Goal: Task Accomplishment & Management: Manage account settings

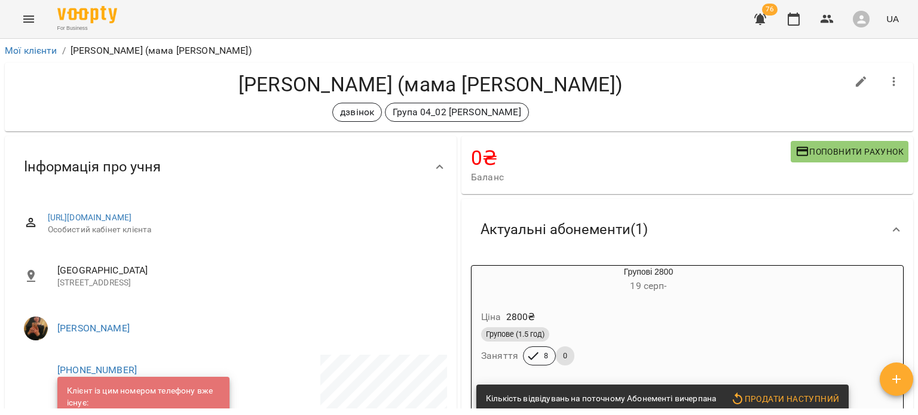
scroll to position [1332, 0]
click at [763, 21] on icon "button" at bounding box center [760, 19] width 12 height 11
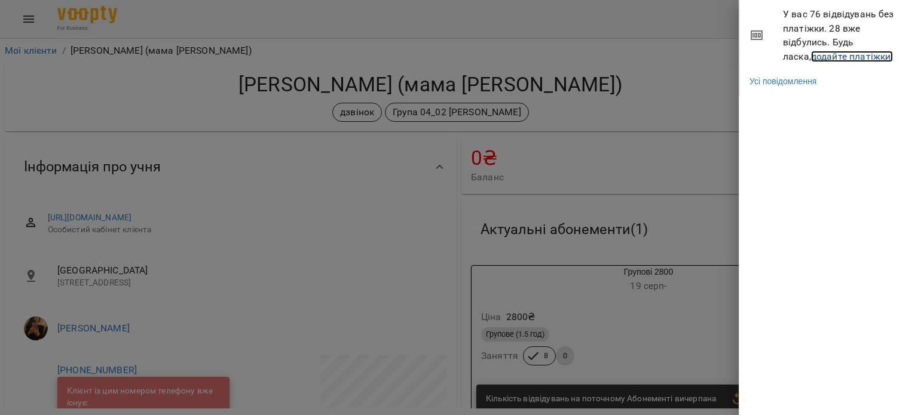
click at [811, 56] on link "додайте платіжки!" at bounding box center [852, 56] width 82 height 11
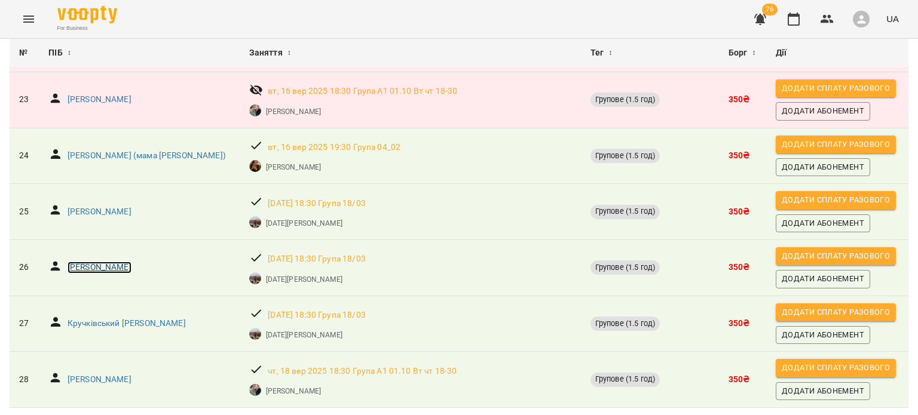
scroll to position [1350, 0]
click at [89, 374] on p "Віра Якушева" at bounding box center [100, 380] width 64 height 12
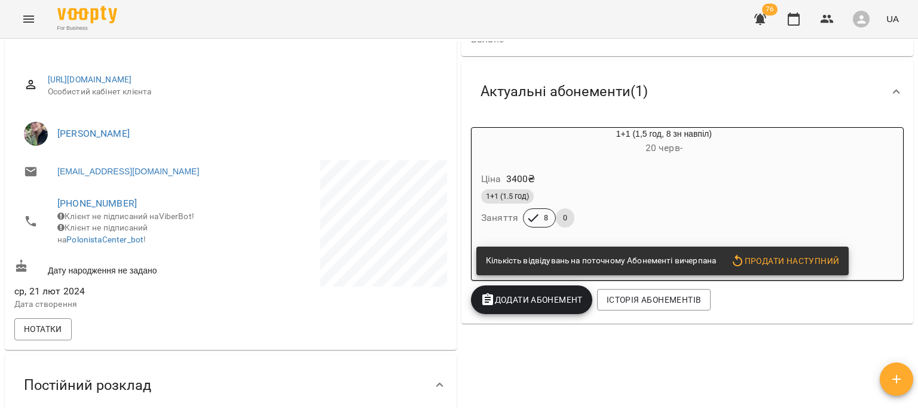
scroll to position [139, 0]
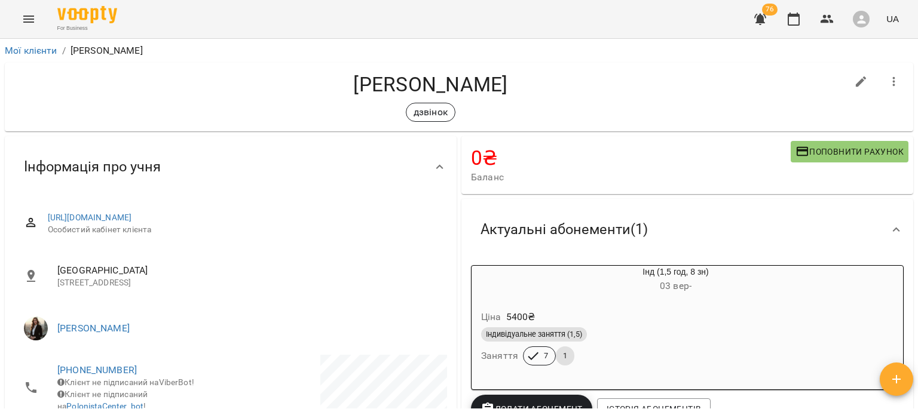
click at [630, 362] on div "Індивідуальне заняття (1,5) Заняття 7 1" at bounding box center [647, 346] width 336 height 43
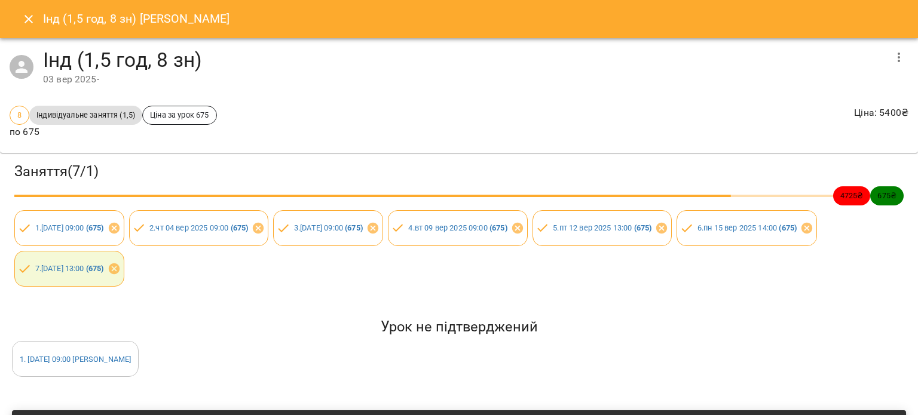
scroll to position [158, 0]
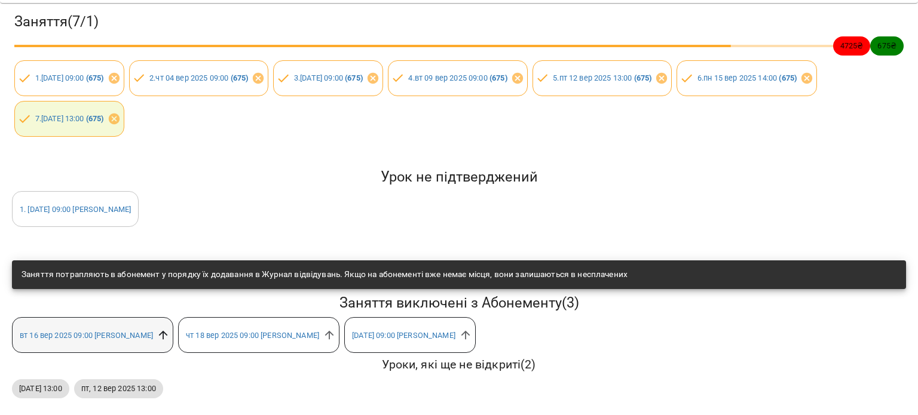
click at [170, 329] on icon at bounding box center [163, 335] width 13 height 13
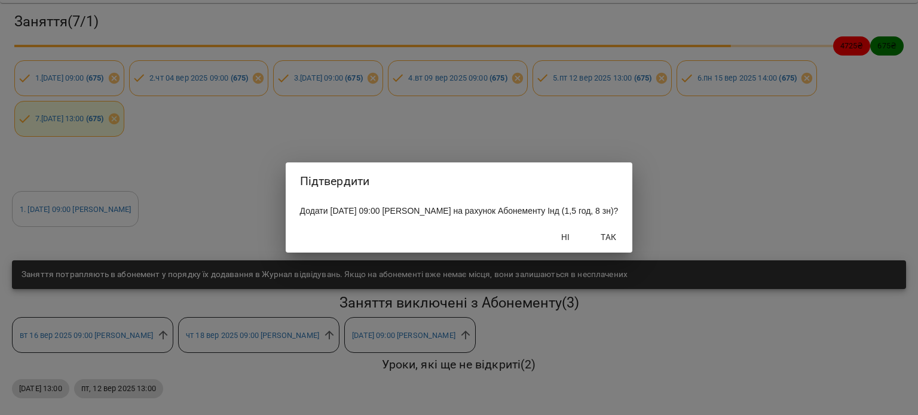
click at [627, 246] on button "Так" at bounding box center [608, 237] width 38 height 22
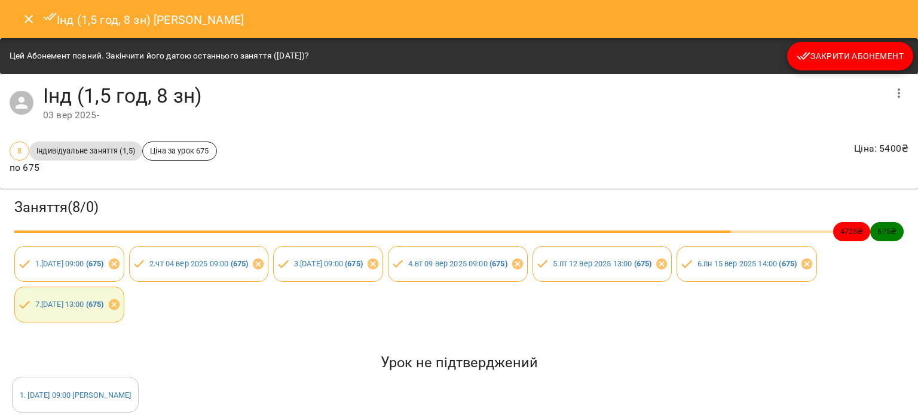
scroll to position [194, 0]
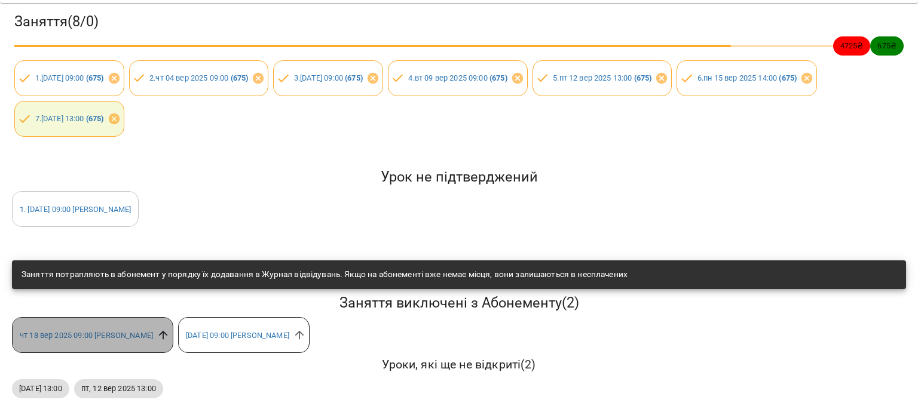
click at [168, 331] on icon at bounding box center [163, 335] width 9 height 9
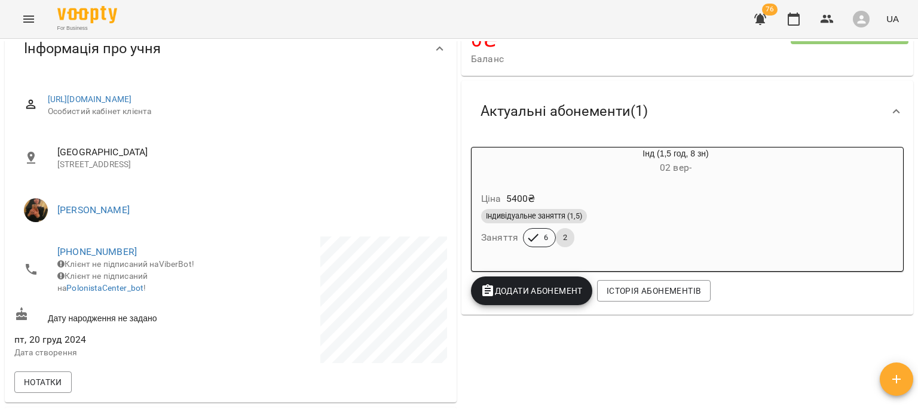
scroll to position [122, 0]
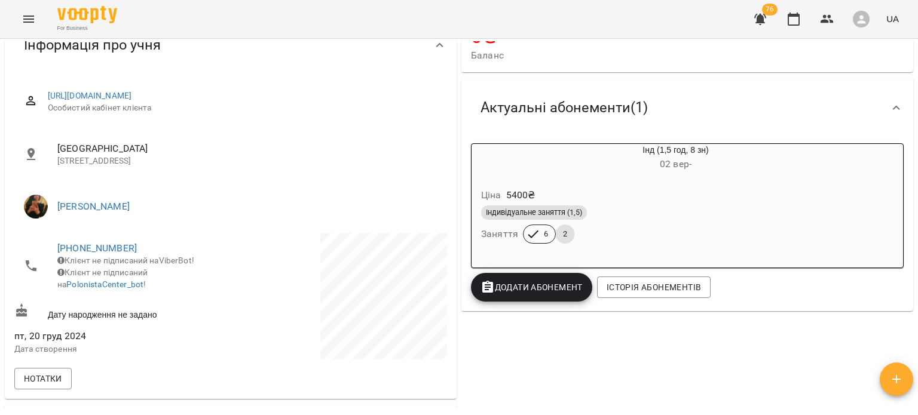
click at [555, 220] on div "Індивідуальне заняття (1,5)" at bounding box center [534, 213] width 106 height 14
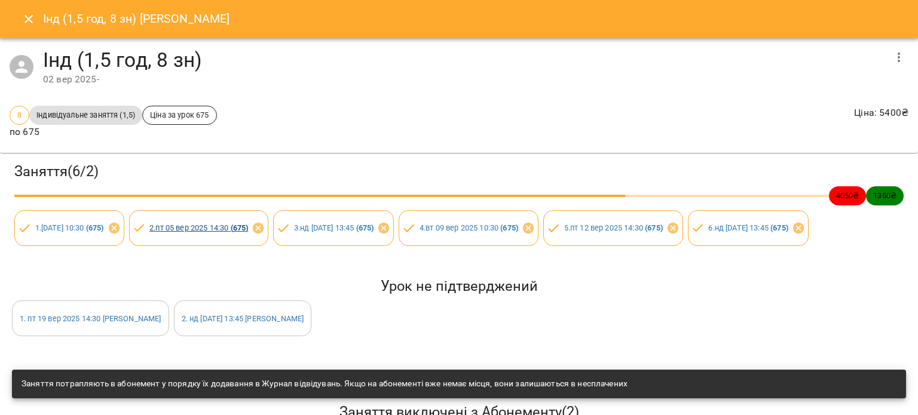
scroll to position [111, 0]
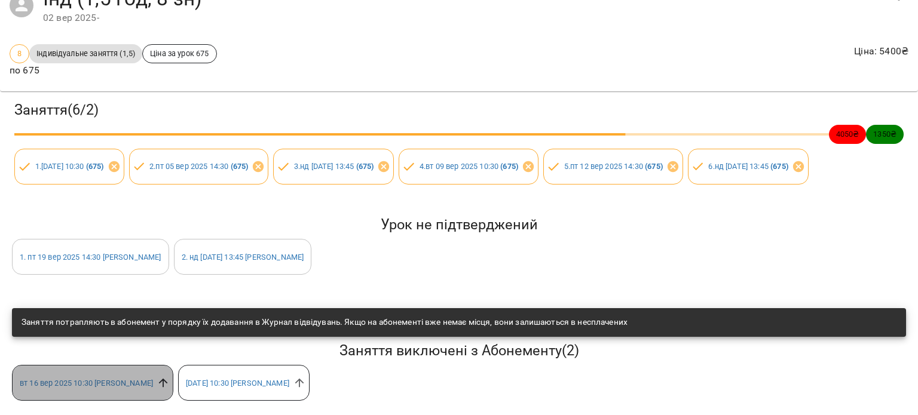
click at [170, 376] on icon at bounding box center [163, 382] width 13 height 13
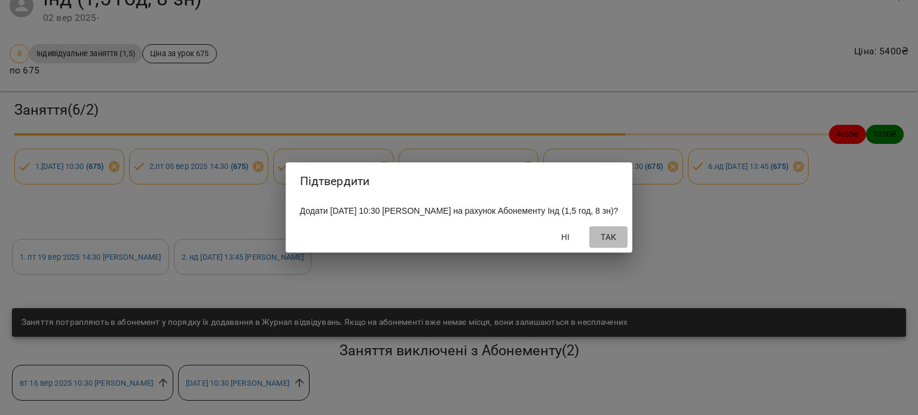
click at [616, 244] on span "Так" at bounding box center [608, 237] width 29 height 14
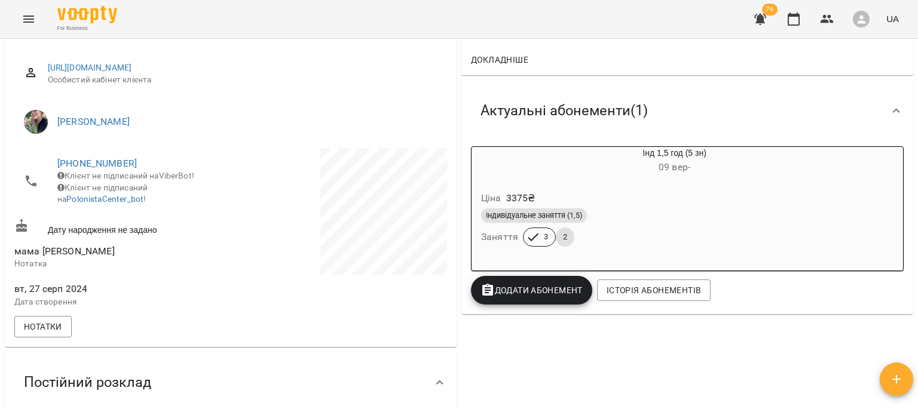
scroll to position [131, 0]
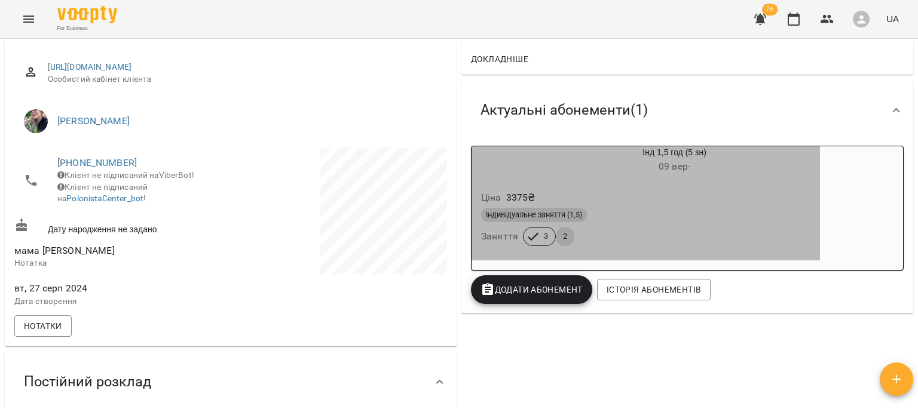
click at [664, 236] on div "Індивідуальне заняття (1,5) Заняття 3 2" at bounding box center [646, 227] width 334 height 43
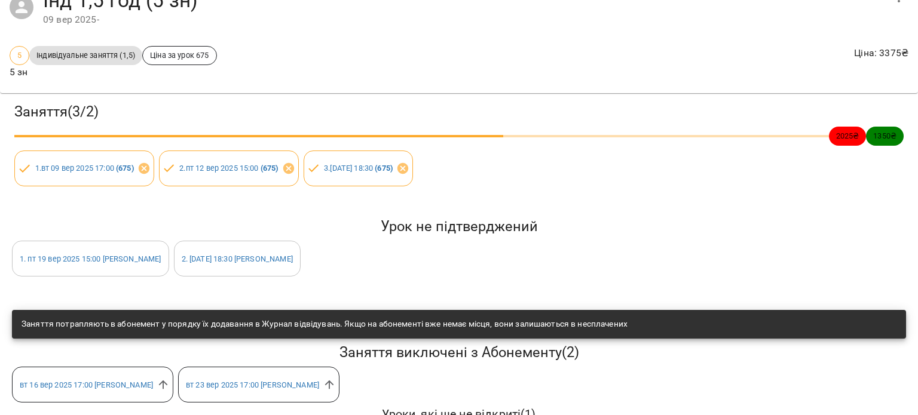
scroll to position [118, 0]
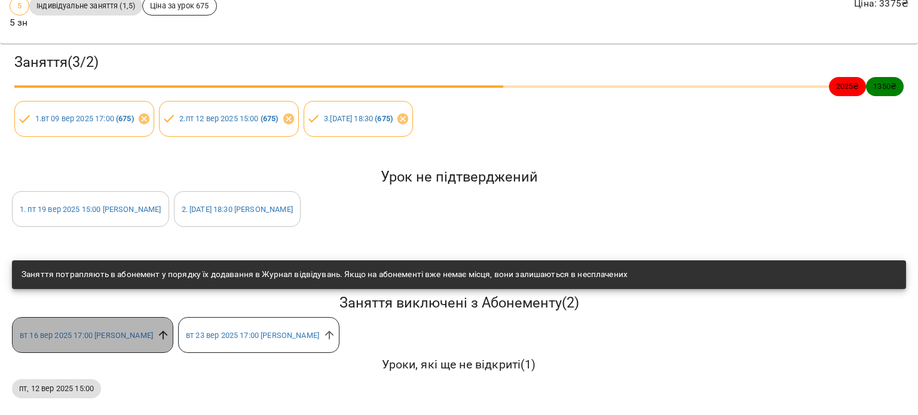
click at [168, 331] on icon at bounding box center [163, 335] width 9 height 9
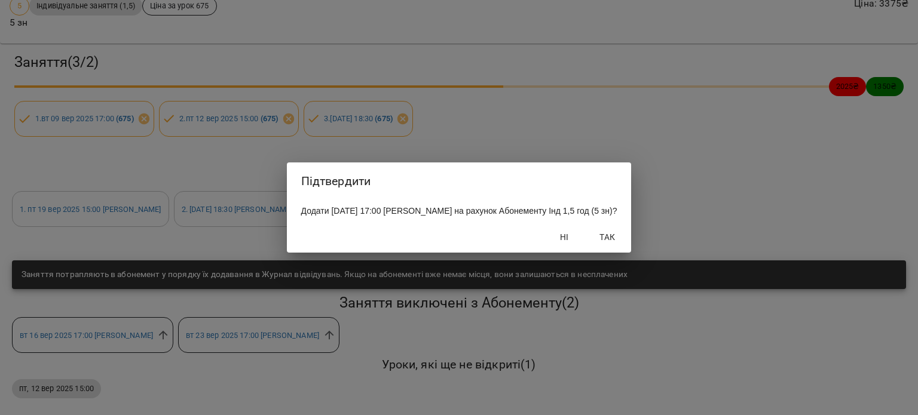
click at [609, 244] on span "Так" at bounding box center [607, 237] width 29 height 14
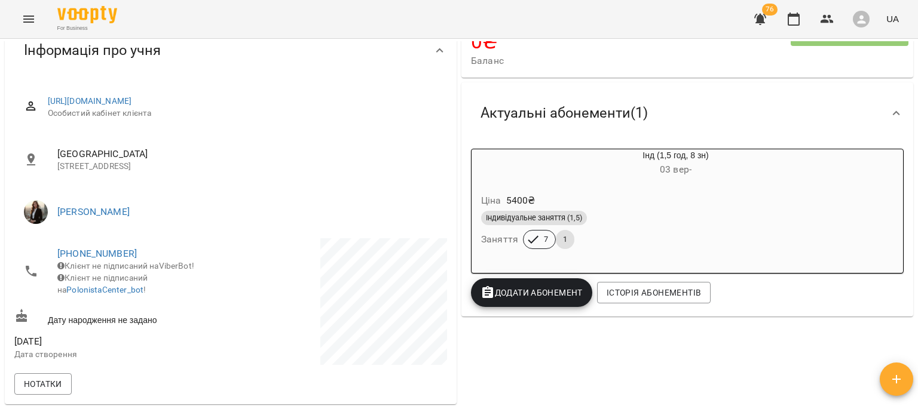
scroll to position [121, 0]
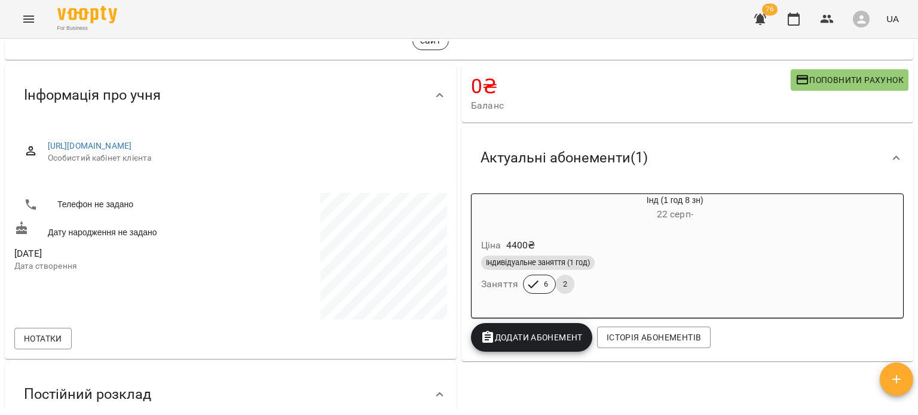
scroll to position [76, 0]
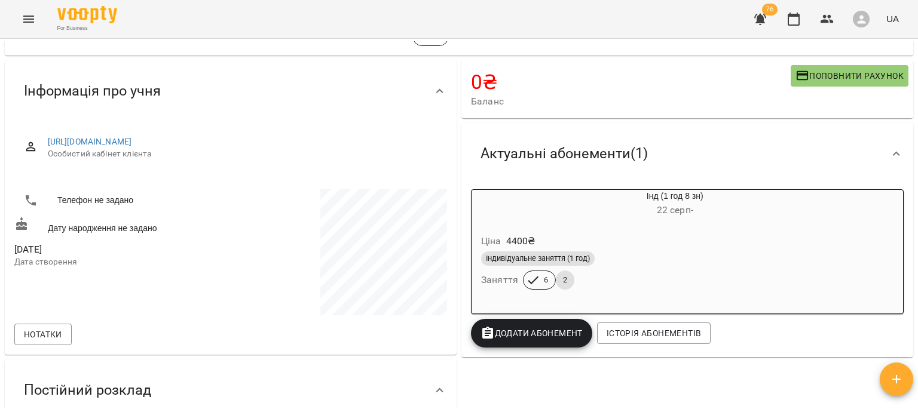
click at [592, 252] on div "Індивідуальне заняття (1 год)" at bounding box center [646, 258] width 335 height 19
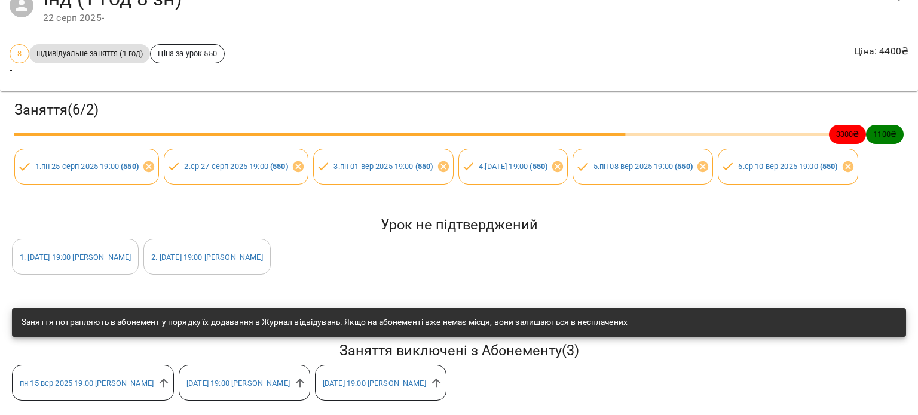
scroll to position [0, 0]
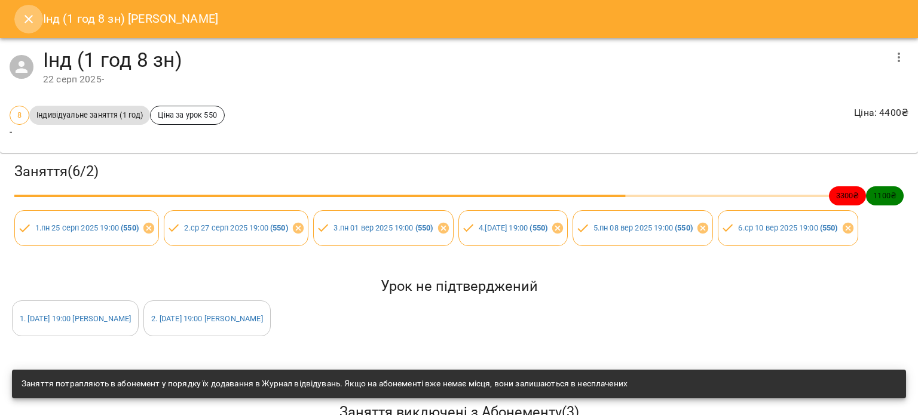
click at [26, 19] on icon "Close" at bounding box center [29, 19] width 14 height 14
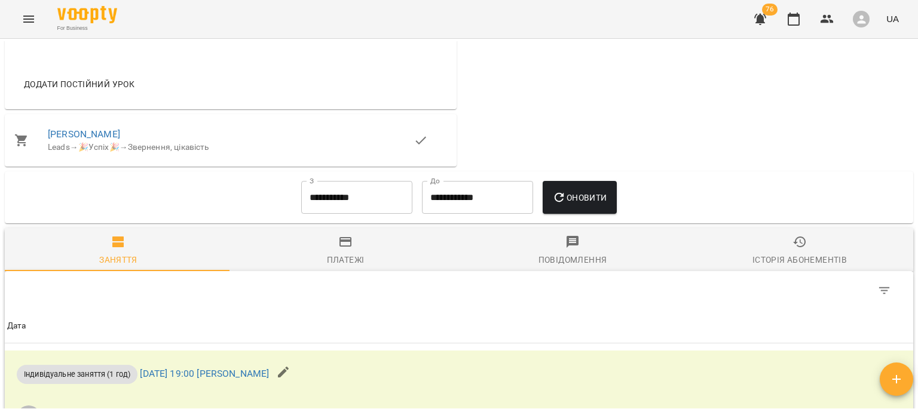
scroll to position [600, 0]
click at [339, 197] on input "**********" at bounding box center [356, 197] width 111 height 33
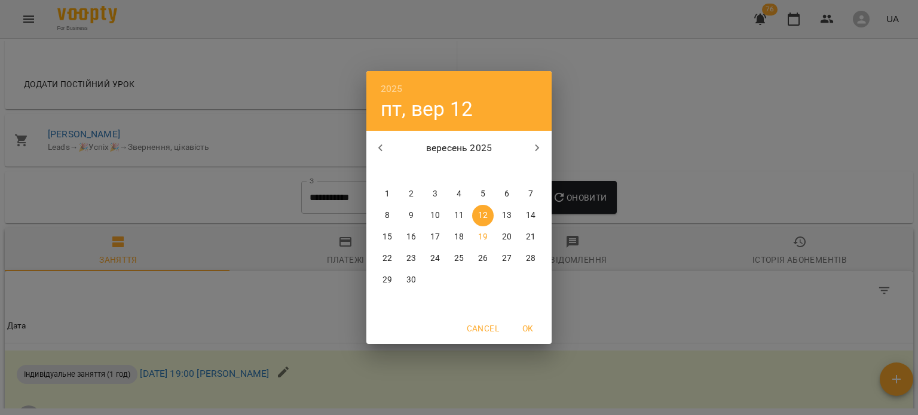
click at [390, 217] on span "8" at bounding box center [387, 216] width 22 height 12
type input "**********"
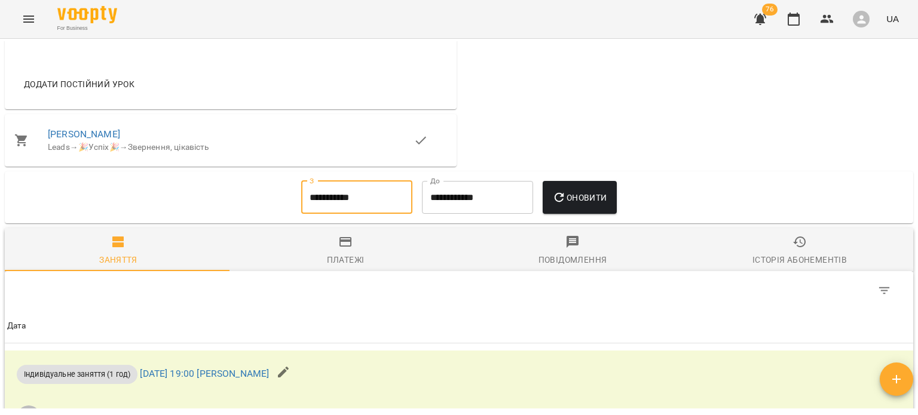
click at [588, 198] on span "Оновити" at bounding box center [579, 198] width 54 height 14
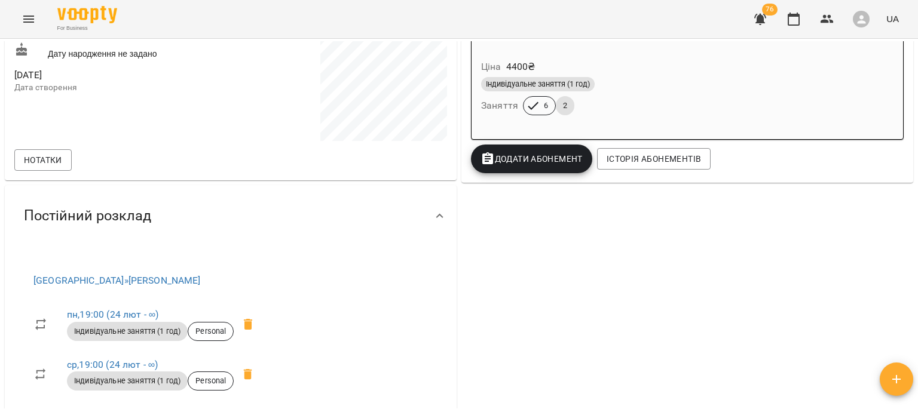
scroll to position [174, 0]
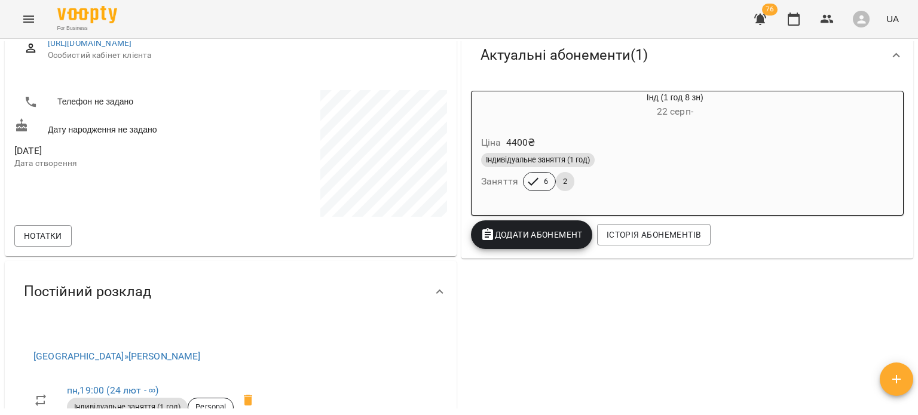
click at [609, 139] on div "Ціна 4400 ₴" at bounding box center [646, 143] width 335 height 22
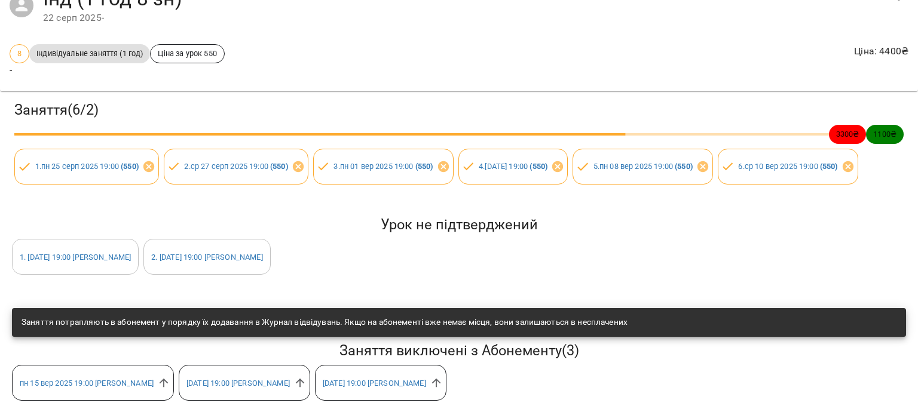
scroll to position [111, 0]
click at [169, 379] on icon at bounding box center [164, 383] width 9 height 9
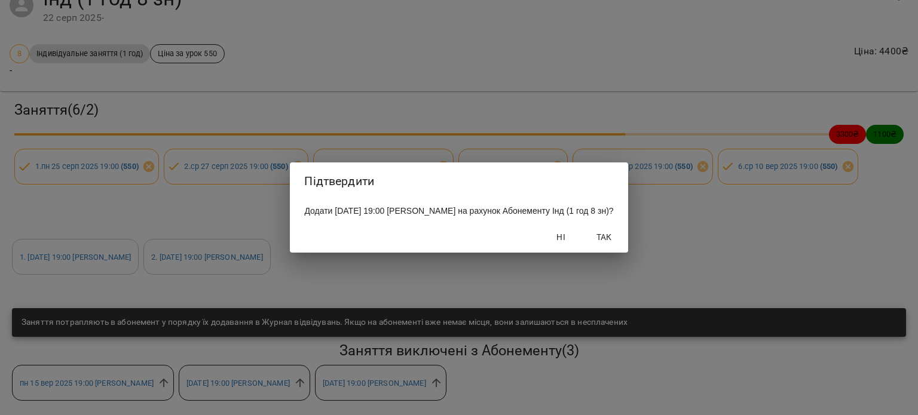
click at [623, 234] on button "Так" at bounding box center [604, 237] width 38 height 22
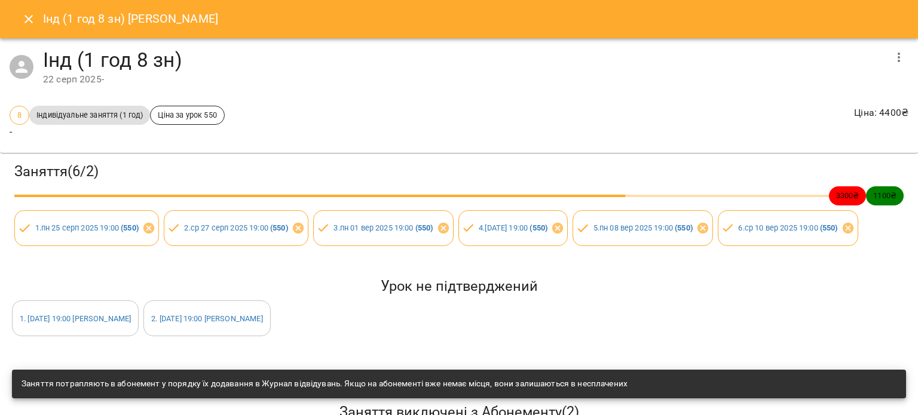
scroll to position [111, 0]
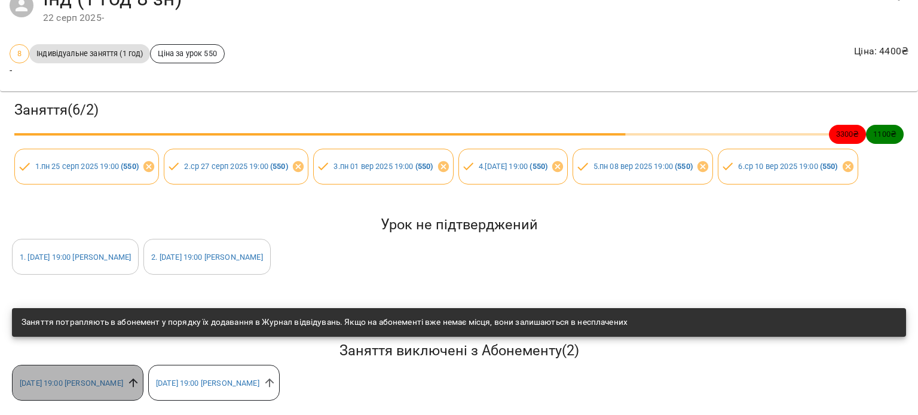
click at [140, 378] on icon at bounding box center [133, 382] width 13 height 13
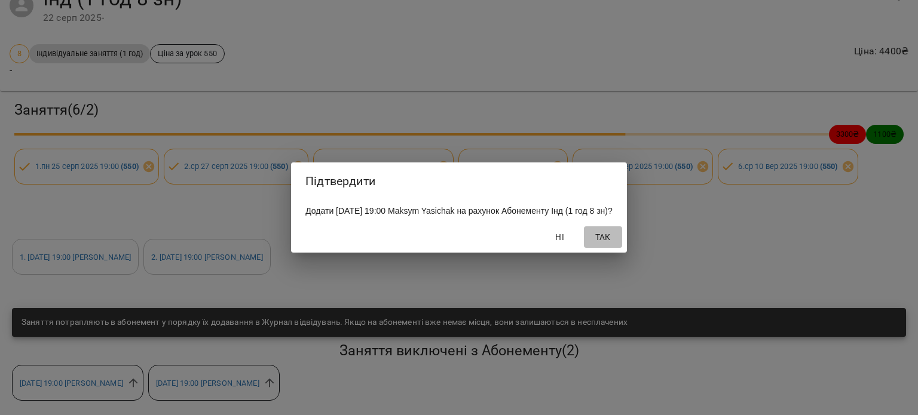
click at [611, 244] on span "Так" at bounding box center [603, 237] width 29 height 14
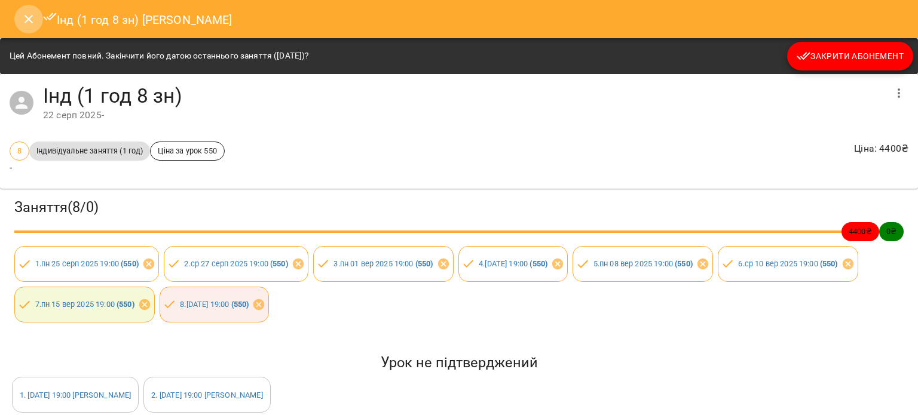
click at [26, 26] on button "Close" at bounding box center [28, 19] width 29 height 29
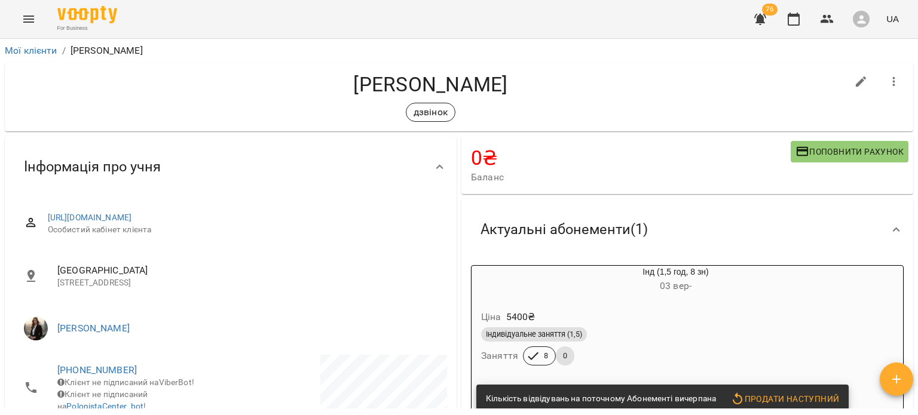
scroll to position [151, 0]
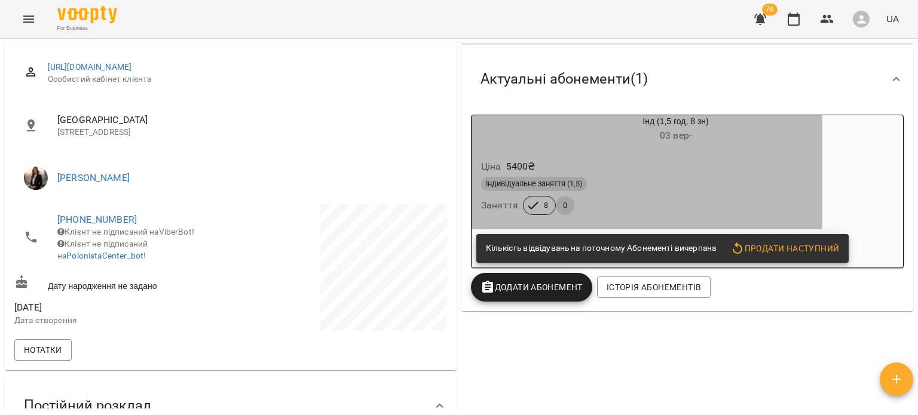
click at [676, 210] on div "Індивідуальне заняття (1,5) Заняття 8 0" at bounding box center [647, 195] width 336 height 43
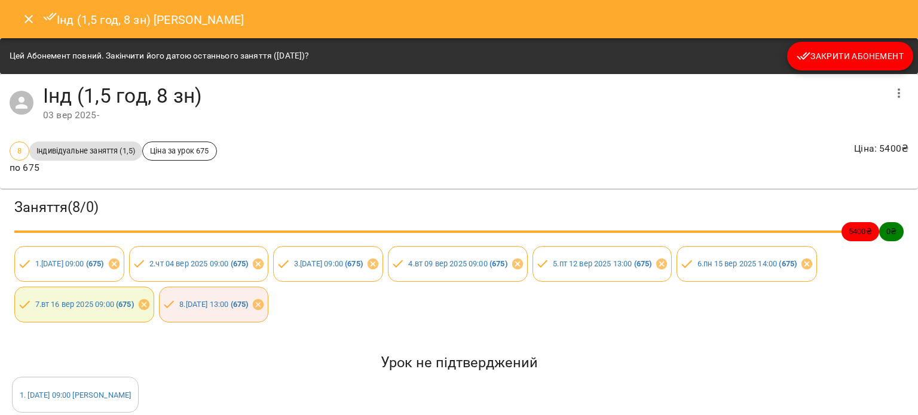
scroll to position [194, 0]
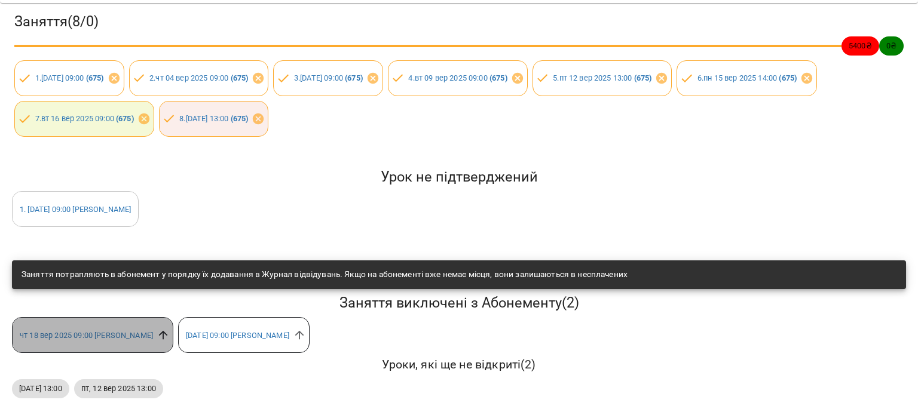
click at [170, 330] on icon at bounding box center [163, 335] width 13 height 13
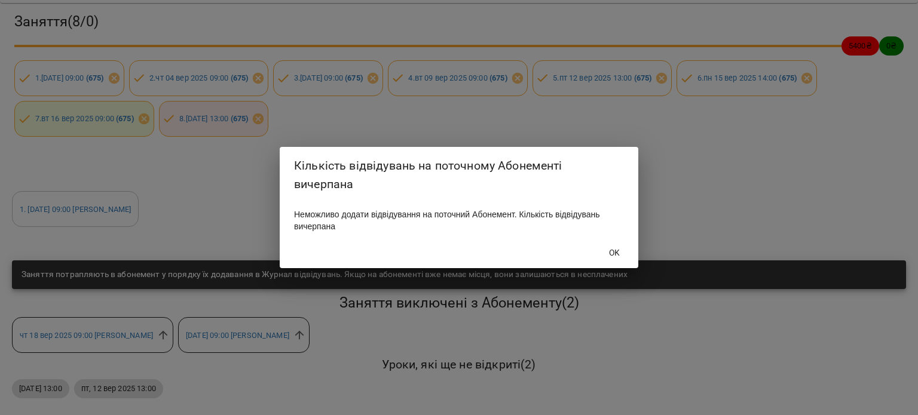
click at [616, 256] on span "OK" at bounding box center [614, 253] width 11 height 14
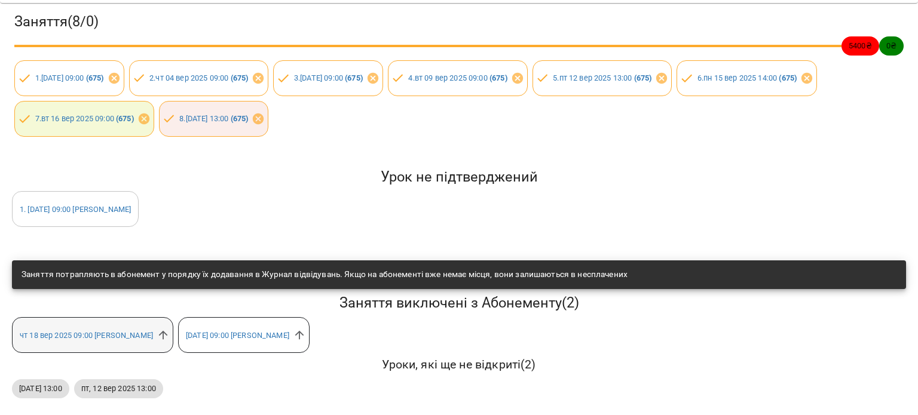
scroll to position [0, 0]
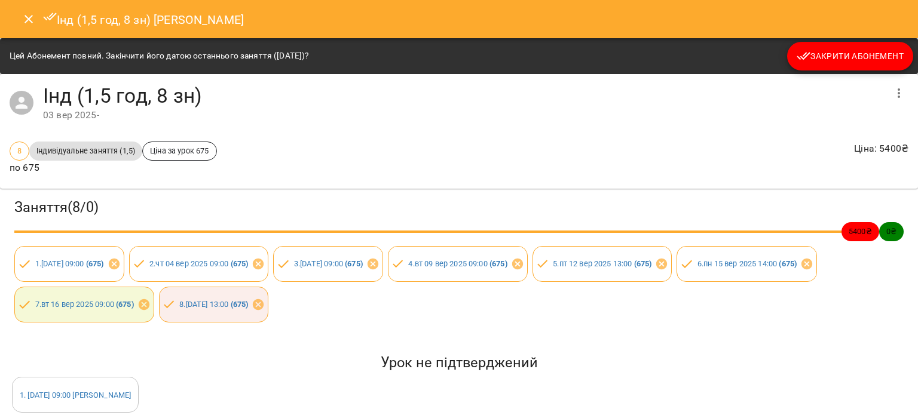
click at [26, 20] on icon "Close" at bounding box center [29, 19] width 14 height 14
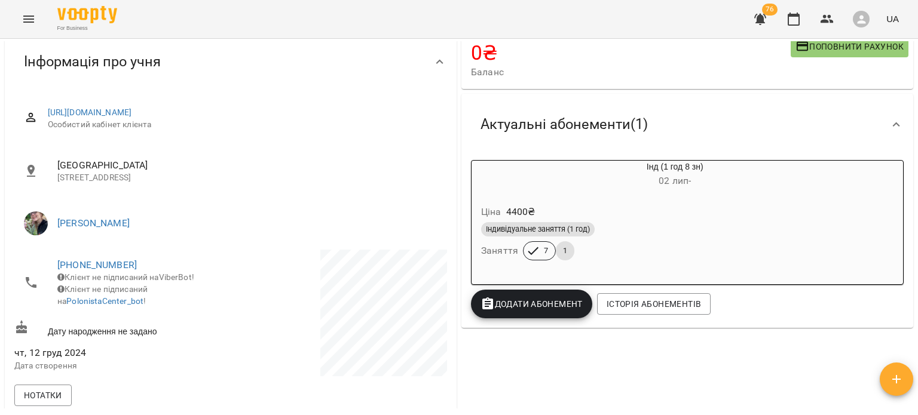
scroll to position [90, 0]
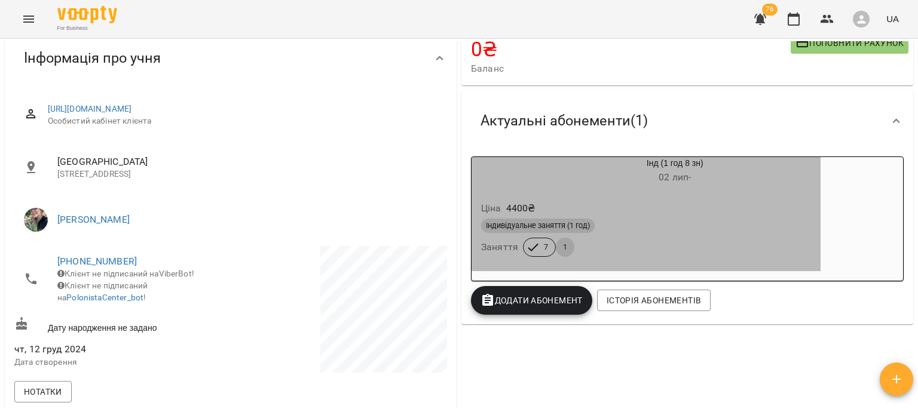
click at [595, 212] on div "Ціна 4400 ₴" at bounding box center [646, 209] width 335 height 22
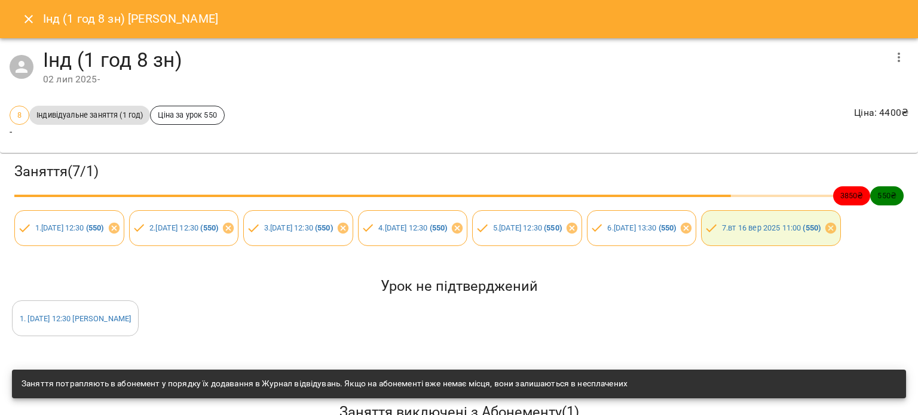
scroll to position [158, 0]
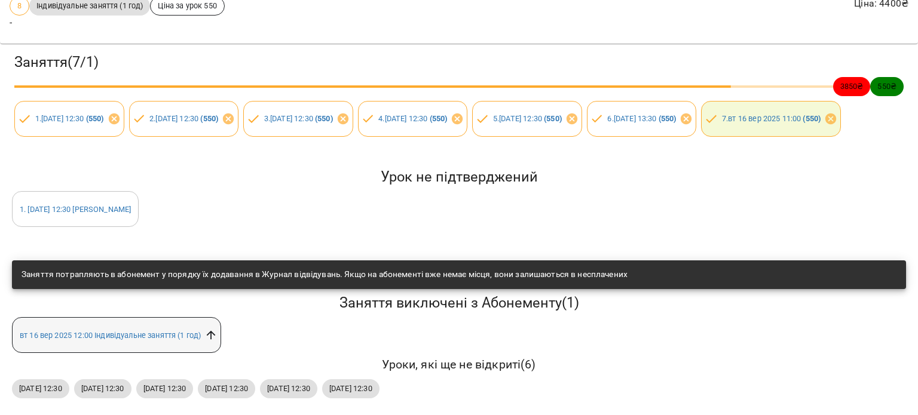
click at [211, 329] on icon at bounding box center [210, 335] width 13 height 13
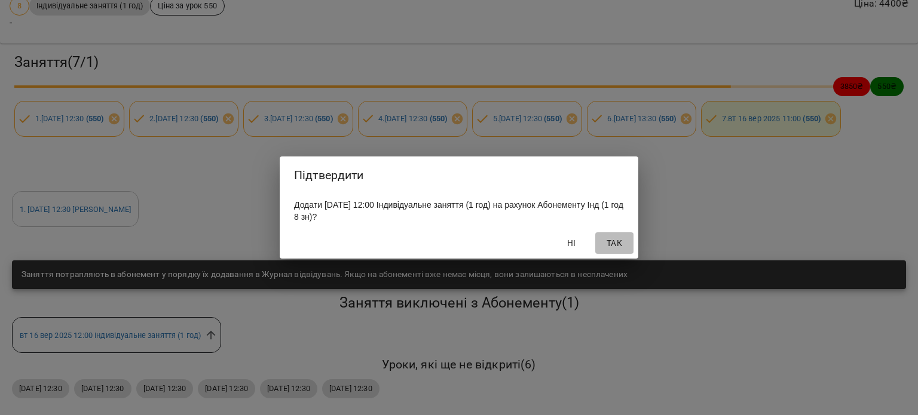
click at [620, 247] on span "Так" at bounding box center [614, 243] width 29 height 14
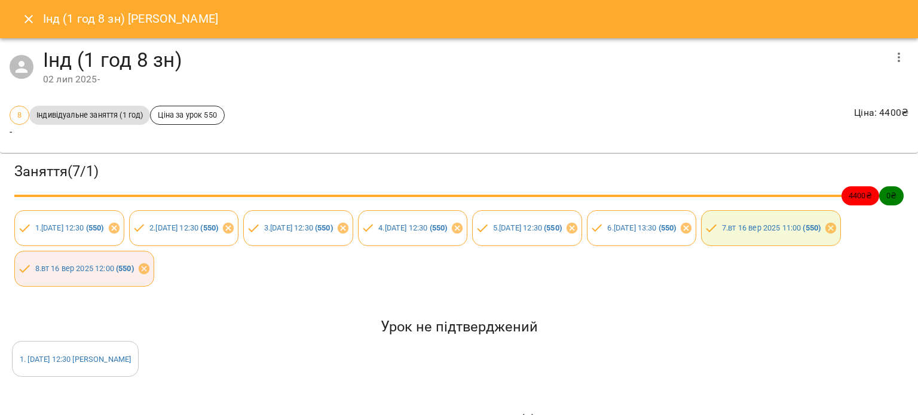
scroll to position [63, 0]
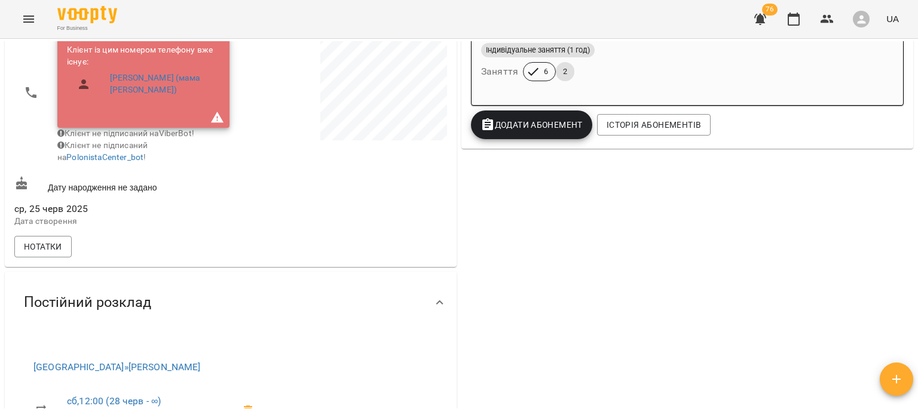
scroll to position [208, 0]
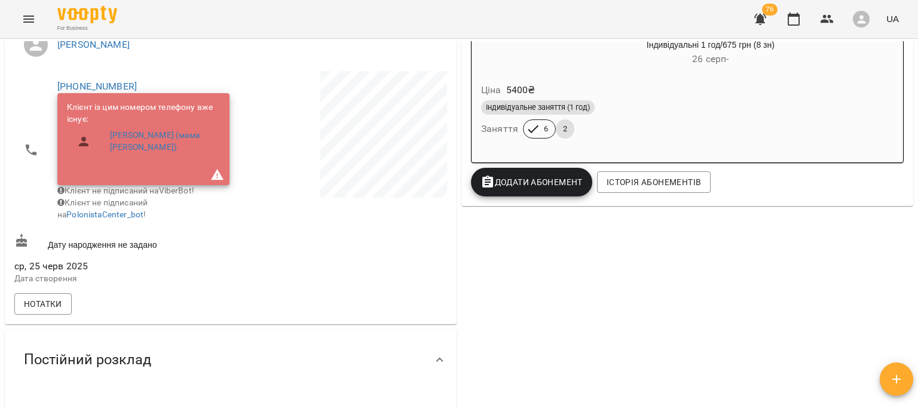
click at [628, 96] on div "Ціна 5400 ₴" at bounding box center [682, 90] width 406 height 22
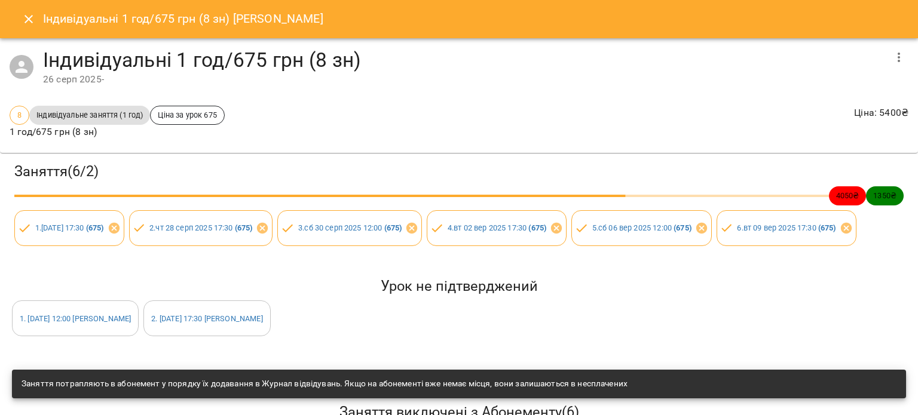
scroll to position [152, 0]
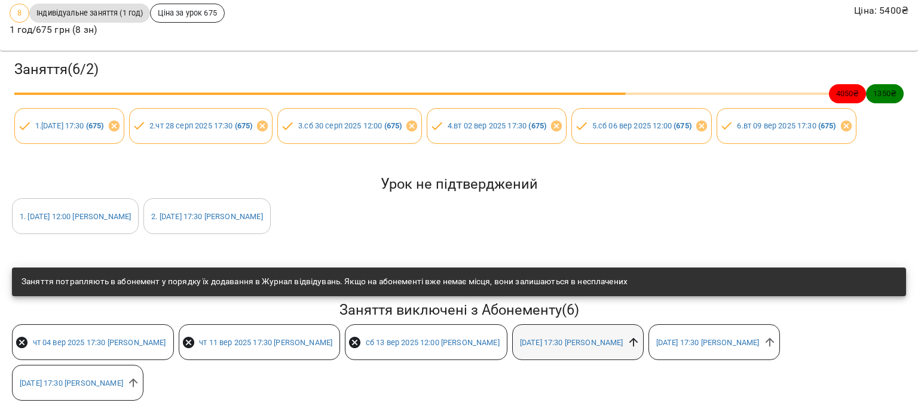
click at [640, 336] on icon at bounding box center [633, 342] width 13 height 13
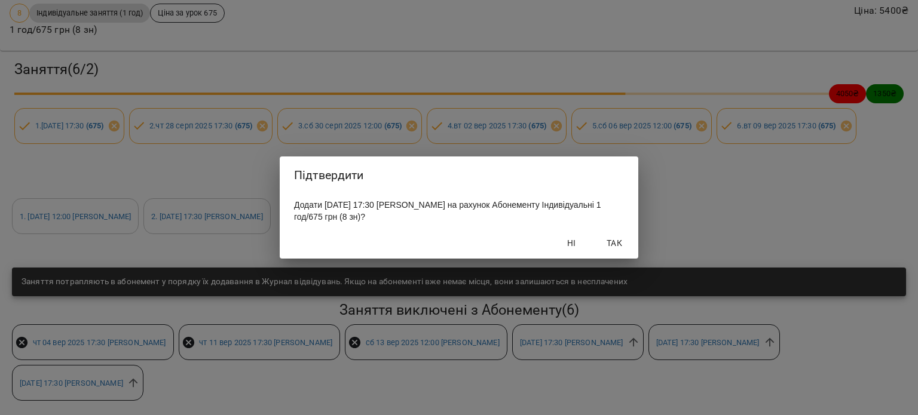
click at [608, 241] on span "Так" at bounding box center [614, 243] width 29 height 14
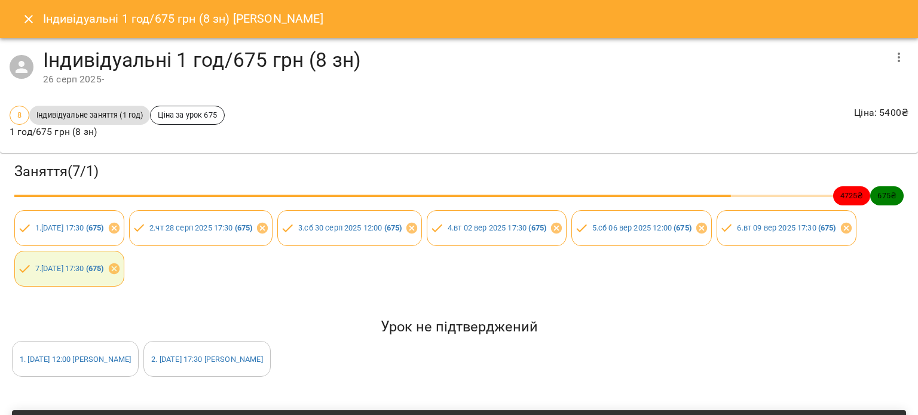
scroll to position [111, 0]
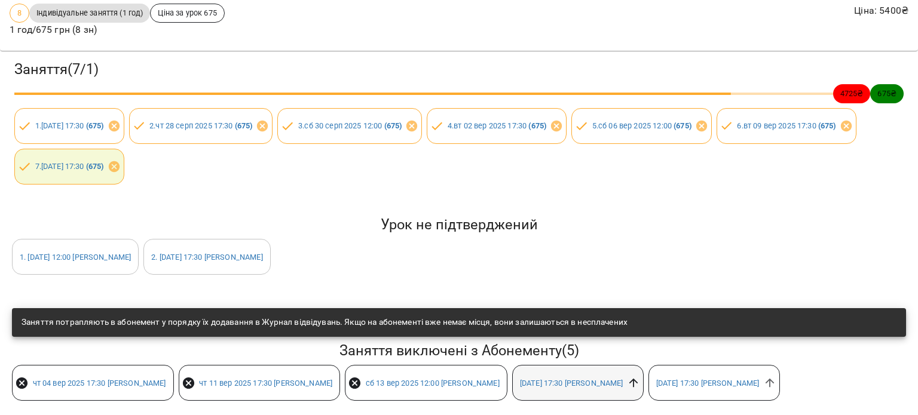
click at [638, 379] on icon at bounding box center [633, 383] width 9 height 9
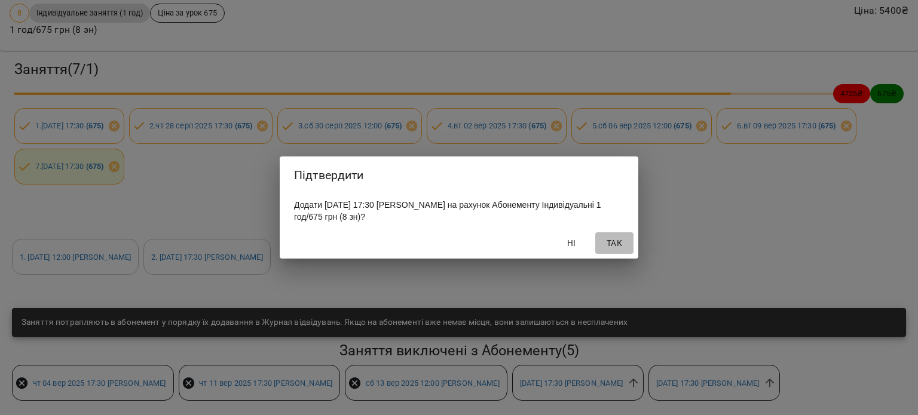
click at [617, 243] on span "Так" at bounding box center [614, 243] width 29 height 14
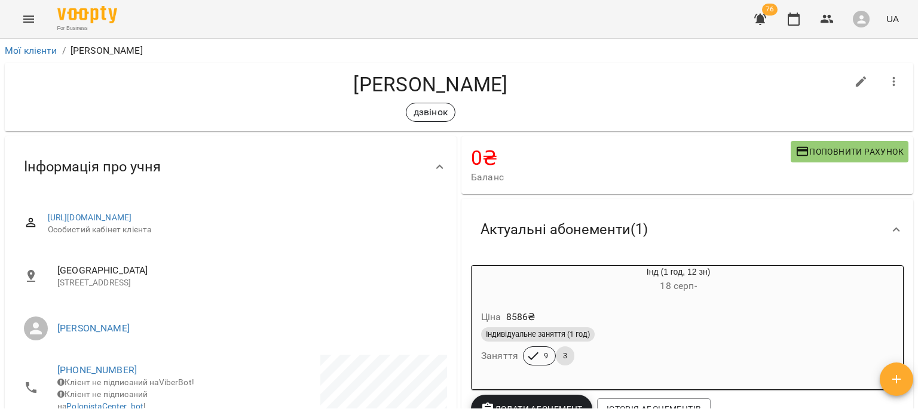
scroll to position [154, 0]
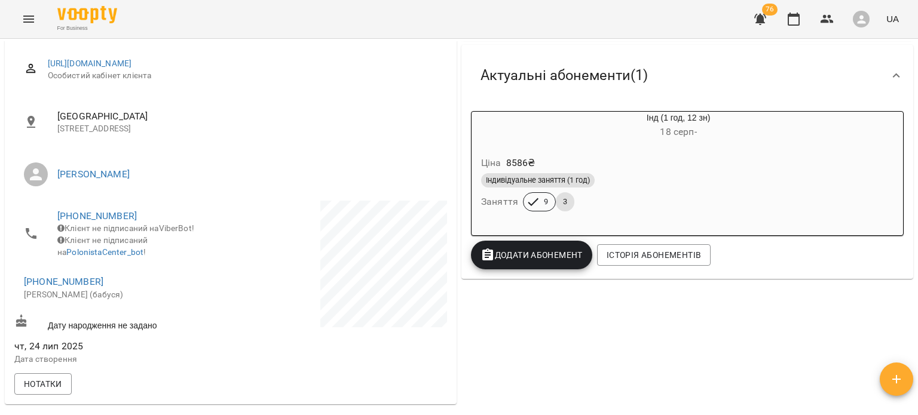
click at [553, 158] on div "Ціна 8586 ₴" at bounding box center [650, 163] width 342 height 22
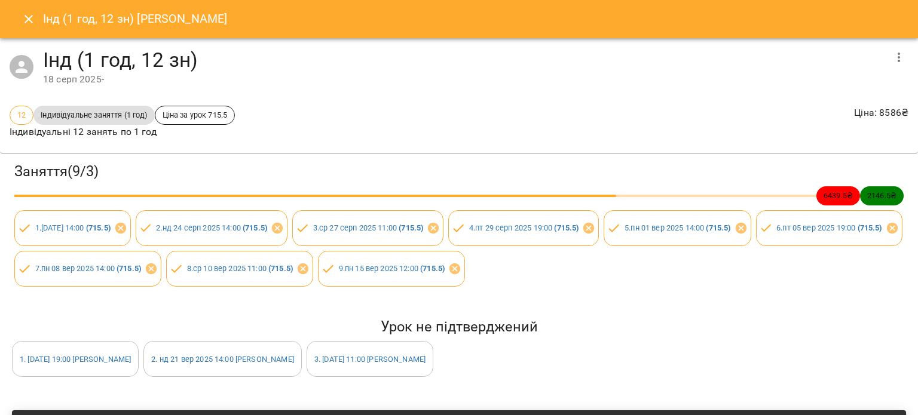
scroll to position [111, 0]
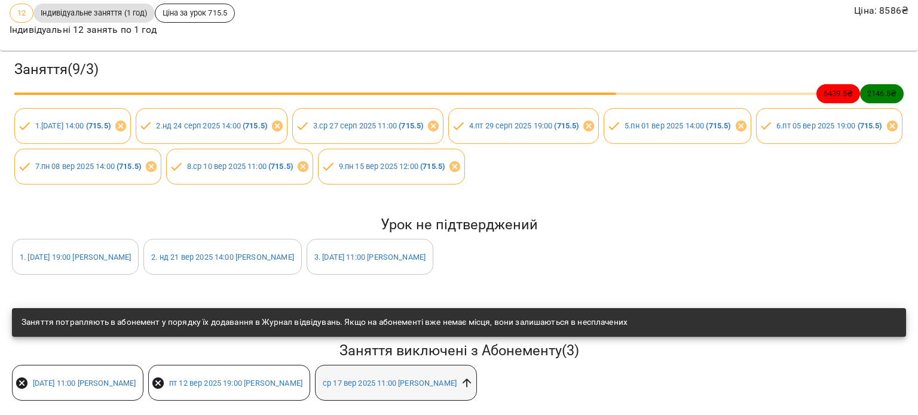
click at [473, 376] on icon at bounding box center [466, 382] width 13 height 13
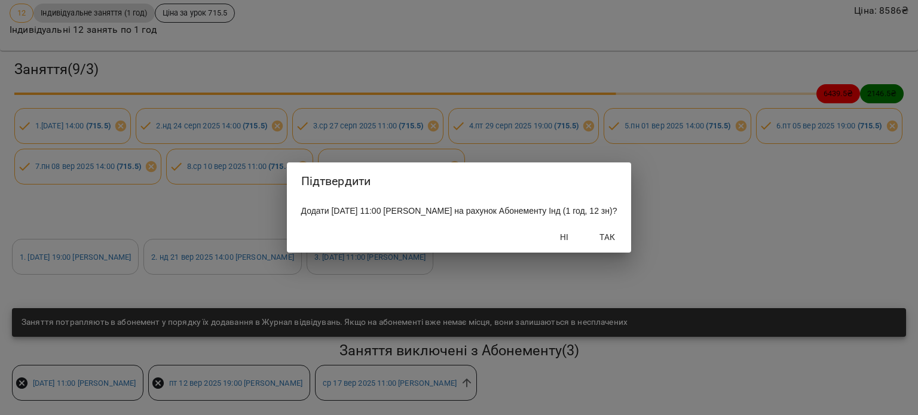
click at [615, 244] on span "Так" at bounding box center [607, 237] width 29 height 14
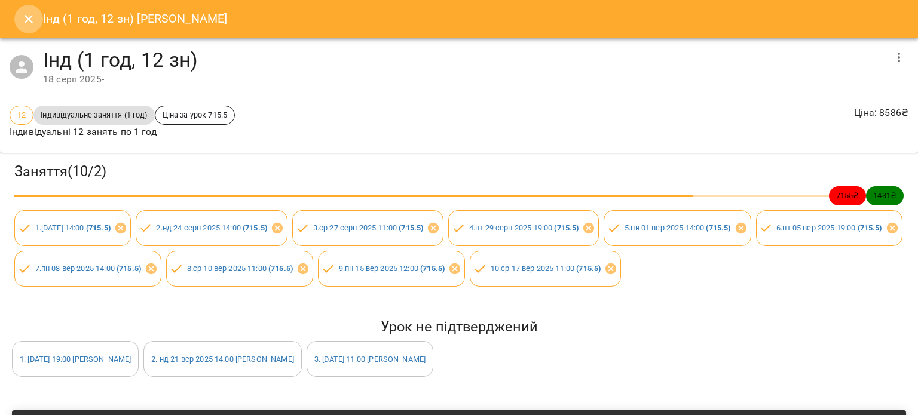
click at [32, 20] on icon "Close" at bounding box center [29, 19] width 14 height 14
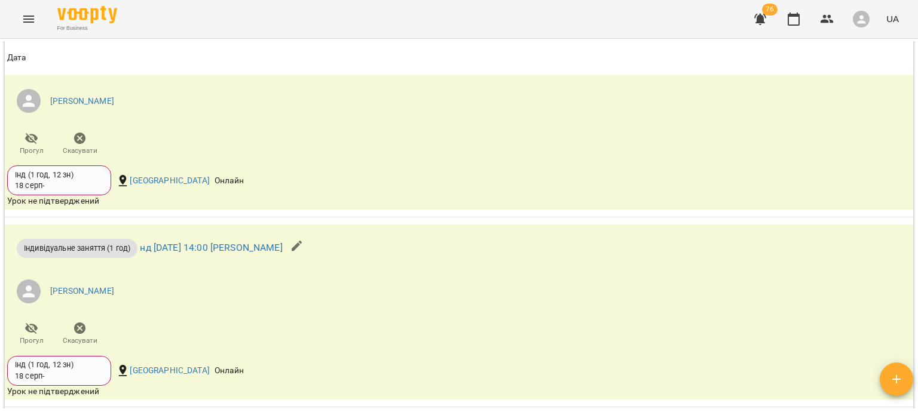
scroll to position [1491, 0]
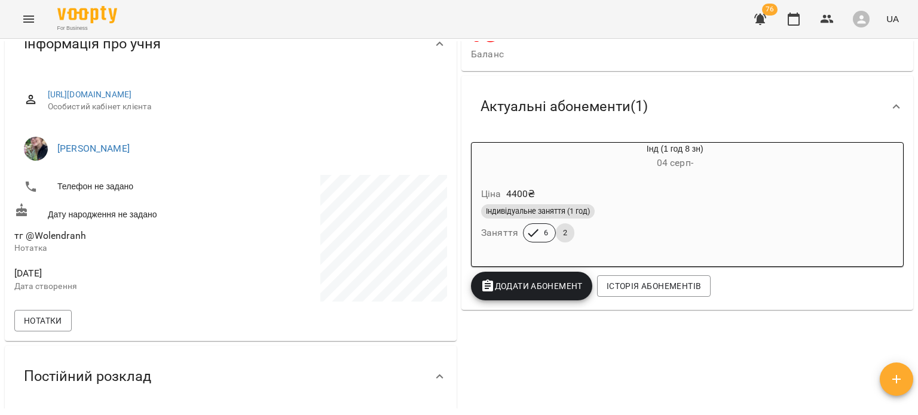
scroll to position [117, 0]
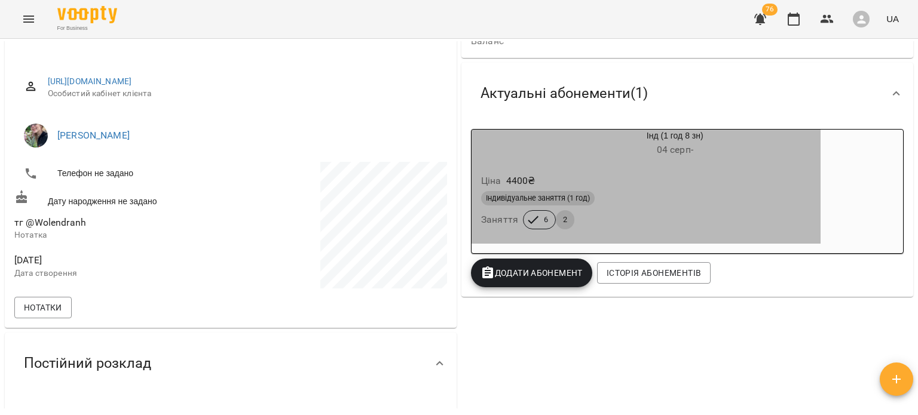
click at [512, 176] on p "4400 ₴" at bounding box center [520, 181] width 29 height 14
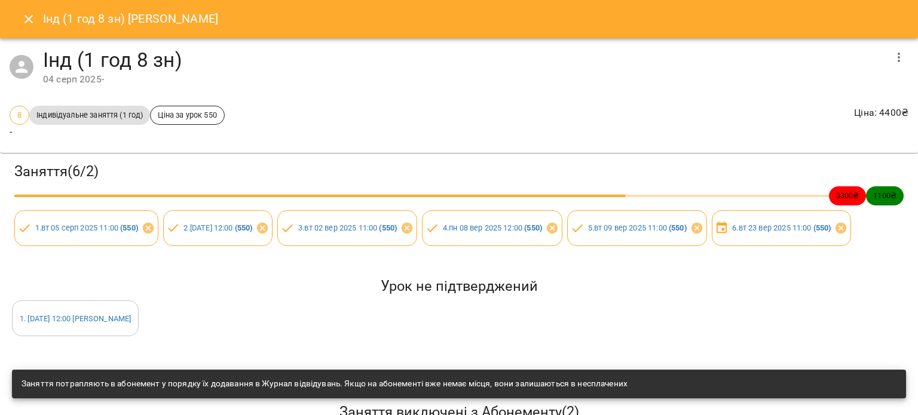
scroll to position [207, 0]
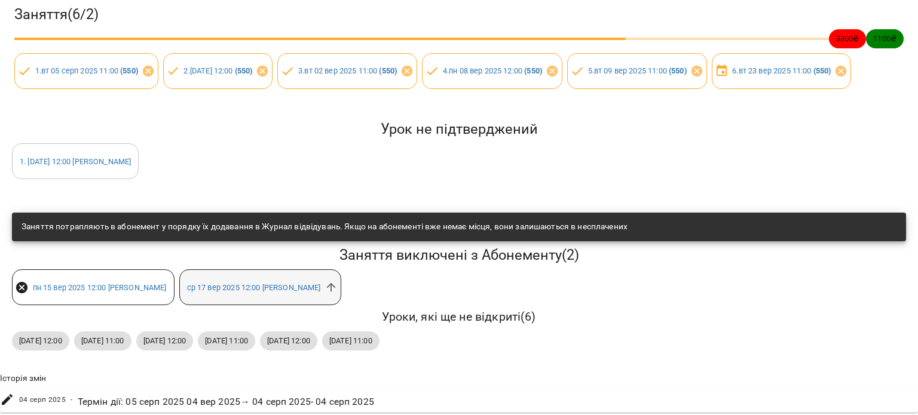
click at [341, 285] on div "[DATE] 12:00 [PERSON_NAME]" at bounding box center [260, 287] width 162 height 36
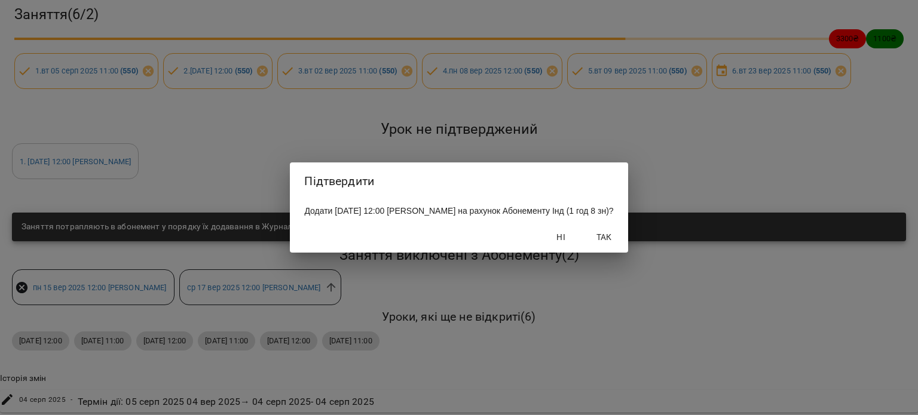
click at [618, 244] on span "Так" at bounding box center [604, 237] width 29 height 14
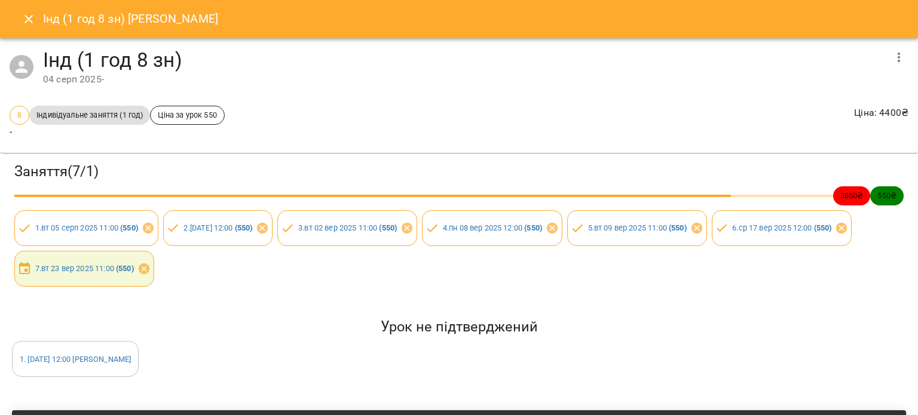
click at [29, 22] on icon "Close" at bounding box center [29, 19] width 14 height 14
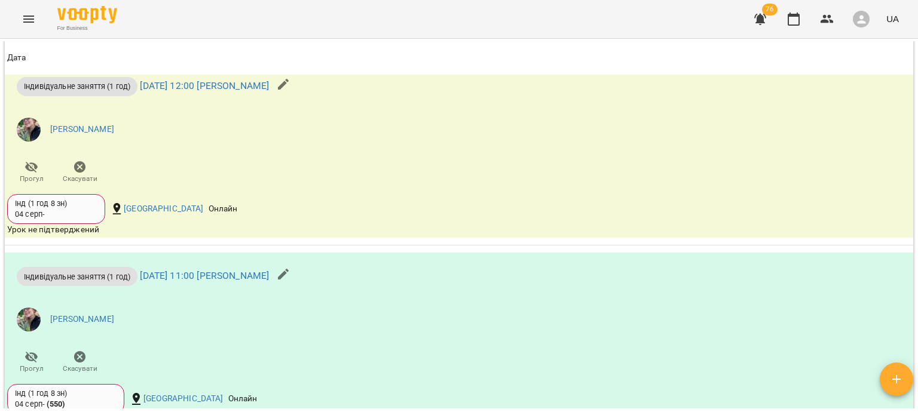
scroll to position [1333, 0]
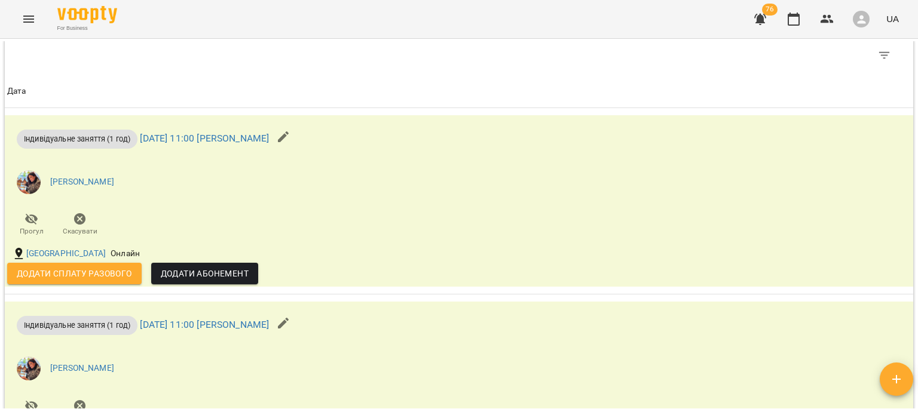
scroll to position [956, 0]
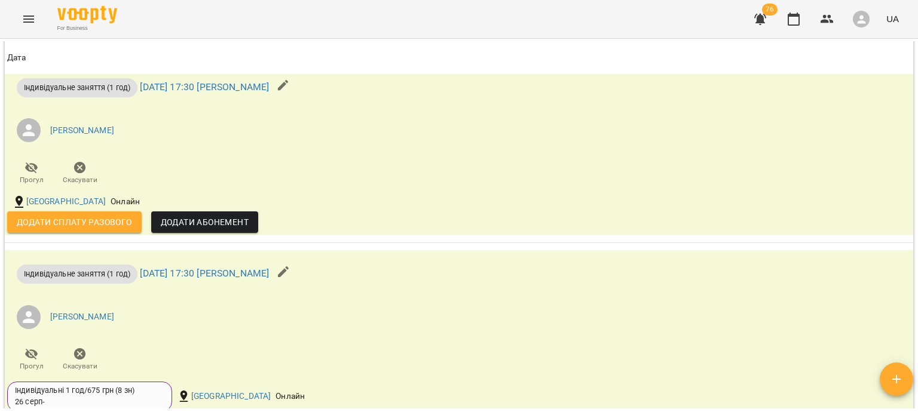
scroll to position [1766, 0]
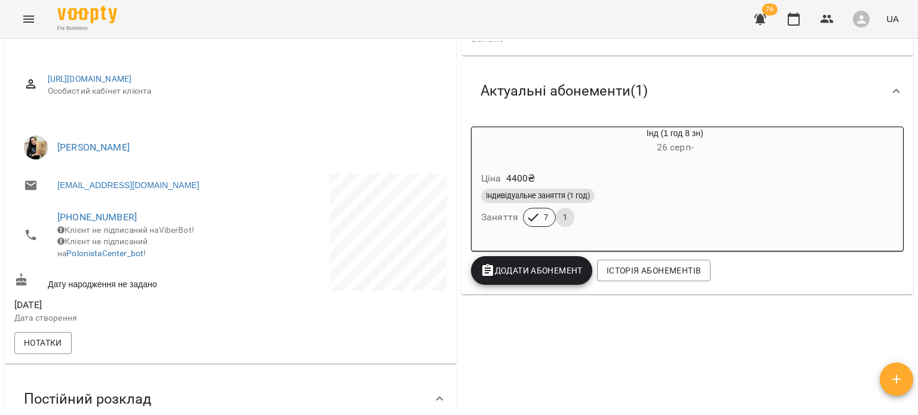
scroll to position [114, 0]
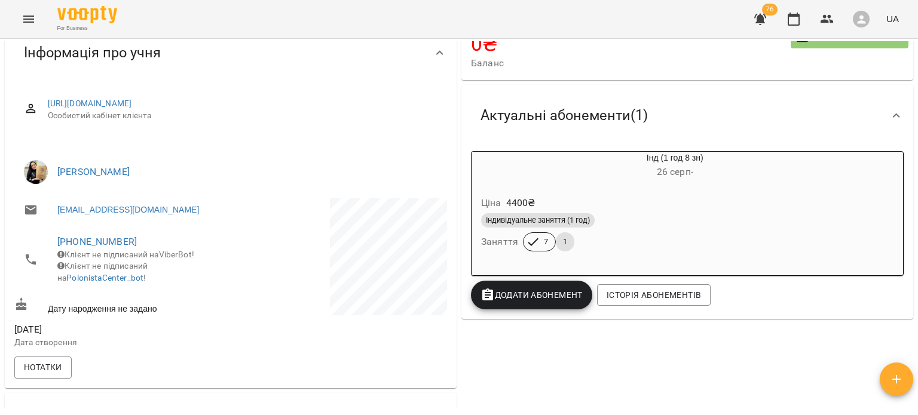
click at [630, 237] on div "Індивідуальне заняття (1 год) Заняття 7 1" at bounding box center [646, 232] width 335 height 43
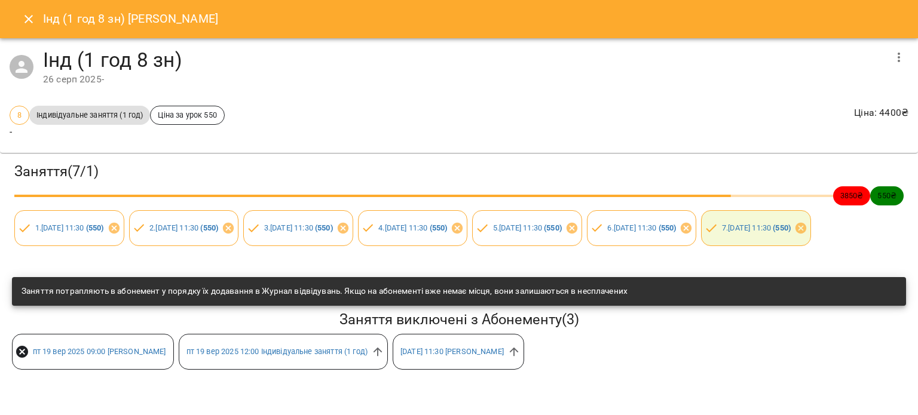
scroll to position [19, 0]
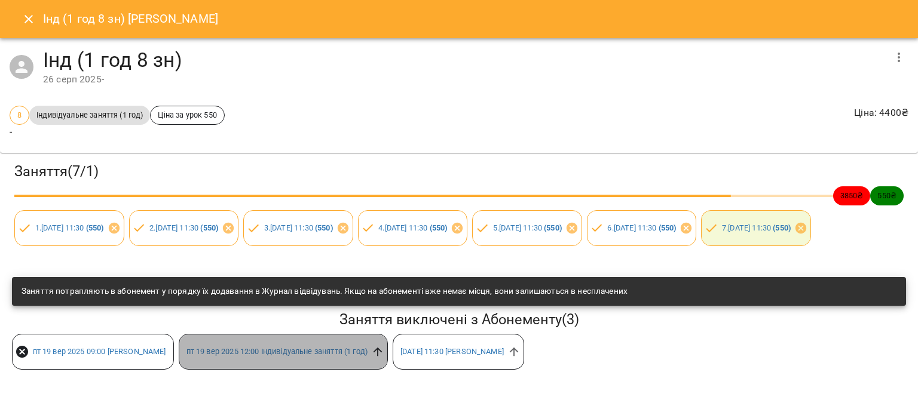
click at [384, 359] on icon at bounding box center [377, 351] width 13 height 13
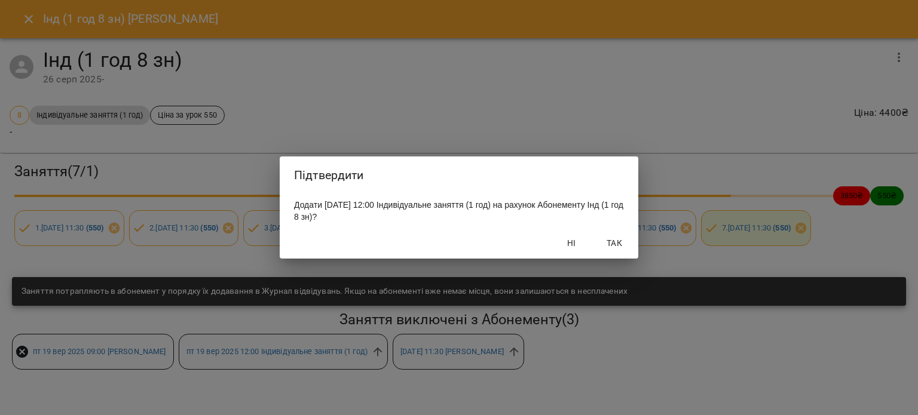
click at [626, 245] on span "Так" at bounding box center [614, 243] width 29 height 14
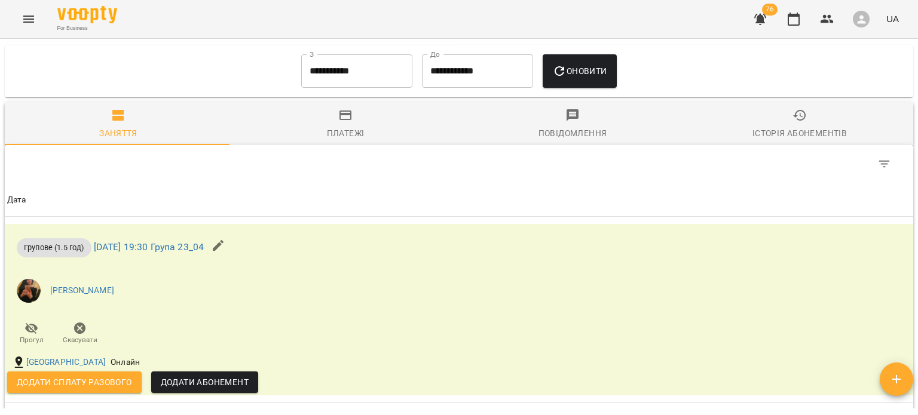
scroll to position [774, 0]
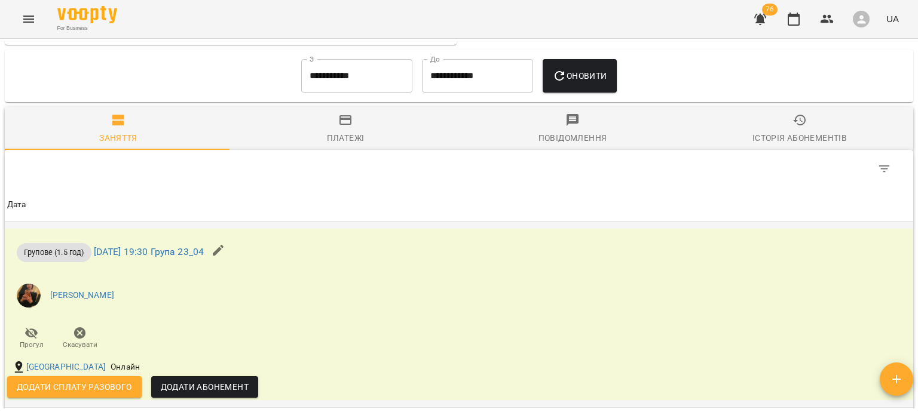
click at [223, 251] on icon "button" at bounding box center [218, 250] width 11 height 11
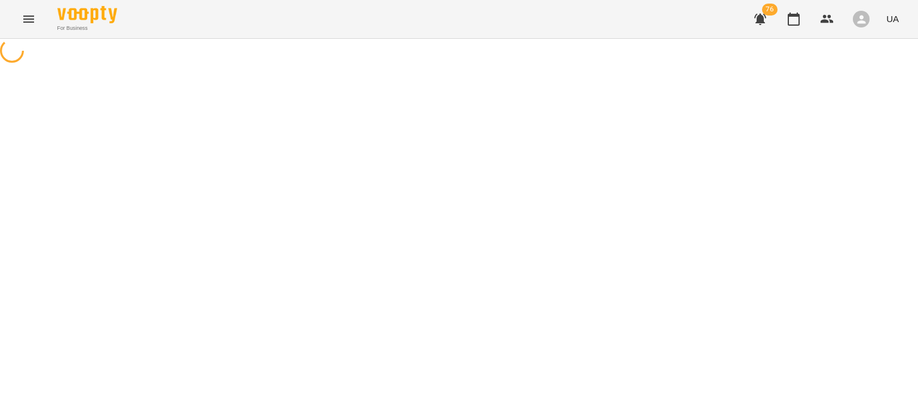
select select "**********"
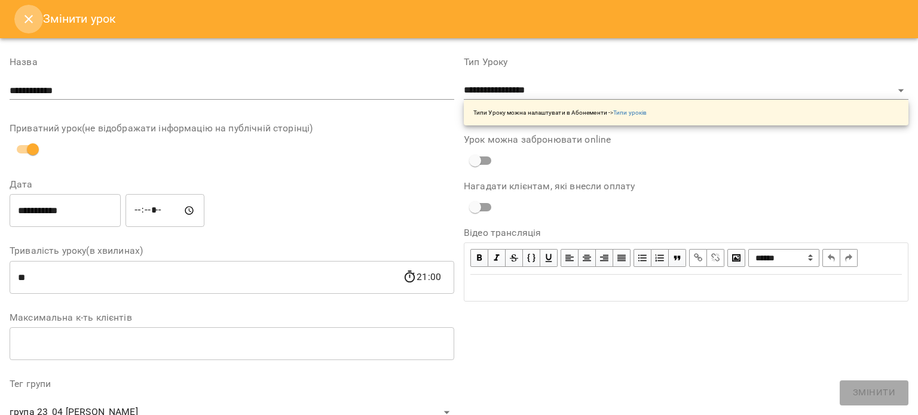
click at [25, 23] on icon "Close" at bounding box center [28, 19] width 8 height 8
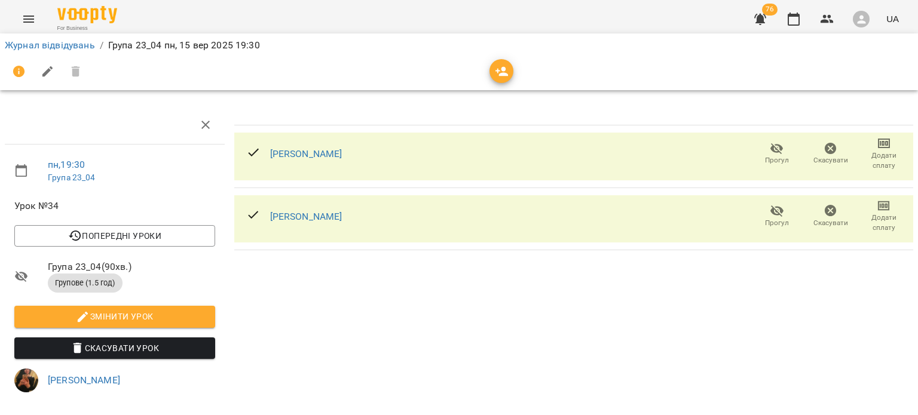
click at [823, 148] on icon "button" at bounding box center [830, 149] width 14 height 14
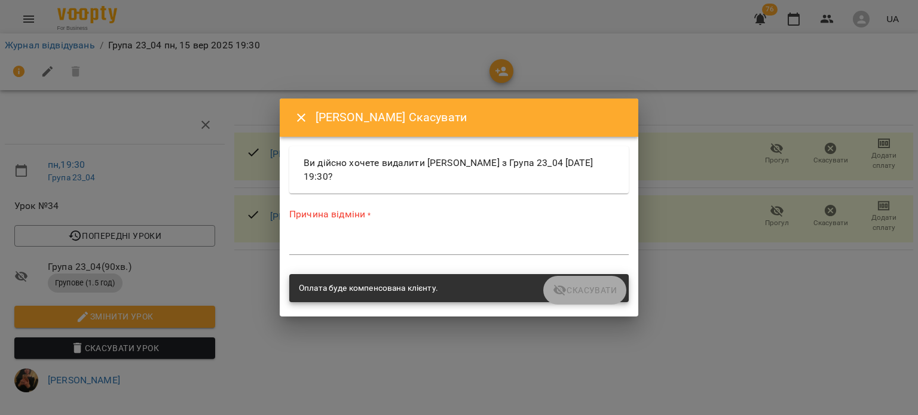
click at [534, 241] on textarea at bounding box center [458, 245] width 339 height 11
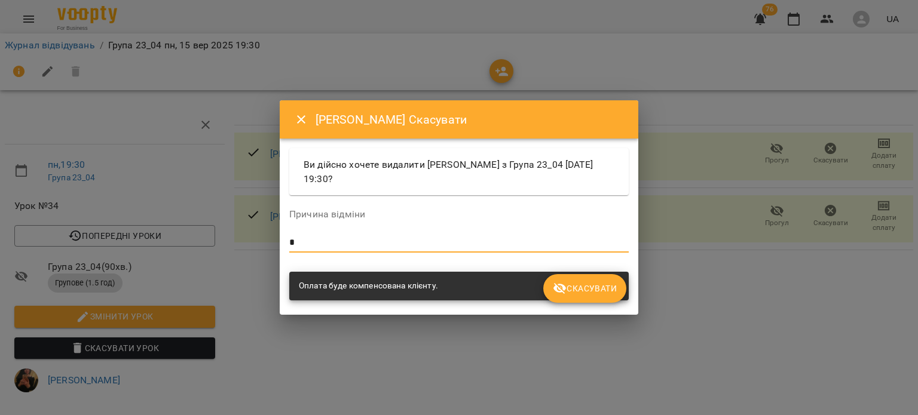
type textarea "*"
click at [569, 283] on span "Скасувати" at bounding box center [585, 288] width 64 height 14
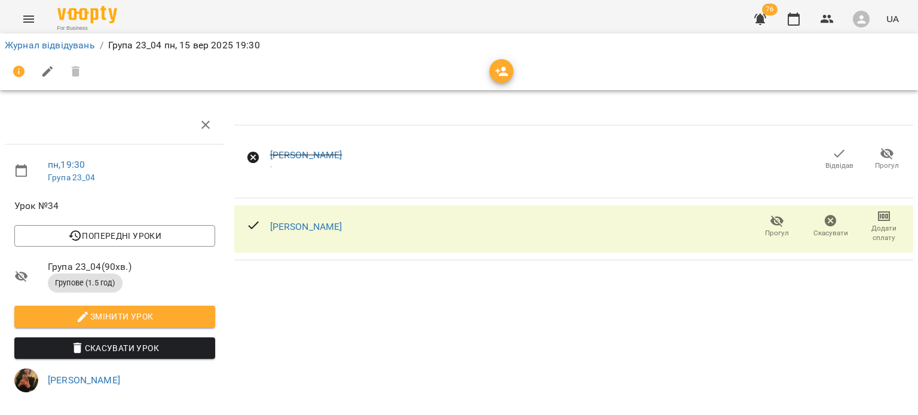
click at [117, 353] on span "Скасувати Урок" at bounding box center [115, 348] width 182 height 14
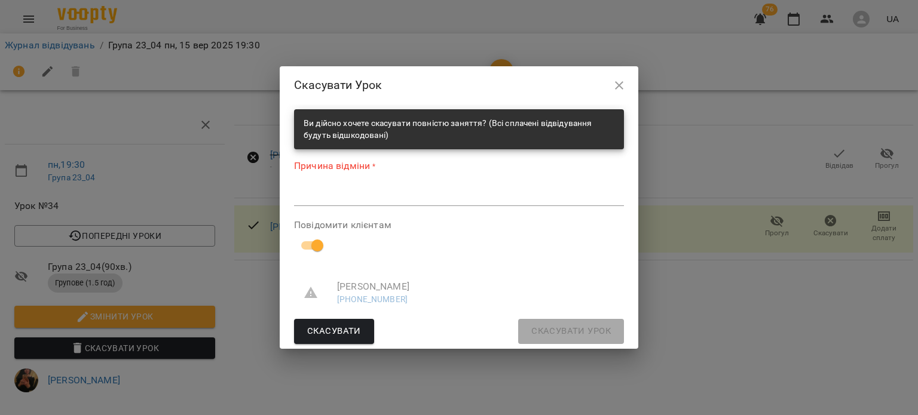
click at [500, 188] on div "*" at bounding box center [459, 196] width 330 height 19
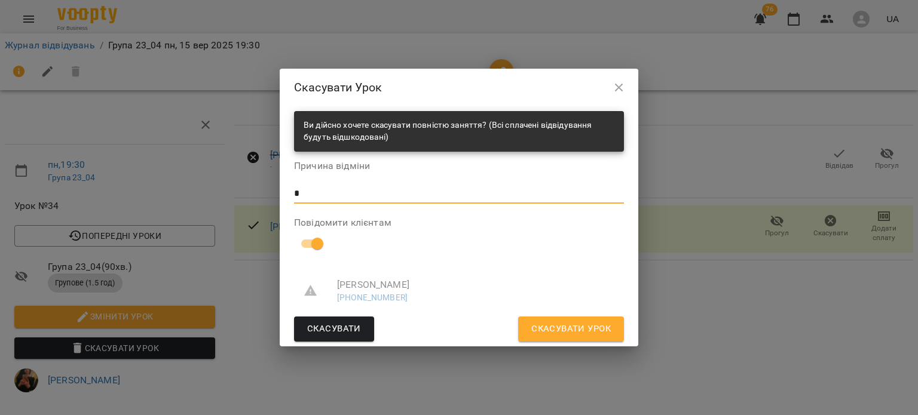
type textarea "*"
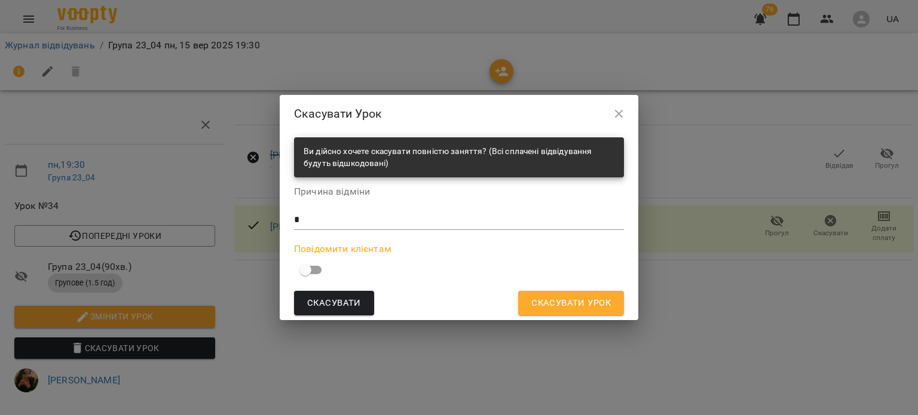
click at [580, 298] on span "Скасувати Урок" at bounding box center [570, 304] width 79 height 16
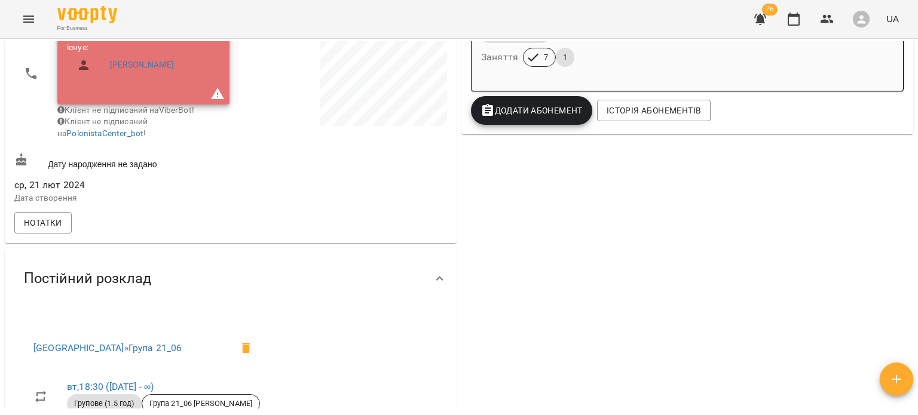
scroll to position [284, 0]
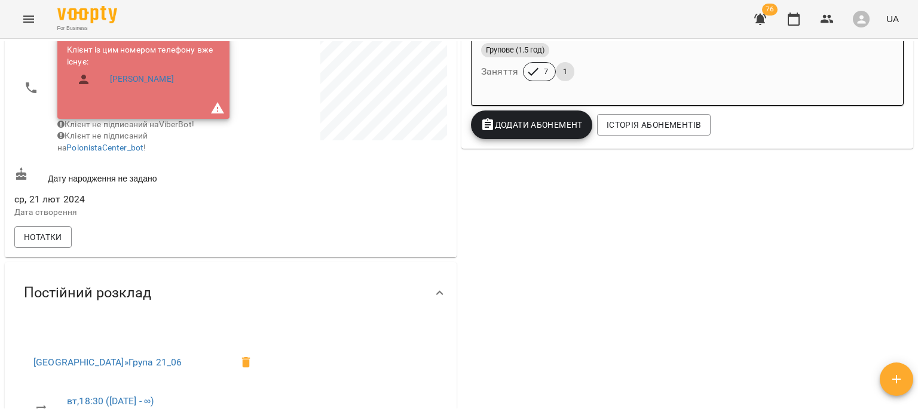
click at [595, 79] on div "Групове (1.5 год) Заняття 7 1" at bounding box center [620, 62] width 282 height 43
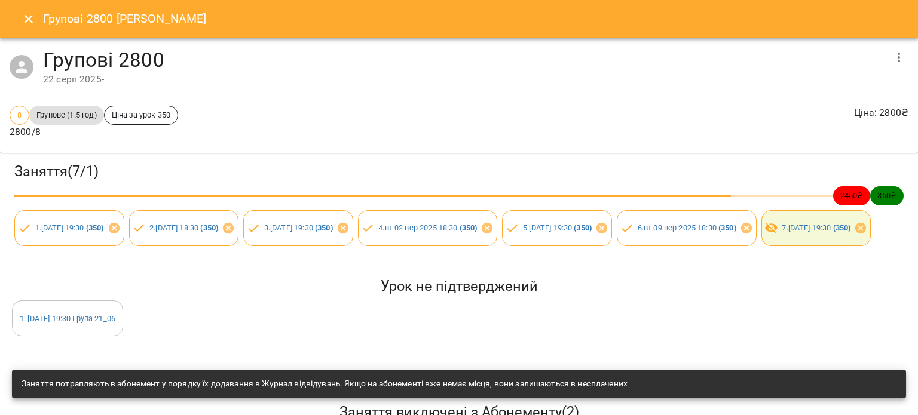
scroll to position [111, 0]
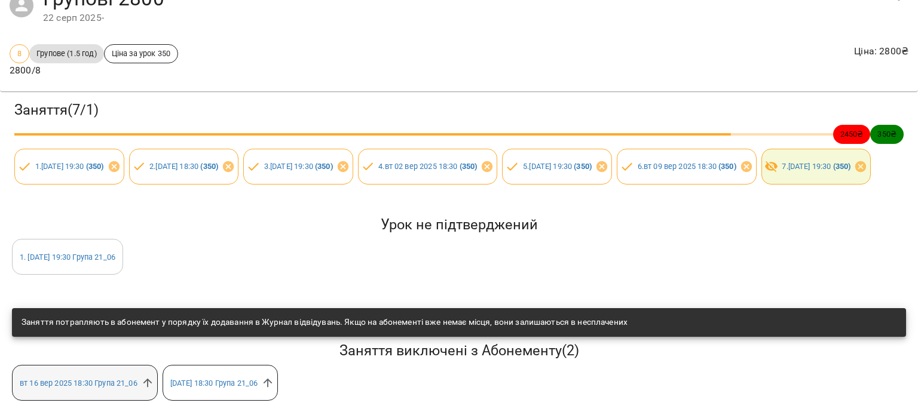
click at [153, 381] on div "[DATE] 18:30 Група 21_06" at bounding box center [85, 383] width 146 height 36
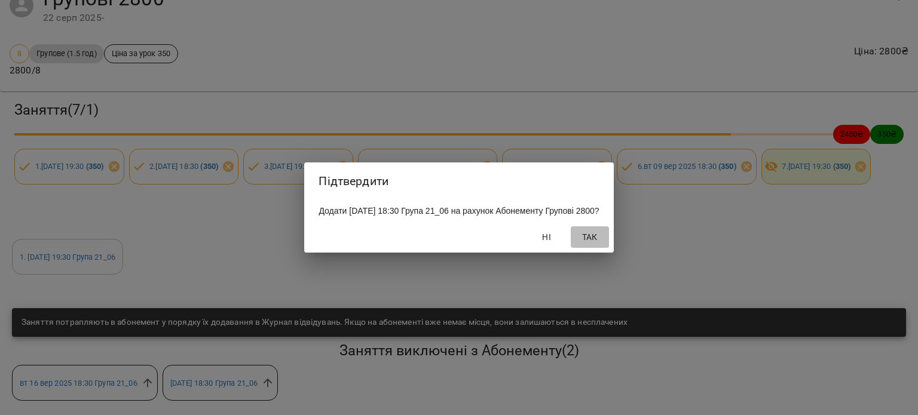
click at [604, 244] on span "Так" at bounding box center [589, 237] width 29 height 14
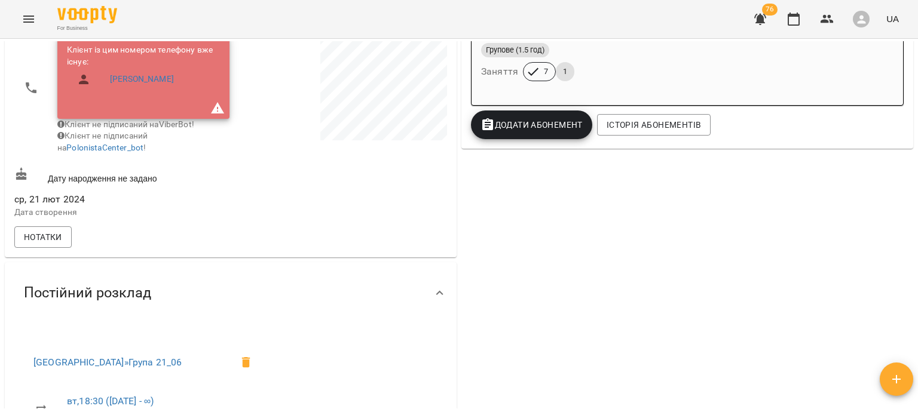
scroll to position [225, 0]
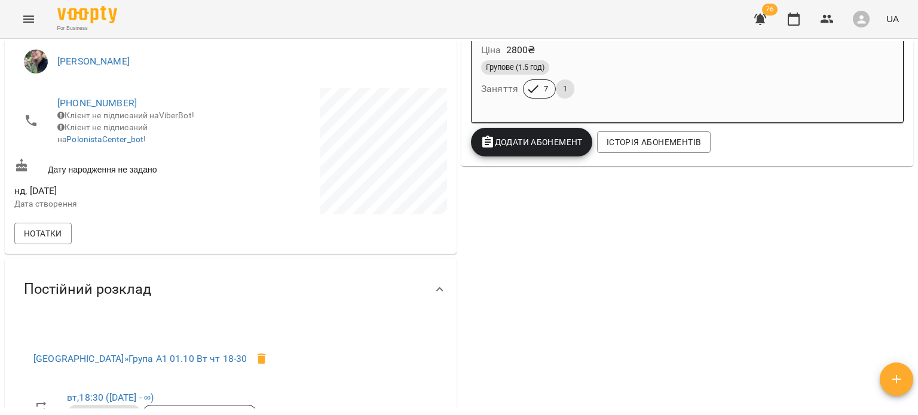
scroll to position [265, 0]
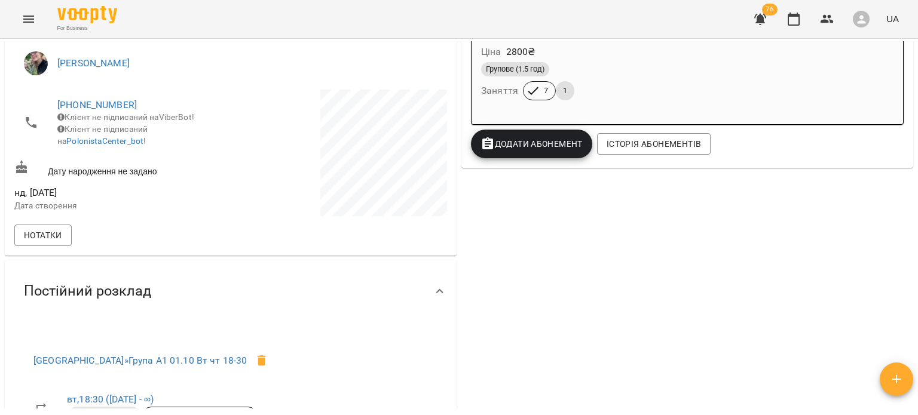
click at [611, 73] on div "Групове (1.5 год)" at bounding box center [619, 69] width 277 height 14
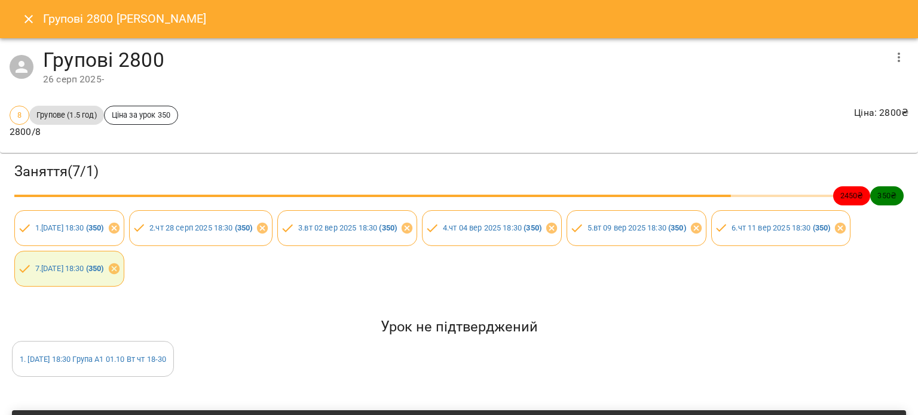
scroll to position [111, 0]
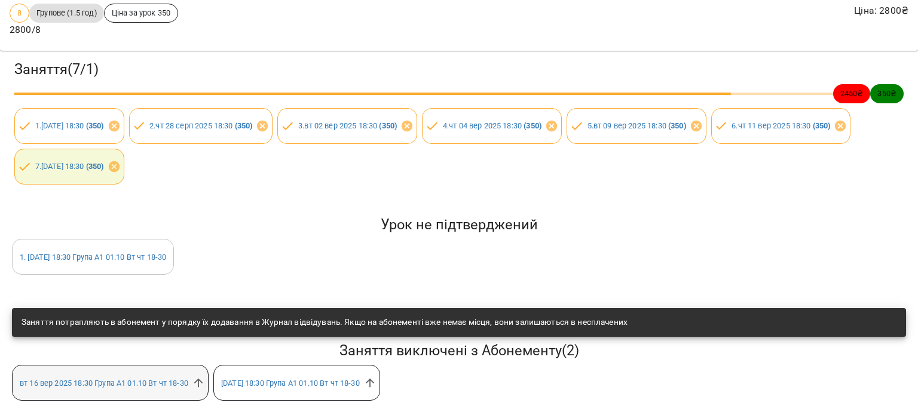
click at [201, 383] on div "вт 16 вер 2025 18:30 Група А1 01.10 Вт чт 18-30" at bounding box center [110, 383] width 197 height 36
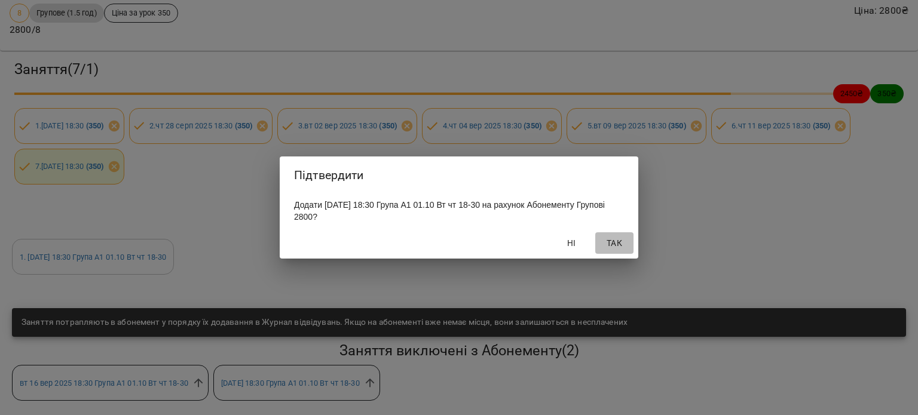
click at [613, 252] on button "Так" at bounding box center [614, 243] width 38 height 22
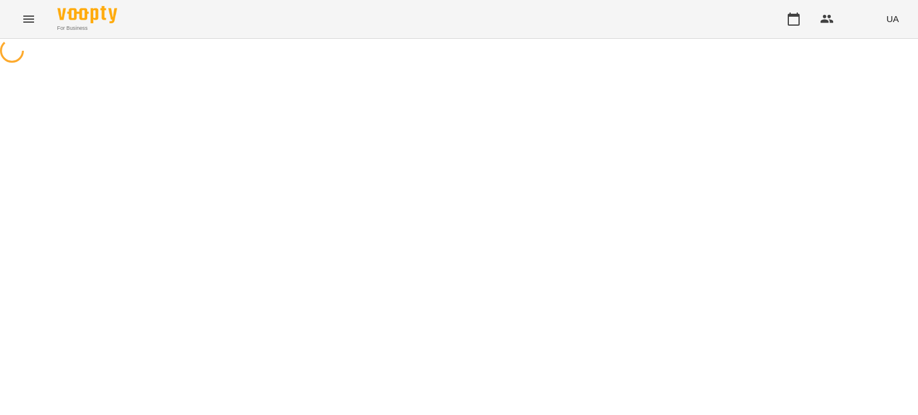
select select "**********"
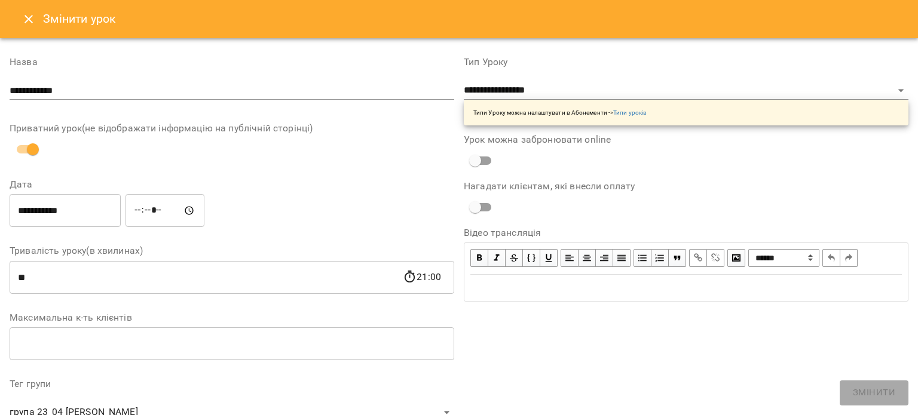
click at [24, 30] on button "Close" at bounding box center [28, 19] width 29 height 29
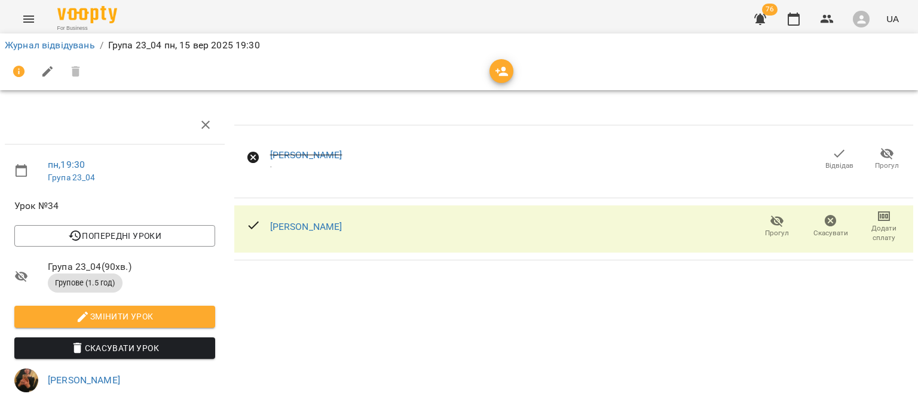
click at [182, 351] on span "Скасувати Урок" at bounding box center [115, 348] width 182 height 14
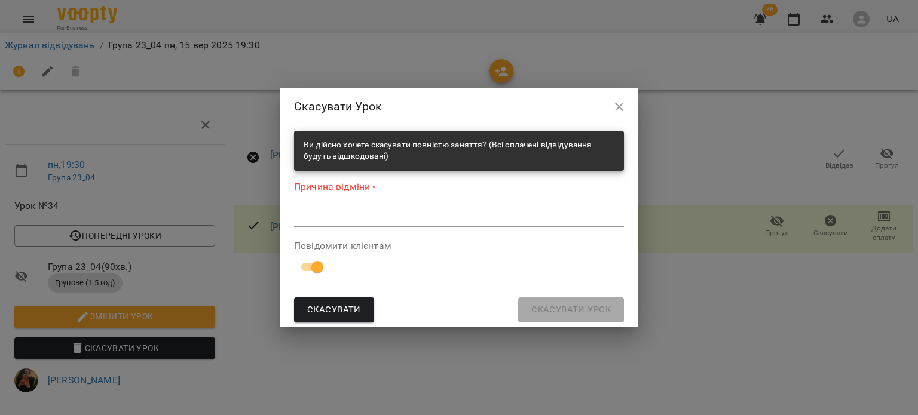
click at [515, 225] on div "*" at bounding box center [459, 217] width 330 height 19
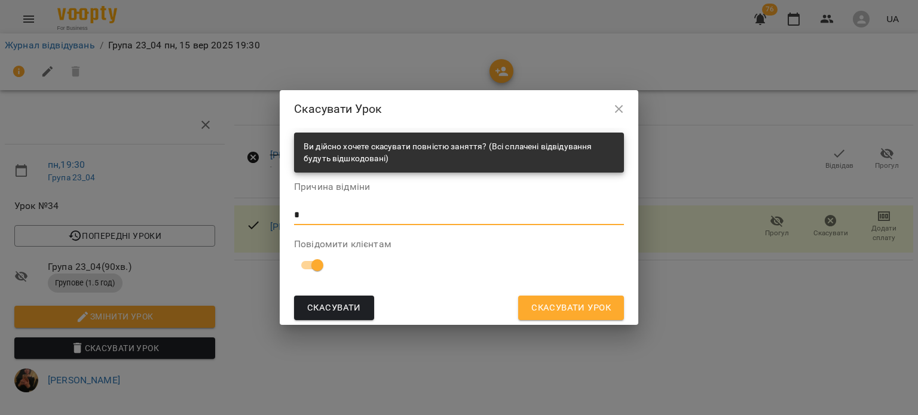
type textarea "*"
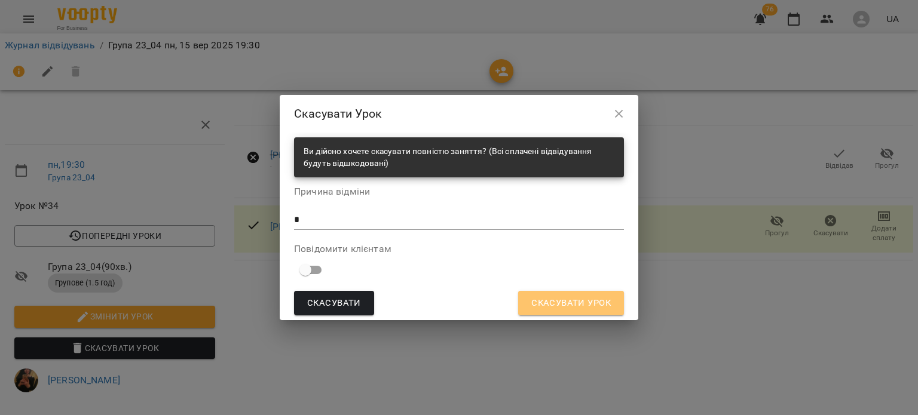
click at [590, 304] on span "Скасувати Урок" at bounding box center [570, 304] width 79 height 16
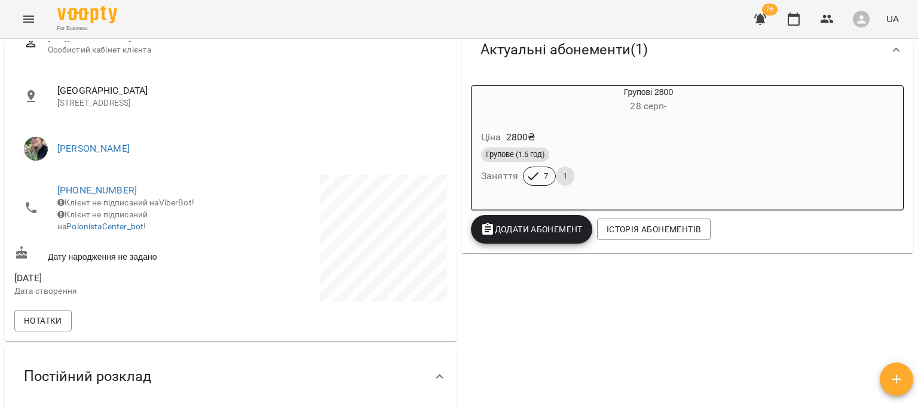
scroll to position [168, 0]
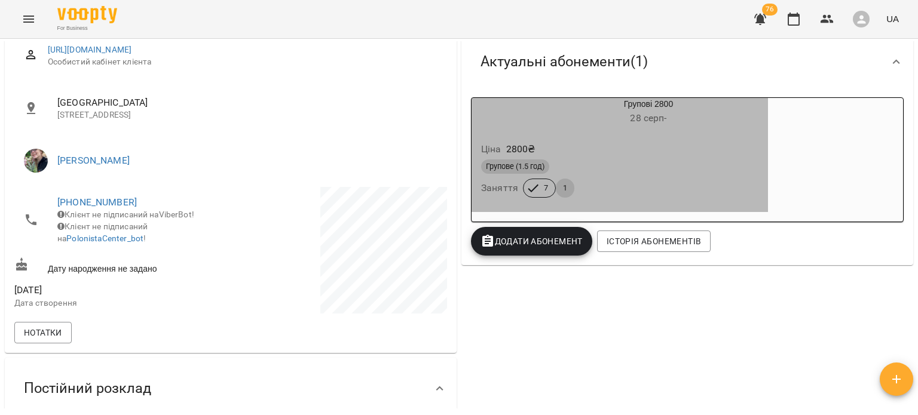
click at [568, 183] on div "7 1" at bounding box center [548, 188] width 56 height 24
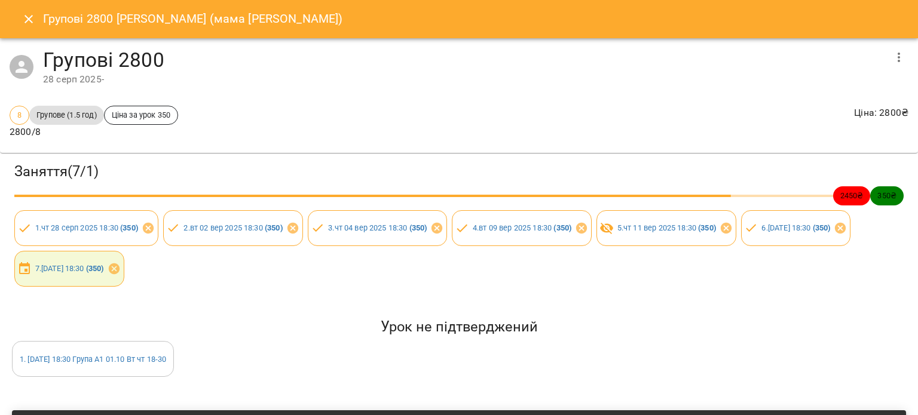
scroll to position [111, 0]
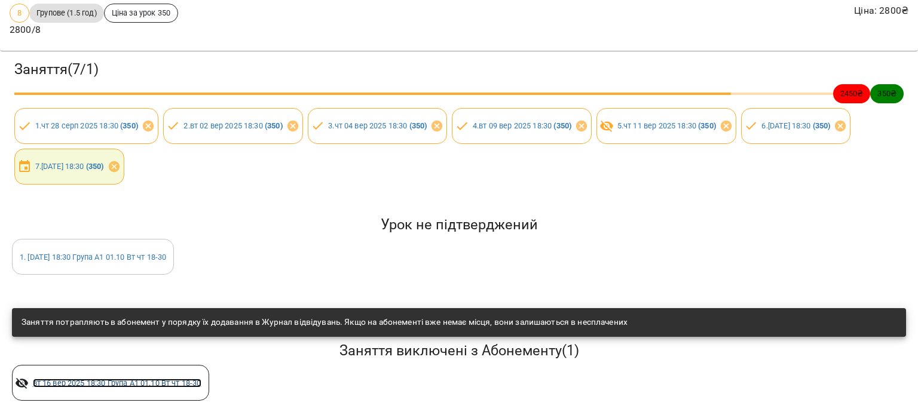
click at [182, 379] on link "вт 16 вер 2025 18:30 Група А1 01.10 Вт чт 18-30" at bounding box center [117, 383] width 169 height 9
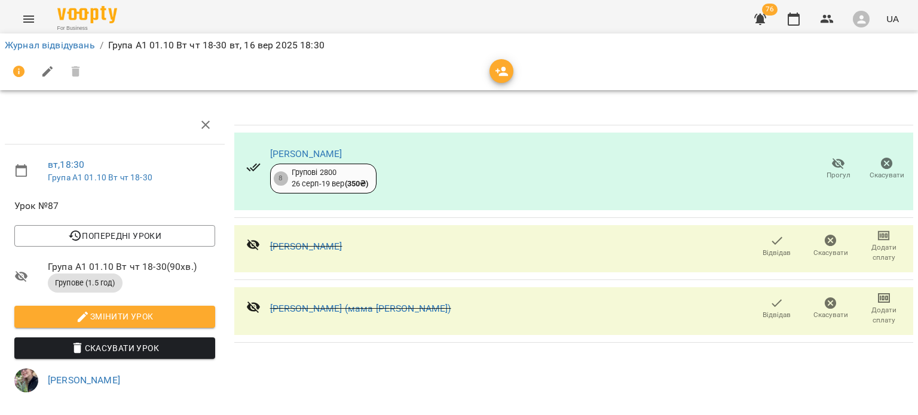
click at [763, 327] on div "Відвідав Скасувати Додати сплату" at bounding box center [831, 309] width 166 height 38
click at [788, 305] on span "Відвідав" at bounding box center [776, 308] width 39 height 24
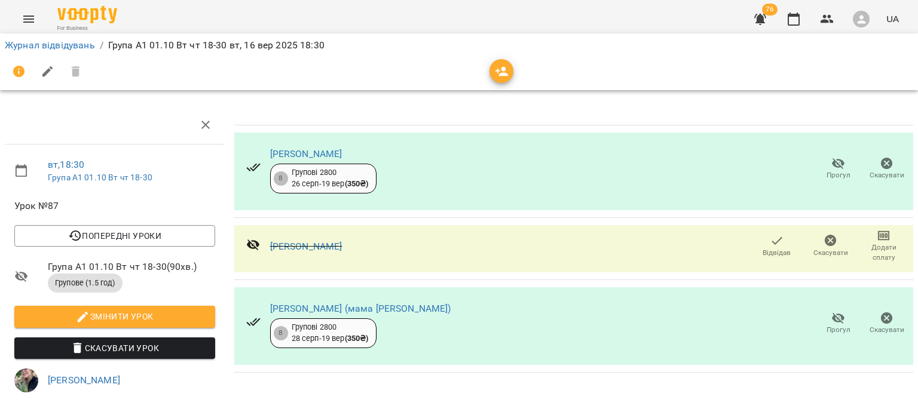
click at [821, 329] on span "Прогул" at bounding box center [838, 323] width 34 height 24
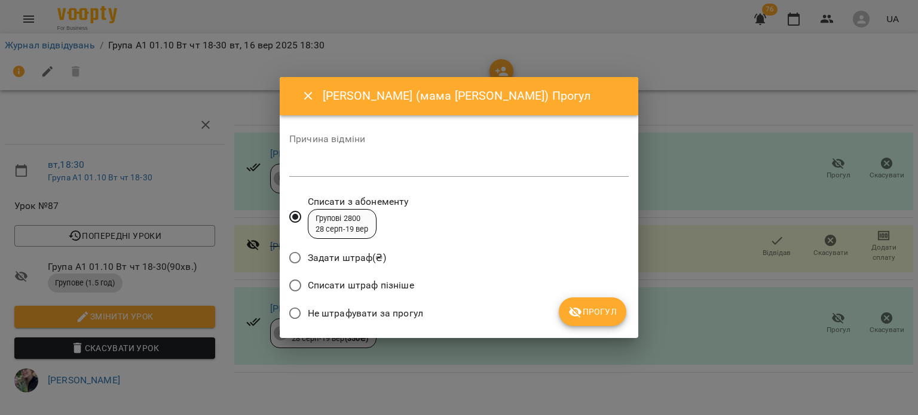
click at [604, 301] on button "Прогул" at bounding box center [593, 312] width 68 height 29
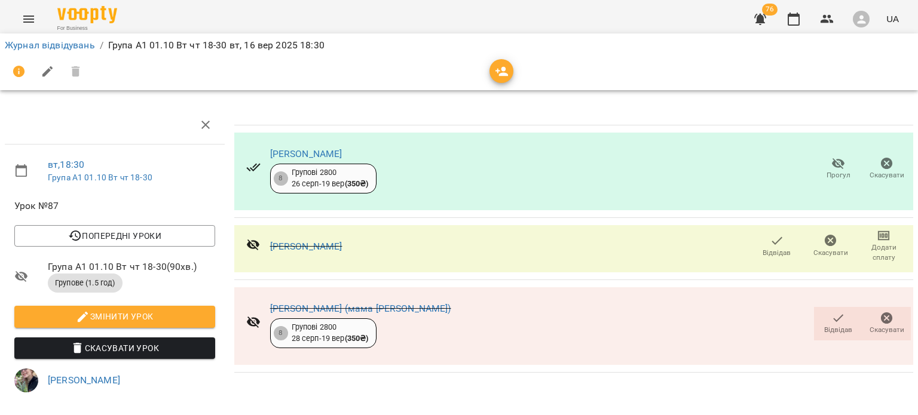
click at [780, 253] on span "Відвідав" at bounding box center [776, 253] width 28 height 10
click at [765, 258] on span "Відвідав" at bounding box center [776, 253] width 28 height 10
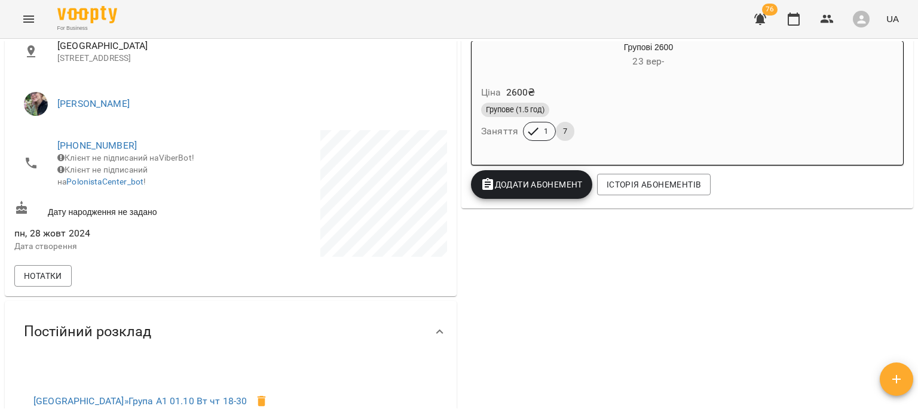
scroll to position [222, 0]
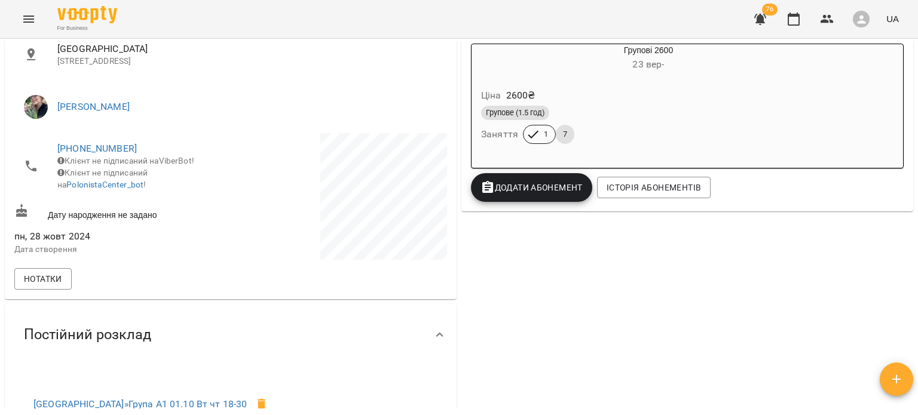
click at [566, 138] on span "7" at bounding box center [565, 134] width 19 height 11
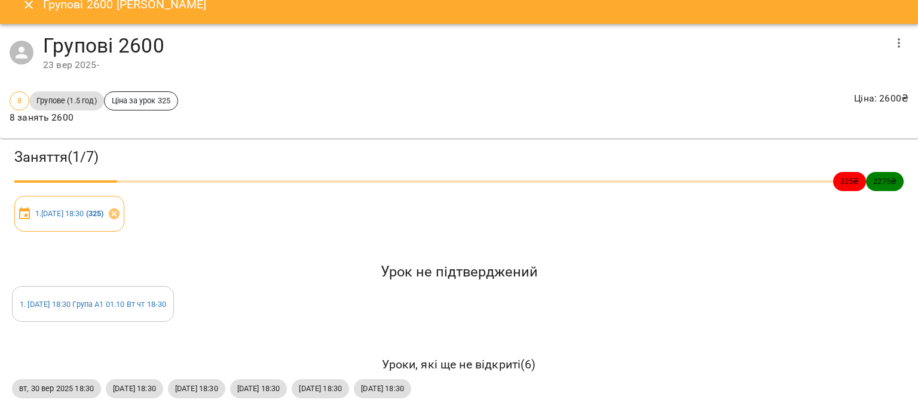
scroll to position [0, 0]
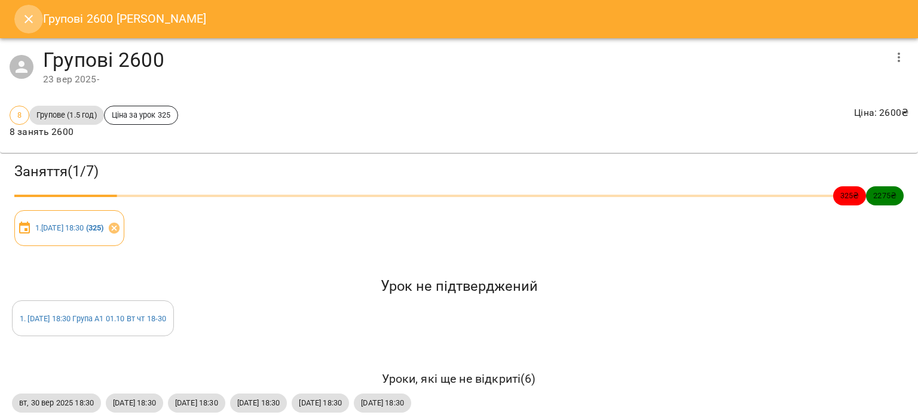
click at [26, 19] on icon "Close" at bounding box center [29, 19] width 14 height 14
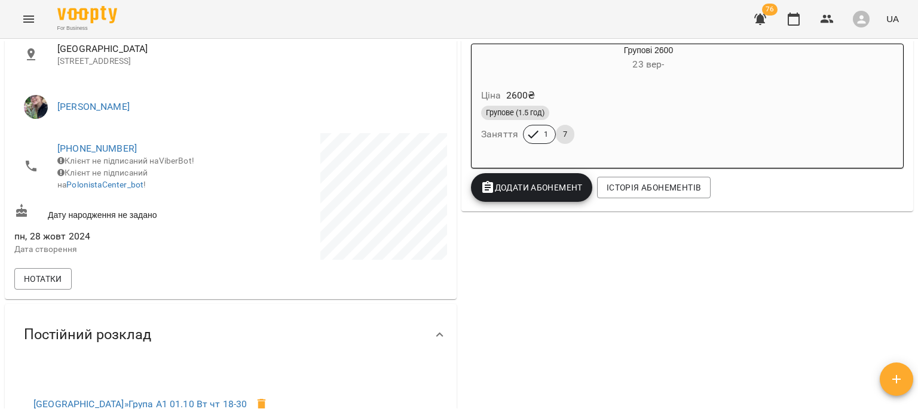
click at [653, 112] on div "Групове (1.5 год)" at bounding box center [619, 113] width 277 height 14
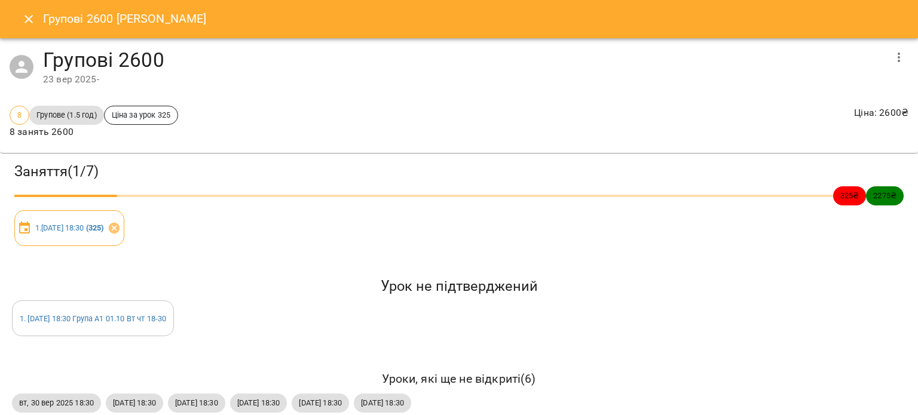
click at [897, 53] on icon "button" at bounding box center [898, 58] width 2 height 10
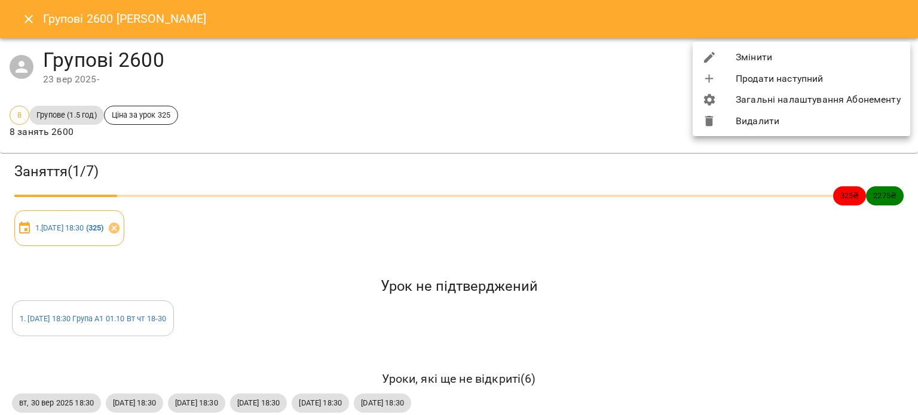
click at [851, 53] on li "Змінити" at bounding box center [802, 58] width 218 height 22
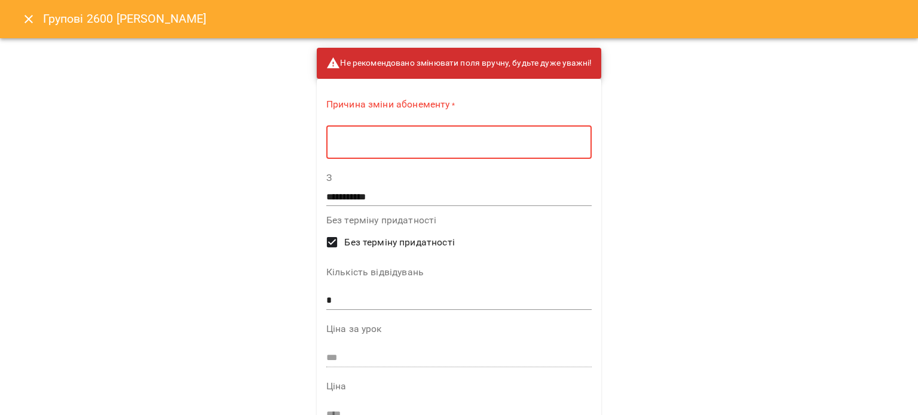
click at [541, 148] on textarea at bounding box center [459, 142] width 249 height 11
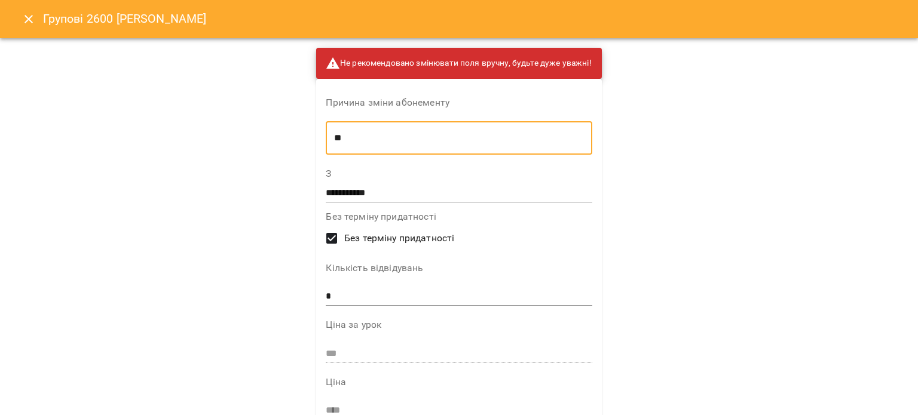
type textarea "**"
click at [452, 200] on input "**********" at bounding box center [459, 192] width 266 height 19
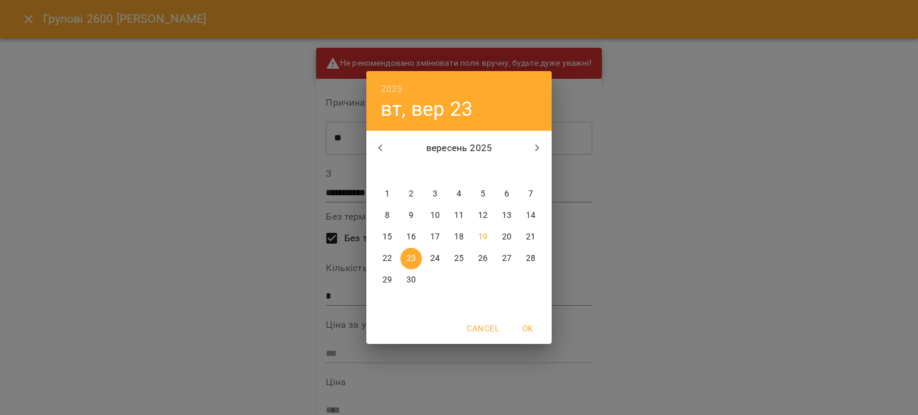
click at [407, 235] on p "16" at bounding box center [411, 237] width 10 height 12
type input "**********"
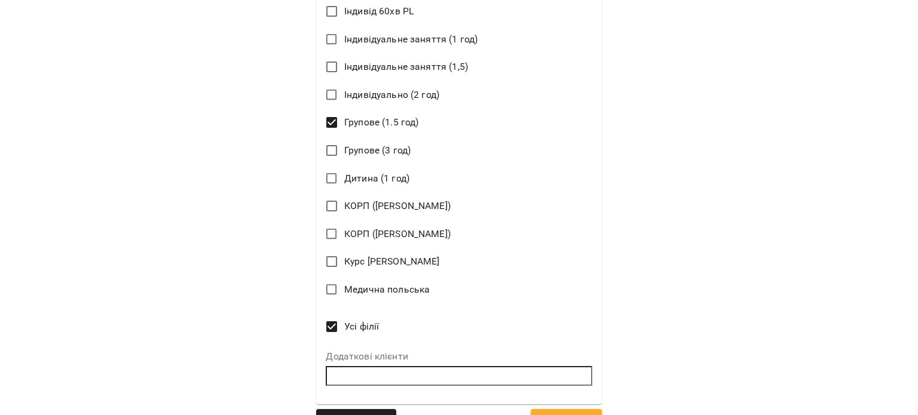
scroll to position [645, 0]
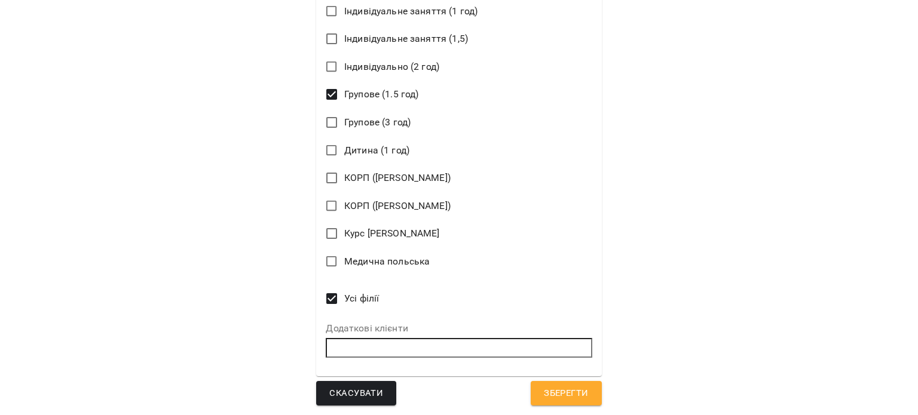
click at [556, 386] on span "Зберегти" at bounding box center [566, 394] width 44 height 16
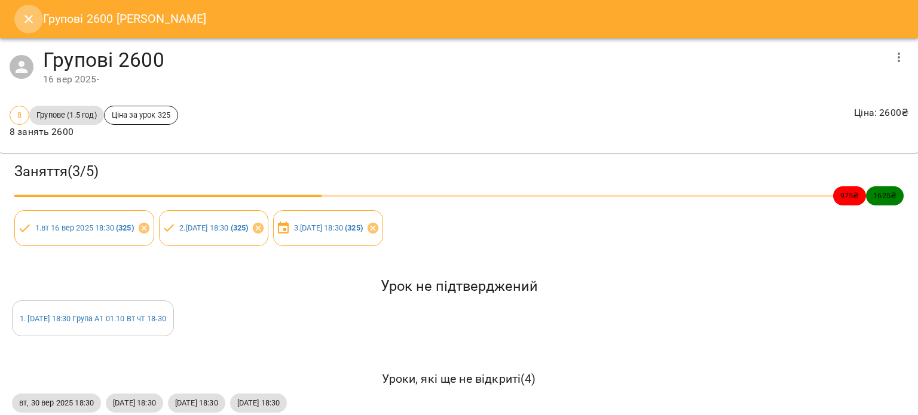
click at [24, 14] on icon "Close" at bounding box center [29, 19] width 14 height 14
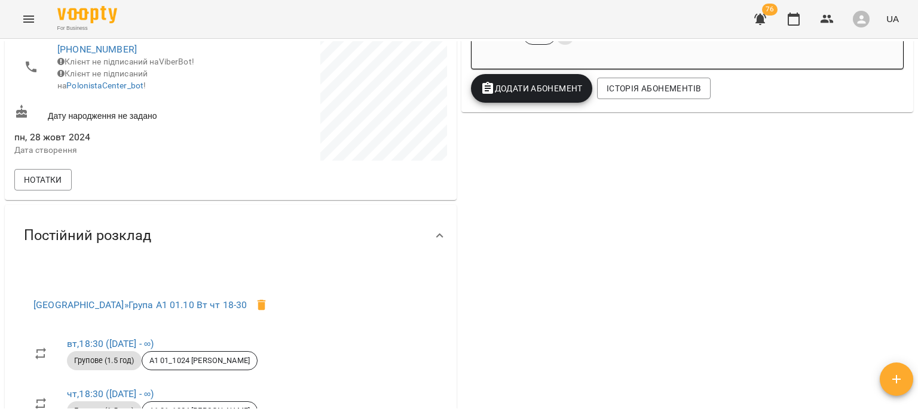
scroll to position [0, 0]
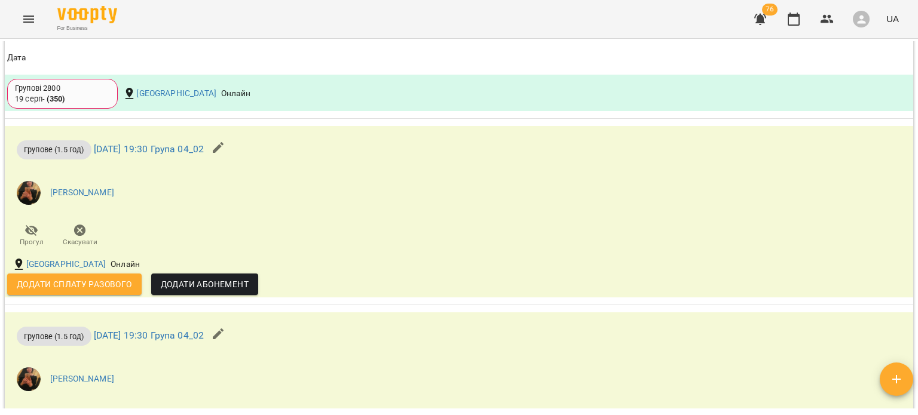
scroll to position [1223, 0]
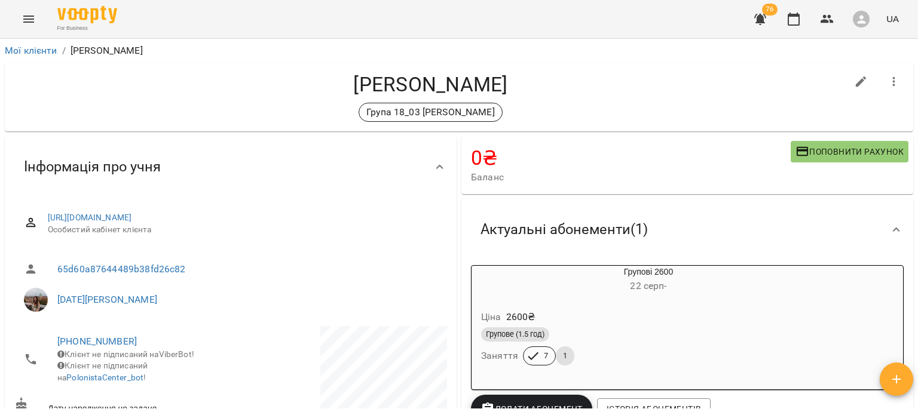
click at [621, 264] on div "Групові 2600 [DATE] - Ціна 2600 ₴ Групове (1.5 год) Заняття 7 1" at bounding box center [686, 328] width 437 height 130
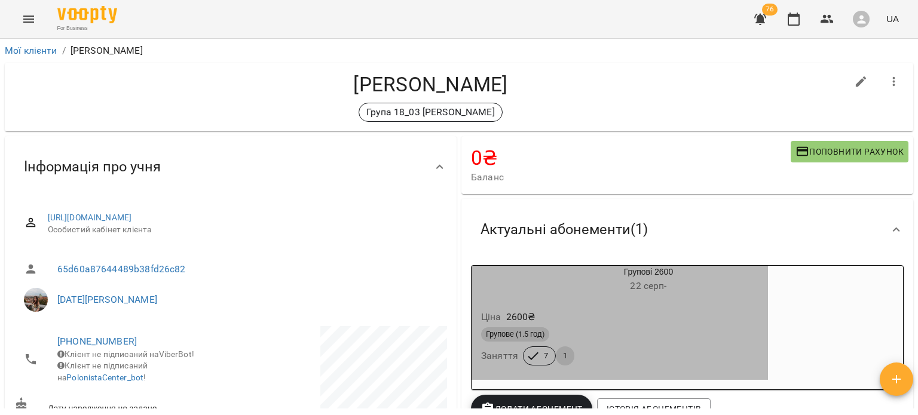
click at [617, 301] on div "Ціна 2600 ₴ Групове (1.5 год) Заняття 7 1" at bounding box center [619, 339] width 296 height 81
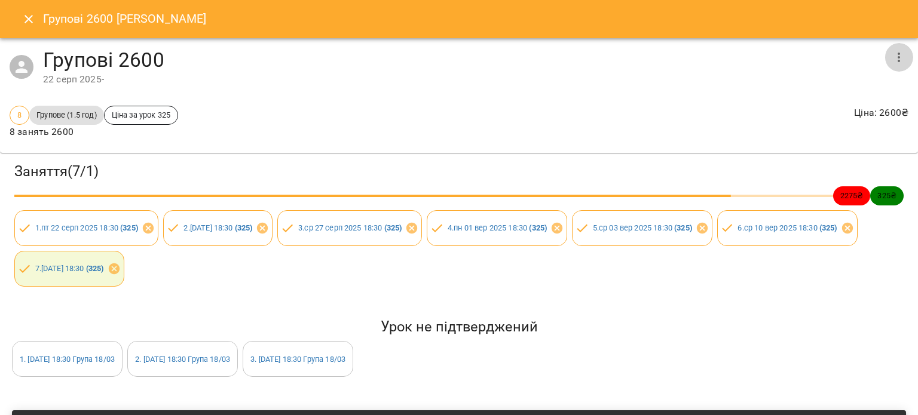
click at [892, 58] on icon "button" at bounding box center [899, 57] width 14 height 14
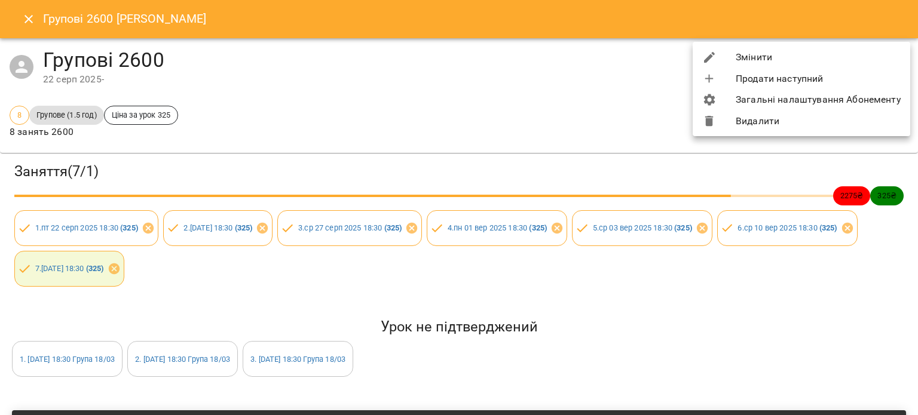
click at [854, 59] on li "Змінити" at bounding box center [802, 58] width 218 height 22
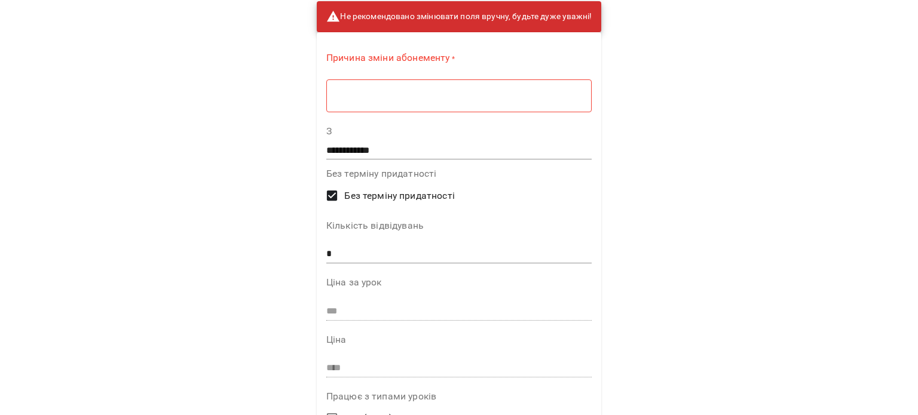
scroll to position [45, 0]
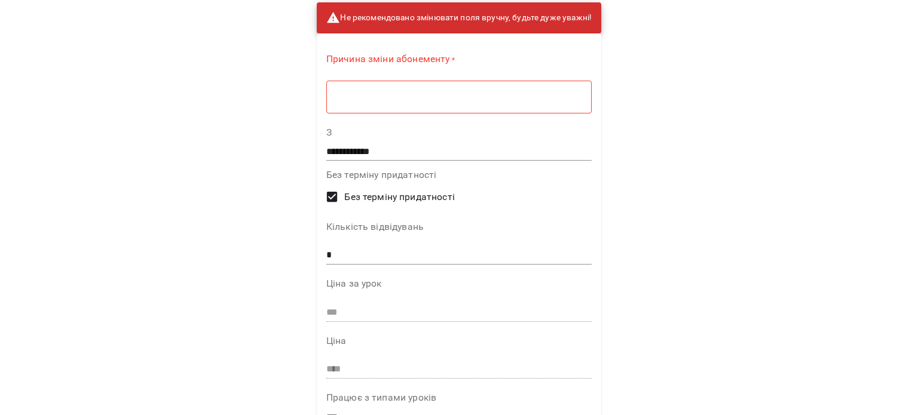
click at [476, 54] on label "Причина зміни абонементу *" at bounding box center [458, 60] width 265 height 14
click at [471, 101] on textarea at bounding box center [459, 96] width 249 height 11
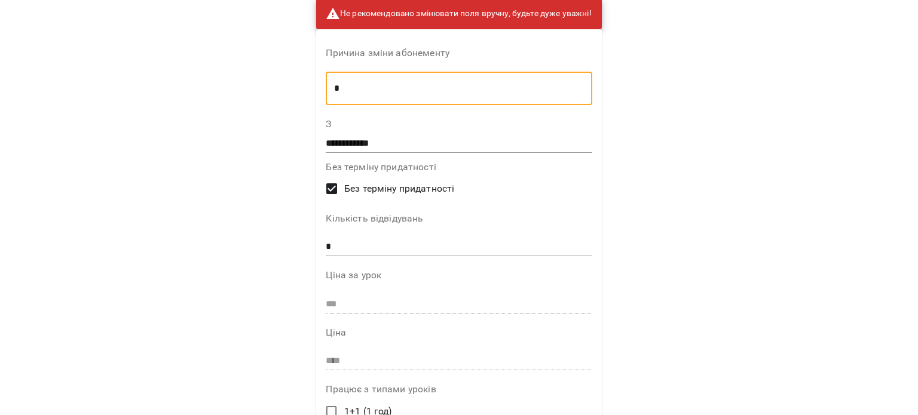
scroll to position [0, 0]
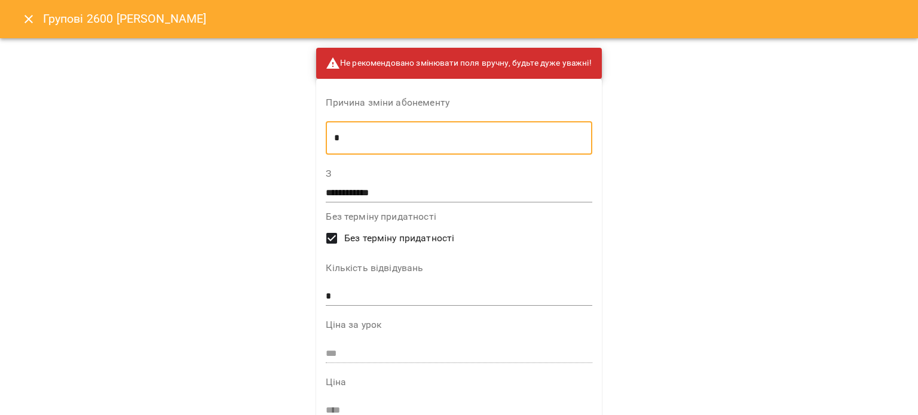
type textarea "*"
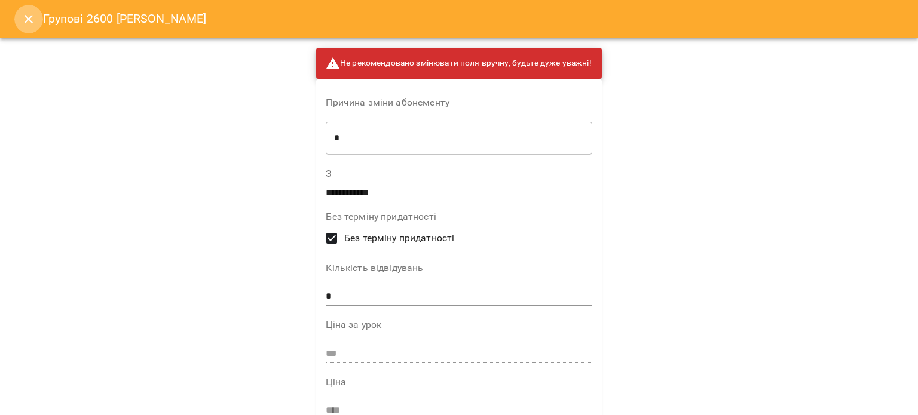
click at [29, 19] on icon "Close" at bounding box center [29, 19] width 14 height 14
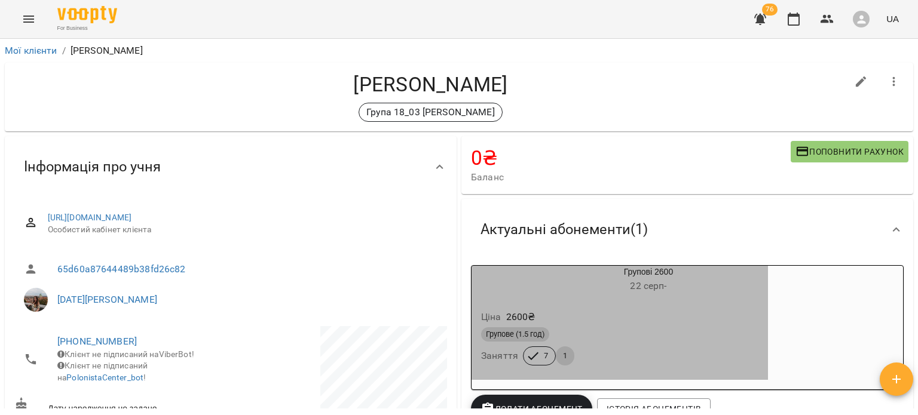
click at [624, 301] on div "Ціна 2600 ₴ Групове (1.5 год) Заняття 7 1" at bounding box center [619, 339] width 296 height 81
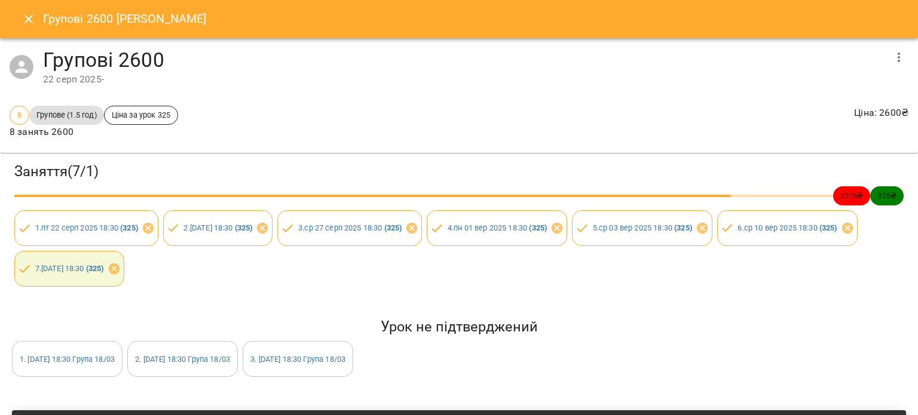
scroll to position [111, 0]
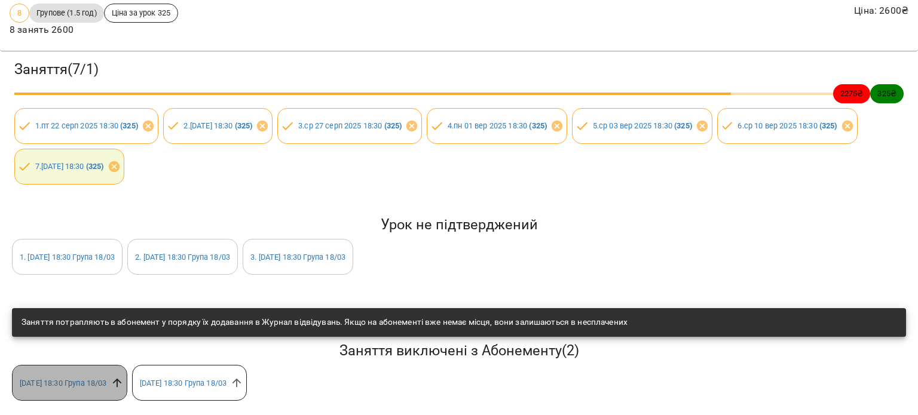
click at [124, 377] on icon at bounding box center [117, 382] width 13 height 13
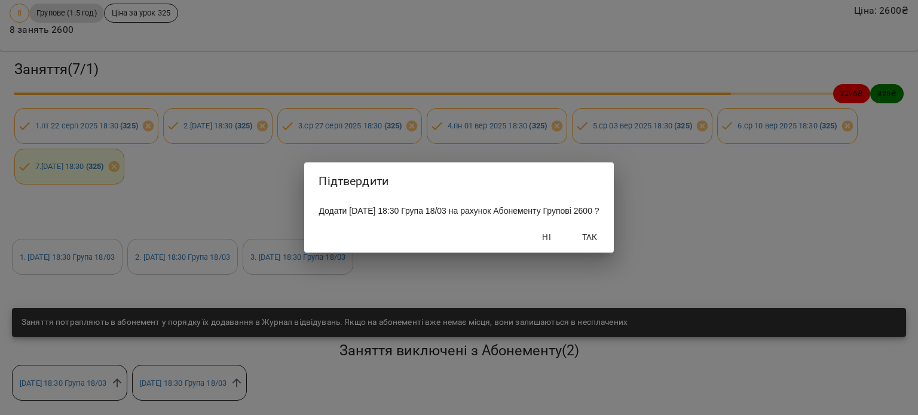
click at [604, 244] on span "Так" at bounding box center [589, 237] width 29 height 14
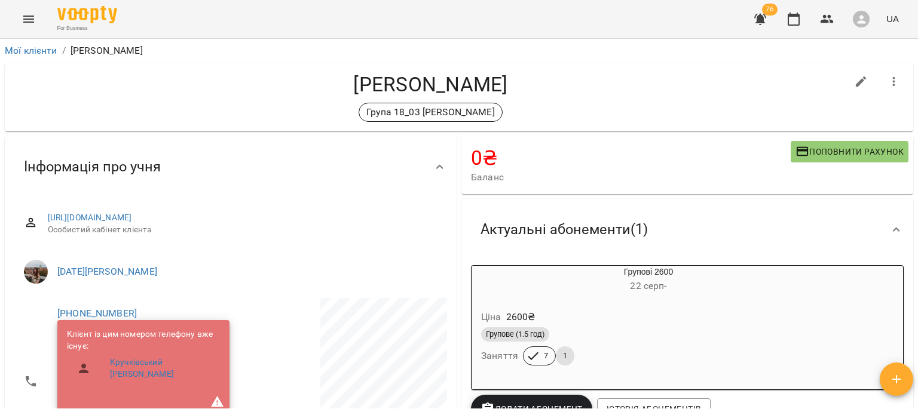
click at [533, 339] on span "Групове (1.5 год)" at bounding box center [515, 334] width 68 height 11
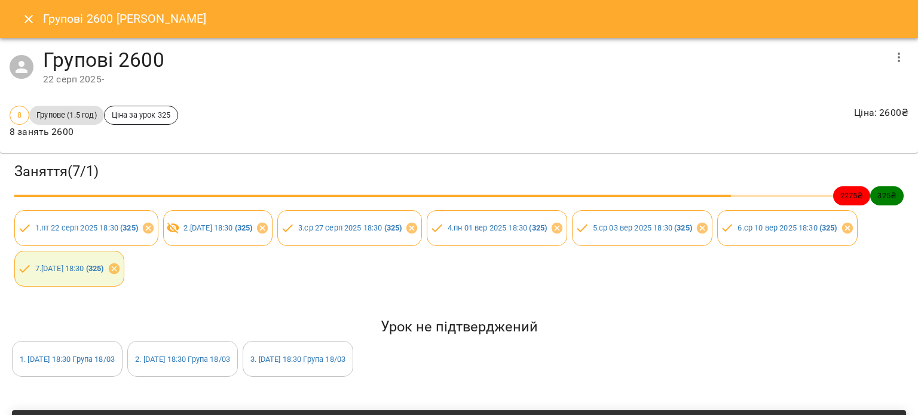
scroll to position [111, 0]
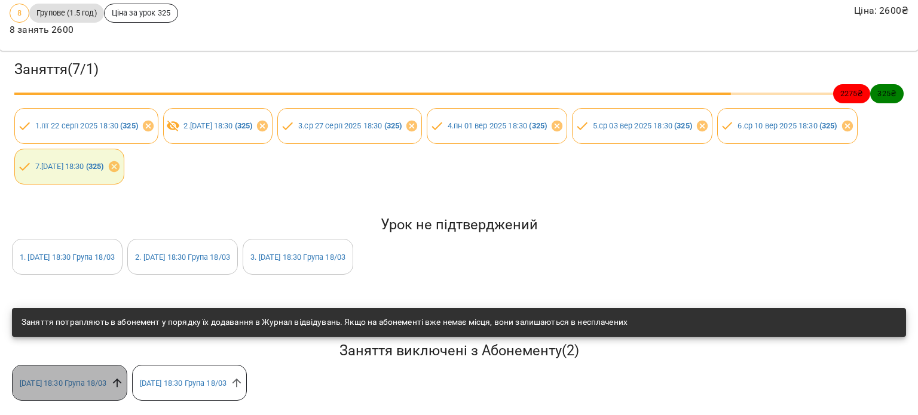
click at [124, 376] on icon at bounding box center [117, 382] width 13 height 13
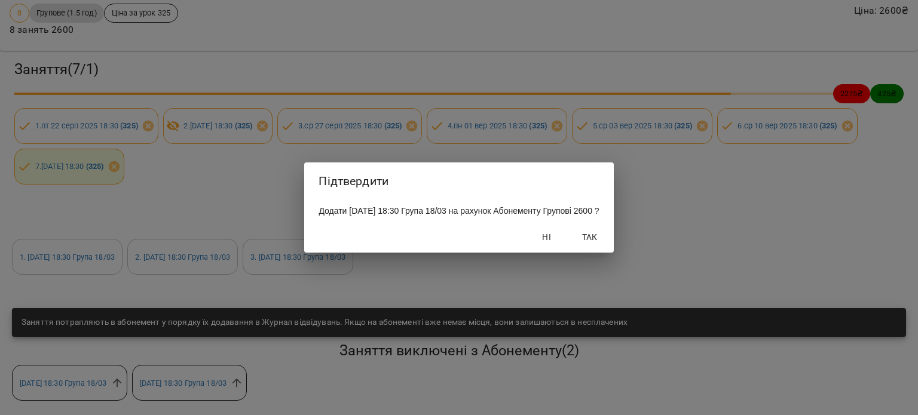
click at [604, 243] on span "Так" at bounding box center [589, 237] width 29 height 14
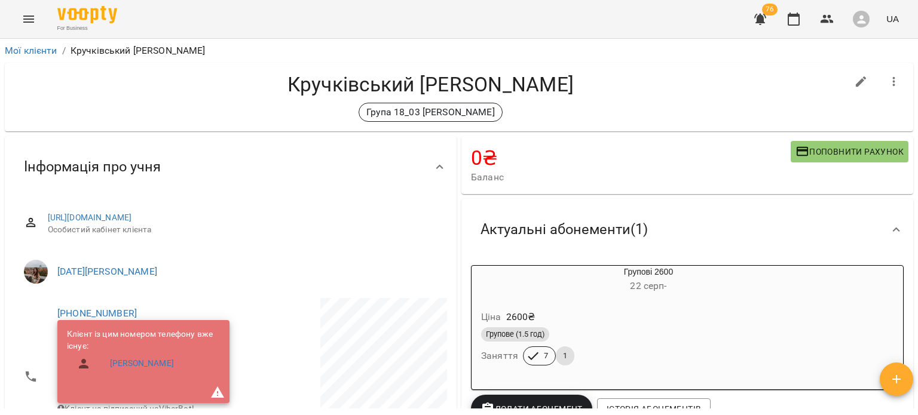
scroll to position [128, 0]
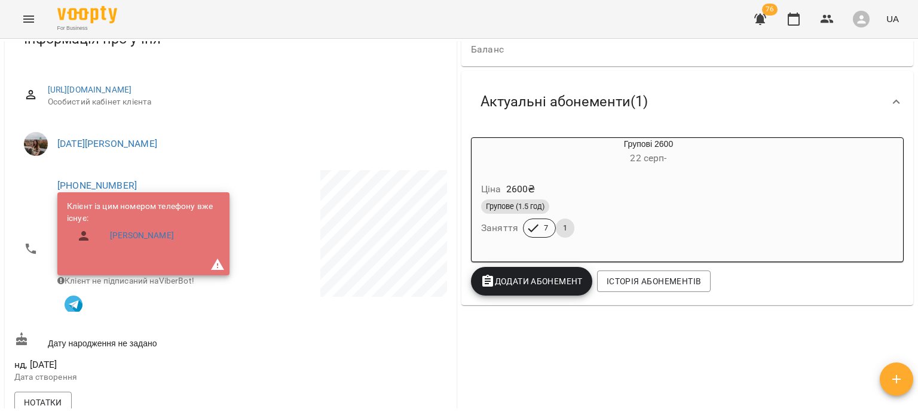
click at [578, 209] on div "Групове (1.5 год)" at bounding box center [619, 207] width 277 height 14
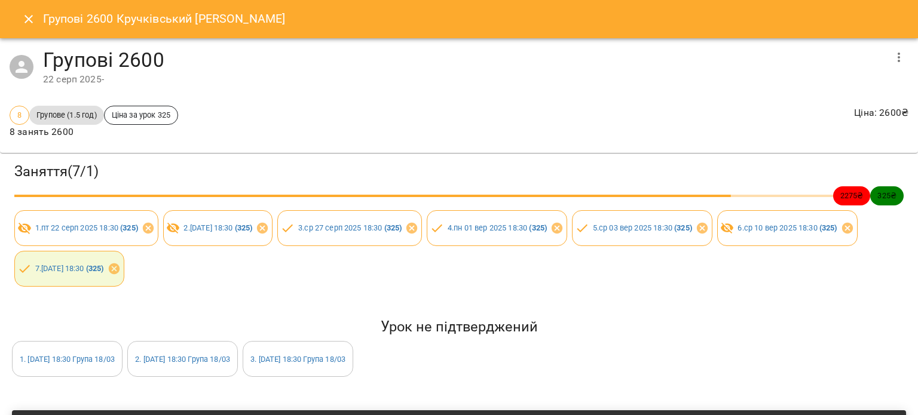
scroll to position [111, 0]
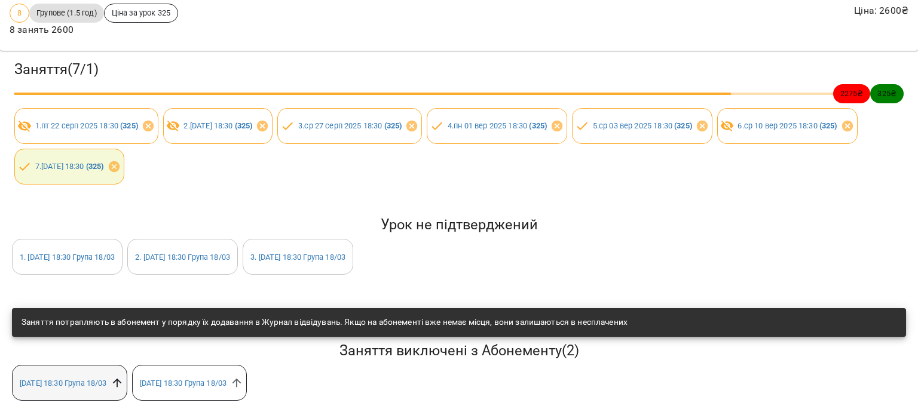
click at [124, 379] on icon at bounding box center [117, 382] width 13 height 13
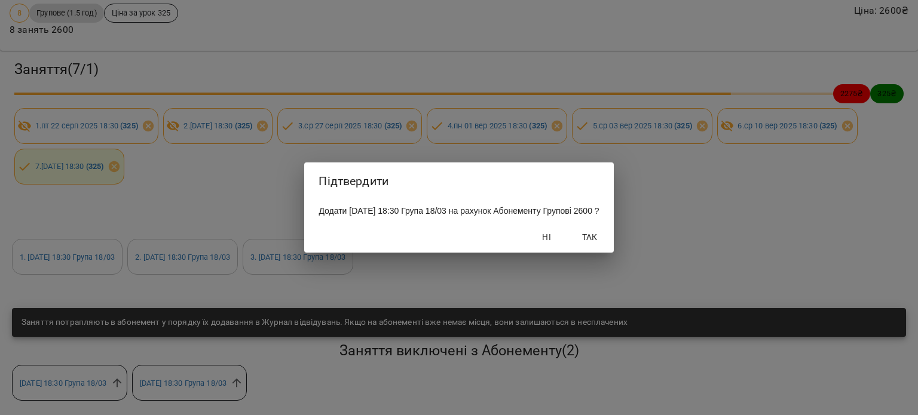
click at [604, 243] on span "Так" at bounding box center [589, 237] width 29 height 14
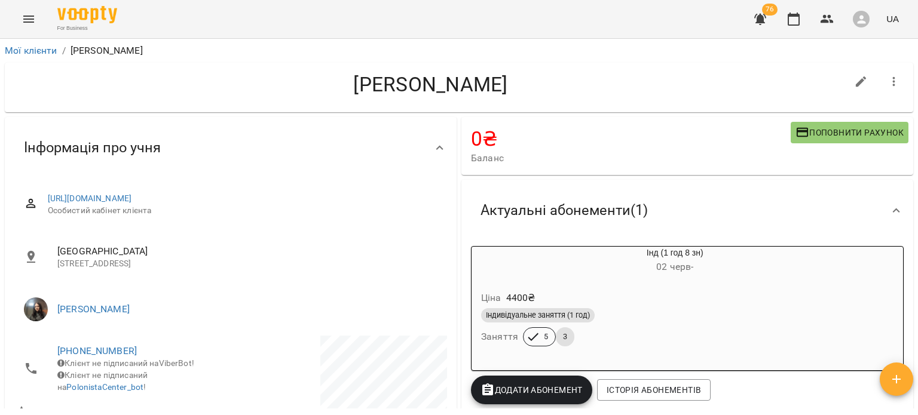
click at [24, 19] on icon "Menu" at bounding box center [29, 19] width 14 height 14
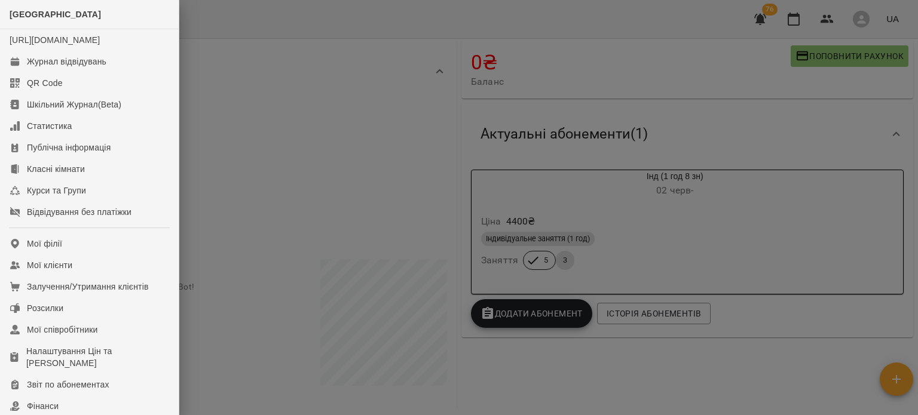
click at [724, 16] on div at bounding box center [459, 207] width 918 height 415
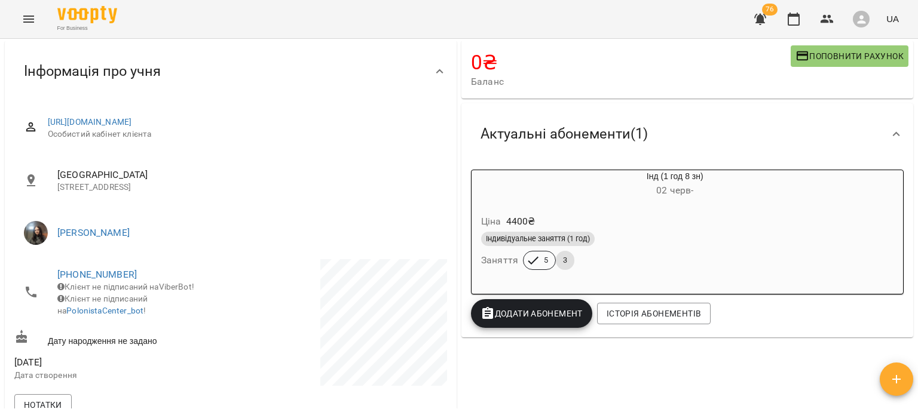
click at [743, 17] on div "For Business 76 UA" at bounding box center [459, 19] width 918 height 38
click at [759, 17] on icon "button" at bounding box center [760, 19] width 12 height 11
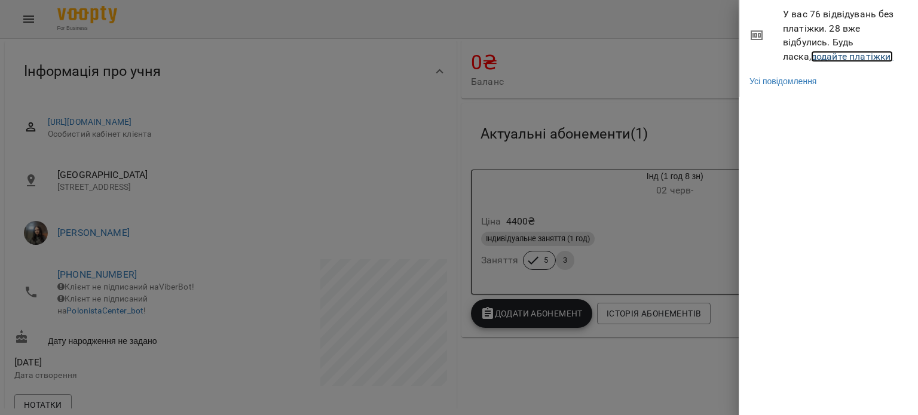
click at [811, 54] on link "додайте платіжки!" at bounding box center [852, 56] width 82 height 11
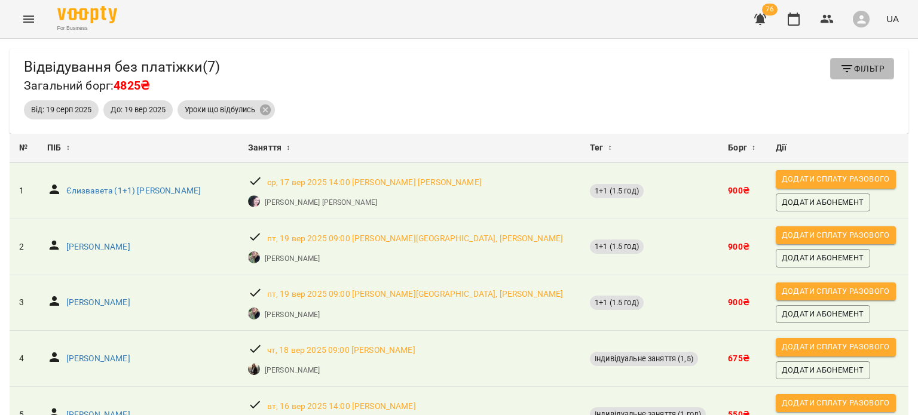
click at [842, 78] on button "Фільтр" at bounding box center [862, 69] width 64 height 22
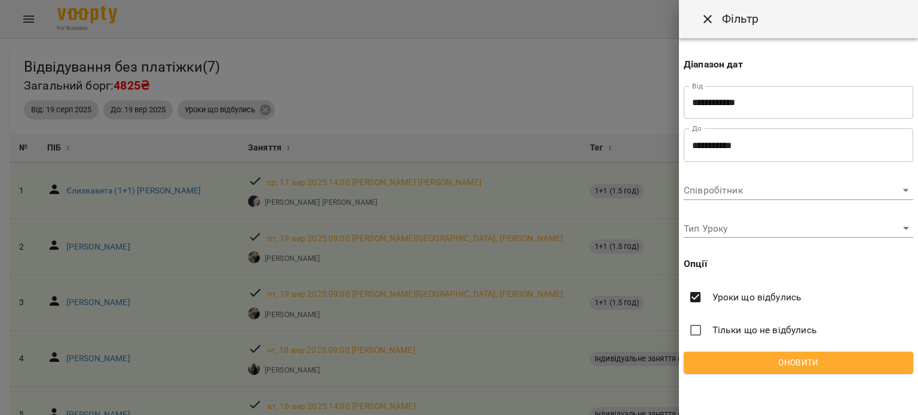
click at [734, 328] on span "Тільки що не відбулись" at bounding box center [764, 330] width 105 height 14
click at [731, 369] on span "Оновити" at bounding box center [798, 363] width 210 height 14
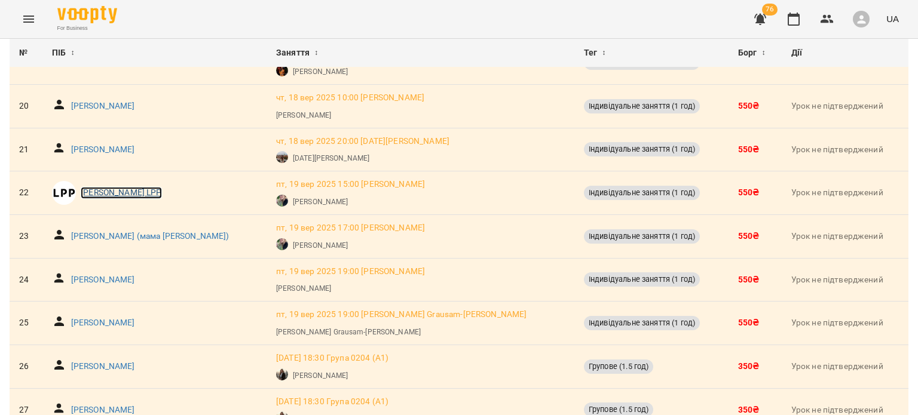
scroll to position [907, 0]
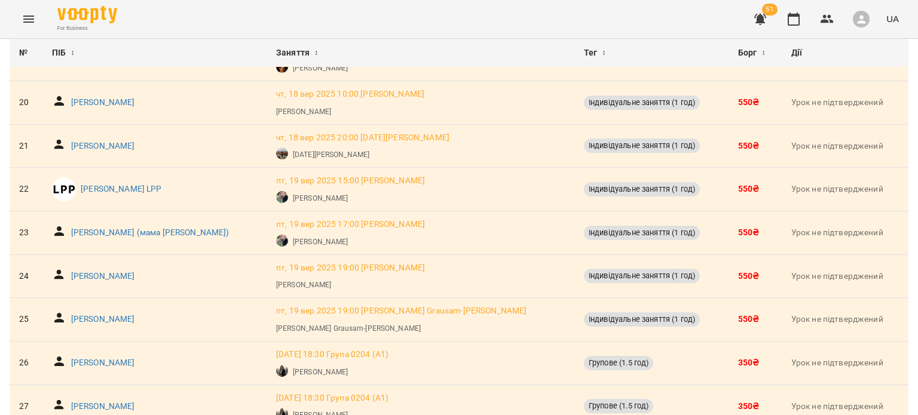
click at [29, 25] on icon "Menu" at bounding box center [29, 19] width 14 height 14
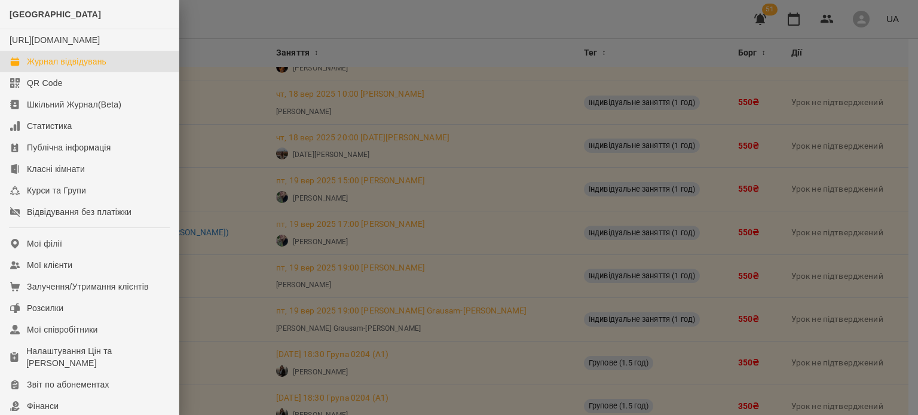
click at [54, 68] on div "Журнал відвідувань" at bounding box center [66, 62] width 79 height 12
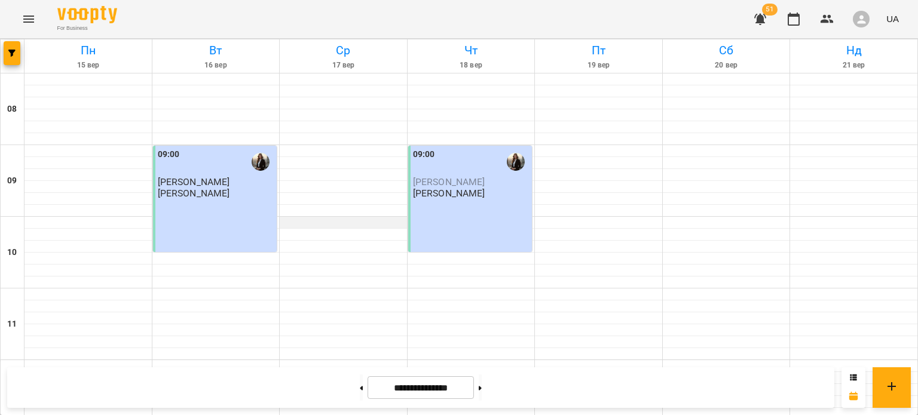
scroll to position [774, 0]
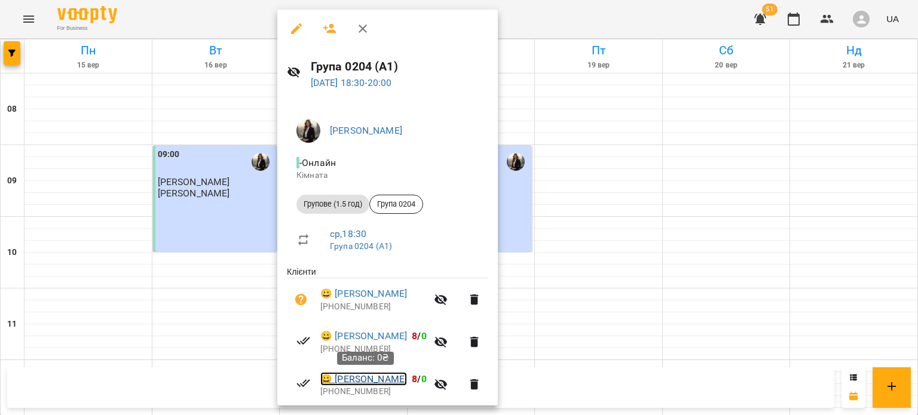
click at [360, 379] on link "😀 Валерія Місілюк" at bounding box center [363, 379] width 87 height 14
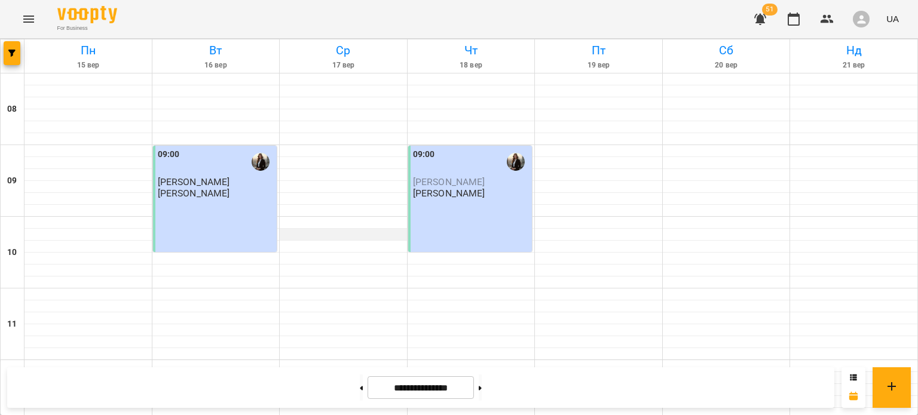
scroll to position [787, 0]
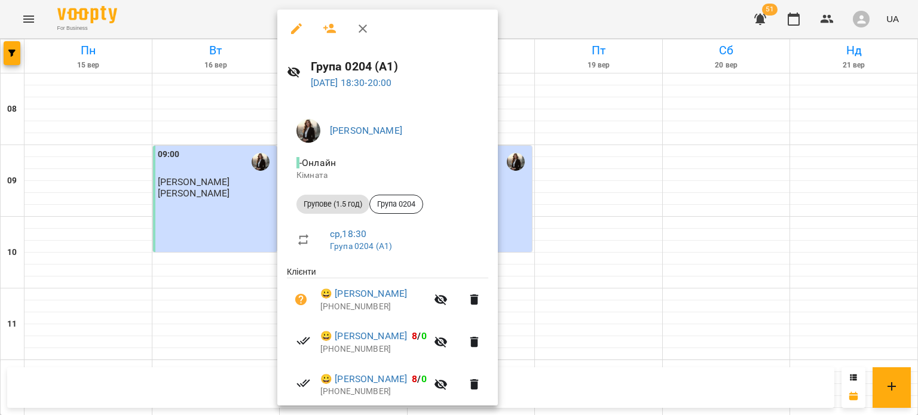
click at [397, 303] on p "+380994535483" at bounding box center [373, 307] width 106 height 12
click at [394, 298] on link "😀 Роман Кореньков" at bounding box center [363, 294] width 87 height 14
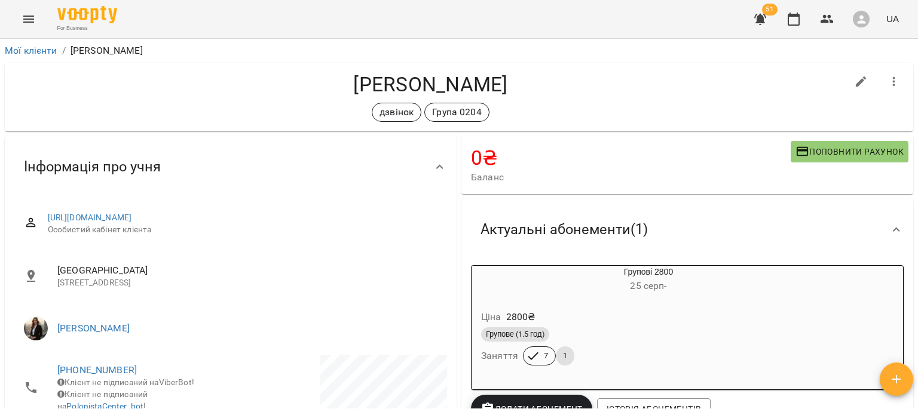
click at [591, 308] on div "Ціна 2800 ₴" at bounding box center [620, 318] width 282 height 22
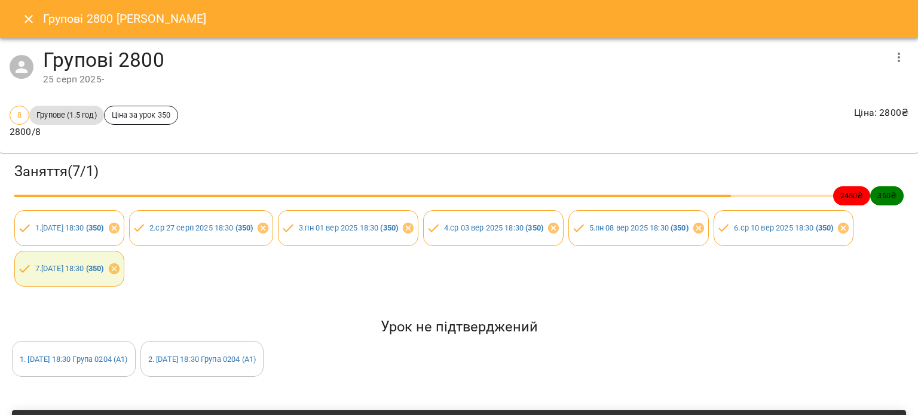
scroll to position [111, 0]
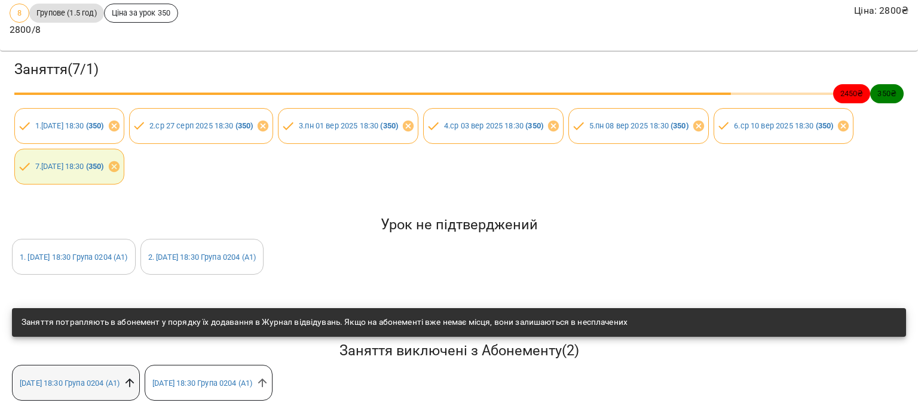
click at [136, 376] on icon at bounding box center [129, 382] width 13 height 13
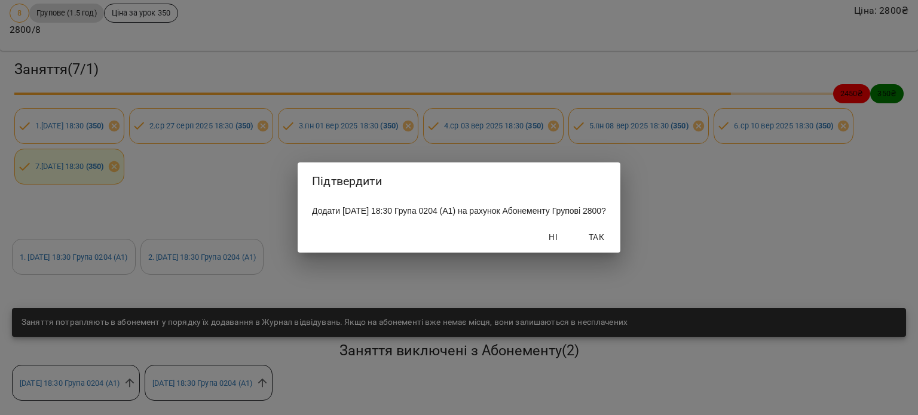
click at [615, 253] on div "Ні Так" at bounding box center [459, 237] width 323 height 31
click at [608, 244] on span "Так" at bounding box center [596, 237] width 29 height 14
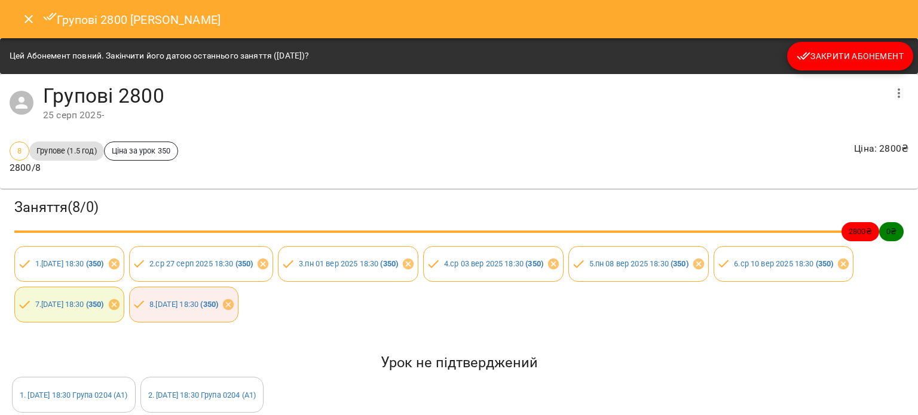
click at [33, 20] on icon "Close" at bounding box center [29, 19] width 14 height 14
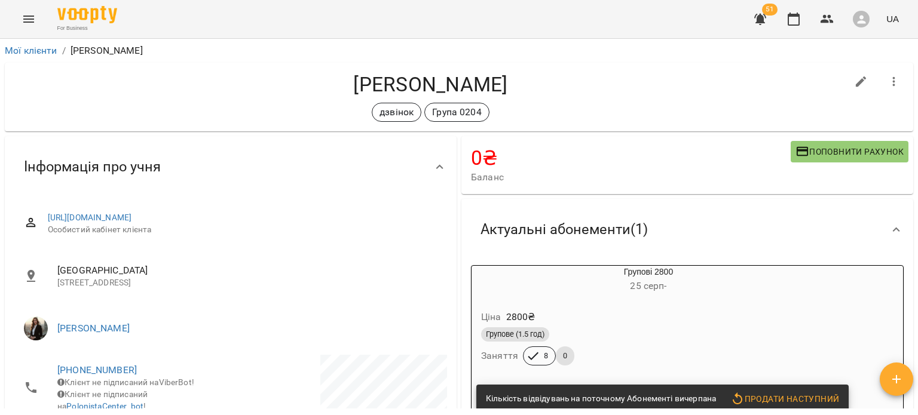
click at [30, 31] on button "Menu" at bounding box center [28, 19] width 29 height 29
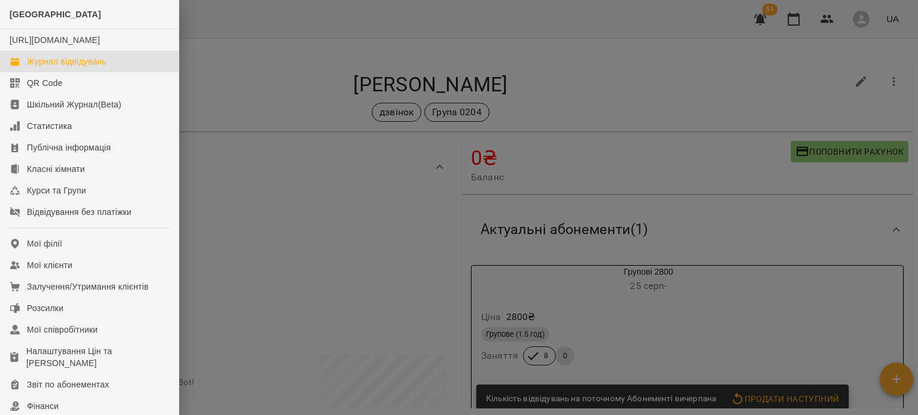
click at [51, 68] on div "Журнал відвідувань" at bounding box center [66, 62] width 79 height 12
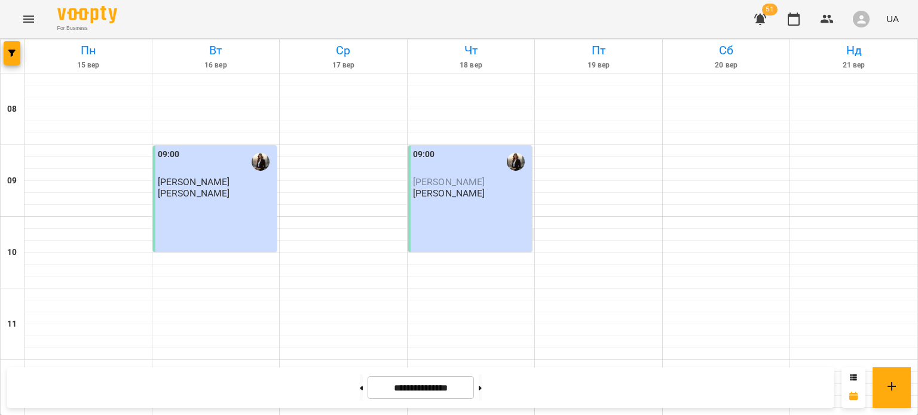
scroll to position [787, 0]
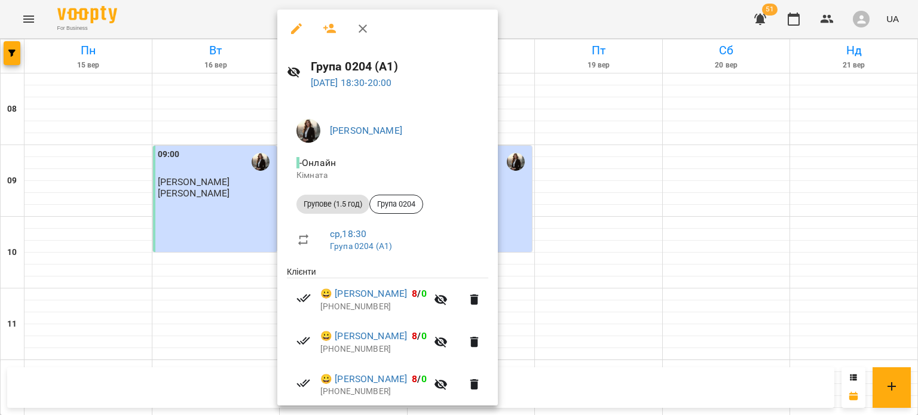
scroll to position [81, 0]
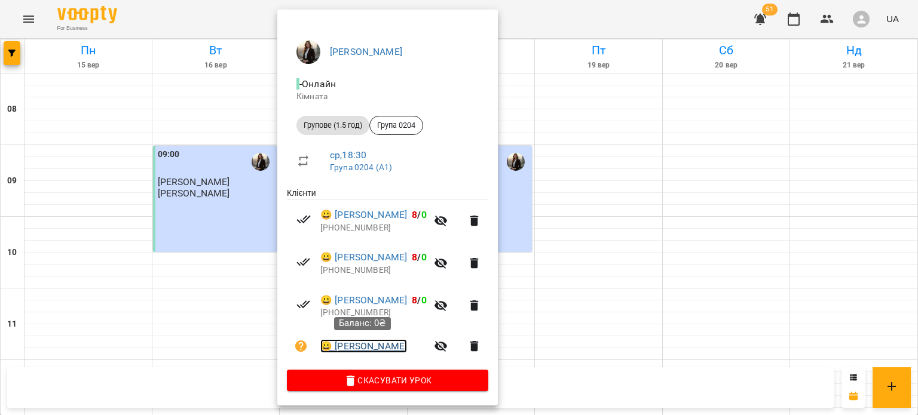
click at [366, 341] on link "😀 Сергій Кочетов" at bounding box center [363, 346] width 87 height 14
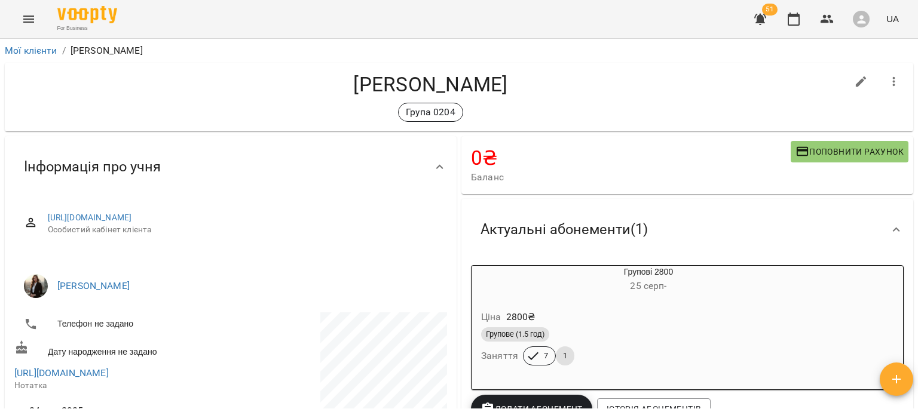
click at [576, 299] on div "Ціна 2800 ₴ Групове (1.5 год) Заняття 7 1" at bounding box center [619, 340] width 301 height 86
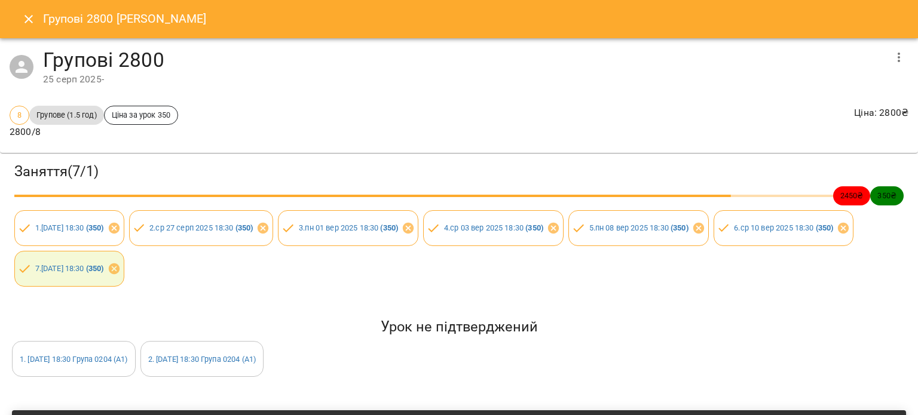
scroll to position [111, 0]
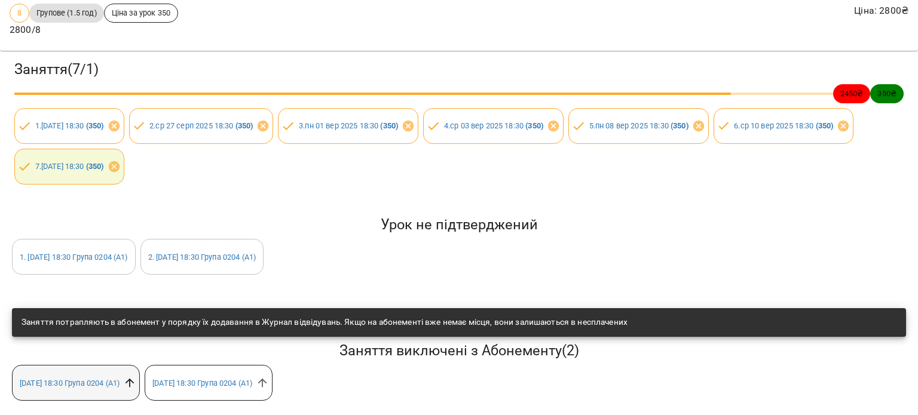
click at [136, 377] on icon at bounding box center [129, 382] width 13 height 13
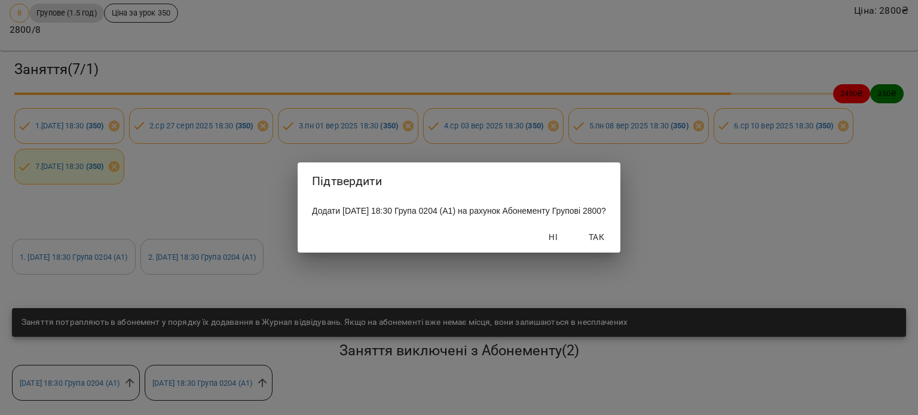
click at [620, 235] on div "Ні Так" at bounding box center [459, 237] width 323 height 31
click at [615, 243] on button "Так" at bounding box center [596, 237] width 38 height 22
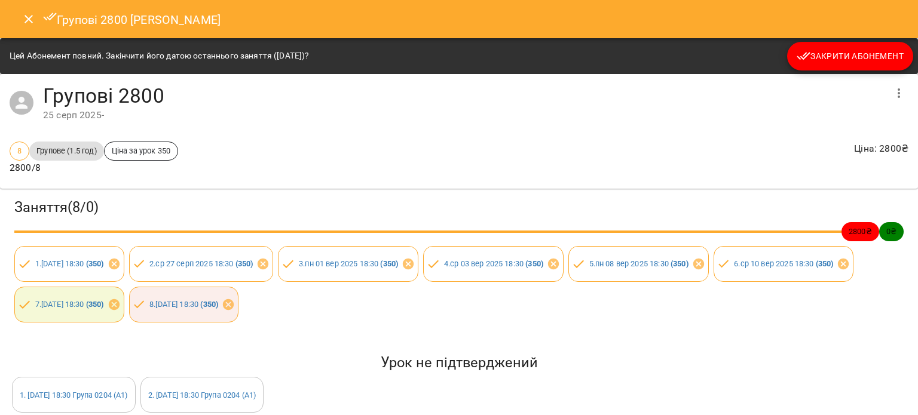
click at [26, 17] on icon "Close" at bounding box center [28, 19] width 8 height 8
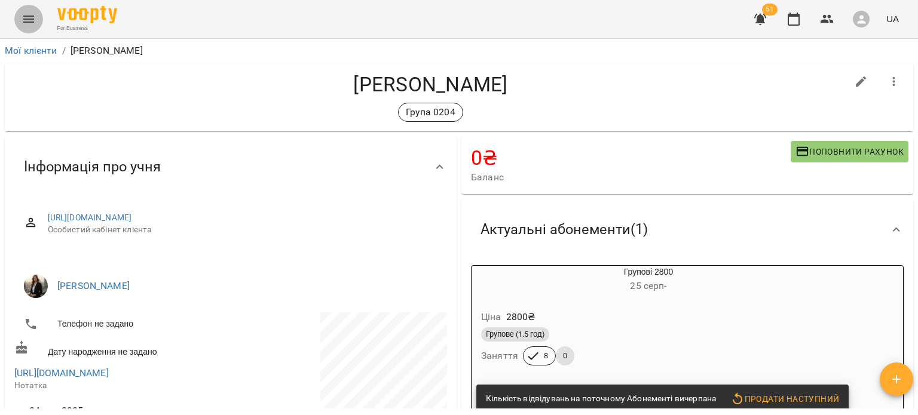
click at [26, 14] on icon "Menu" at bounding box center [29, 19] width 14 height 14
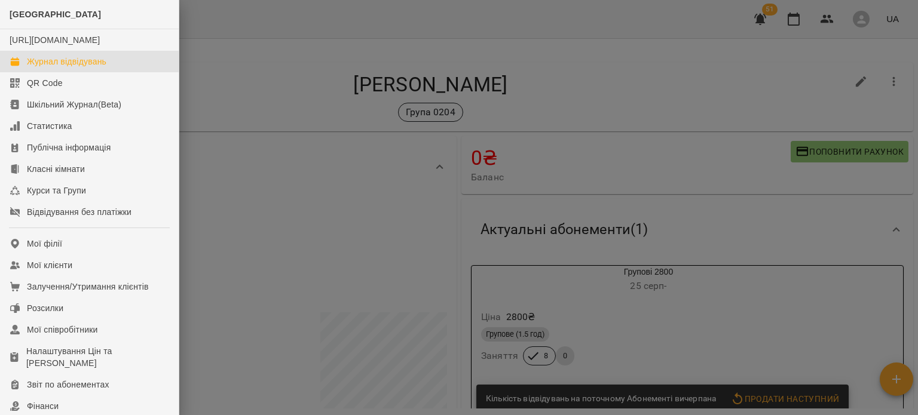
click at [50, 68] on div "Журнал відвідувань" at bounding box center [66, 62] width 79 height 12
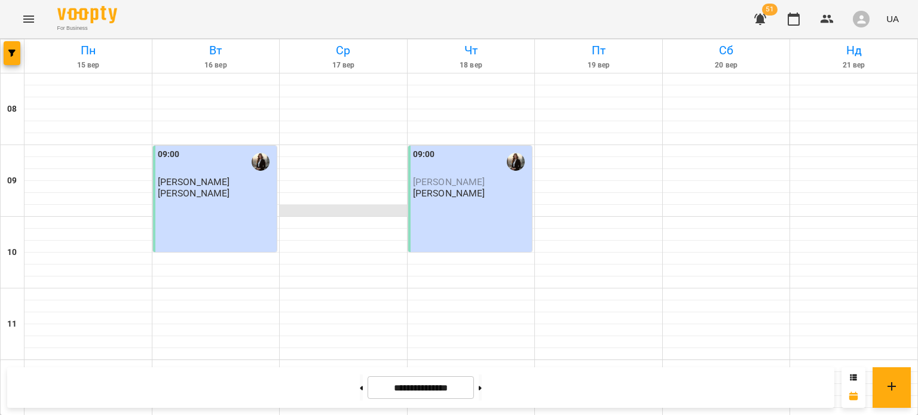
scroll to position [574, 0]
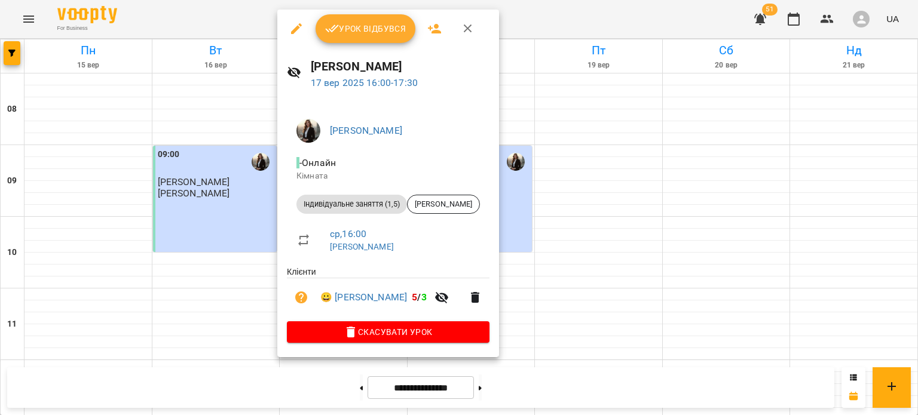
click at [367, 40] on button "Урок відбувся" at bounding box center [365, 28] width 100 height 29
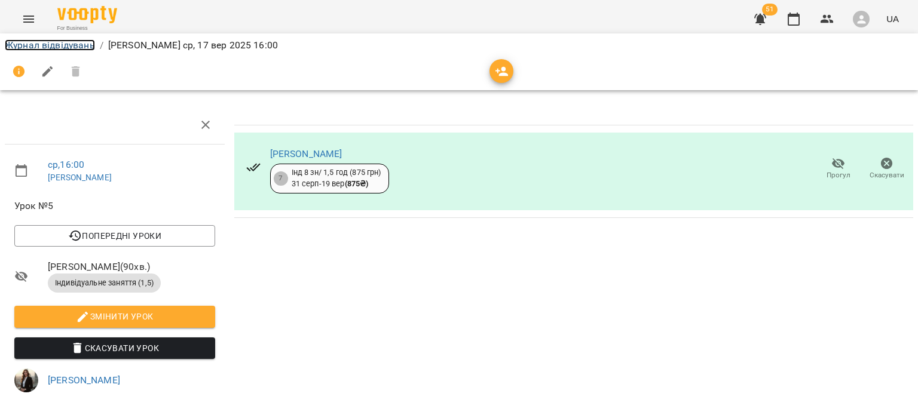
click at [64, 47] on link "Журнал відвідувань" at bounding box center [50, 44] width 90 height 11
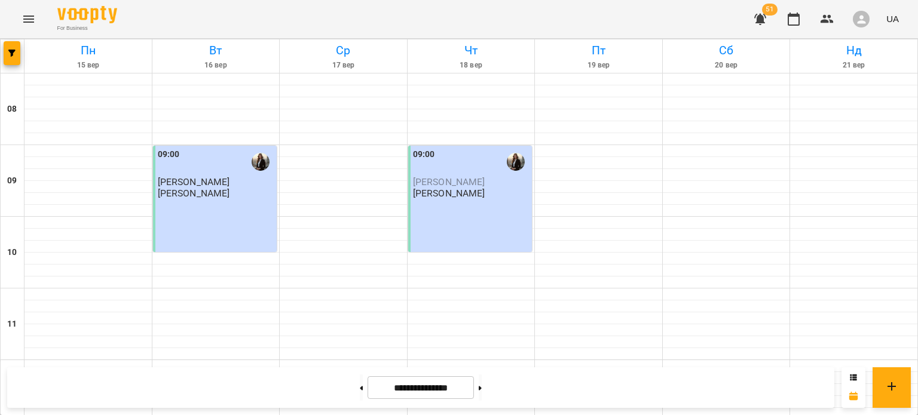
click at [24, 30] on button "Menu" at bounding box center [28, 19] width 29 height 29
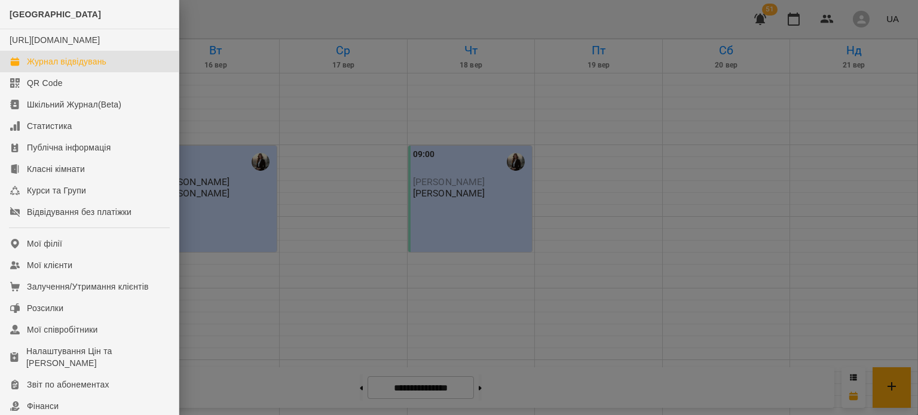
click at [64, 68] on div "Журнал відвідувань" at bounding box center [66, 62] width 79 height 12
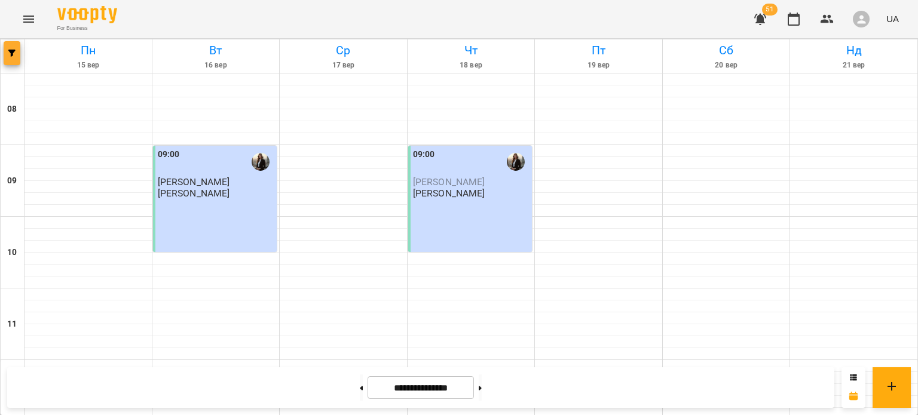
click at [19, 56] on span "button" at bounding box center [12, 53] width 17 height 7
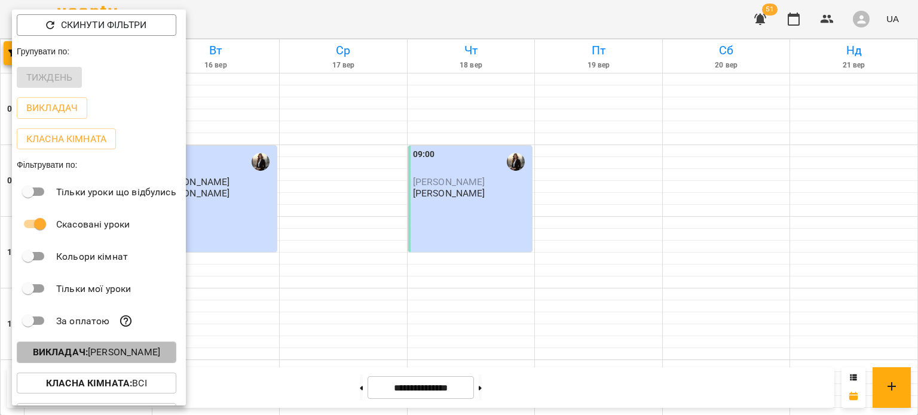
click at [109, 345] on button "Викладач : Тетяна Левицька" at bounding box center [97, 353] width 160 height 22
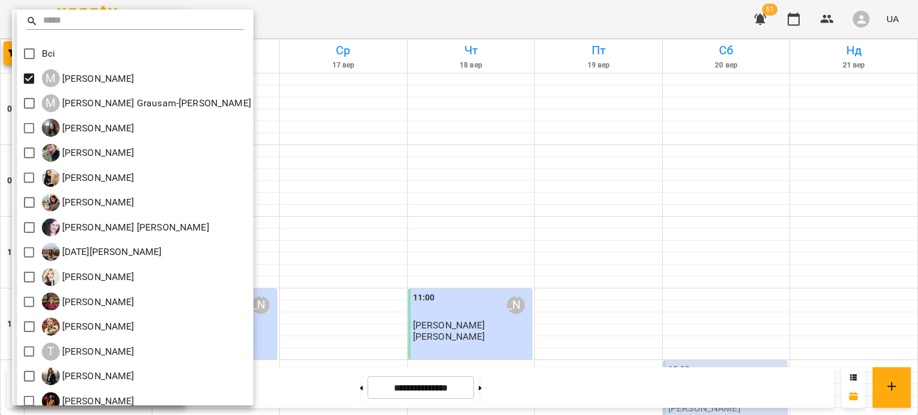
click at [343, 170] on div at bounding box center [459, 207] width 918 height 415
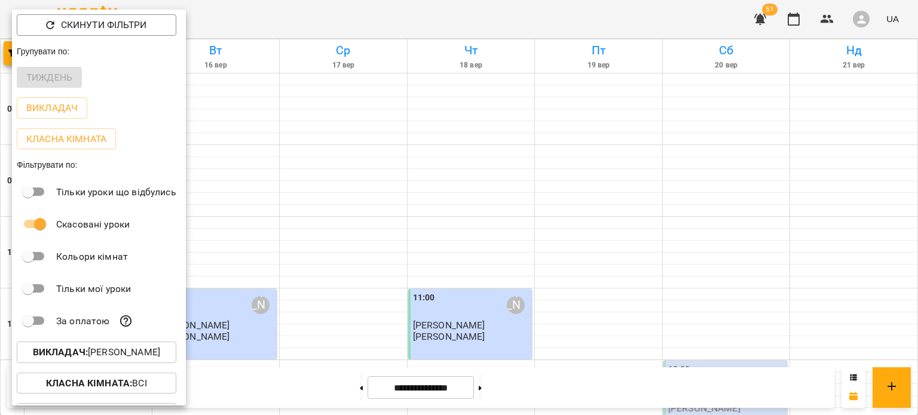
click at [343, 170] on div at bounding box center [459, 207] width 918 height 415
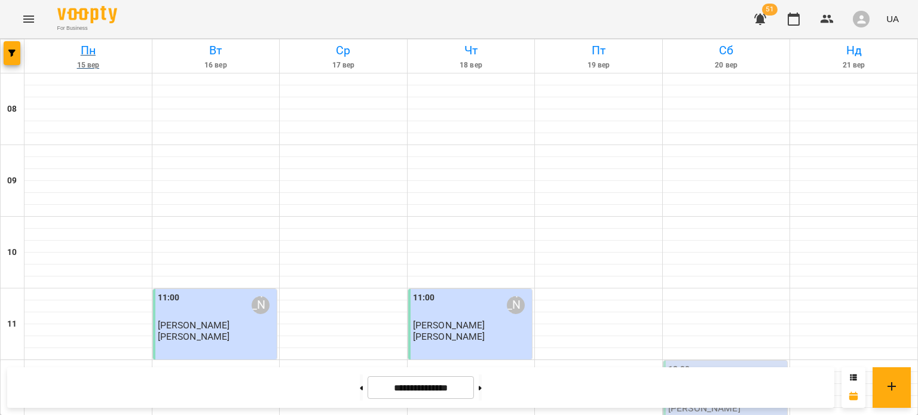
scroll to position [72, 0]
click at [10, 56] on icon "button" at bounding box center [11, 53] width 7 height 7
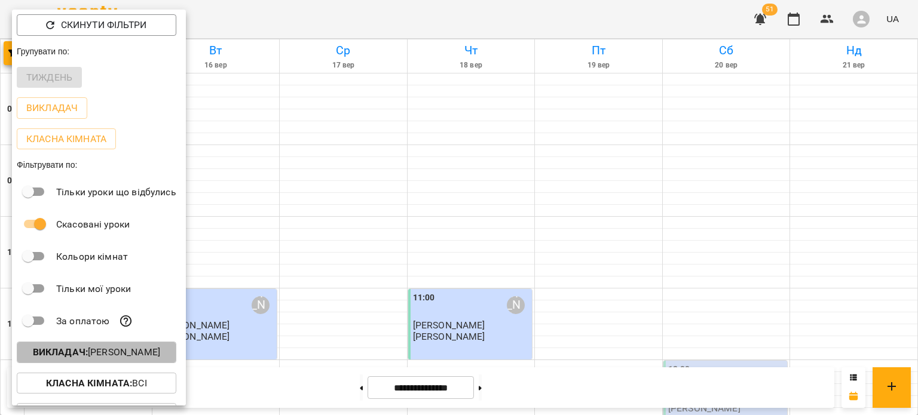
click at [100, 357] on p "Викладач : Maksym Yasichak" at bounding box center [96, 352] width 127 height 14
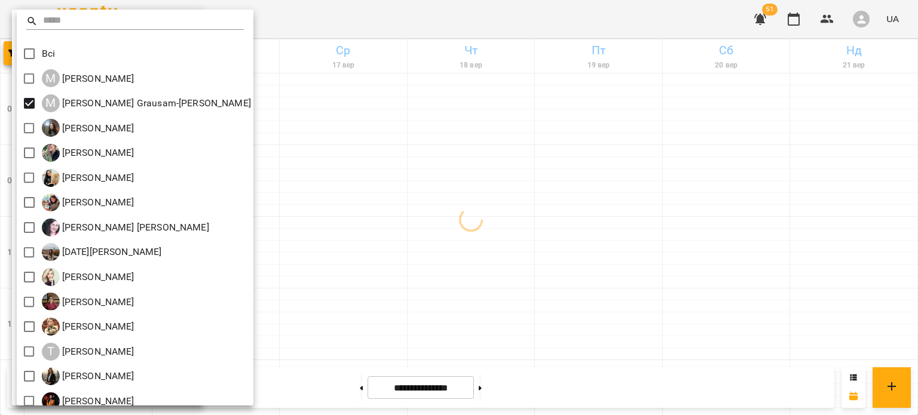
click at [338, 143] on div at bounding box center [459, 207] width 918 height 415
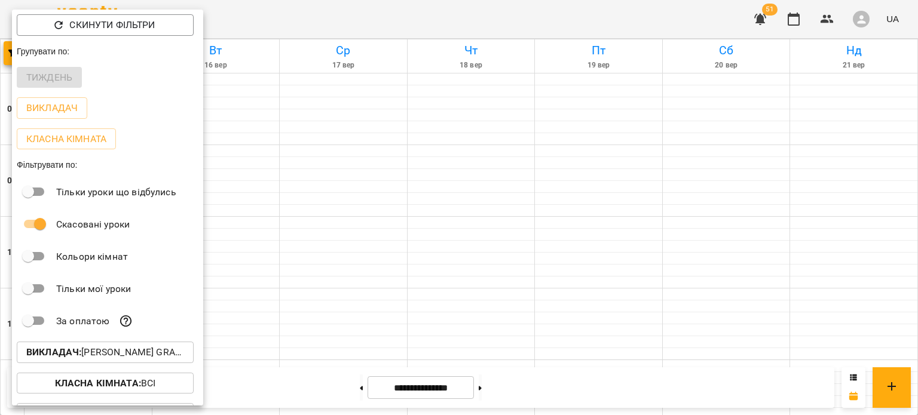
click at [338, 143] on div at bounding box center [459, 207] width 918 height 415
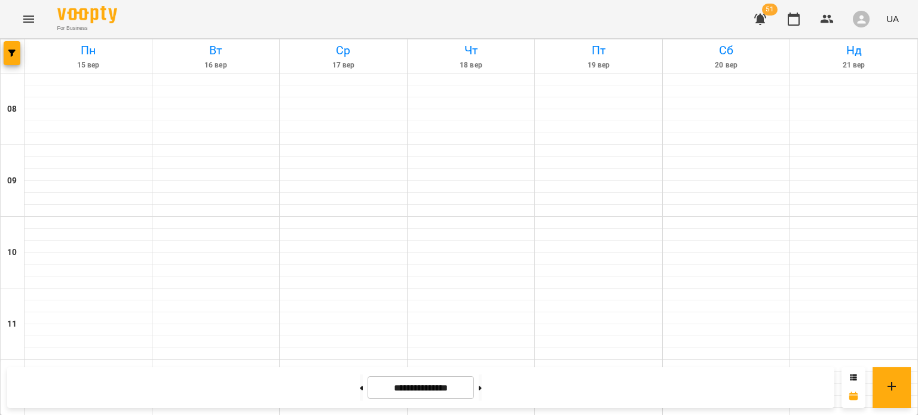
scroll to position [673, 0]
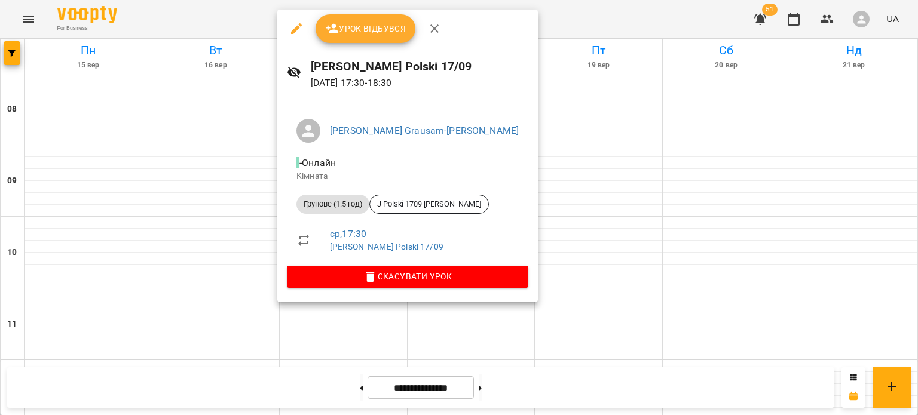
click at [287, 30] on button "button" at bounding box center [296, 28] width 29 height 29
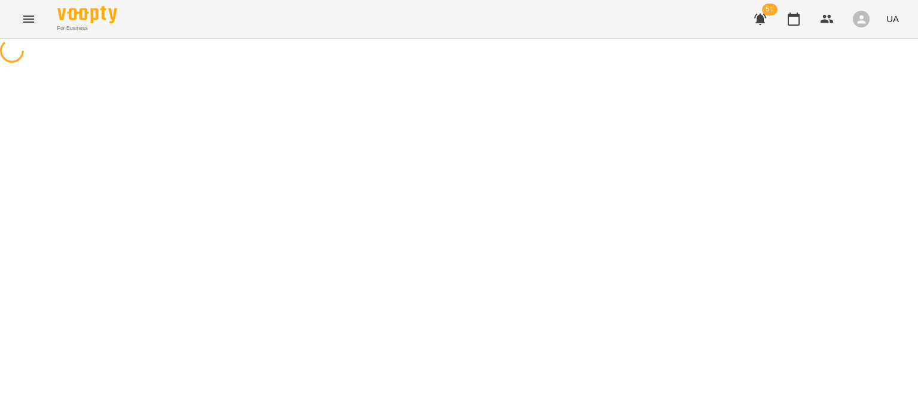
select select "**********"
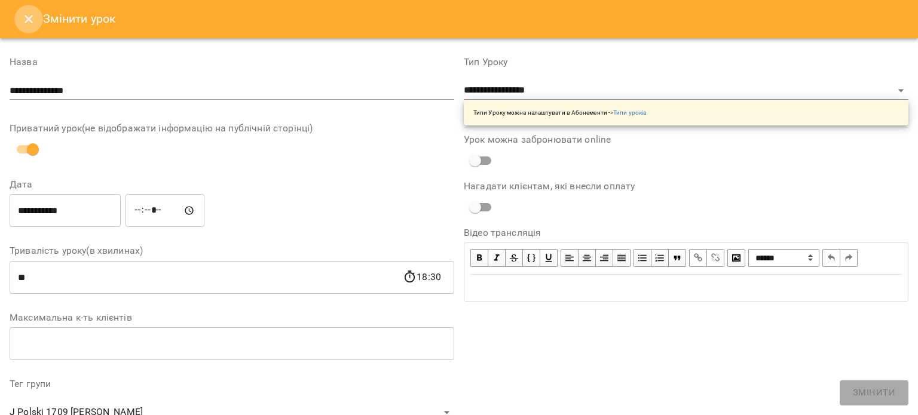
click at [30, 17] on icon "Close" at bounding box center [28, 19] width 8 height 8
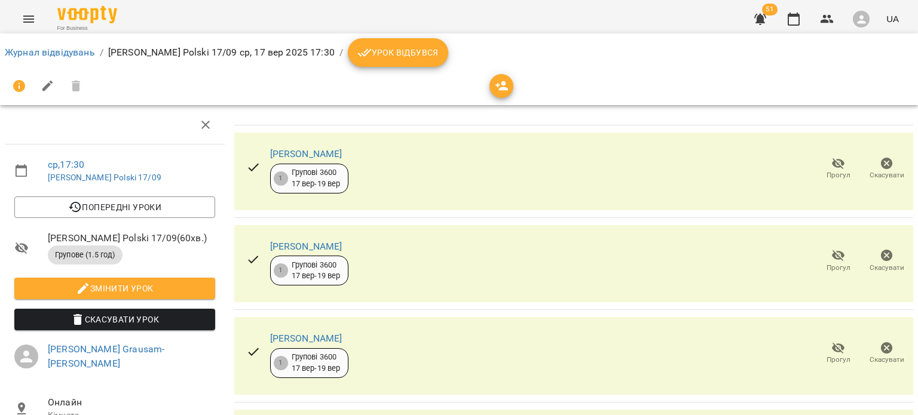
click at [136, 277] on li "Змінити урок" at bounding box center [115, 288] width 220 height 31
click at [136, 279] on button "Змінити урок" at bounding box center [114, 289] width 201 height 22
select select "**********"
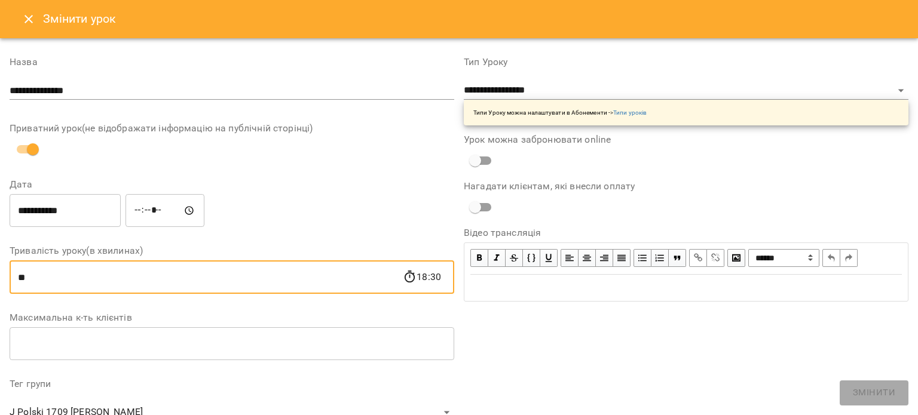
click at [113, 262] on input "**" at bounding box center [206, 277] width 393 height 33
type input "*"
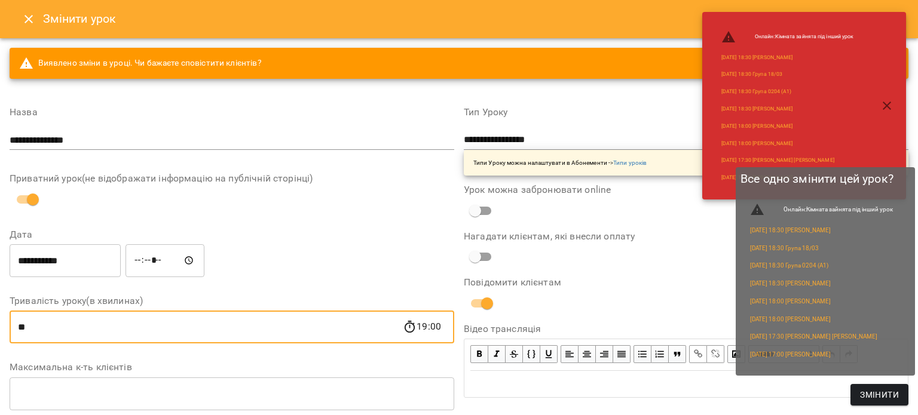
type input "**"
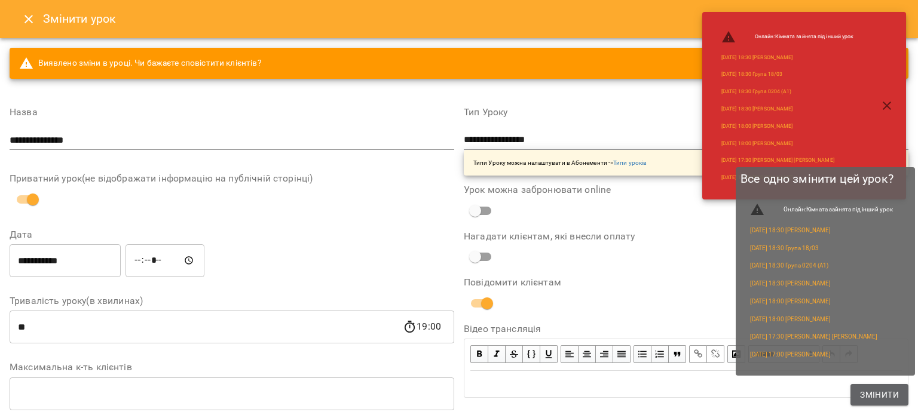
click at [878, 395] on span "Змінити" at bounding box center [879, 395] width 39 height 14
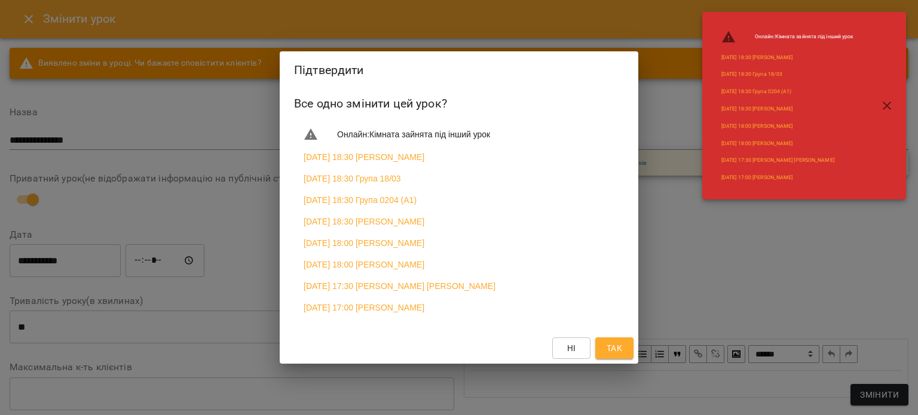
click at [624, 353] on button "Так" at bounding box center [614, 349] width 38 height 22
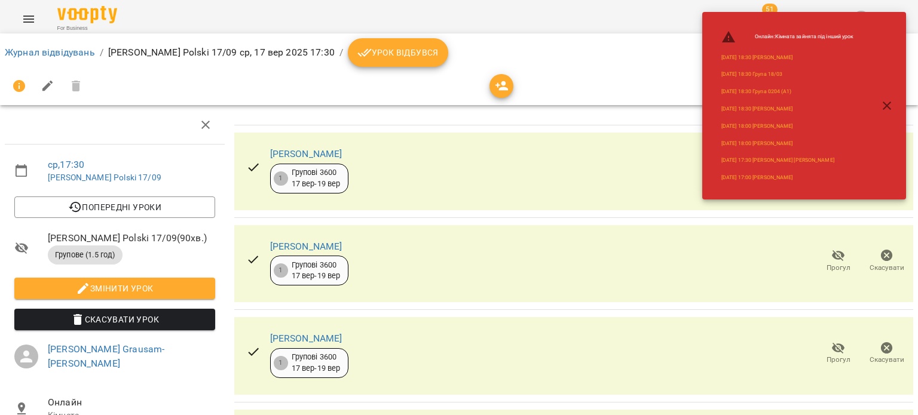
click at [348, 44] on button "Урок відбувся" at bounding box center [398, 52] width 100 height 29
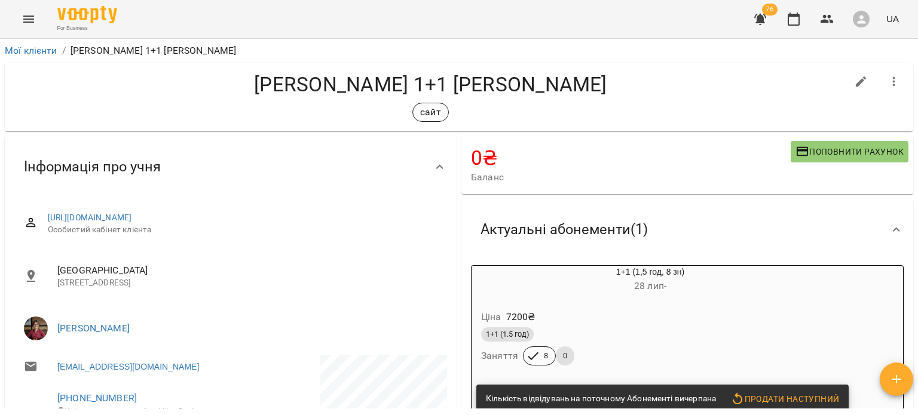
scroll to position [23, 0]
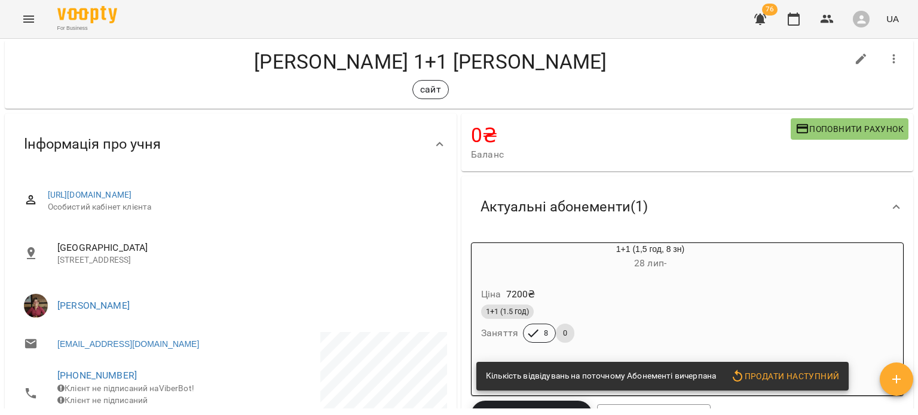
click at [542, 288] on div "Ціна 7200 ₴" at bounding box center [622, 295] width 286 height 22
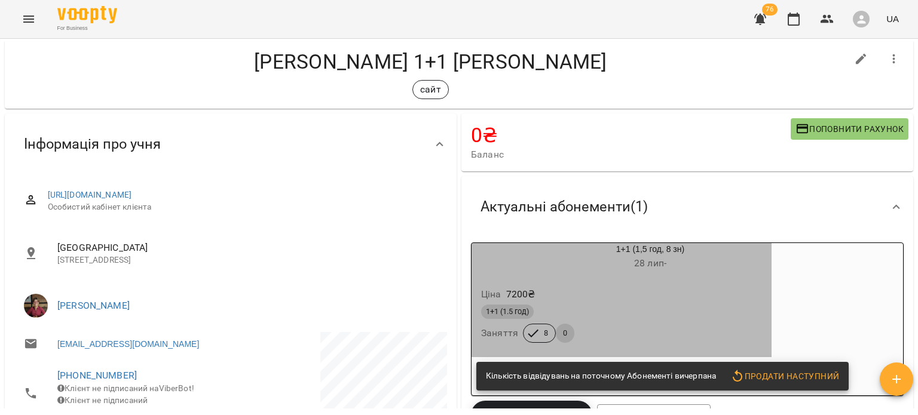
click at [645, 293] on div "Ціна 7200 ₴" at bounding box center [622, 295] width 286 height 22
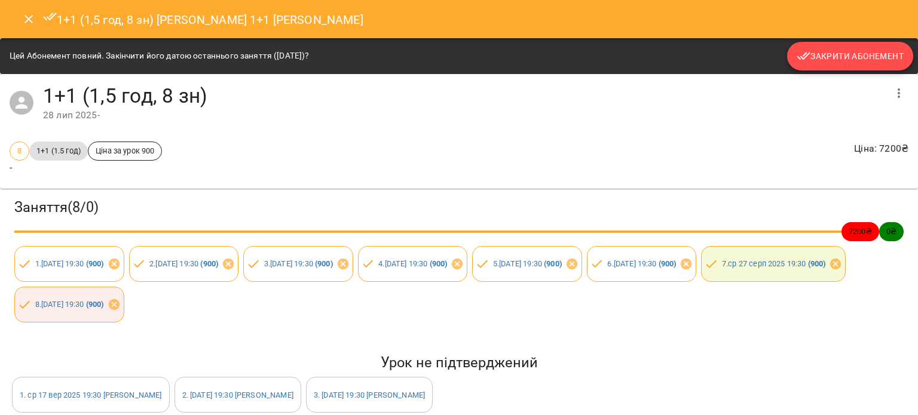
click at [854, 66] on button "Закрити Абонемент" at bounding box center [850, 56] width 126 height 29
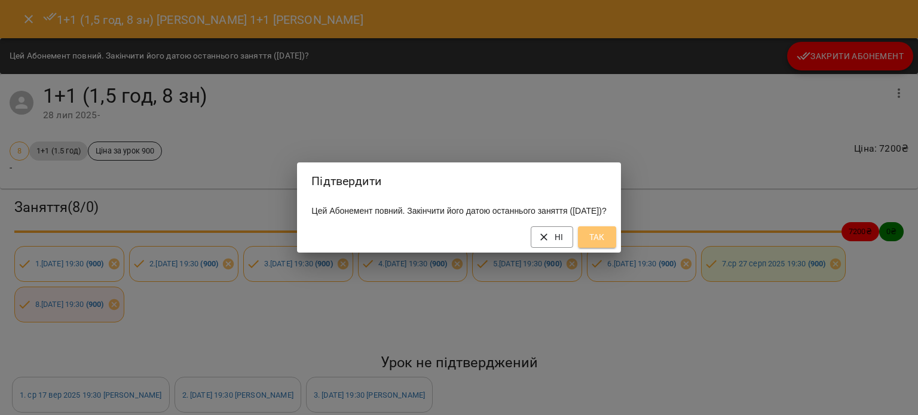
click at [606, 240] on span "Так" at bounding box center [596, 237] width 19 height 14
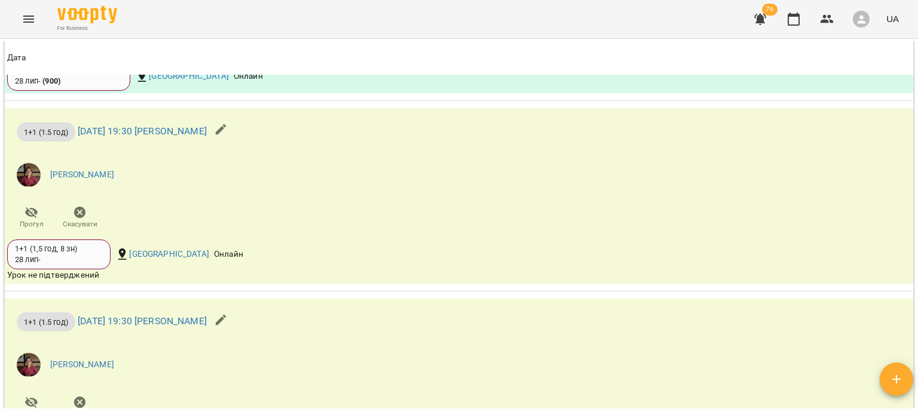
scroll to position [1212, 0]
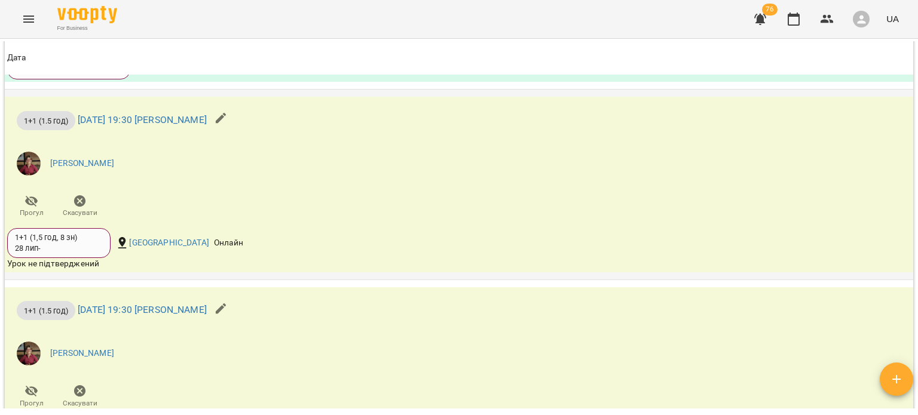
click at [226, 124] on icon "button" at bounding box center [221, 118] width 11 height 11
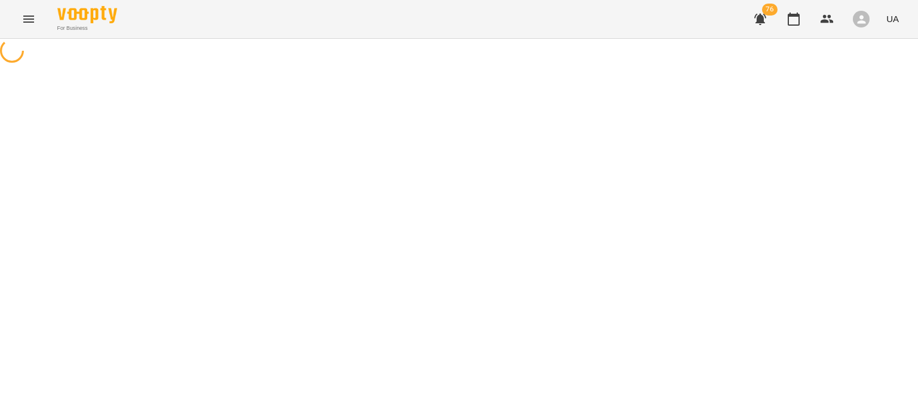
select select "**********"
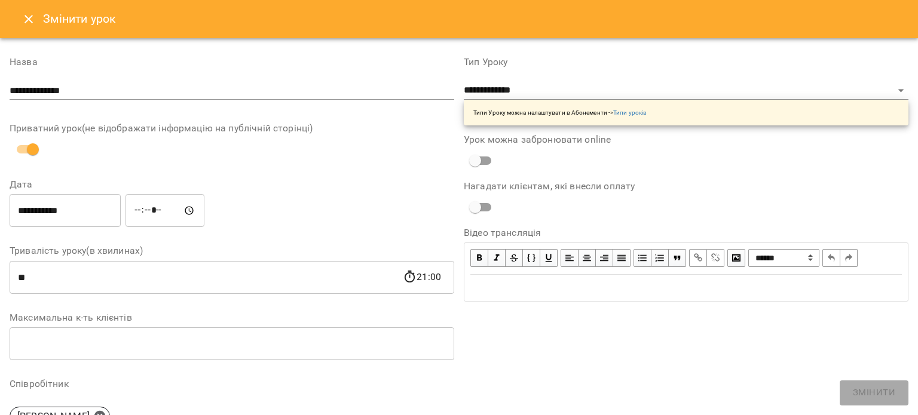
click at [31, 17] on icon "Close" at bounding box center [28, 19] width 8 height 8
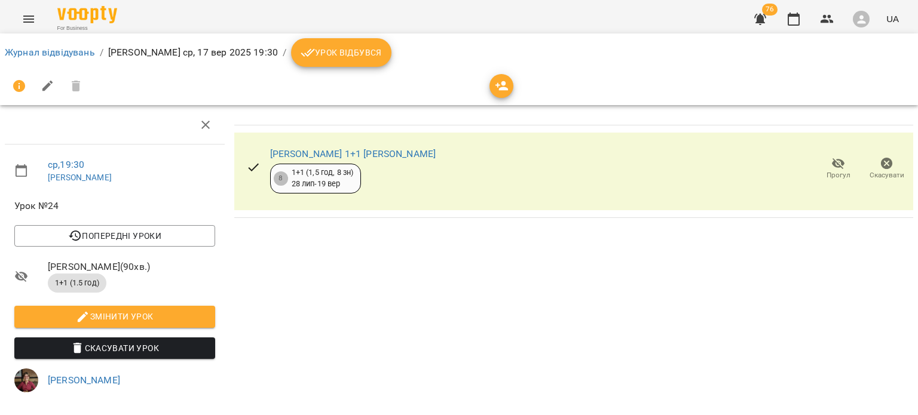
click at [143, 346] on span "Скасувати Урок" at bounding box center [115, 348] width 182 height 14
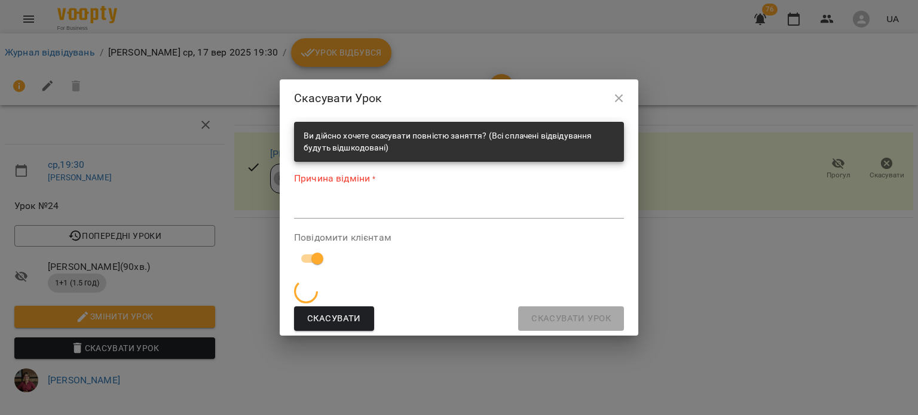
click at [336, 210] on textarea at bounding box center [459, 208] width 330 height 11
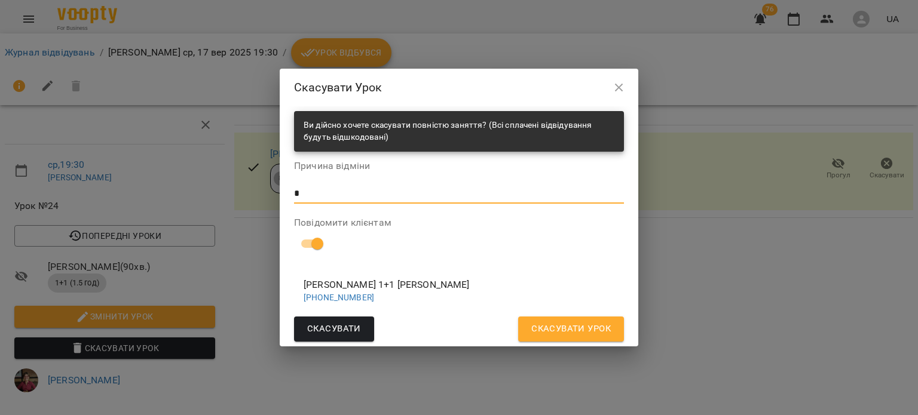
type textarea "*"
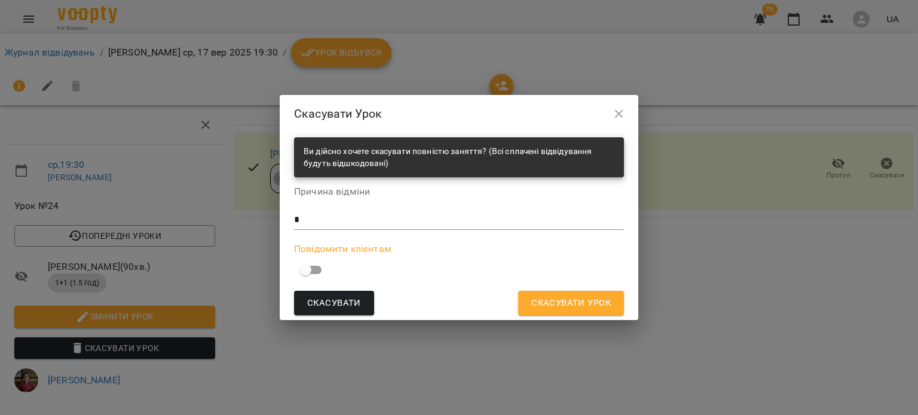
click at [615, 305] on button "Скасувати Урок" at bounding box center [571, 303] width 106 height 25
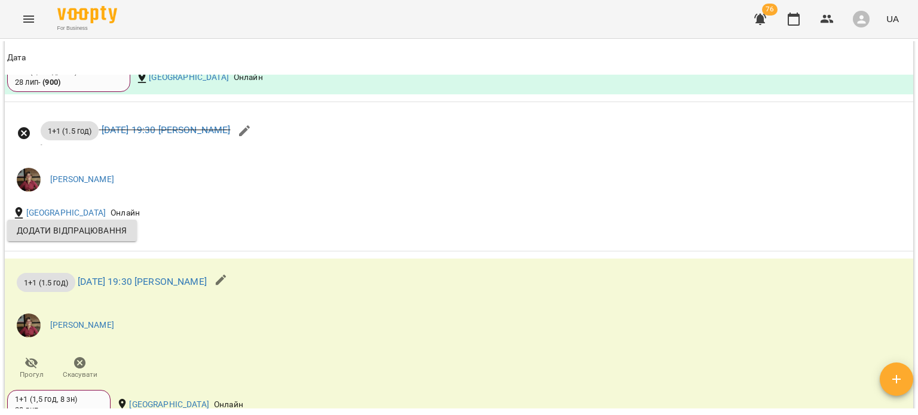
scroll to position [1377, 0]
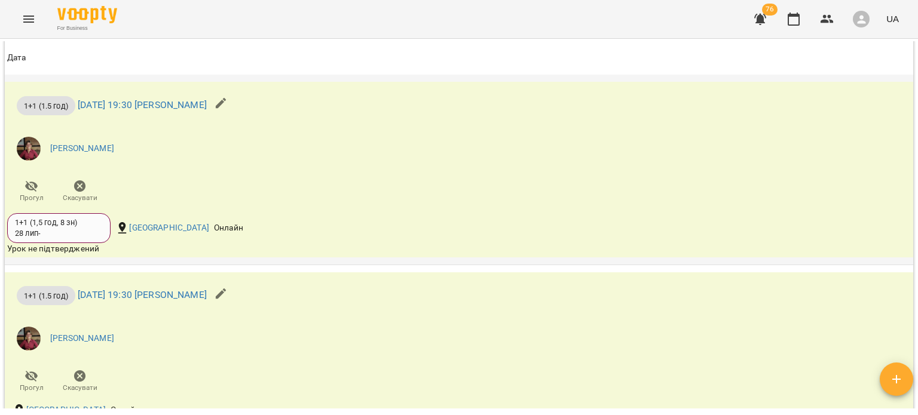
click at [235, 114] on button "button" at bounding box center [221, 103] width 29 height 29
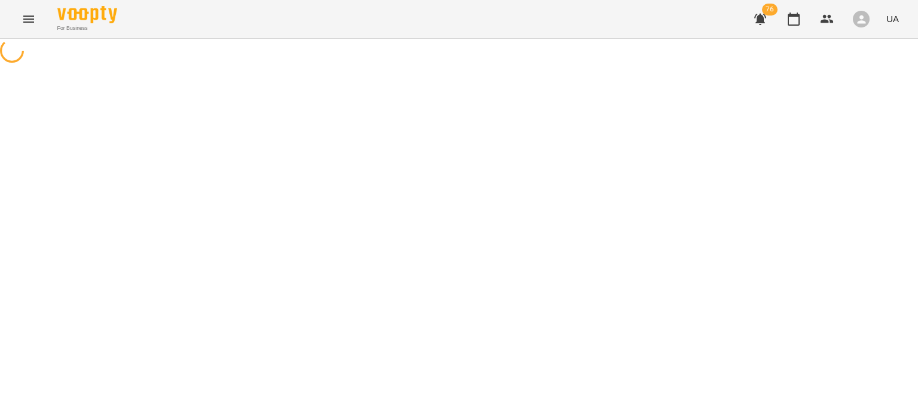
select select "**********"
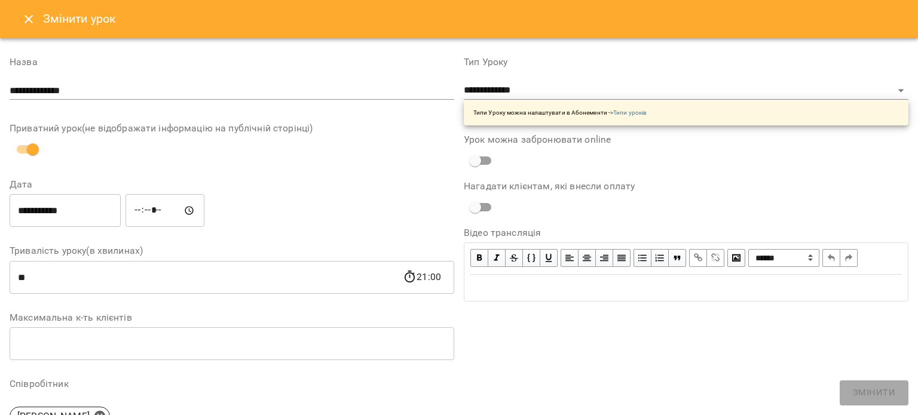
click at [20, 26] on button "Close" at bounding box center [28, 19] width 29 height 29
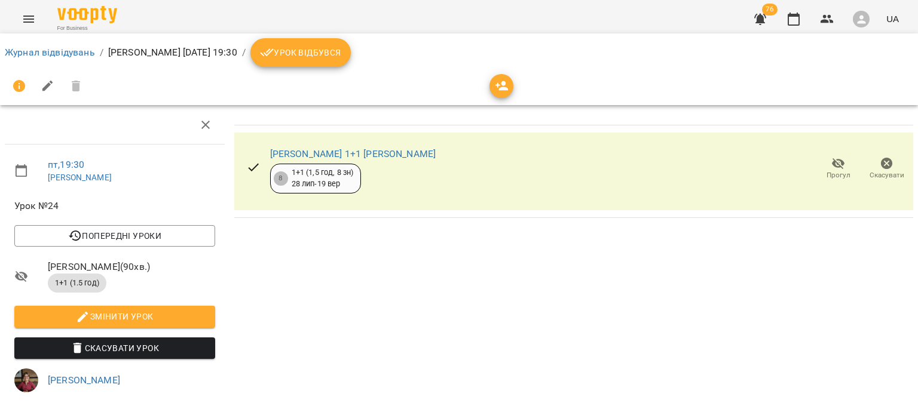
click at [95, 346] on span "Скасувати Урок" at bounding box center [115, 348] width 182 height 14
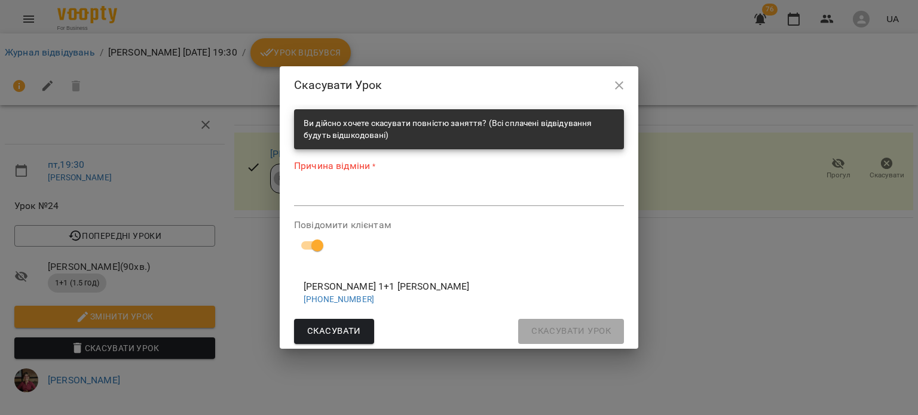
click at [319, 187] on div "*" at bounding box center [459, 196] width 330 height 19
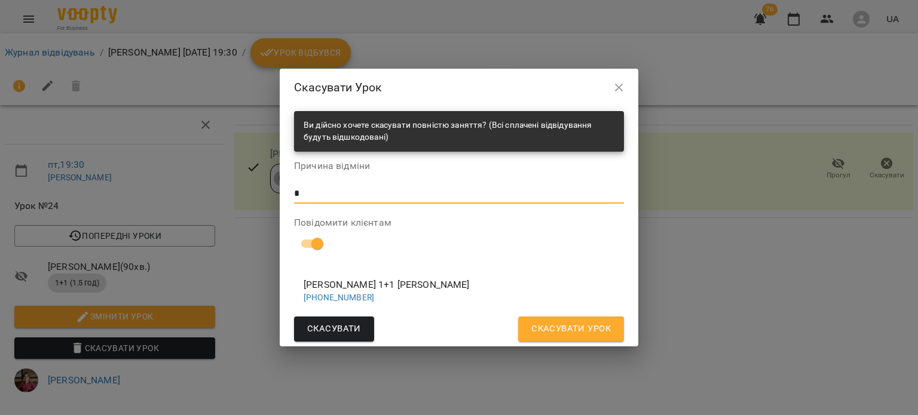
type textarea "*"
click at [550, 324] on span "Скасувати Урок" at bounding box center [570, 329] width 79 height 16
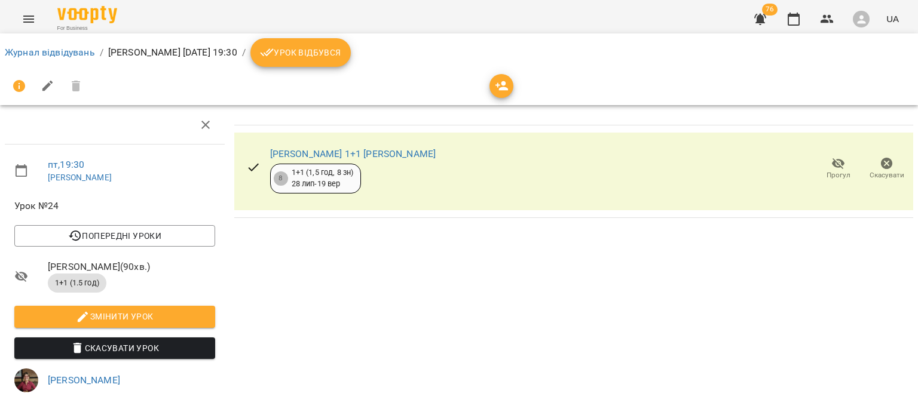
click at [123, 344] on span "Скасувати Урок" at bounding box center [115, 348] width 182 height 14
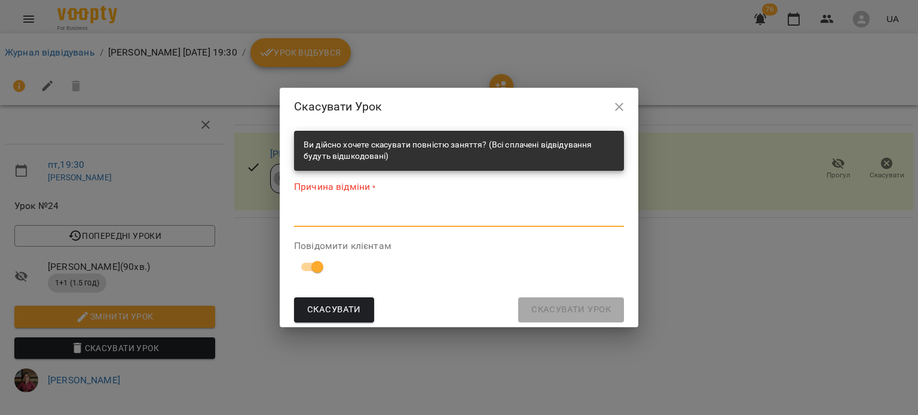
click at [412, 222] on textarea at bounding box center [459, 217] width 330 height 11
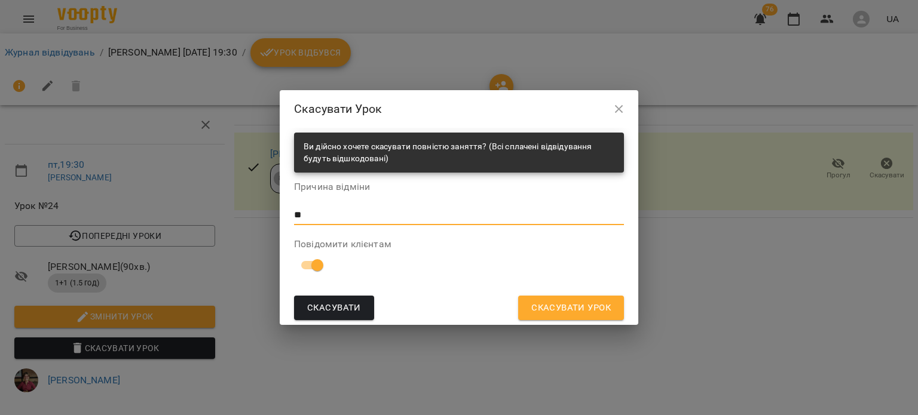
type textarea "*"
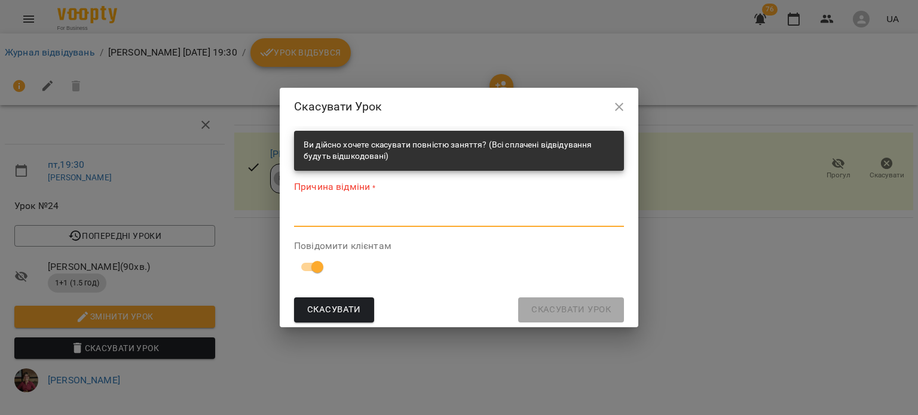
type textarea "*"
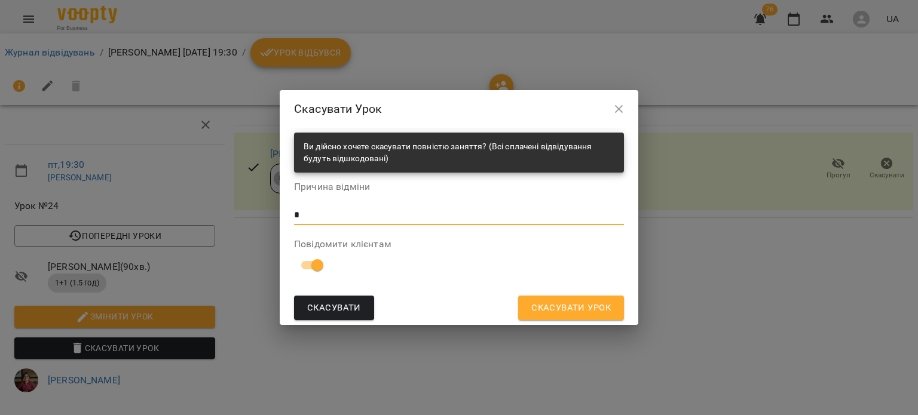
type textarea "*"
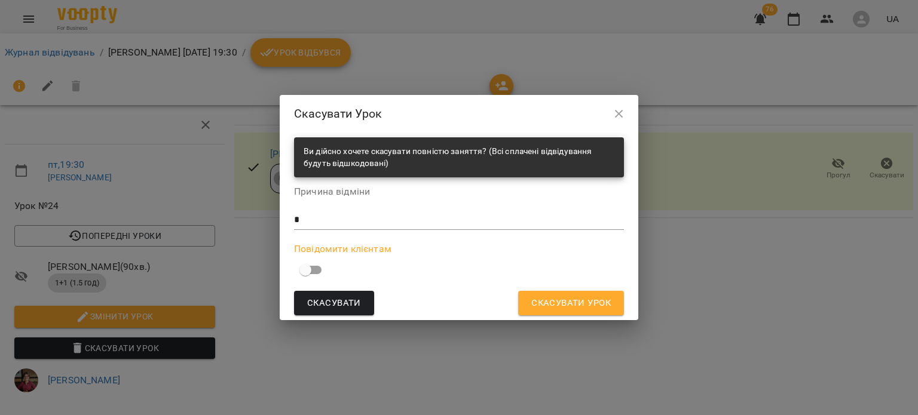
click at [573, 320] on div "Ви дійсно хочете скасувати повністю заняття? (Всі сплачені відвідування будуть …" at bounding box center [459, 227] width 359 height 188
click at [550, 292] on button "Скасувати Урок" at bounding box center [571, 303] width 106 height 25
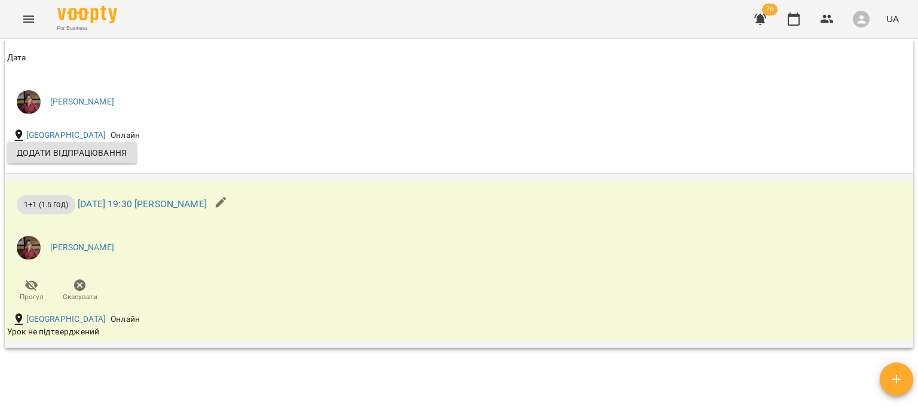
scroll to position [1429, 0]
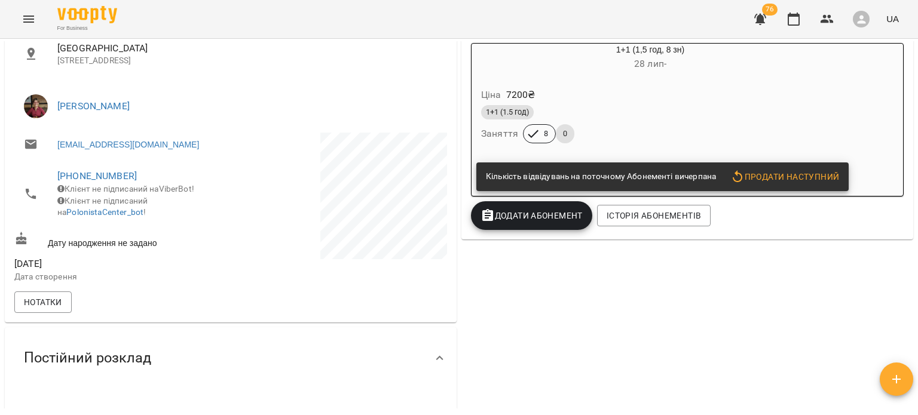
scroll to position [241, 0]
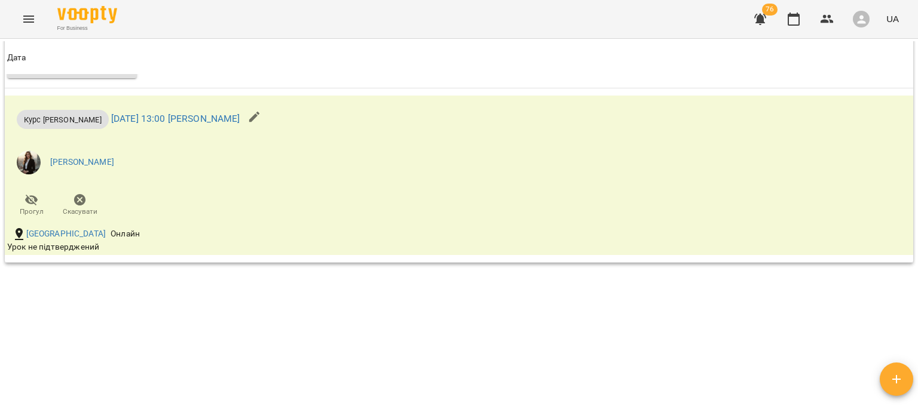
scroll to position [805, 0]
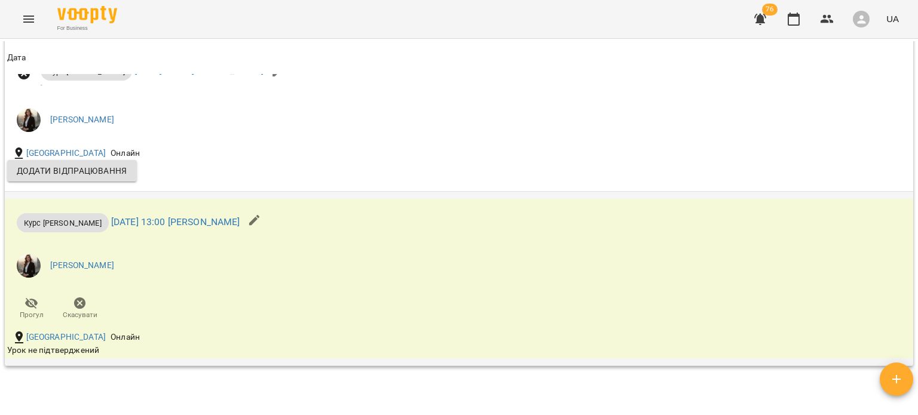
click at [262, 225] on icon "button" at bounding box center [254, 220] width 14 height 14
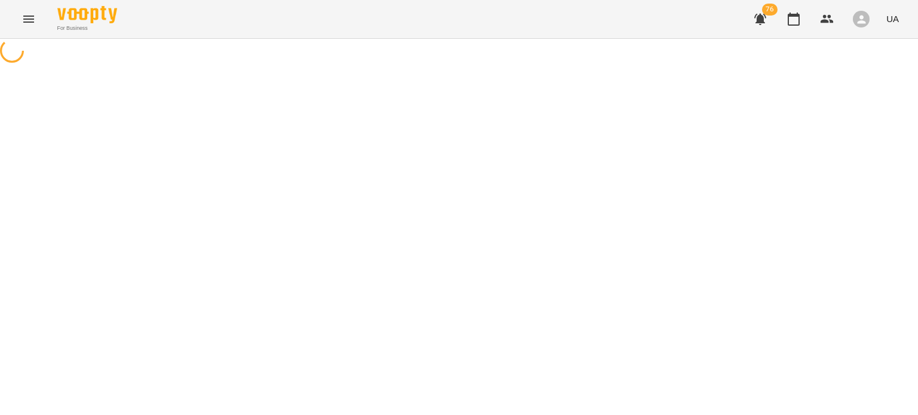
select select "**********"
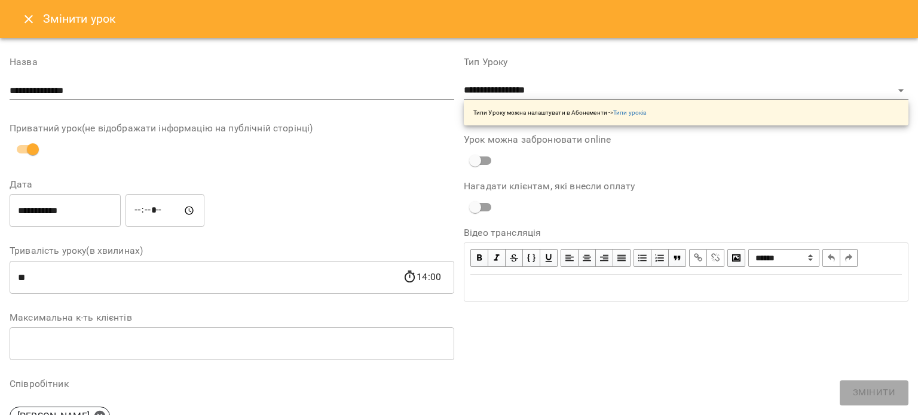
click at [27, 13] on icon "Close" at bounding box center [29, 19] width 14 height 14
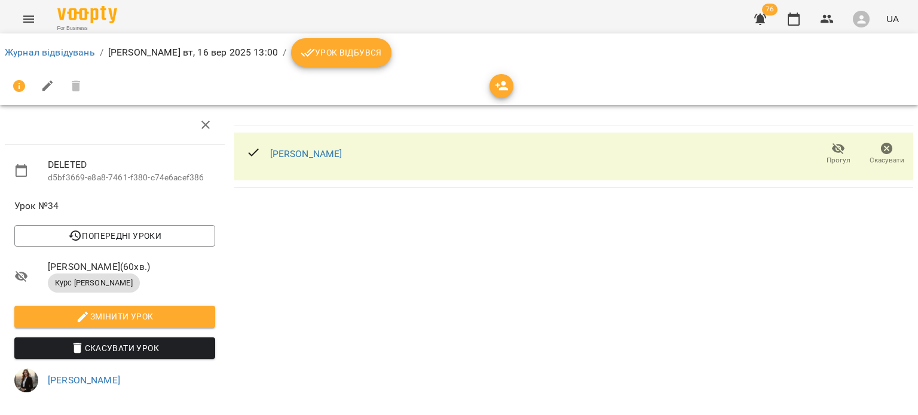
scroll to position [143, 0]
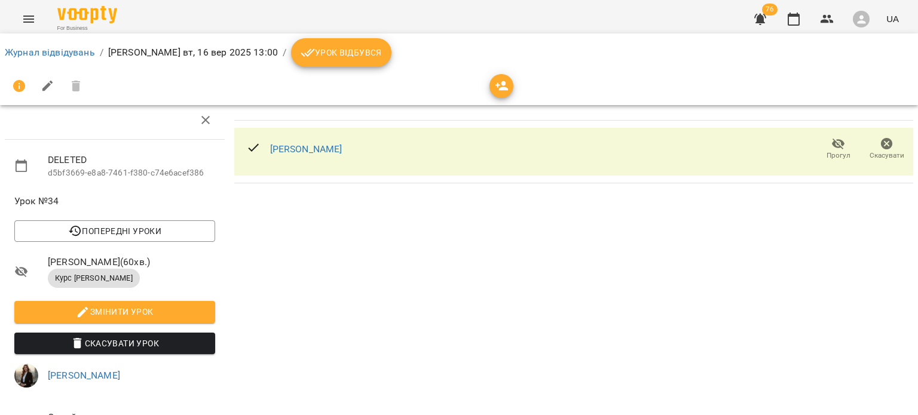
click at [133, 336] on span "Скасувати Урок" at bounding box center [115, 343] width 182 height 14
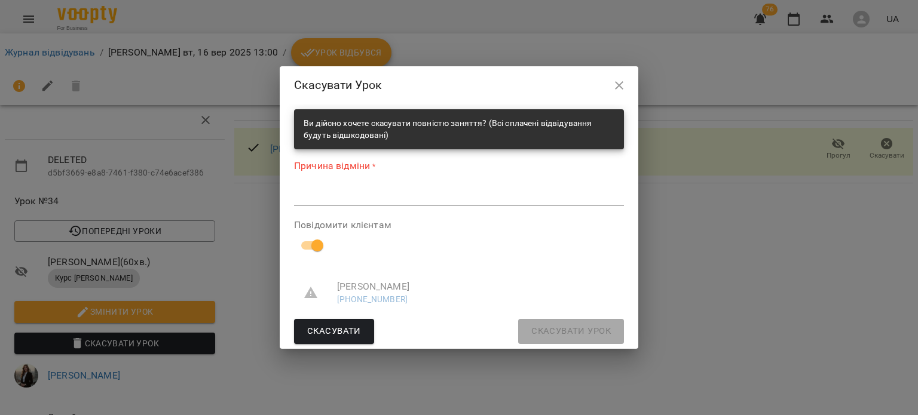
click at [397, 192] on textarea at bounding box center [459, 196] width 330 height 11
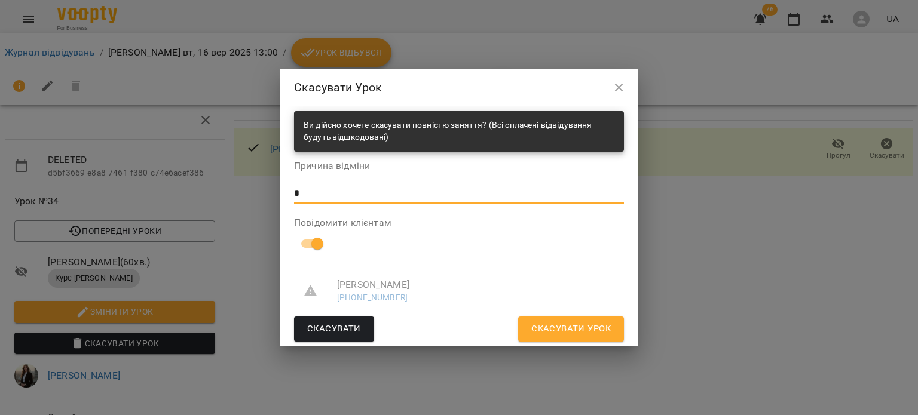
type textarea "*"
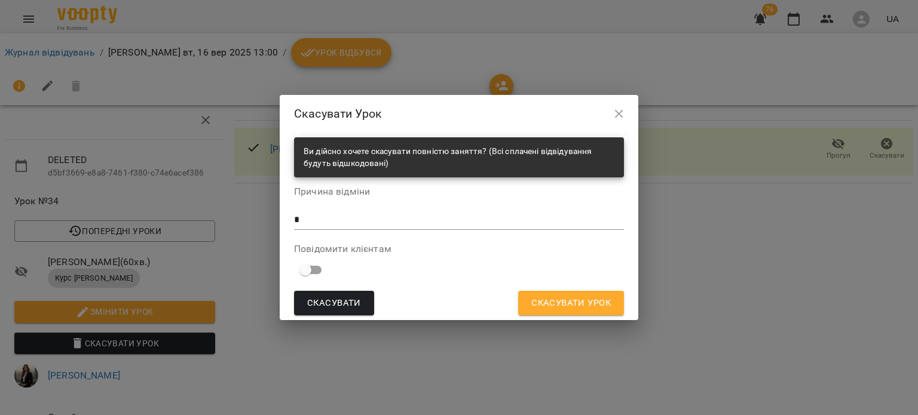
click at [568, 317] on div "Ви дійсно хочете скасувати повністю заняття? (Всі сплачені відвідування будуть …" at bounding box center [459, 227] width 359 height 188
click at [560, 312] on button "Скасувати Урок" at bounding box center [571, 303] width 106 height 25
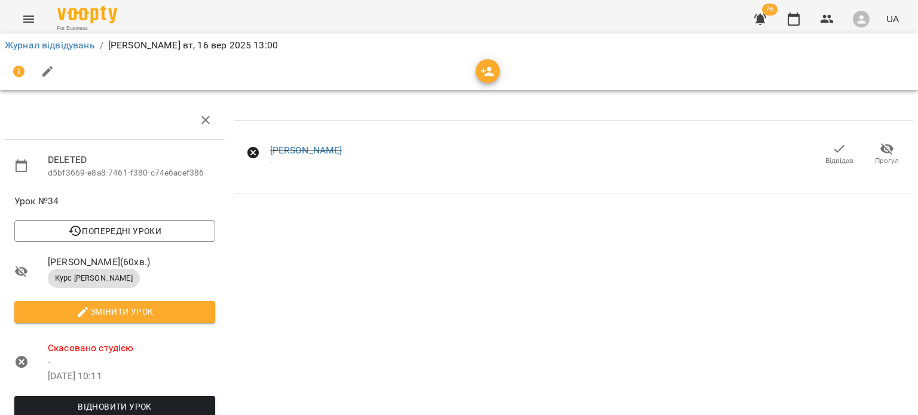
scroll to position [0, 0]
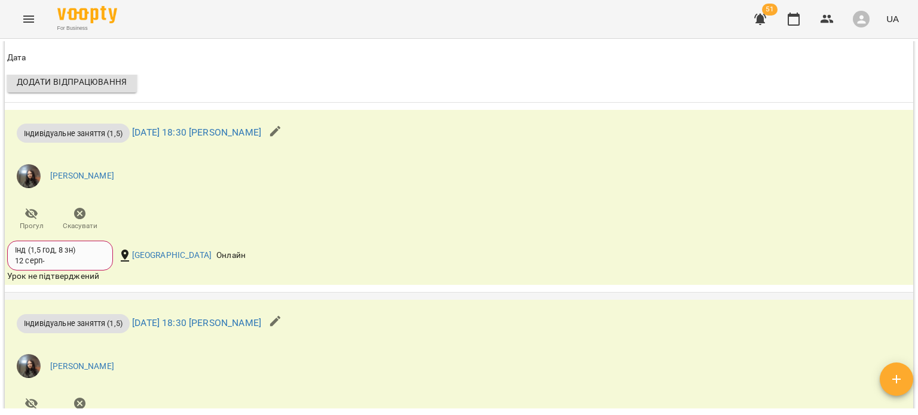
scroll to position [941, 0]
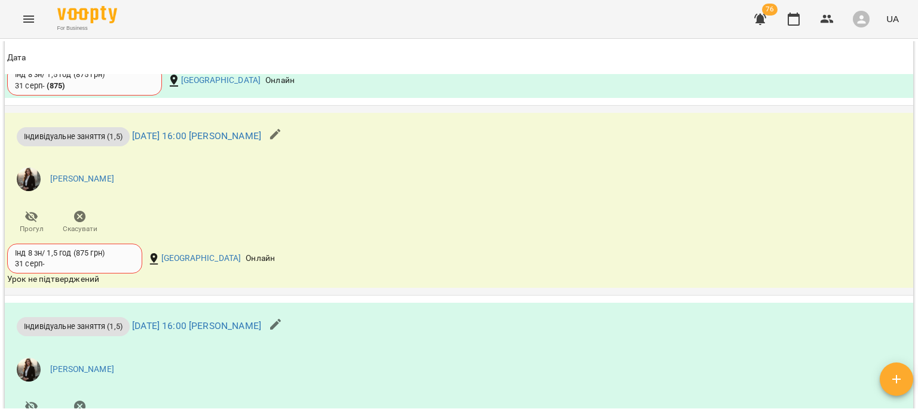
scroll to position [1039, 0]
click at [26, 20] on icon "Menu" at bounding box center [29, 19] width 14 height 14
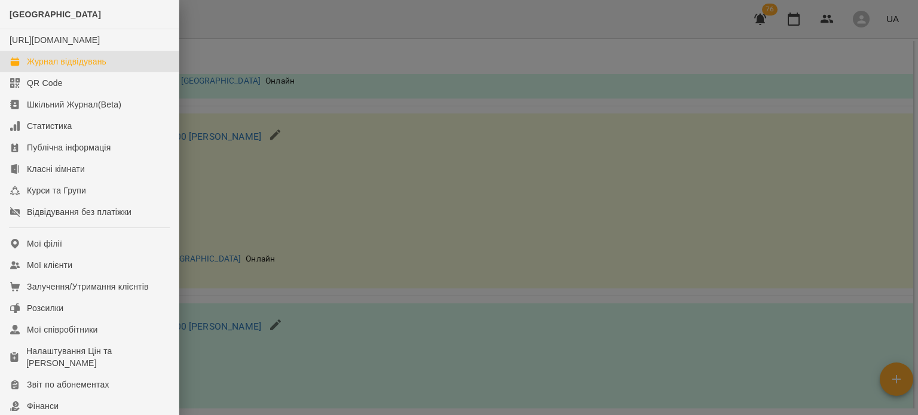
click at [45, 68] on div "Журнал відвідувань" at bounding box center [66, 62] width 79 height 12
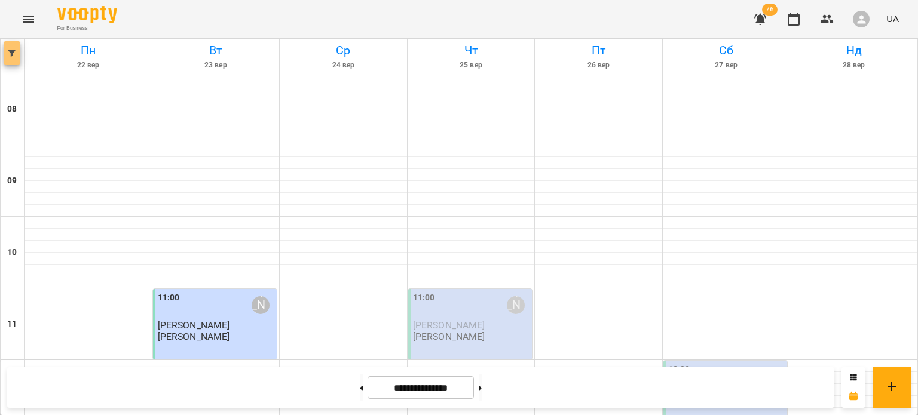
click at [16, 55] on span "button" at bounding box center [12, 53] width 17 height 7
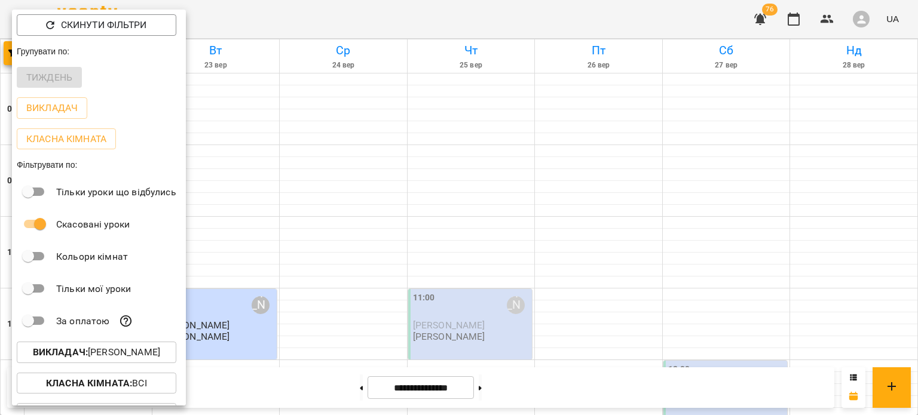
click at [117, 348] on p "Викладач : Maksym Yasichak" at bounding box center [96, 352] width 127 height 14
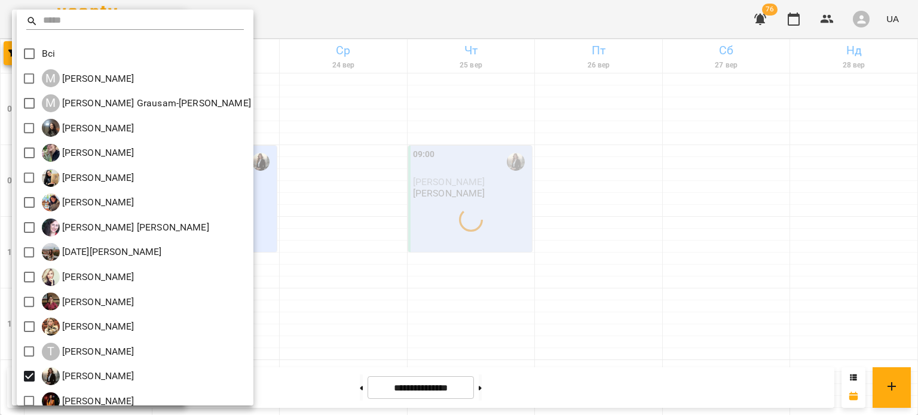
click at [302, 306] on div at bounding box center [459, 207] width 918 height 415
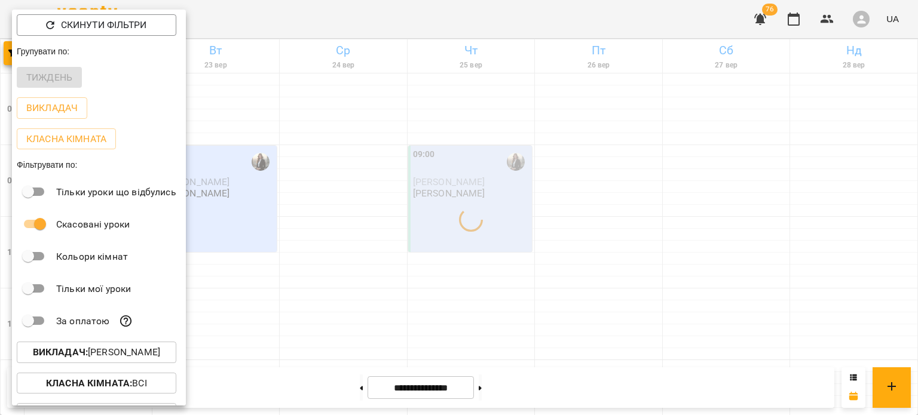
click at [302, 306] on div at bounding box center [459, 207] width 918 height 415
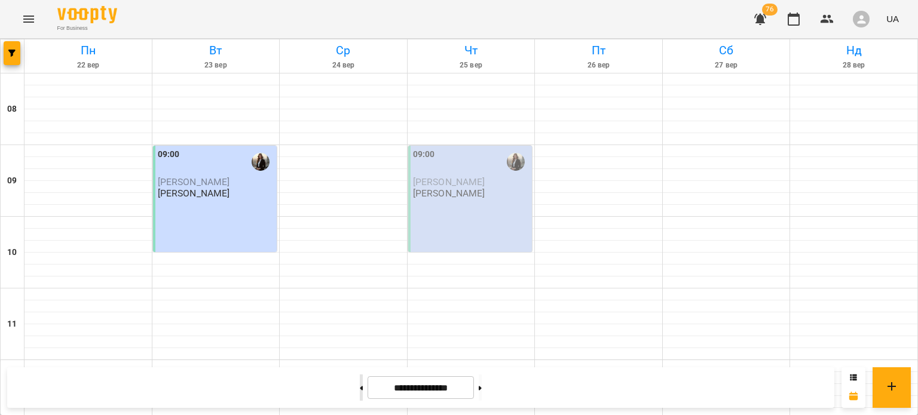
click at [360, 393] on button at bounding box center [361, 388] width 3 height 26
type input "**********"
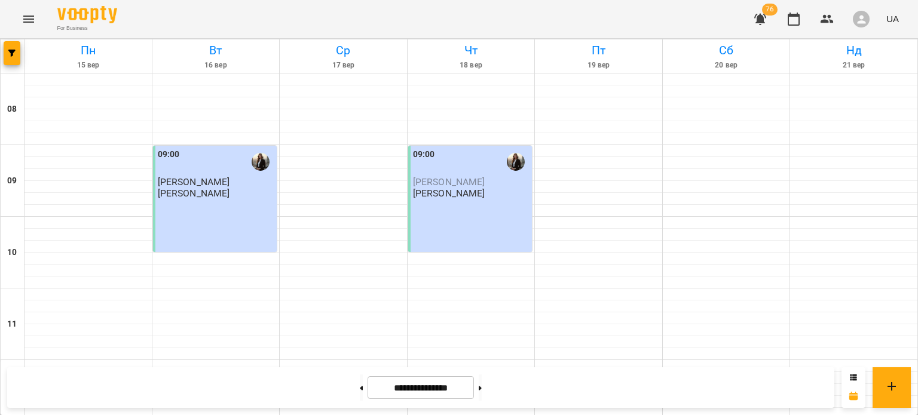
scroll to position [660, 0]
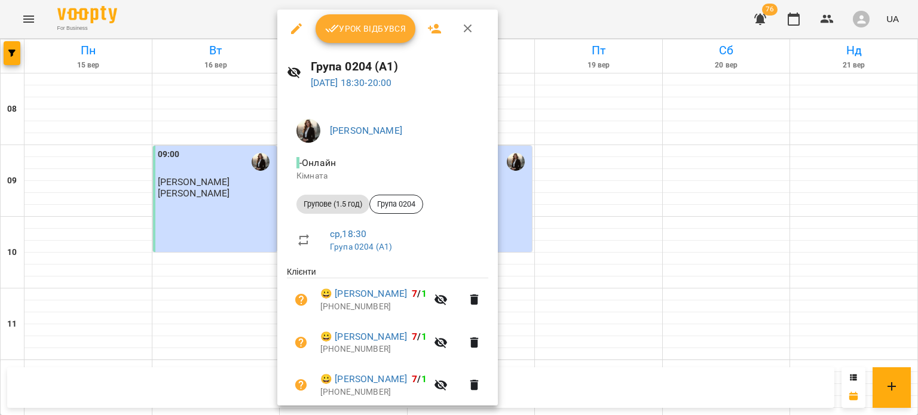
click at [356, 35] on span "Урок відбувся" at bounding box center [365, 29] width 81 height 14
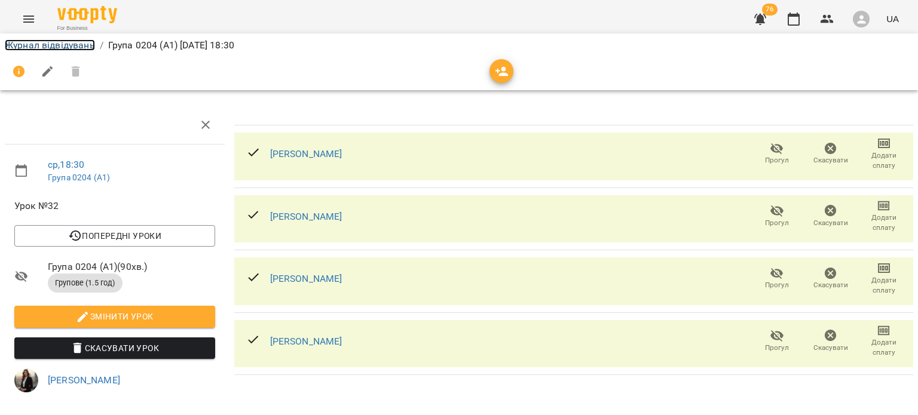
click at [65, 40] on link "Журнал відвідувань" at bounding box center [50, 44] width 90 height 11
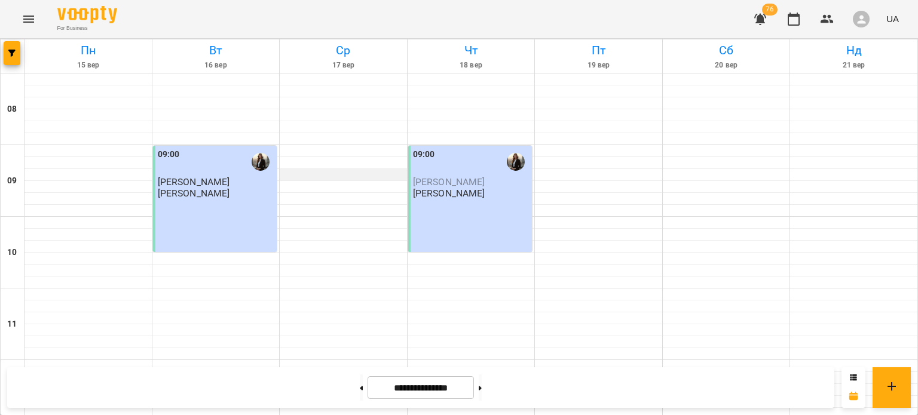
scroll to position [727, 0]
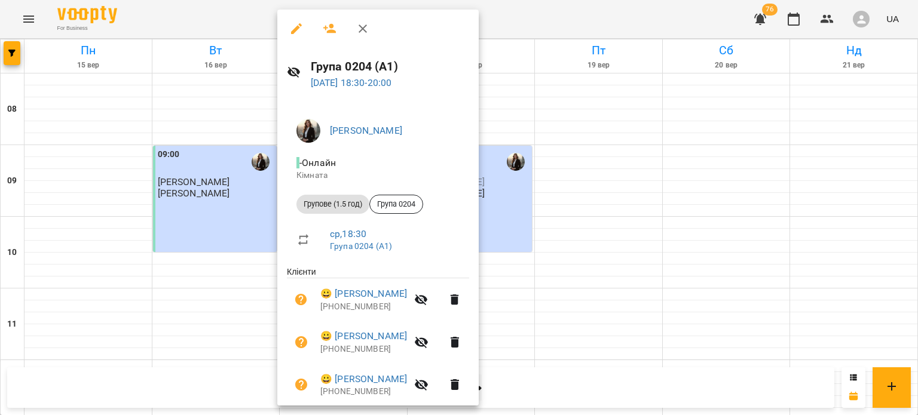
click at [287, 23] on button "button" at bounding box center [296, 28] width 29 height 29
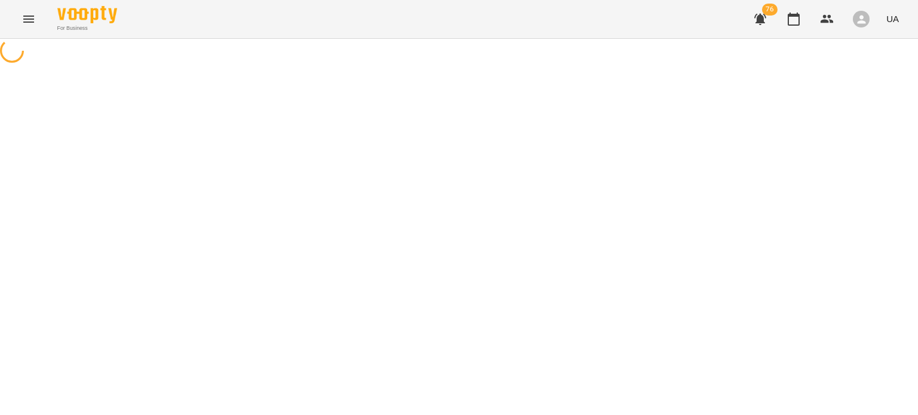
select select "**********"
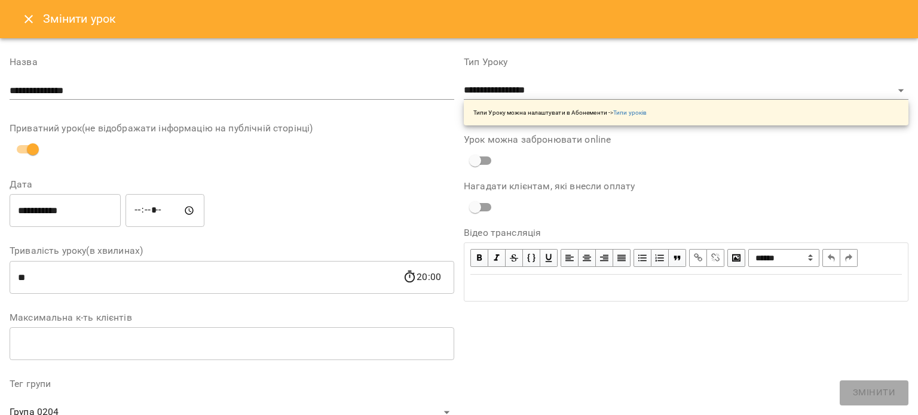
click at [24, 11] on button "Close" at bounding box center [28, 19] width 29 height 29
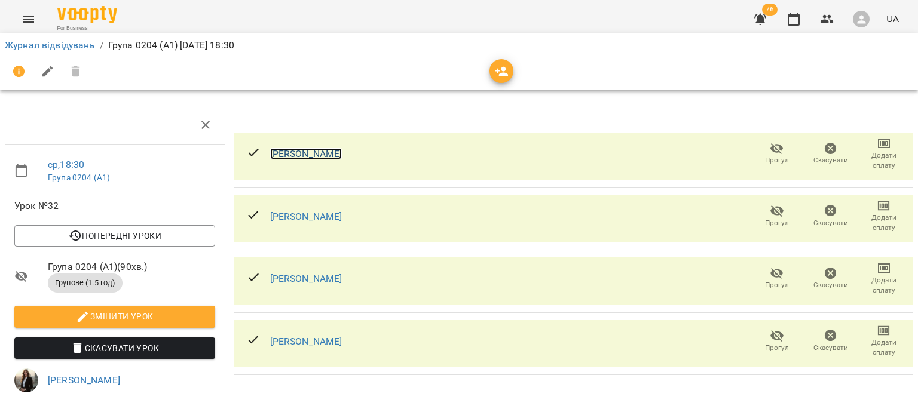
click at [333, 157] on link "Валерія Місілюк" at bounding box center [306, 153] width 72 height 11
click at [293, 219] on link "Лев Місілюк" at bounding box center [306, 216] width 72 height 11
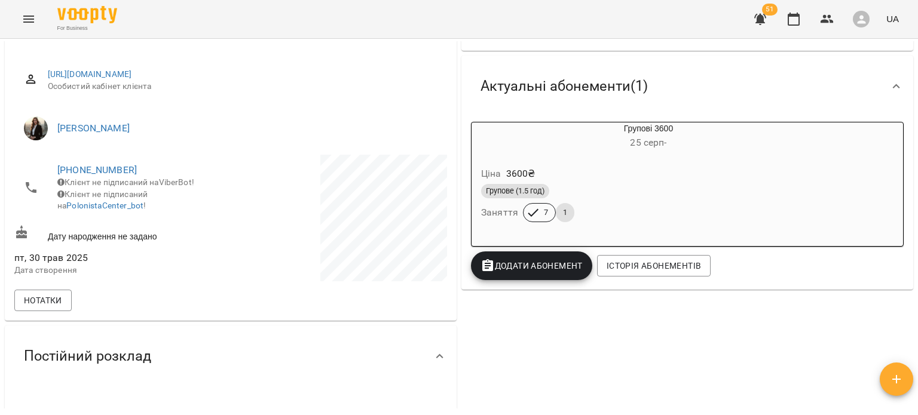
scroll to position [143, 0]
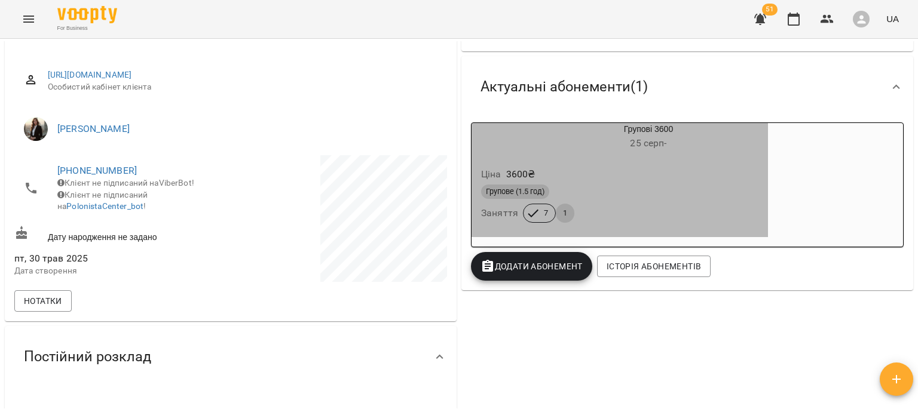
click at [574, 148] on h6 "[DATE] -" at bounding box center [648, 143] width 239 height 17
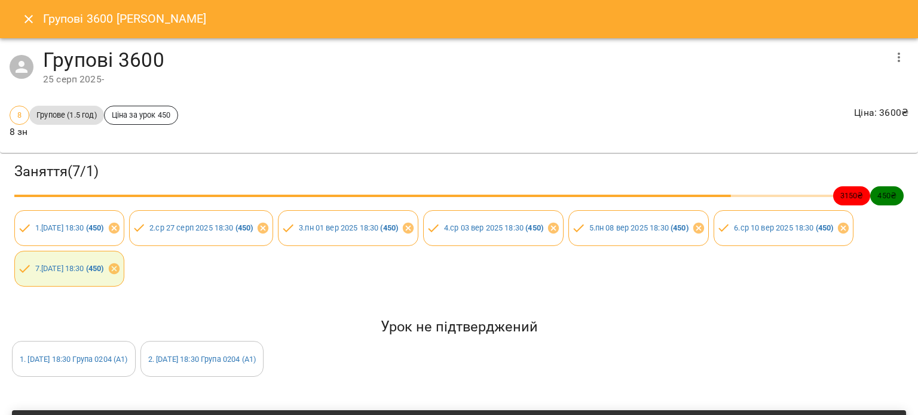
scroll to position [111, 0]
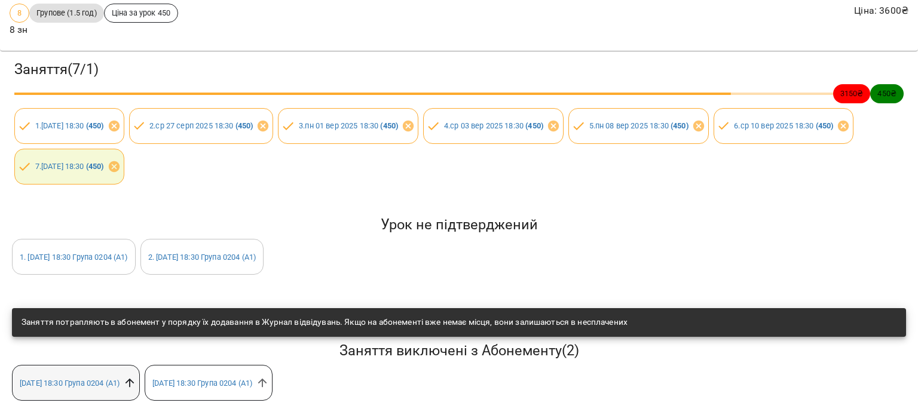
click at [136, 376] on icon at bounding box center [129, 382] width 13 height 13
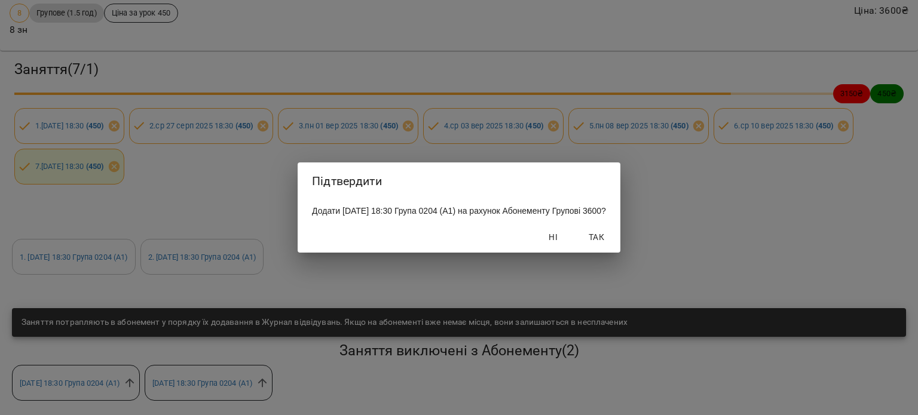
click at [611, 244] on span "Так" at bounding box center [596, 237] width 29 height 14
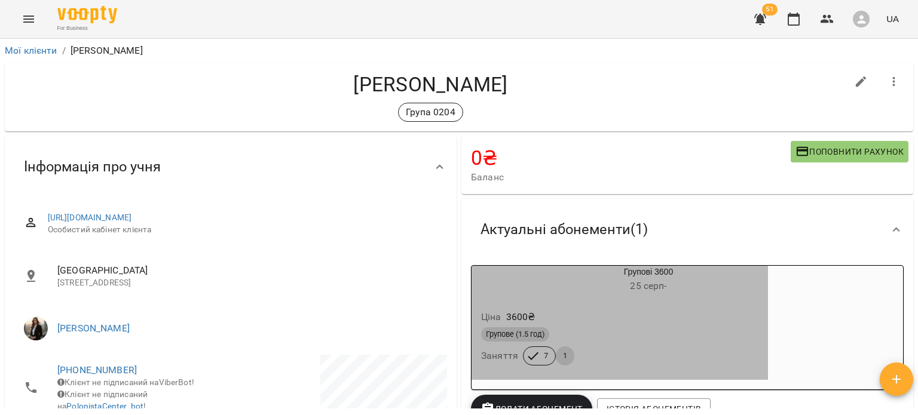
click at [593, 303] on div "Ціна 3600 ₴ Групове (1.5 год) Заняття 7 1" at bounding box center [619, 339] width 296 height 81
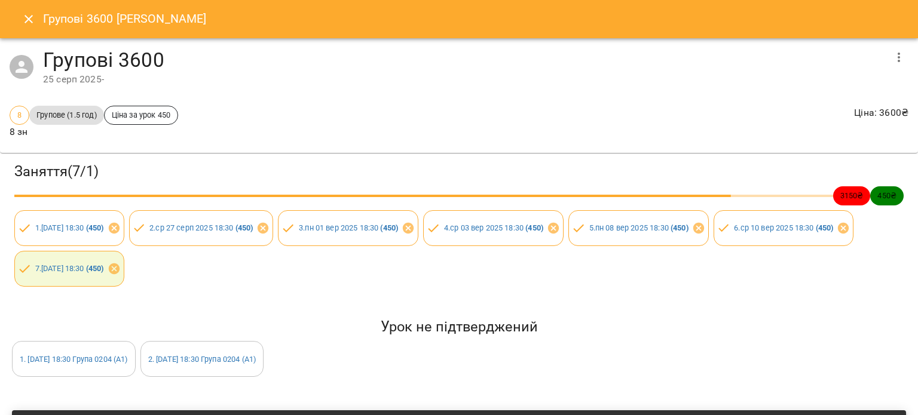
scroll to position [111, 0]
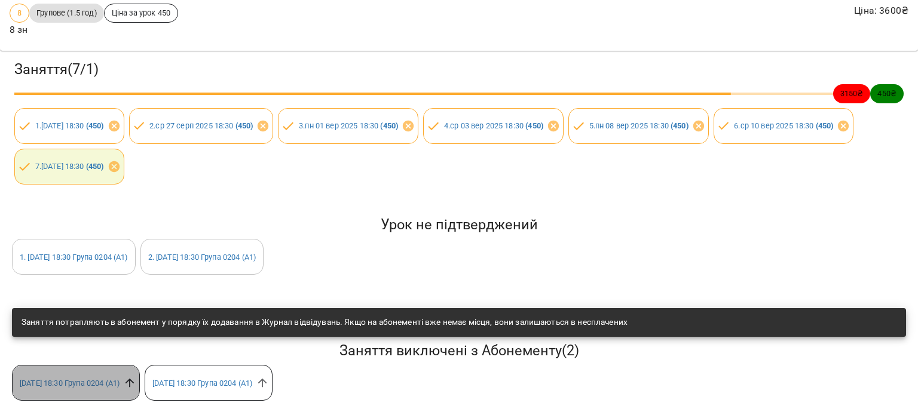
click at [136, 376] on icon at bounding box center [129, 382] width 13 height 13
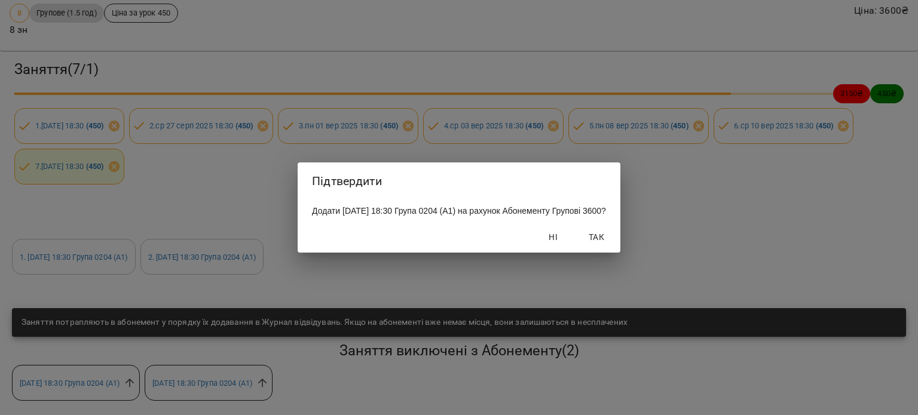
click at [611, 243] on span "Так" at bounding box center [596, 237] width 29 height 14
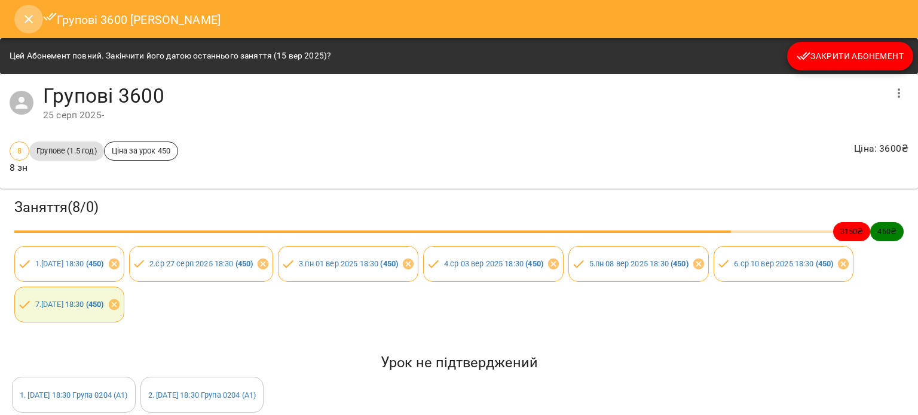
click at [22, 21] on icon "Close" at bounding box center [29, 19] width 14 height 14
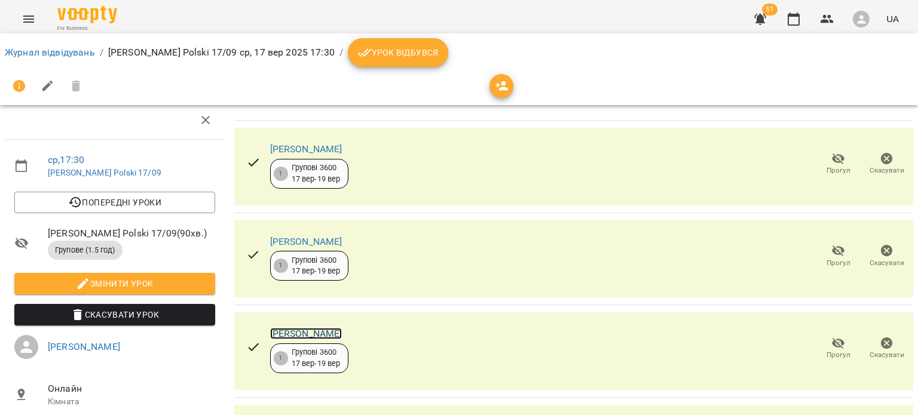
scroll to position [114, 0]
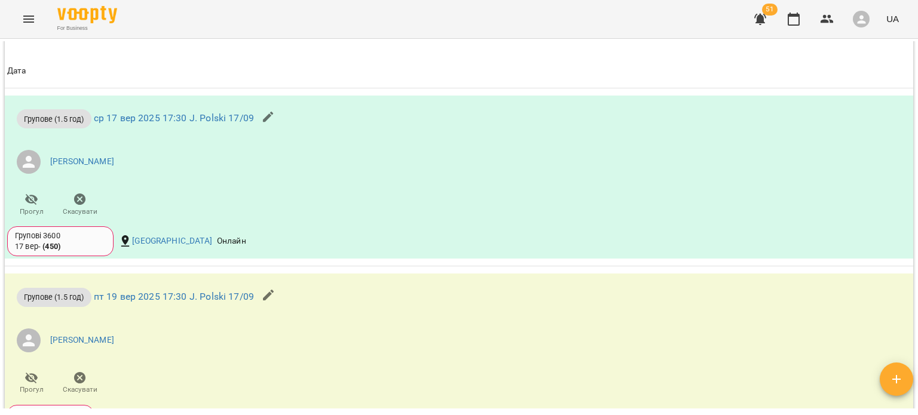
scroll to position [890, 0]
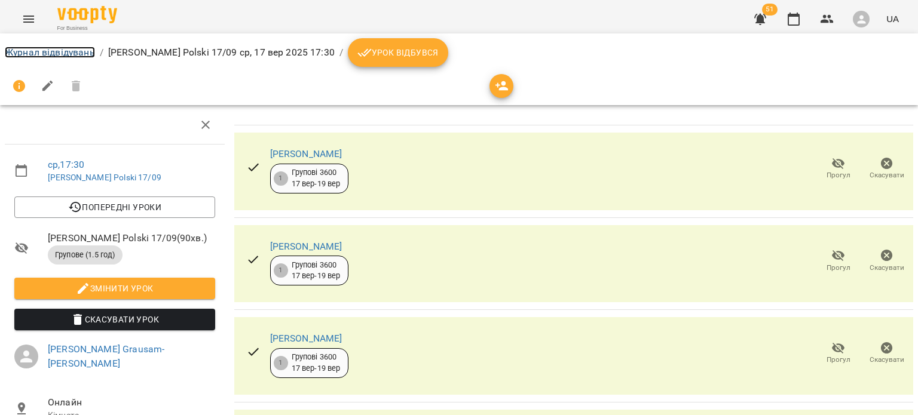
click at [59, 52] on link "Журнал відвідувань" at bounding box center [50, 52] width 90 height 11
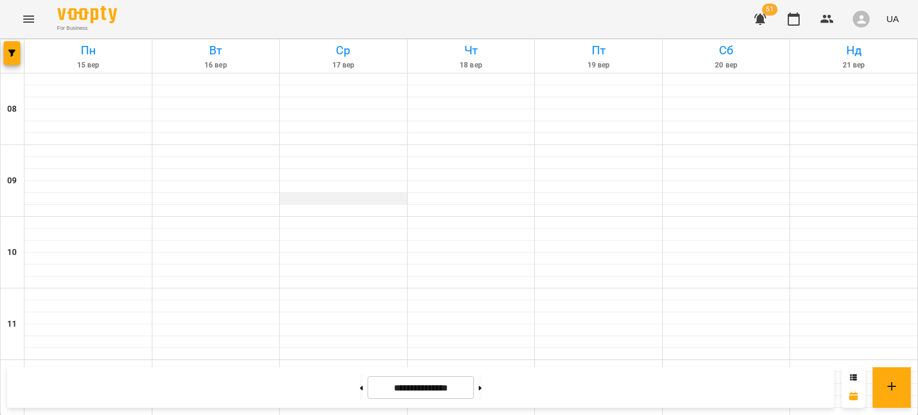
scroll to position [681, 0]
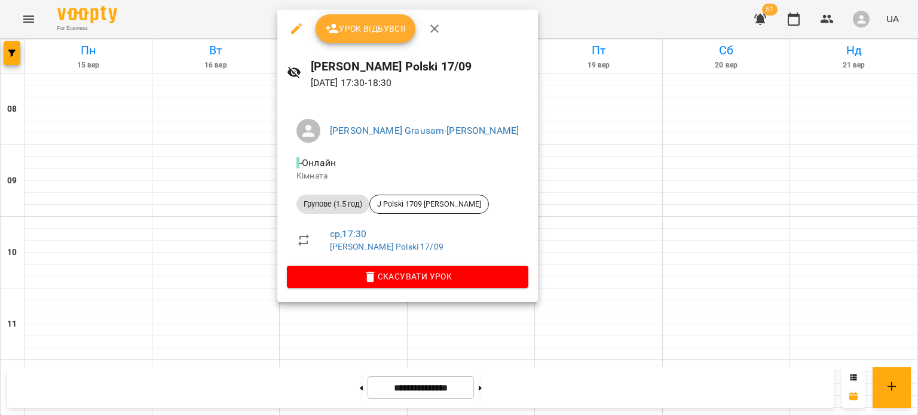
click at [304, 32] on button "button" at bounding box center [296, 28] width 29 height 29
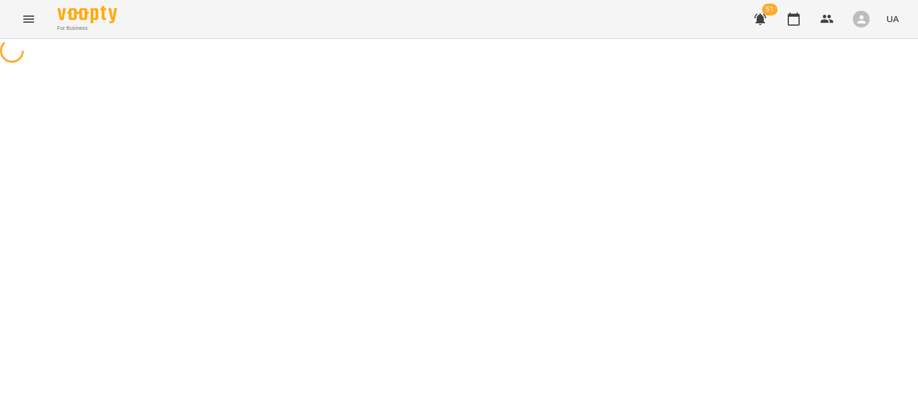
select select "**********"
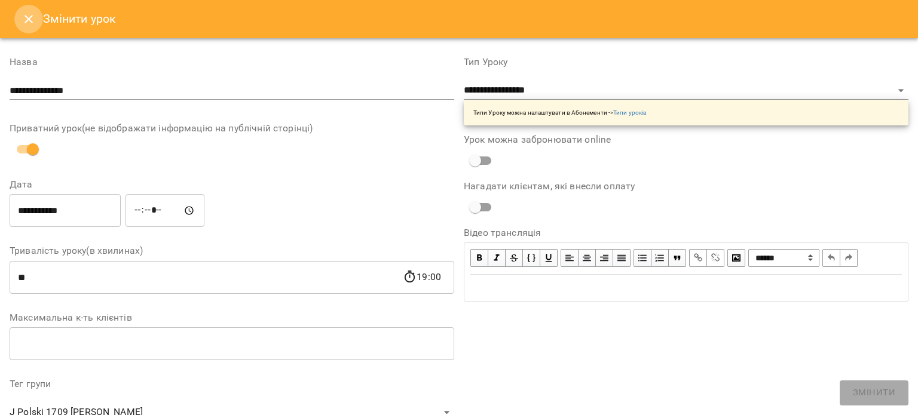
click at [22, 16] on icon "Close" at bounding box center [29, 19] width 14 height 14
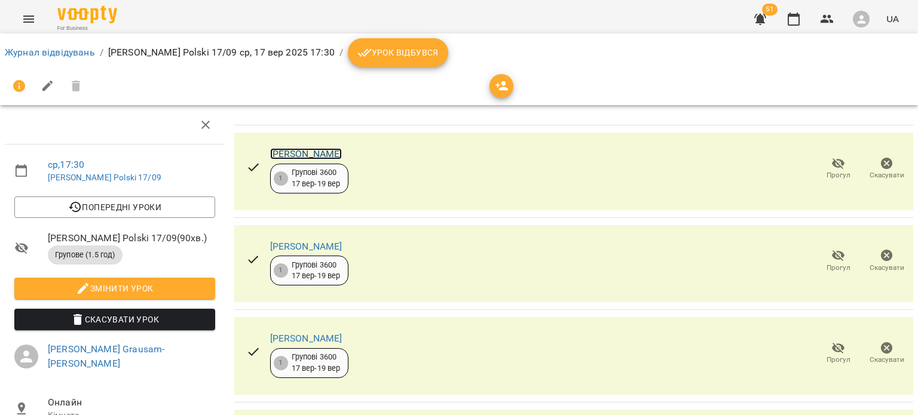
click at [296, 154] on link "[PERSON_NAME]" at bounding box center [306, 153] width 72 height 11
click at [348, 64] on button "Урок відбувся" at bounding box center [398, 52] width 100 height 29
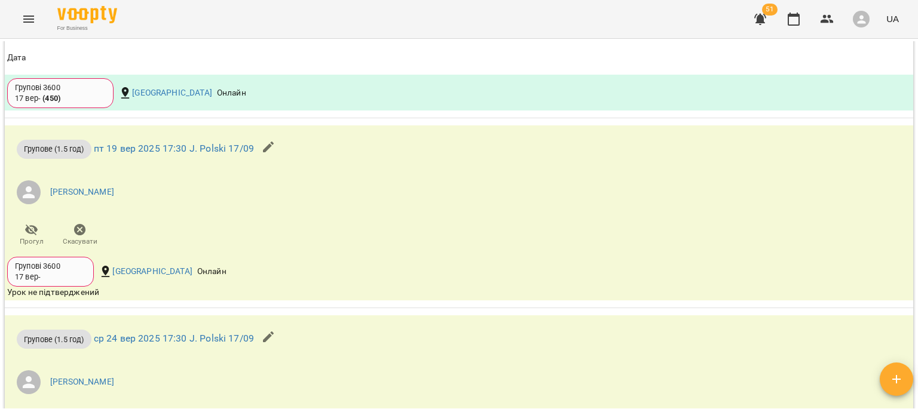
scroll to position [987, 0]
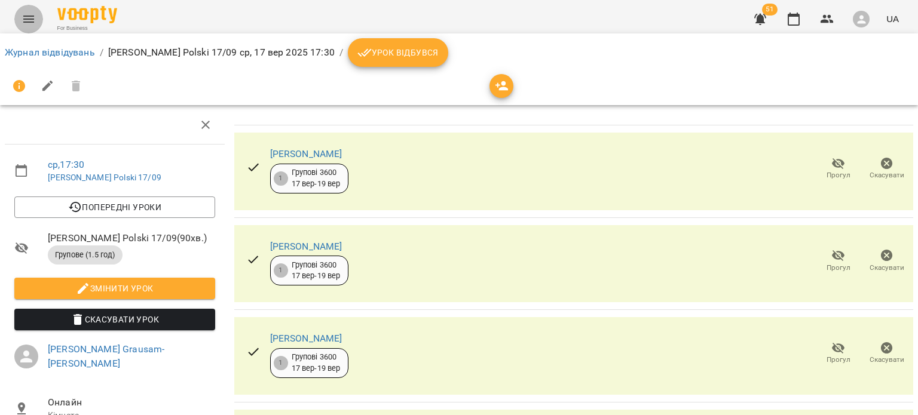
click at [35, 19] on icon "Menu" at bounding box center [29, 19] width 14 height 14
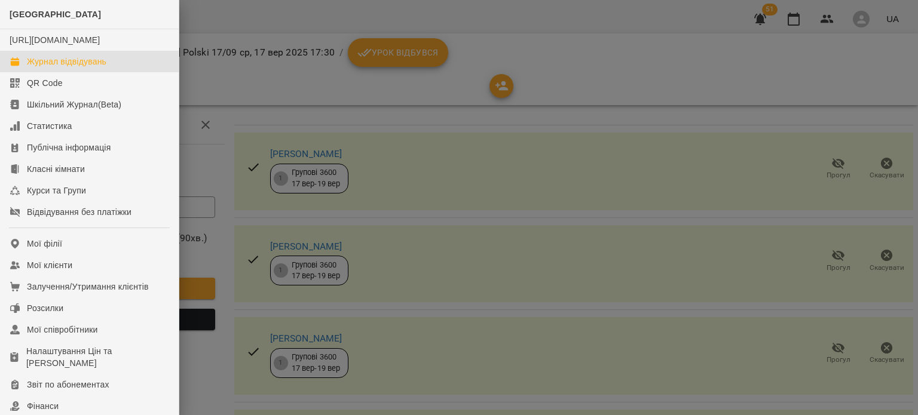
click at [62, 68] on div "Журнал відвідувань" at bounding box center [66, 62] width 79 height 12
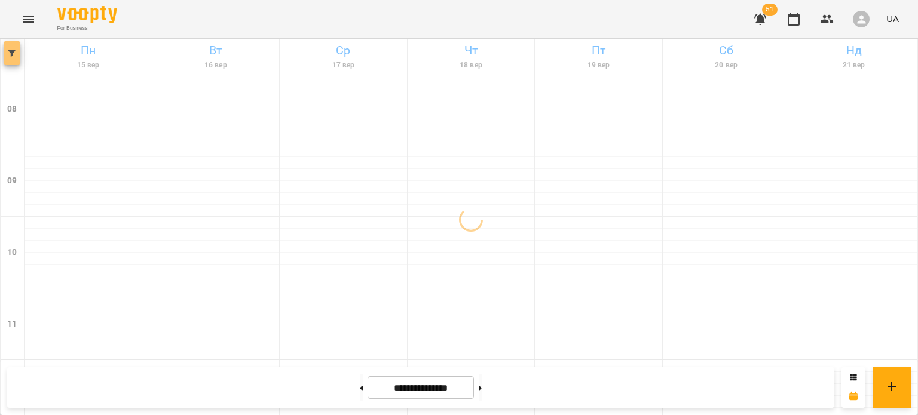
click at [8, 56] on icon "button" at bounding box center [11, 53] width 7 height 7
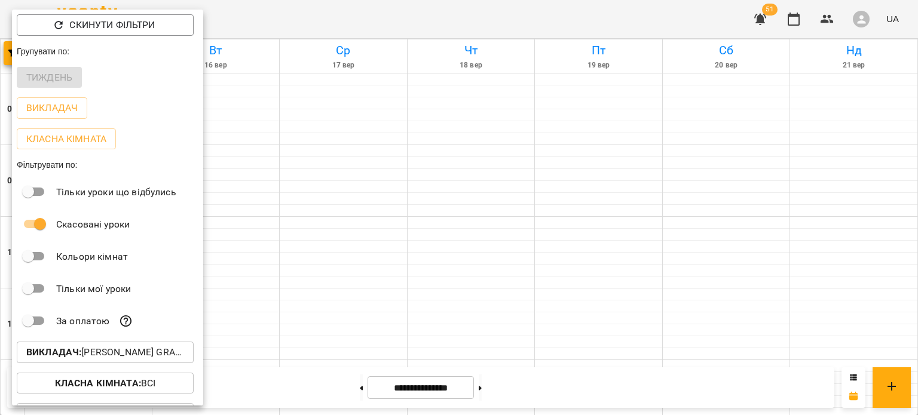
click at [244, 151] on div at bounding box center [459, 207] width 918 height 415
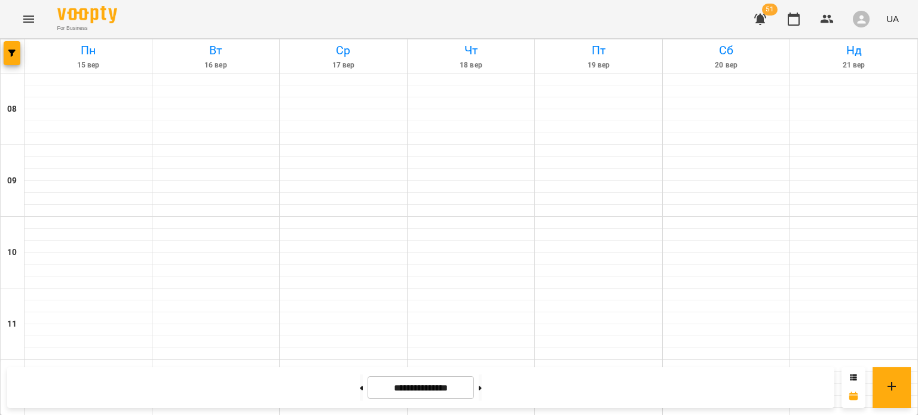
scroll to position [453, 0]
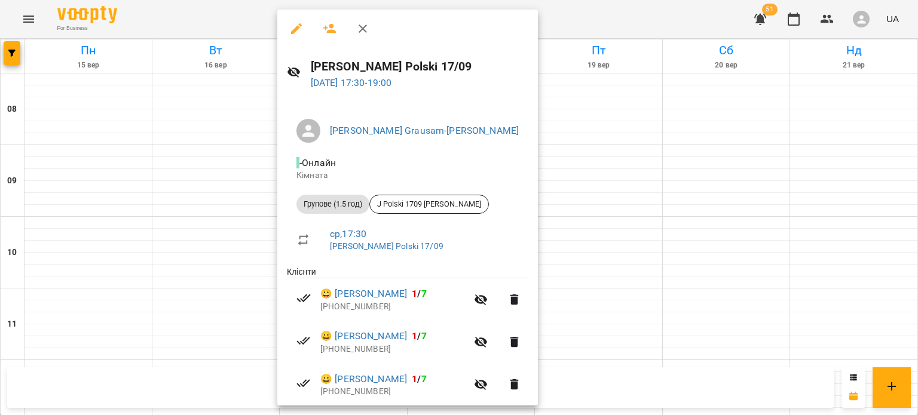
click at [9, 66] on div at bounding box center [459, 207] width 918 height 415
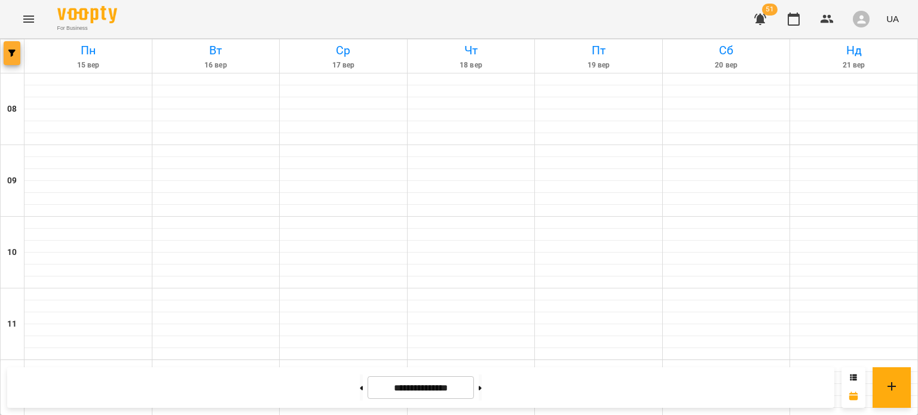
click at [9, 64] on button "button" at bounding box center [12, 53] width 17 height 24
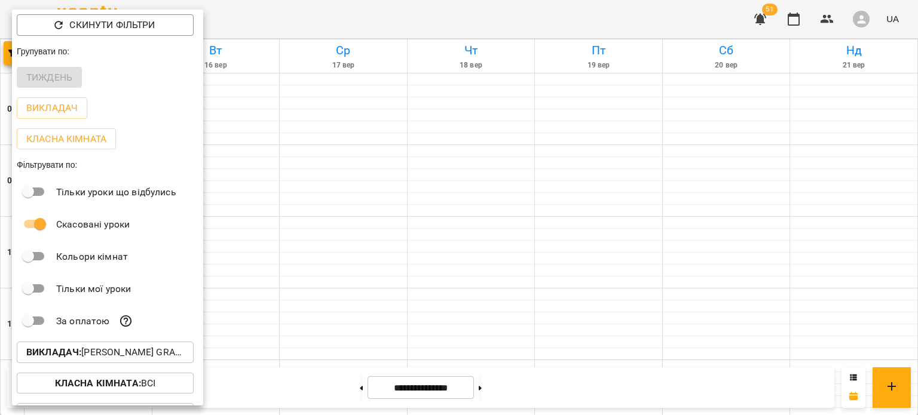
click at [80, 358] on b "Викладач :" at bounding box center [53, 352] width 55 height 11
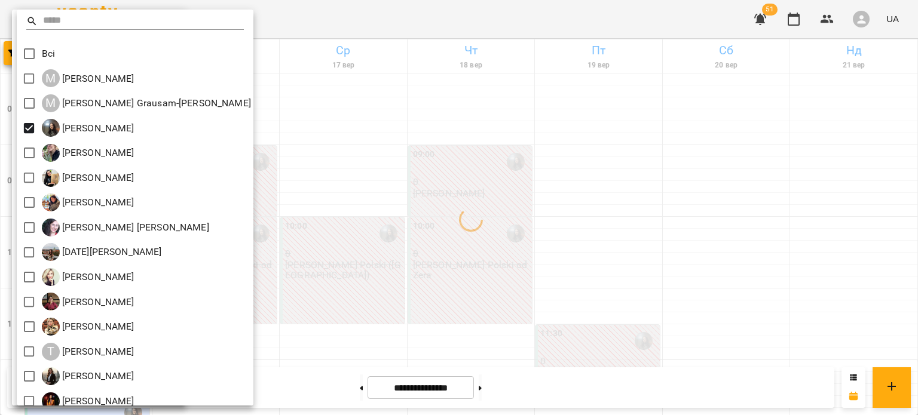
click at [394, 241] on div at bounding box center [459, 207] width 918 height 415
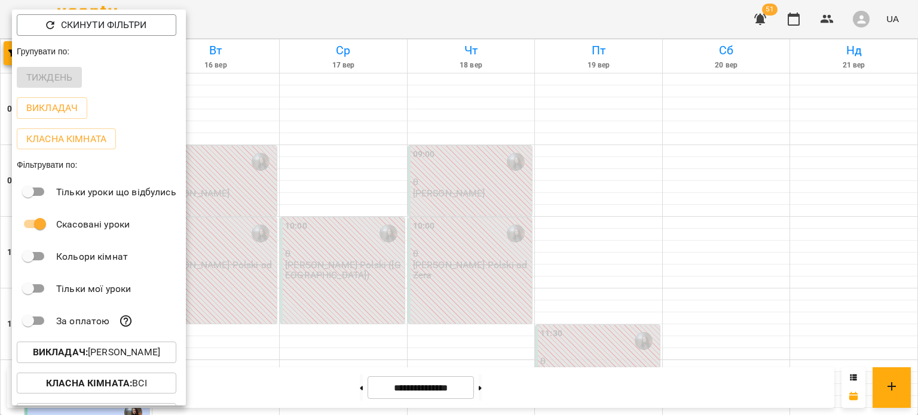
click at [394, 241] on div at bounding box center [459, 207] width 918 height 415
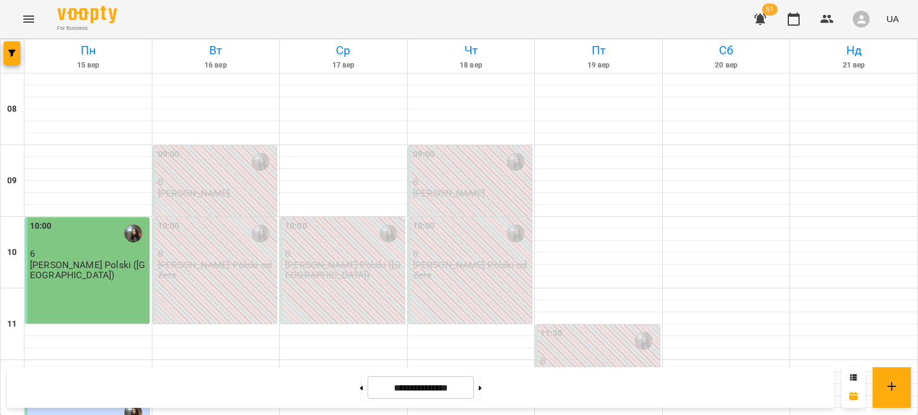
scroll to position [674, 0]
click at [12, 53] on icon "button" at bounding box center [11, 53] width 7 height 7
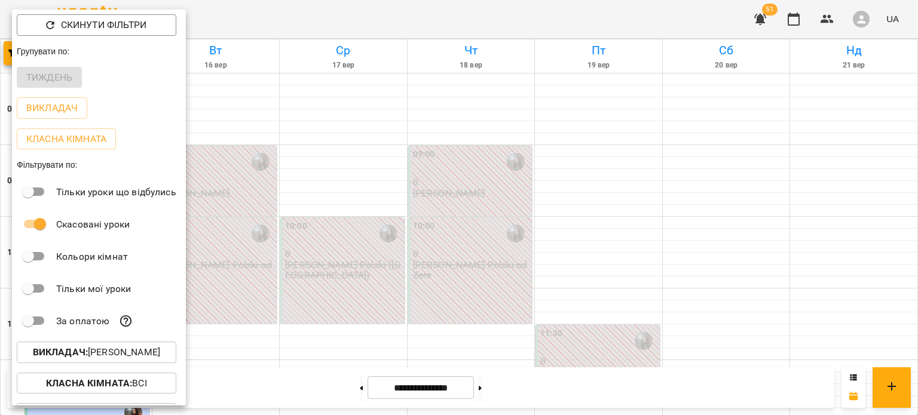
click at [122, 360] on p "Викладач : Бойцун Яна Вікторівна" at bounding box center [96, 352] width 127 height 14
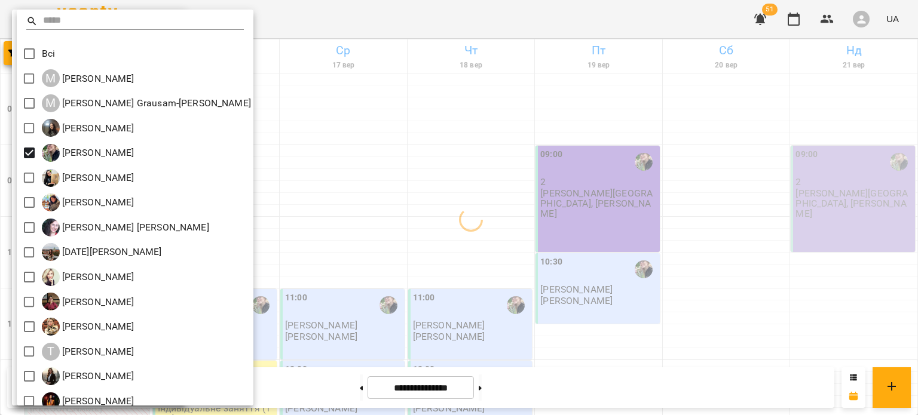
click at [335, 206] on div at bounding box center [459, 207] width 918 height 415
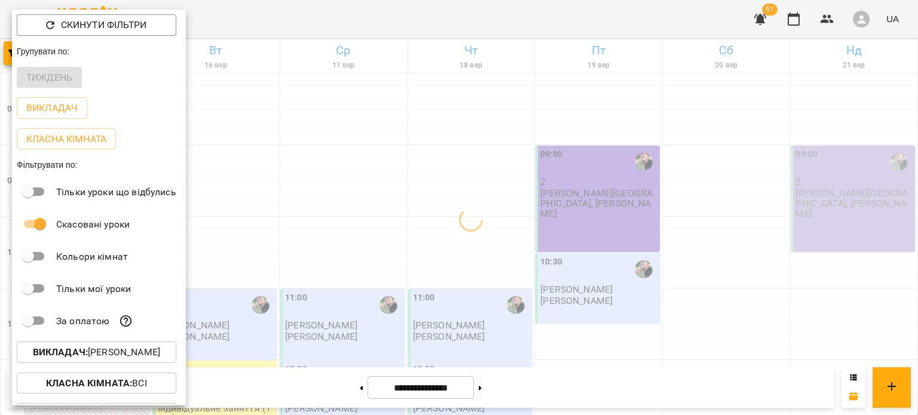
click at [335, 206] on div at bounding box center [459, 207] width 918 height 415
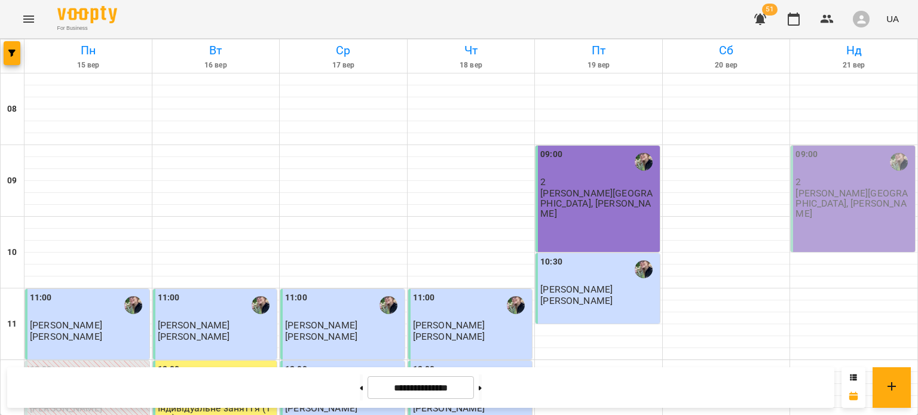
scroll to position [403, 0]
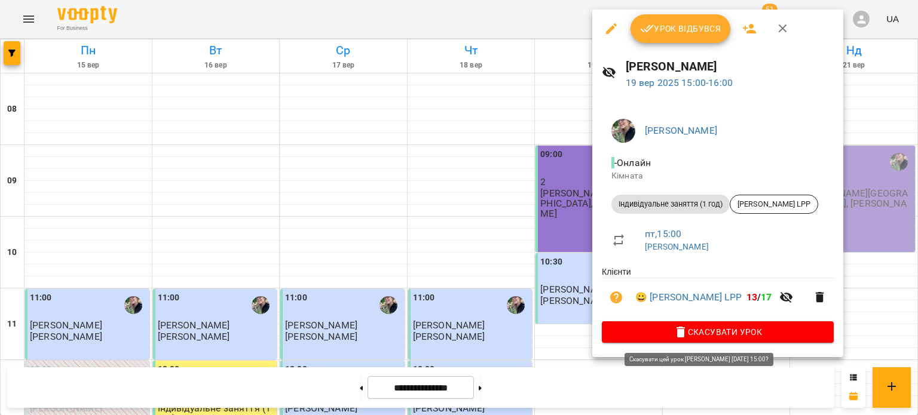
click at [652, 334] on span "Скасувати Урок" at bounding box center [717, 332] width 213 height 14
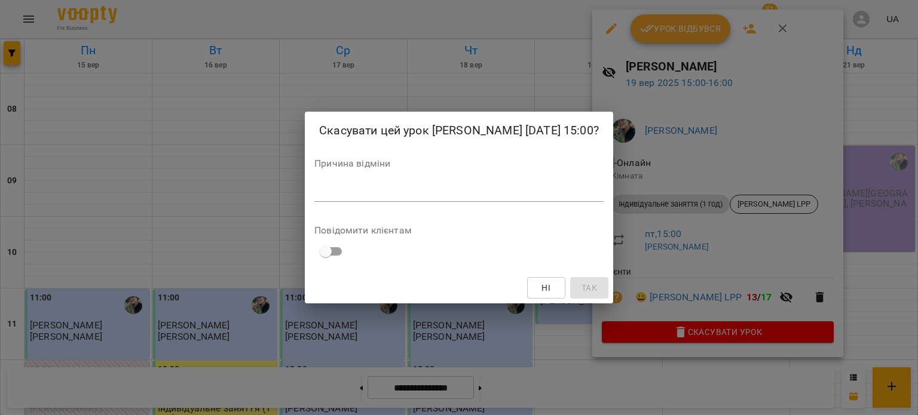
click at [467, 198] on textarea at bounding box center [458, 191] width 289 height 11
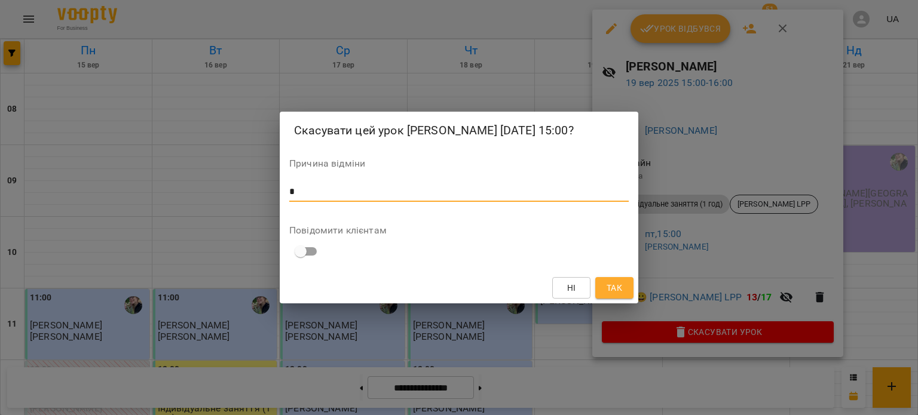
type textarea "*"
click at [615, 295] on span "Так" at bounding box center [614, 288] width 16 height 14
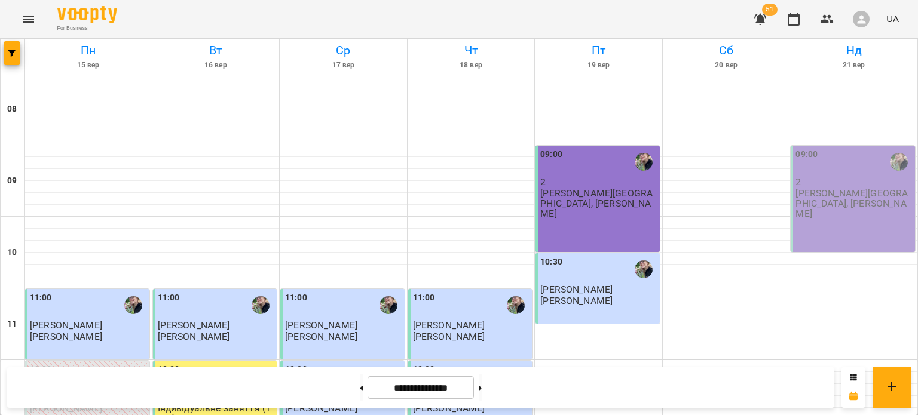
scroll to position [700, 0]
click at [17, 30] on div "For Business 51 UA" at bounding box center [459, 19] width 918 height 38
click at [19, 44] on button "button" at bounding box center [12, 53] width 17 height 24
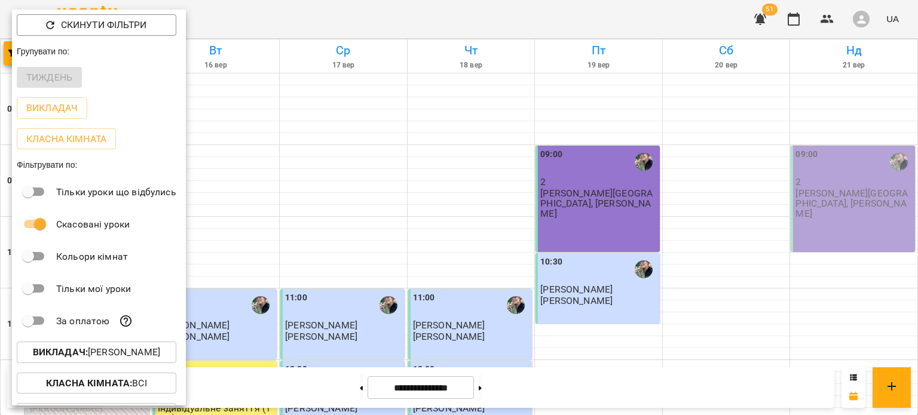
click at [88, 348] on p "Викладач : Борзова Марія Олексіївна" at bounding box center [96, 352] width 127 height 14
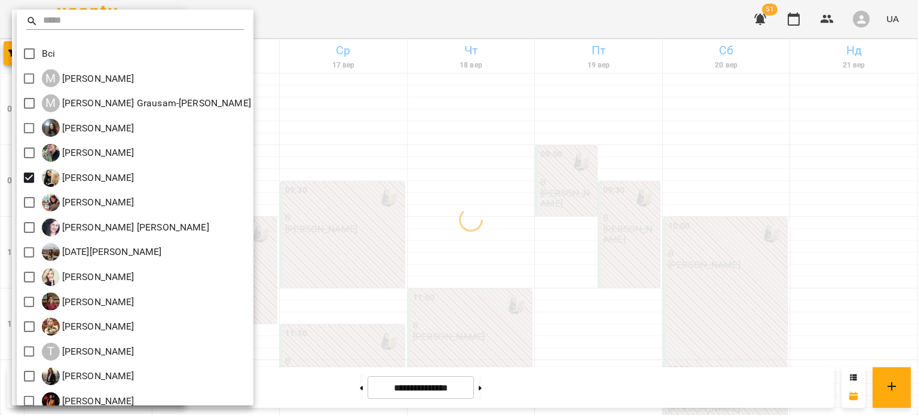
click at [355, 184] on div at bounding box center [459, 207] width 918 height 415
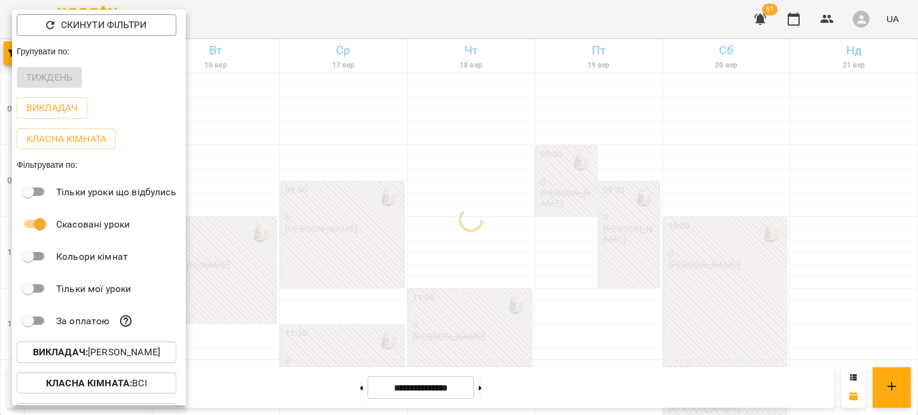
click at [355, 184] on div at bounding box center [459, 207] width 918 height 415
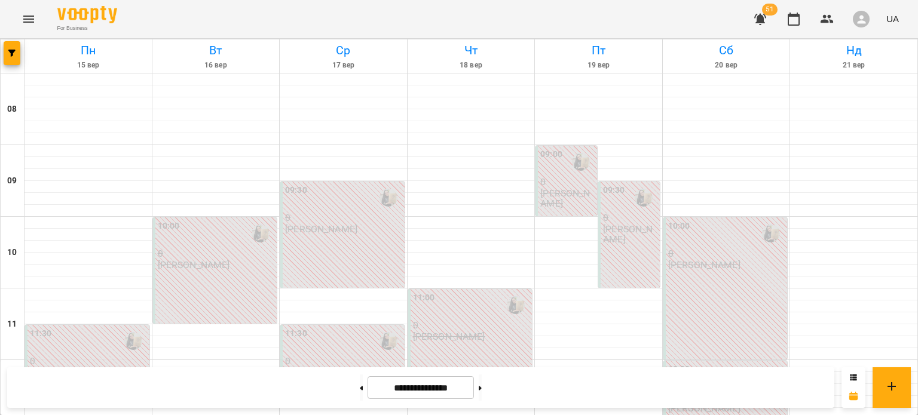
scroll to position [787, 0]
click at [482, 383] on button at bounding box center [480, 388] width 3 height 26
type input "**********"
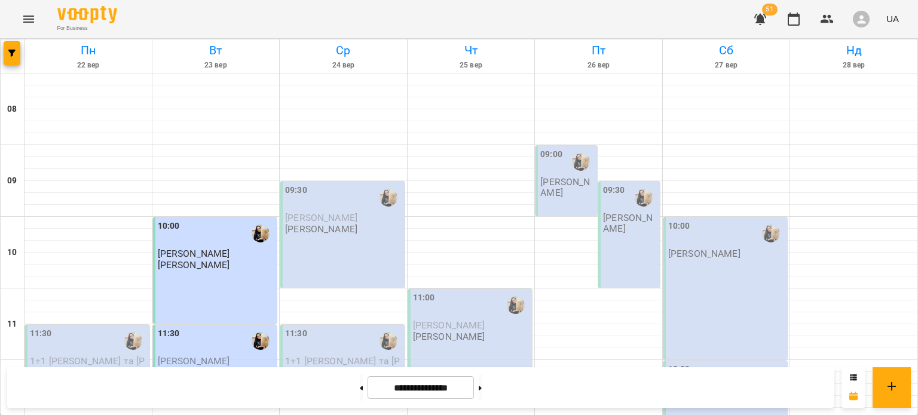
scroll to position [674, 0]
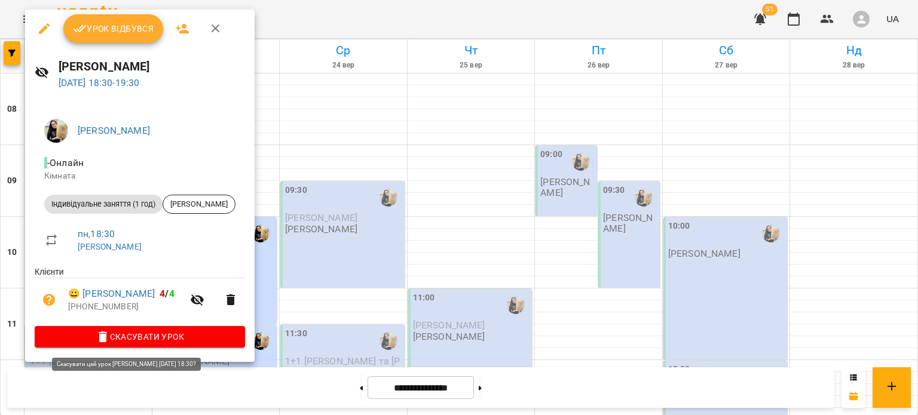
click at [164, 334] on span "Скасувати Урок" at bounding box center [139, 337] width 191 height 14
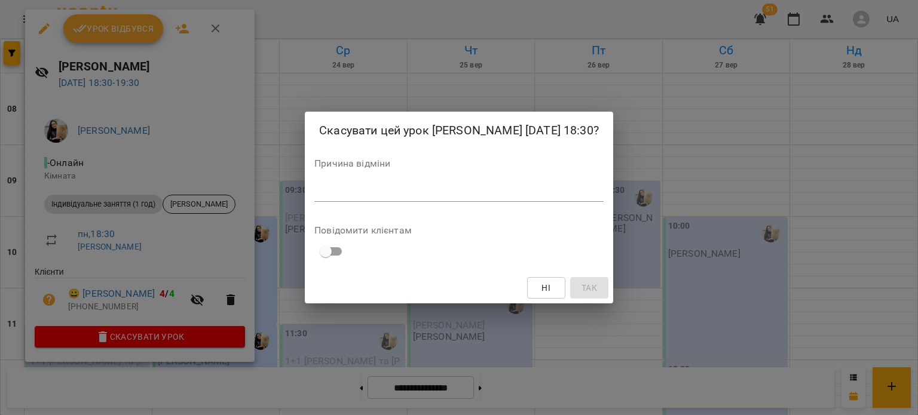
click at [375, 202] on div "*" at bounding box center [458, 192] width 289 height 19
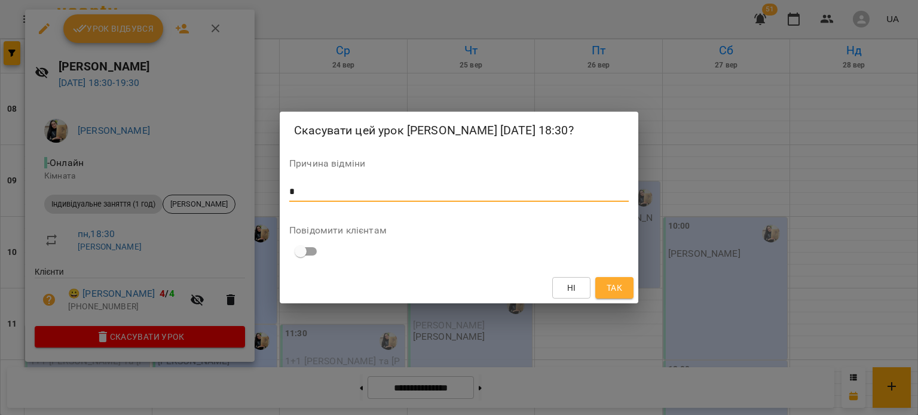
type textarea "*"
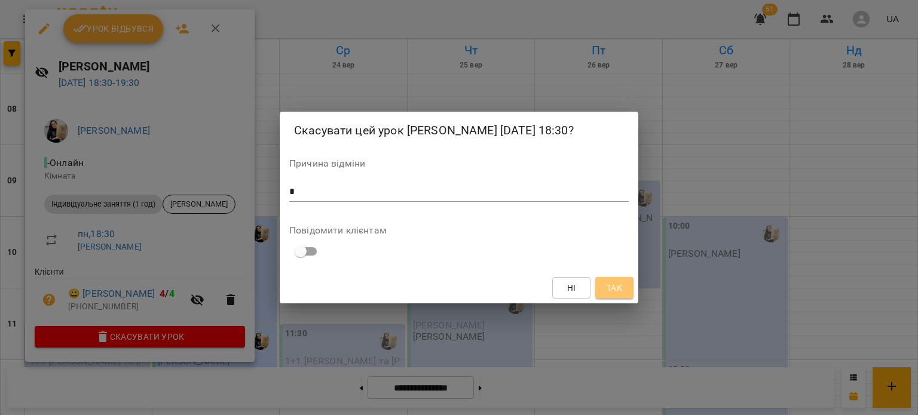
click at [605, 295] on span "Так" at bounding box center [614, 288] width 19 height 14
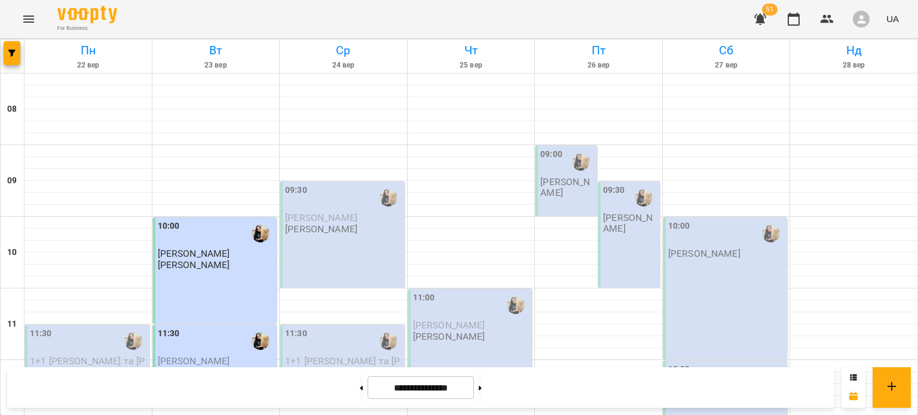
scroll to position [250, 0]
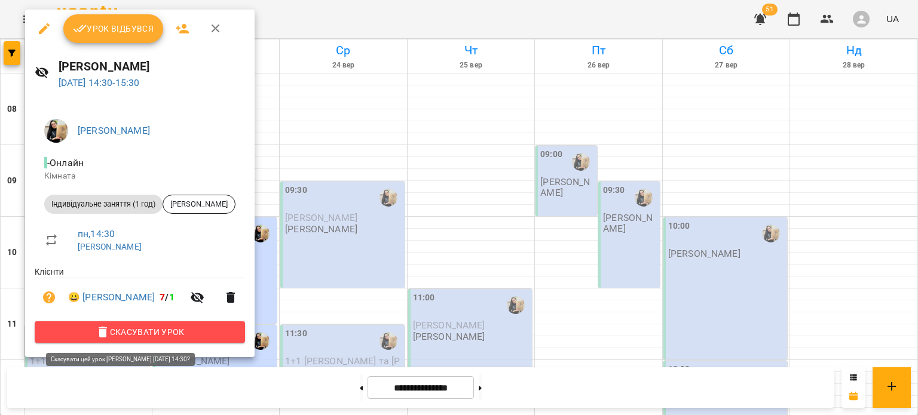
click at [195, 327] on span "Скасувати Урок" at bounding box center [139, 332] width 191 height 14
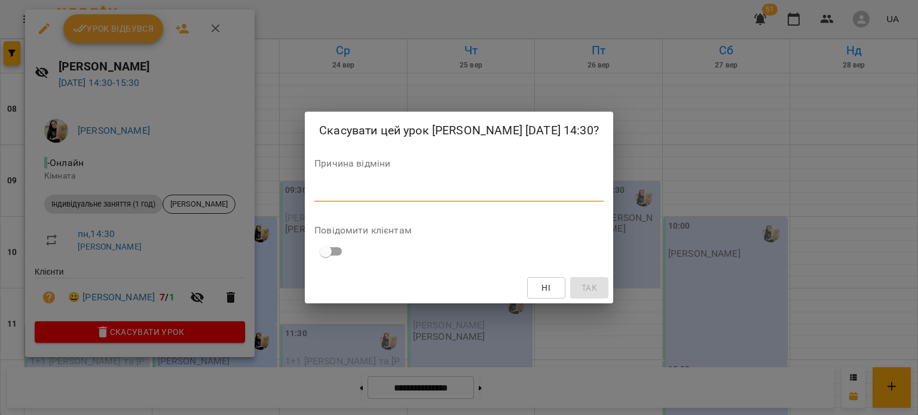
click at [388, 198] on textarea at bounding box center [458, 191] width 289 height 11
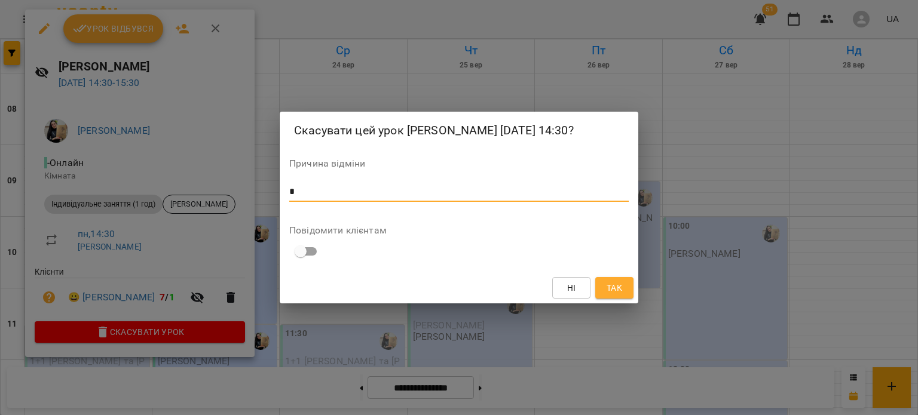
type textarea "*"
click at [617, 294] on span "Так" at bounding box center [614, 288] width 16 height 14
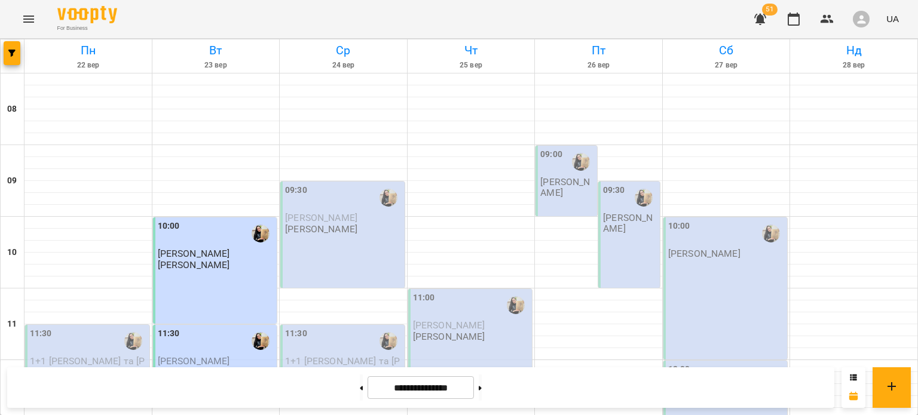
scroll to position [85, 0]
click at [124, 327] on div at bounding box center [133, 340] width 27 height 27
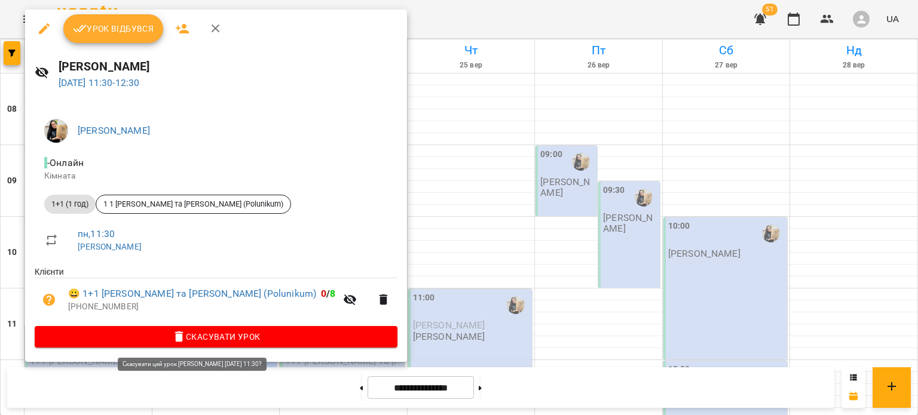
click at [259, 330] on button "Скасувати Урок" at bounding box center [216, 337] width 363 height 22
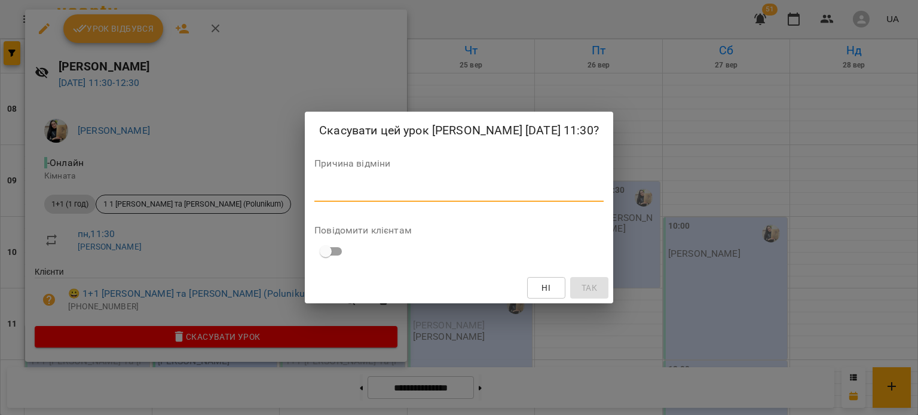
click at [495, 198] on textarea at bounding box center [458, 191] width 289 height 11
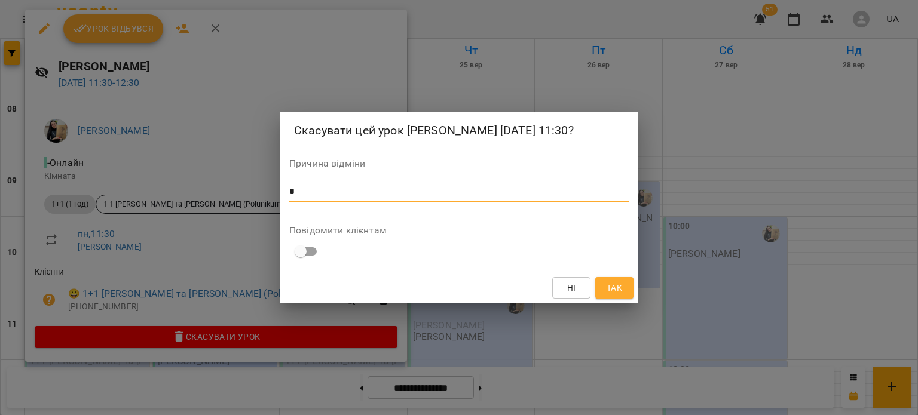
type textarea "*"
click at [626, 299] on button "Так" at bounding box center [614, 288] width 38 height 22
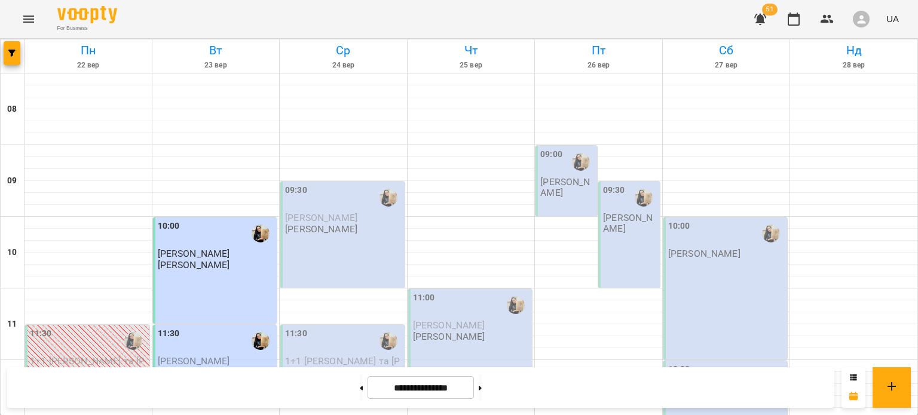
scroll to position [0, 0]
click at [16, 57] on button "button" at bounding box center [12, 53] width 17 height 24
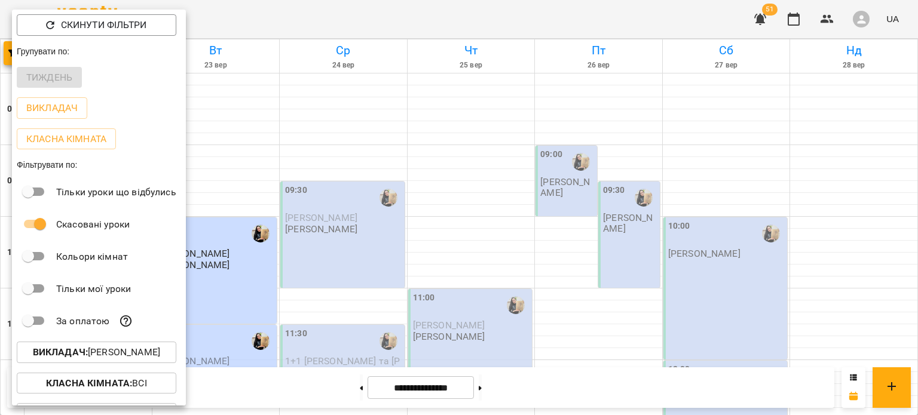
click at [123, 354] on p "Викладач : Ботіна Ірина Олегівна" at bounding box center [96, 352] width 127 height 14
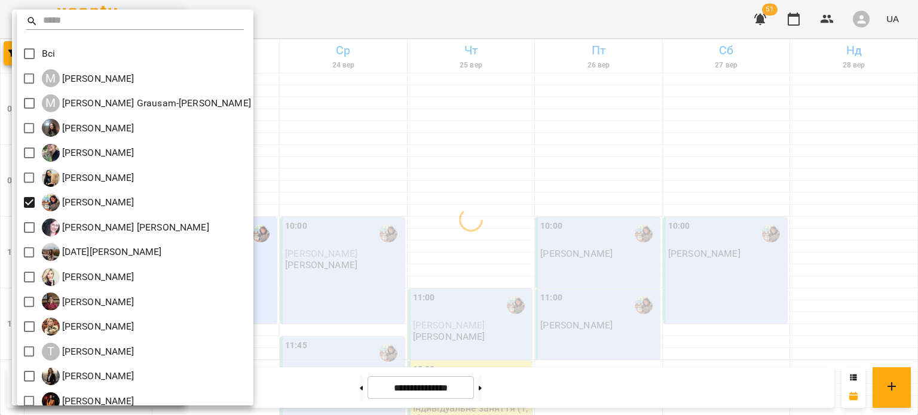
click at [327, 207] on div at bounding box center [459, 207] width 918 height 415
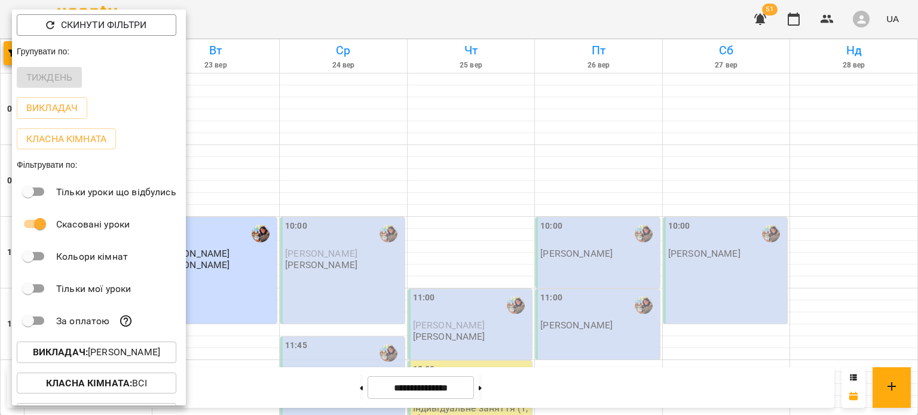
click at [327, 207] on div at bounding box center [459, 207] width 918 height 415
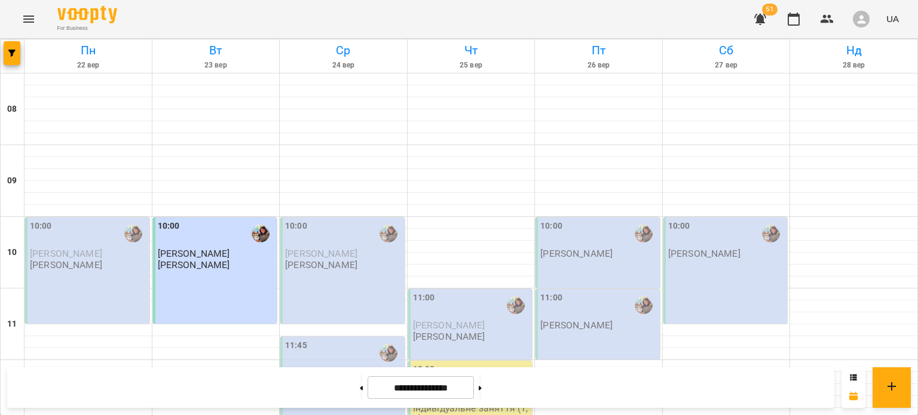
scroll to position [624, 0]
click at [360, 391] on button at bounding box center [361, 388] width 3 height 26
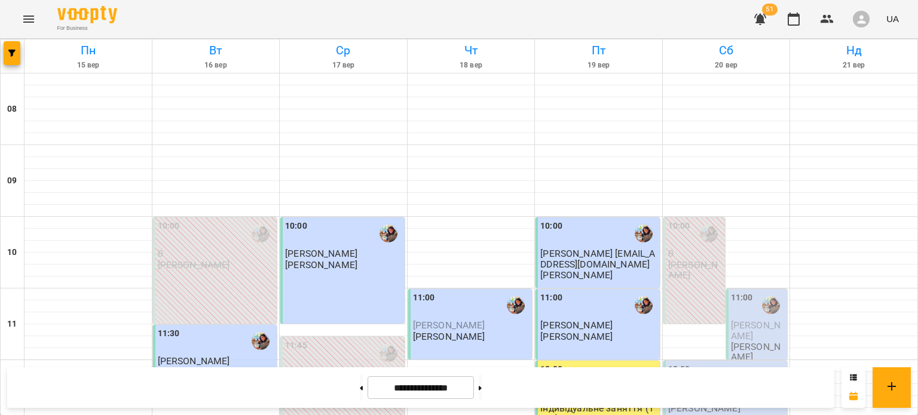
scroll to position [635, 0]
click at [11, 47] on button "button" at bounding box center [12, 53] width 17 height 24
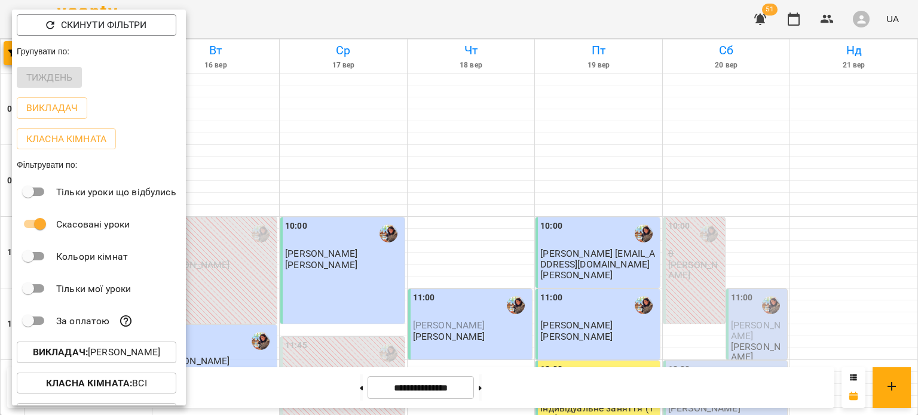
click at [494, 394] on div at bounding box center [459, 207] width 918 height 415
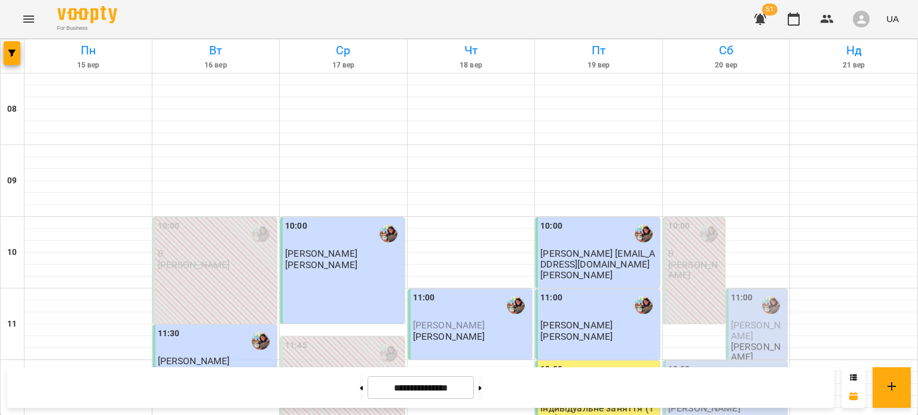
click at [482, 394] on button at bounding box center [480, 388] width 3 height 26
type input "**********"
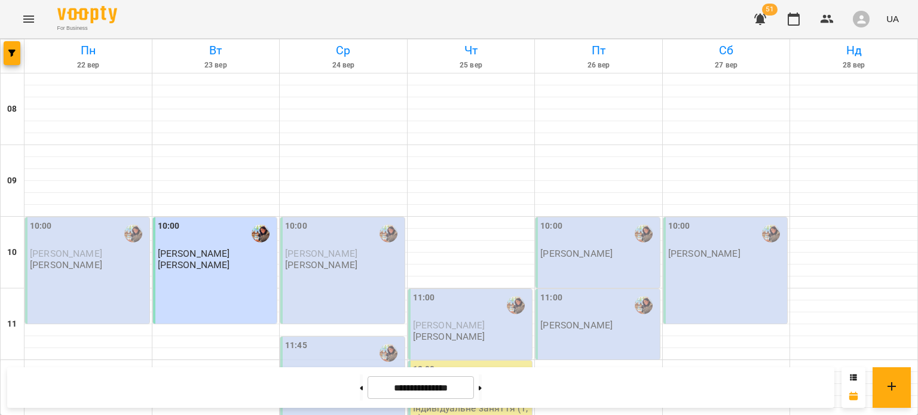
scroll to position [589, 0]
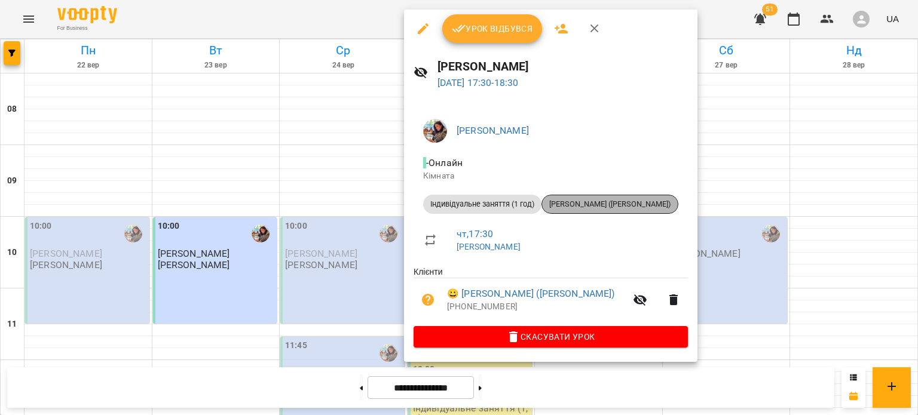
click at [581, 210] on span "[PERSON_NAME] ([PERSON_NAME])" at bounding box center [610, 204] width 136 height 11
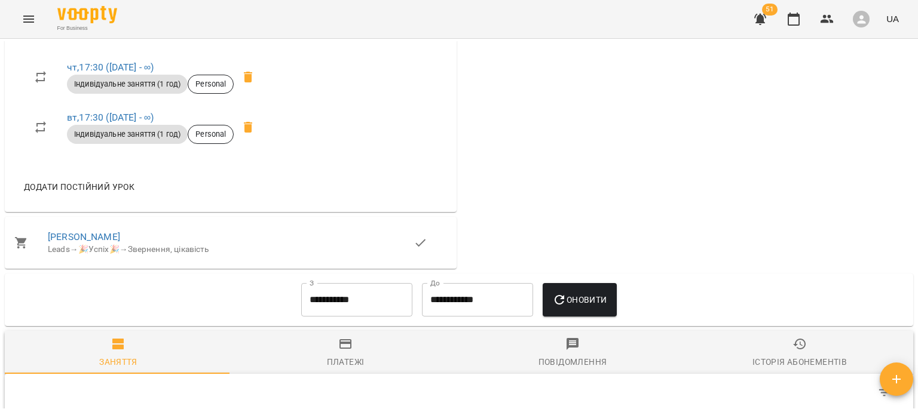
scroll to position [499, 0]
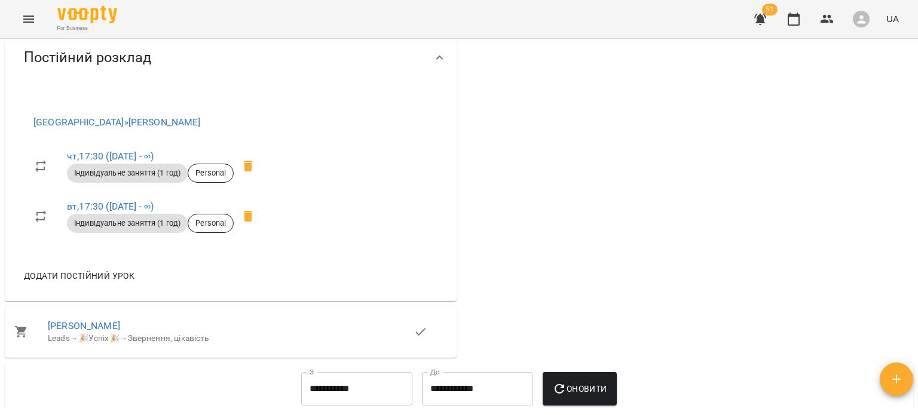
click at [250, 171] on icon at bounding box center [248, 166] width 8 height 11
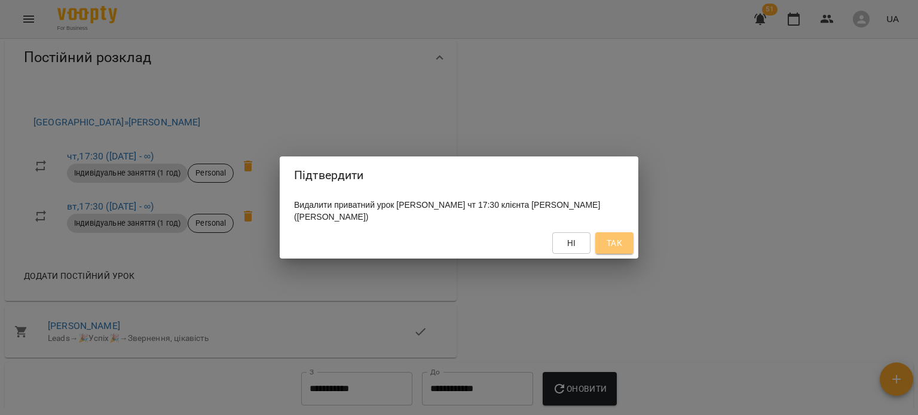
click at [611, 250] on span "Так" at bounding box center [614, 243] width 16 height 14
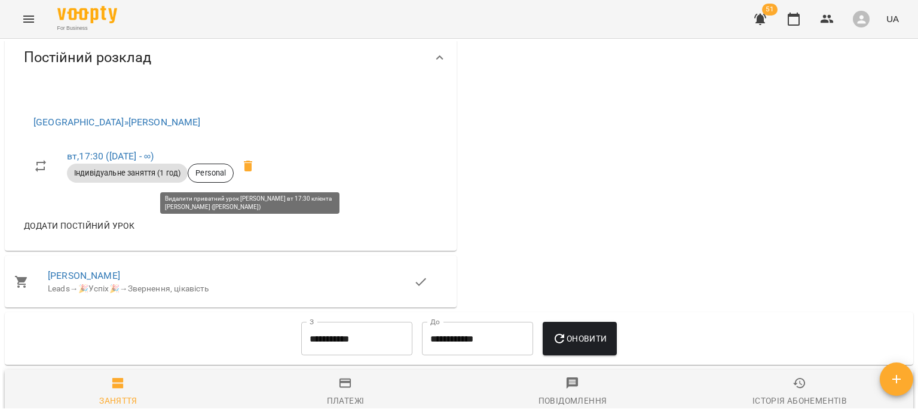
click at [253, 173] on icon at bounding box center [248, 166] width 14 height 14
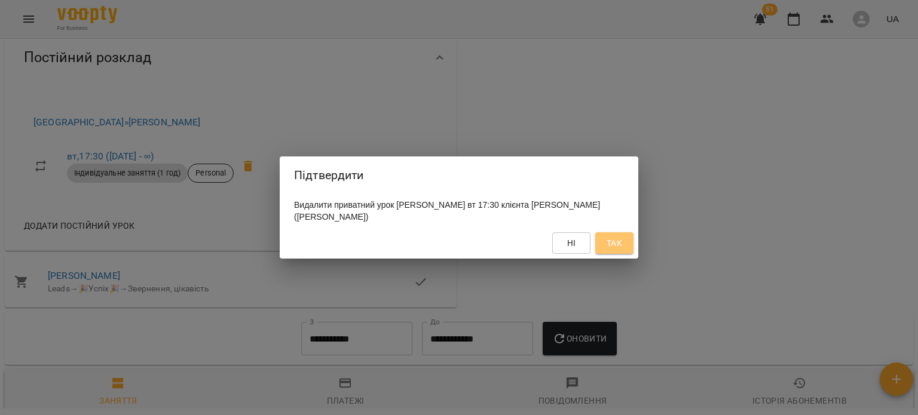
click at [612, 249] on span "Так" at bounding box center [614, 243] width 16 height 14
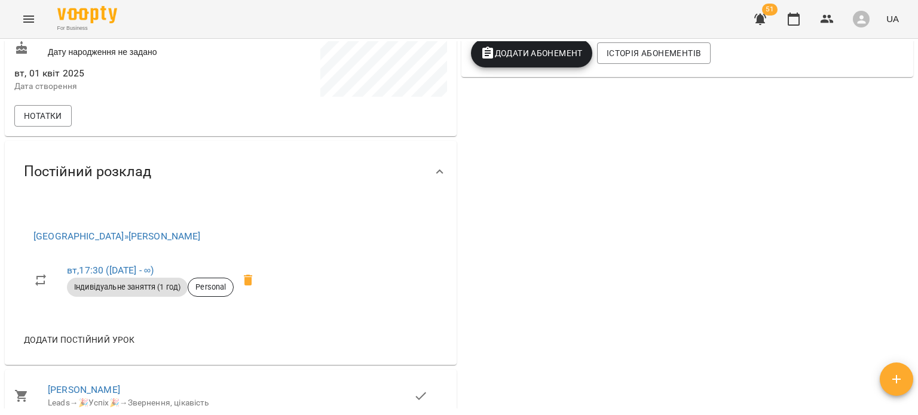
scroll to position [378, 0]
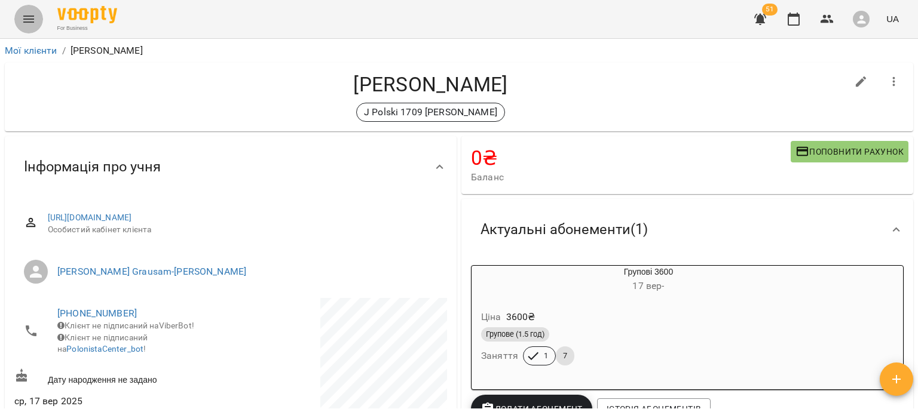
click at [24, 16] on icon "Menu" at bounding box center [28, 19] width 11 height 7
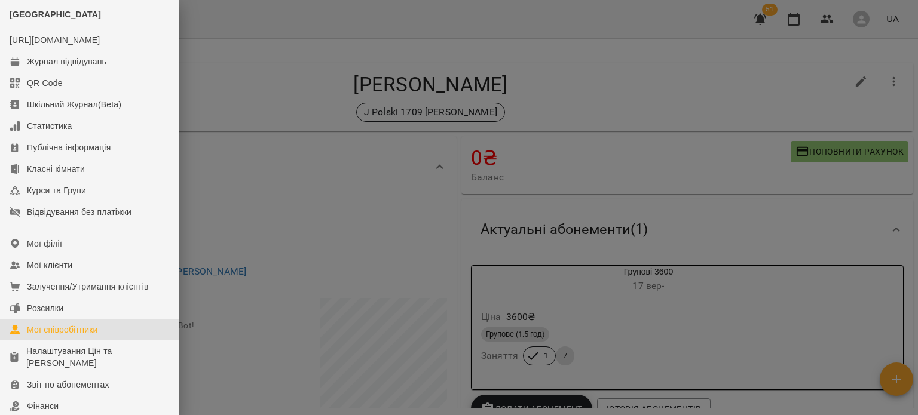
click at [91, 336] on div "Мої співробітники" at bounding box center [62, 330] width 71 height 12
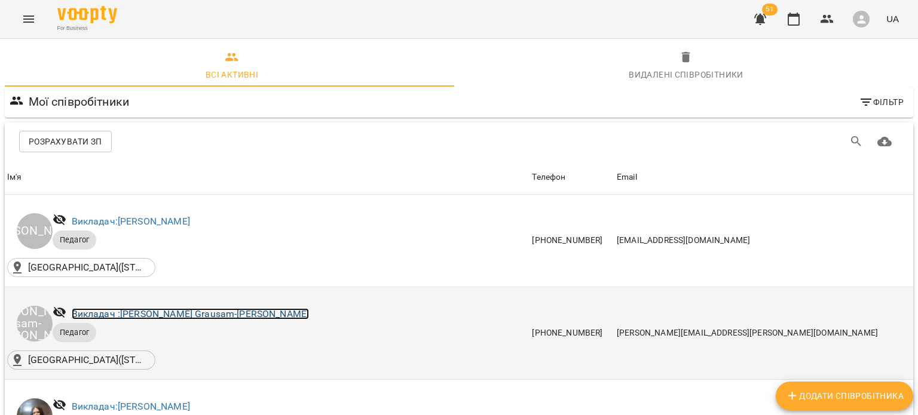
click at [189, 309] on link "Викладач : Małgorzata Grausam-Karpenko" at bounding box center [191, 313] width 238 height 11
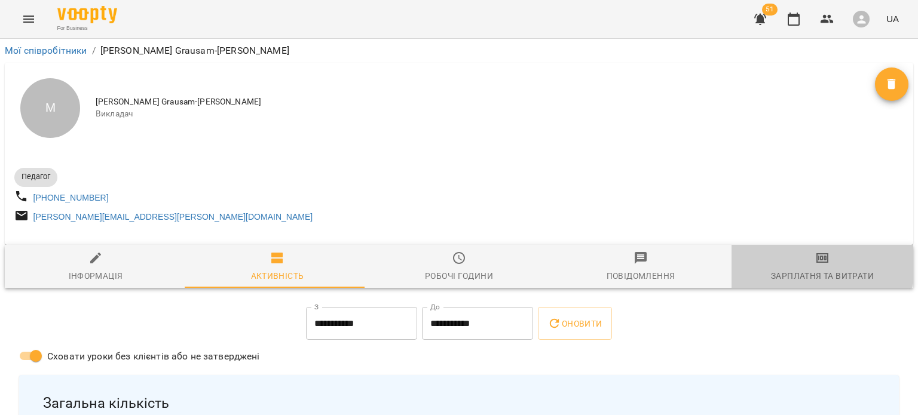
click at [786, 267] on span "Зарплатня та Витрати" at bounding box center [822, 267] width 167 height 32
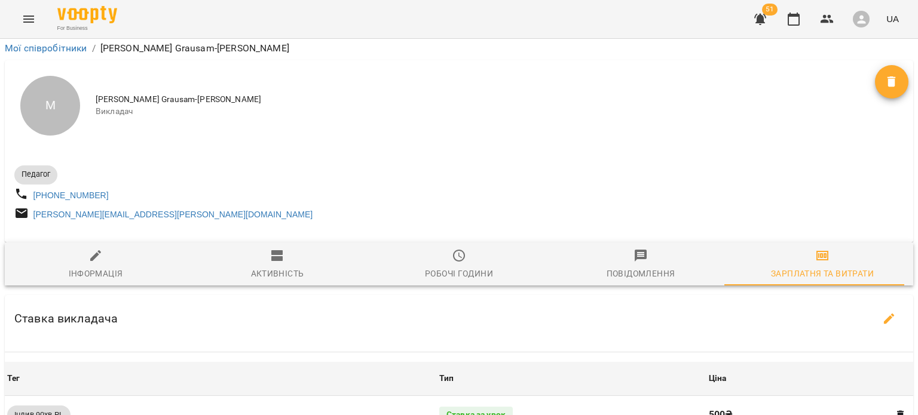
scroll to position [598, 0]
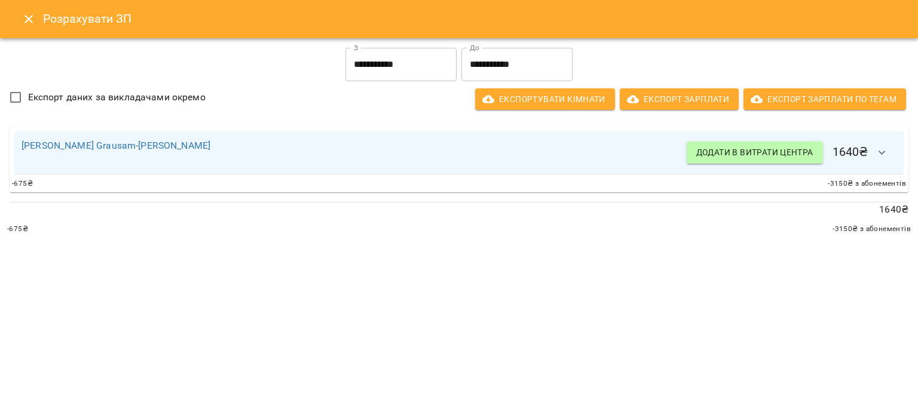
click at [406, 74] on input "**********" at bounding box center [400, 64] width 111 height 33
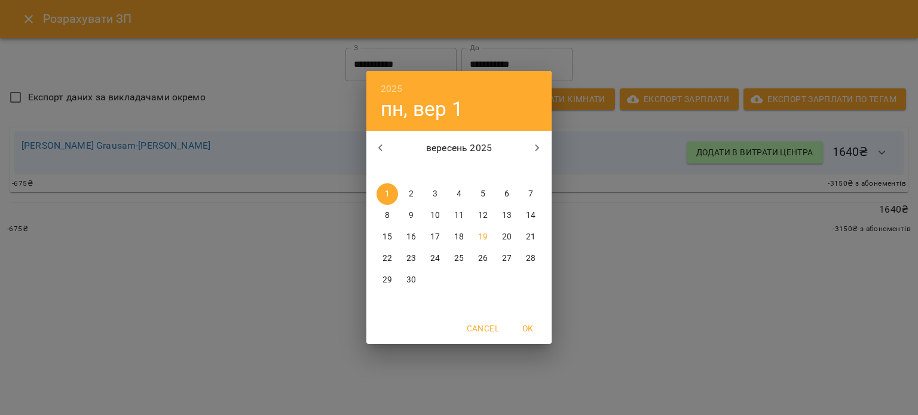
click at [434, 241] on p "17" at bounding box center [435, 237] width 10 height 12
type input "**********"
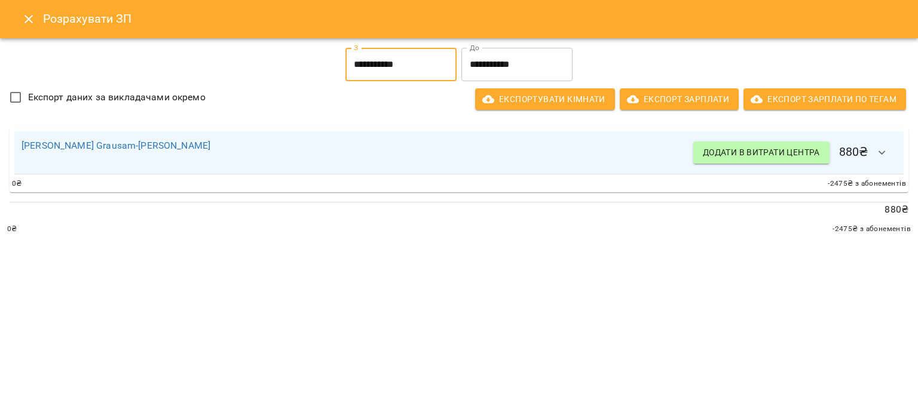
click at [883, 146] on icon "button" at bounding box center [882, 153] width 14 height 14
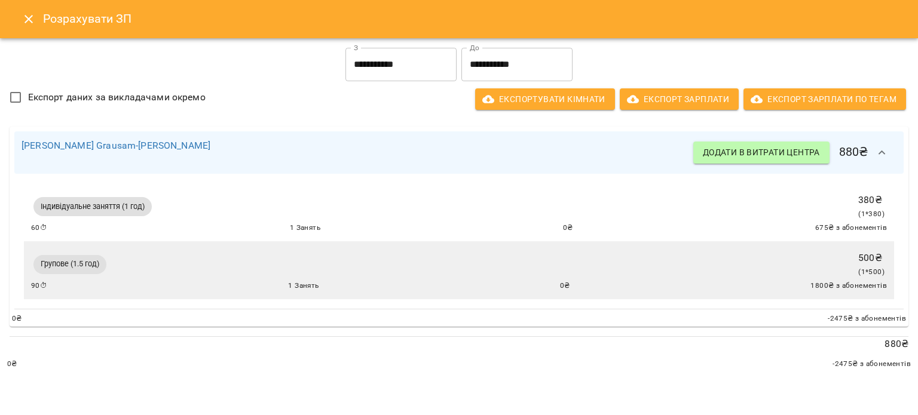
click at [26, 13] on icon "Close" at bounding box center [29, 19] width 14 height 14
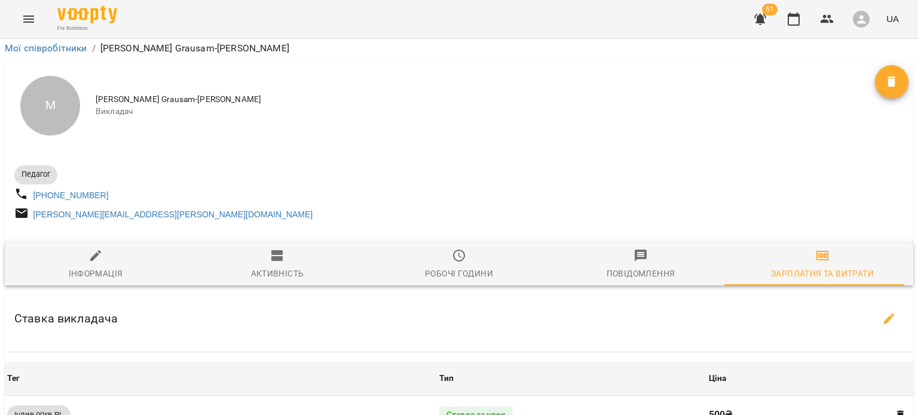
click at [30, 20] on icon "Menu" at bounding box center [29, 19] width 14 height 14
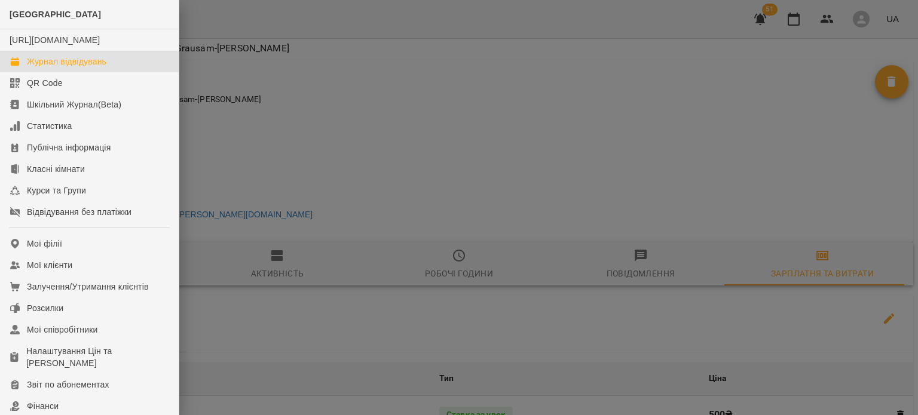
click at [52, 68] on div "Журнал відвідувань" at bounding box center [66, 62] width 79 height 12
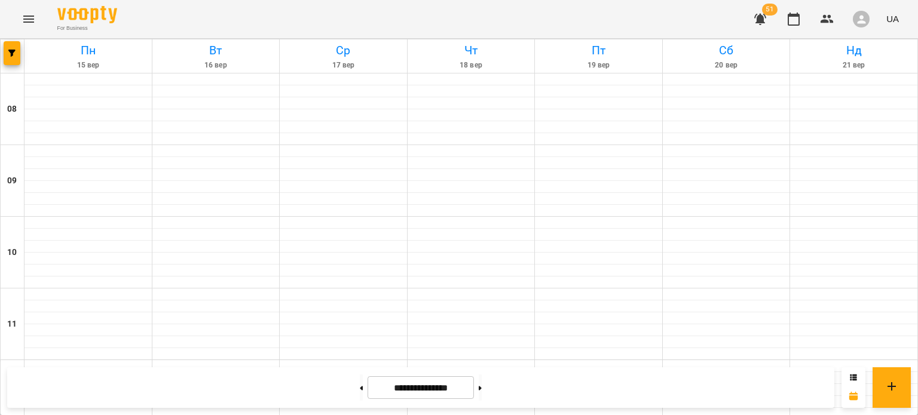
scroll to position [620, 0]
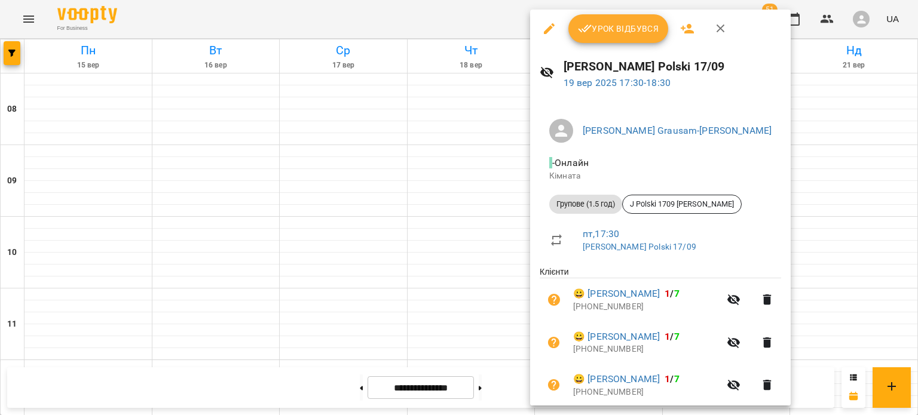
click at [23, 29] on div at bounding box center [459, 207] width 918 height 415
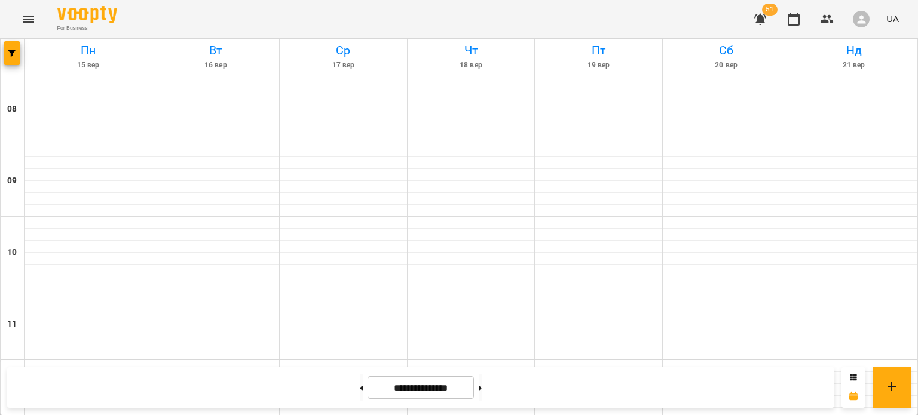
click at [23, 29] on button "Menu" at bounding box center [28, 19] width 29 height 29
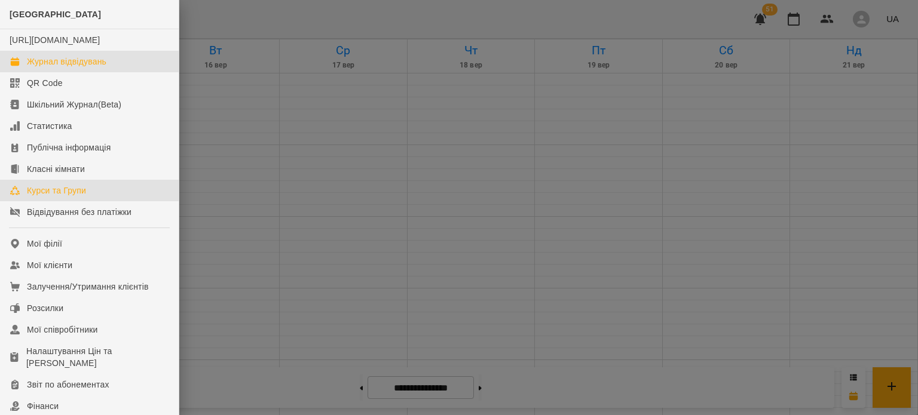
click at [55, 197] on div "Курси та Групи" at bounding box center [56, 191] width 59 height 12
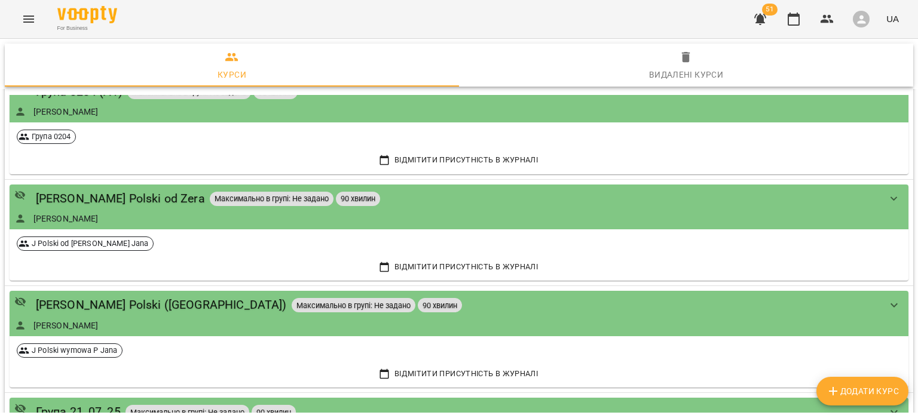
scroll to position [2348, 0]
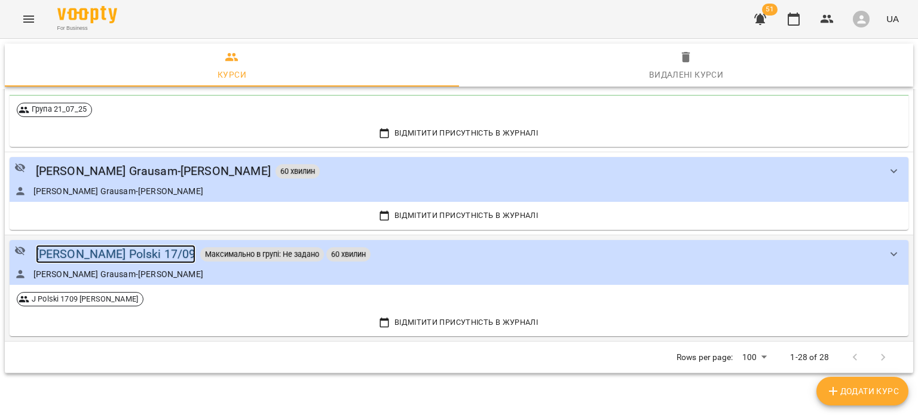
click at [68, 253] on div "[PERSON_NAME] Polski 17/09" at bounding box center [116, 254] width 160 height 19
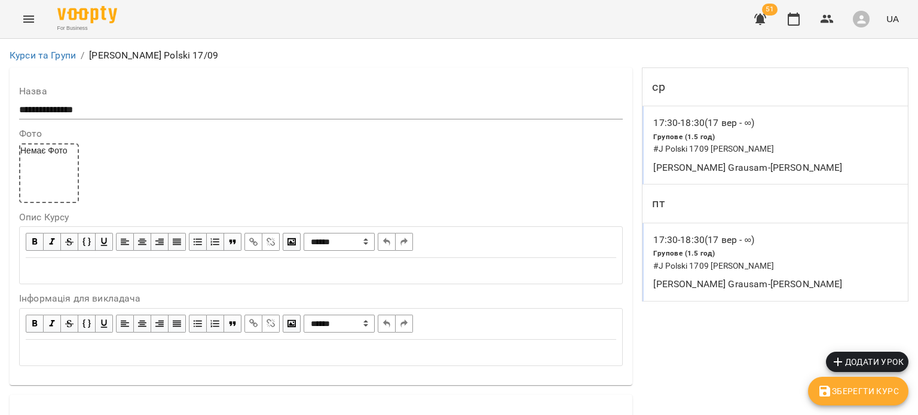
scroll to position [319, 0]
type input "*"
type input "**"
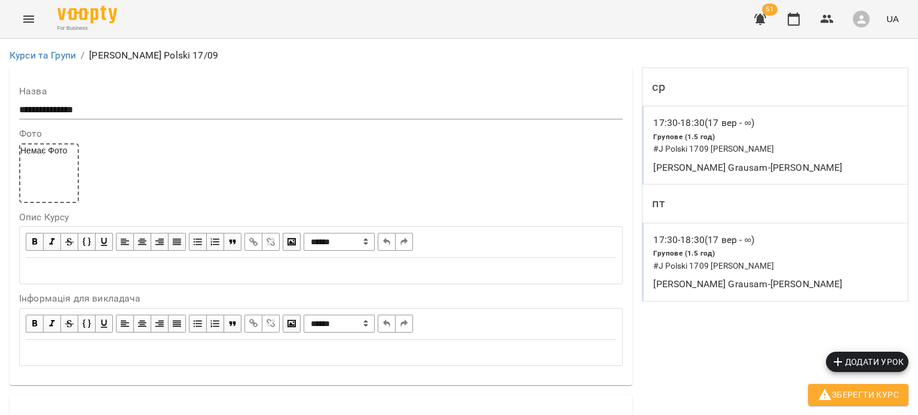
click at [852, 392] on span "Зберегти Курс" at bounding box center [857, 395] width 81 height 14
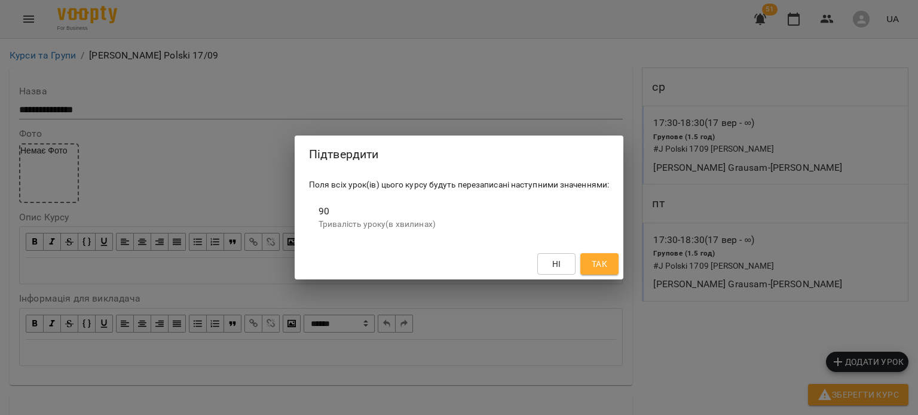
click at [601, 253] on button "Так" at bounding box center [599, 264] width 38 height 22
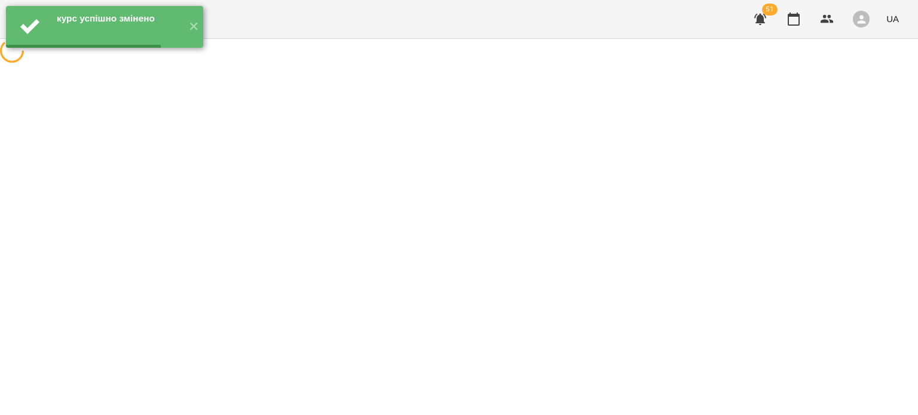
scroll to position [0, 0]
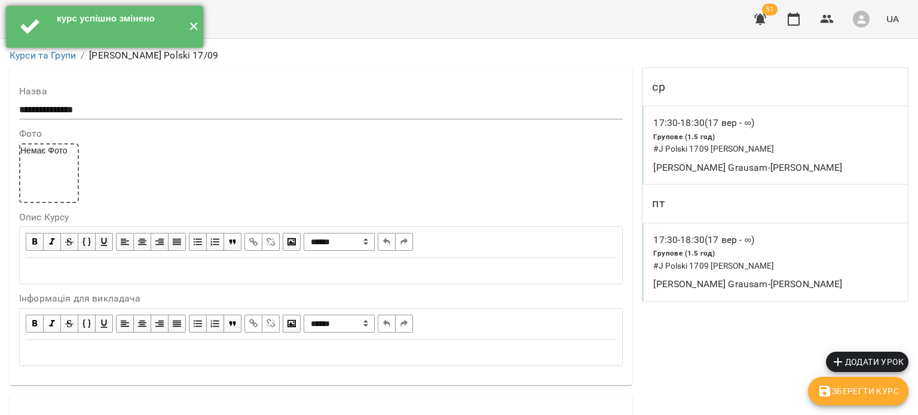
click at [191, 24] on button "✕" at bounding box center [193, 27] width 20 height 42
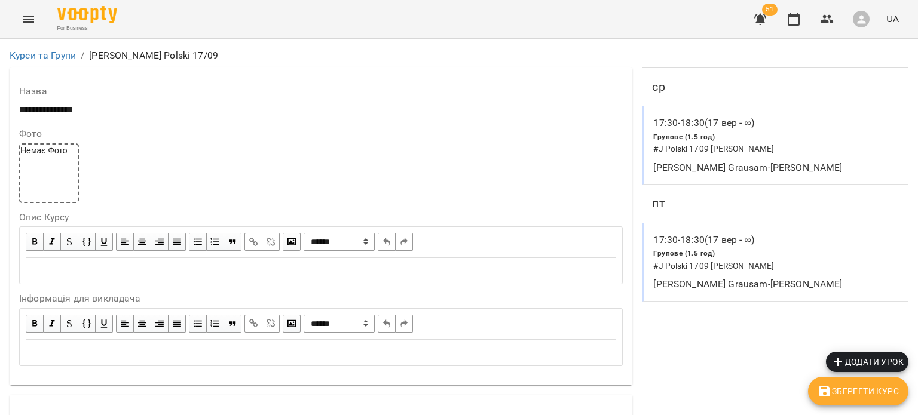
click at [29, 71] on div "**********" at bounding box center [321, 227] width 623 height 318
click at [27, 29] on button "Menu" at bounding box center [28, 19] width 29 height 29
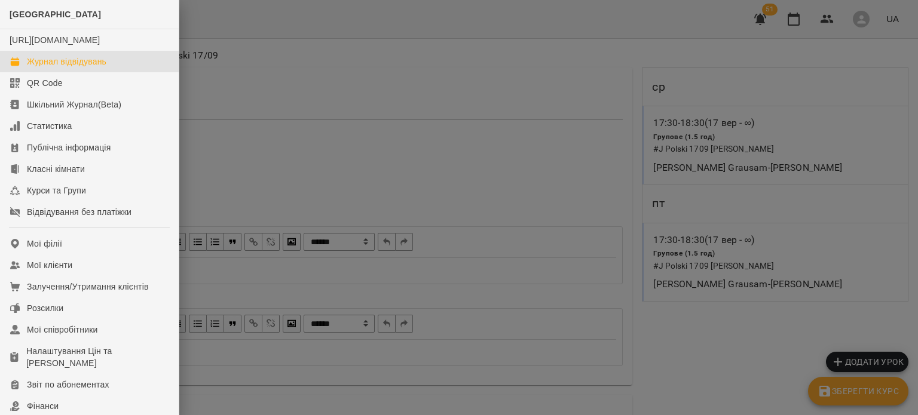
click at [42, 68] on div "Журнал відвідувань" at bounding box center [66, 62] width 79 height 12
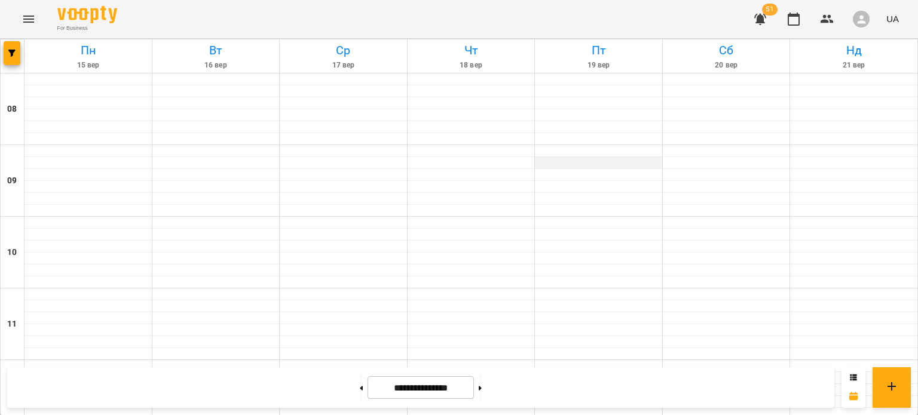
scroll to position [660, 0]
click at [482, 390] on button at bounding box center [480, 388] width 3 height 26
type input "**********"
click at [25, 14] on icon "Menu" at bounding box center [29, 19] width 14 height 14
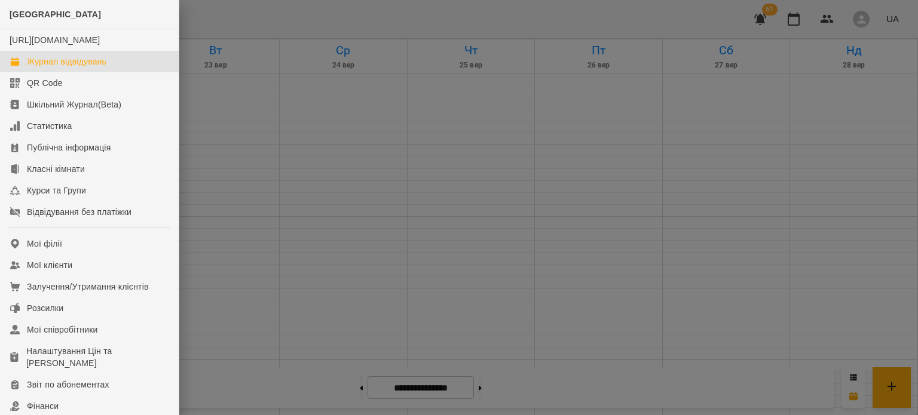
click at [342, 155] on div at bounding box center [459, 207] width 918 height 415
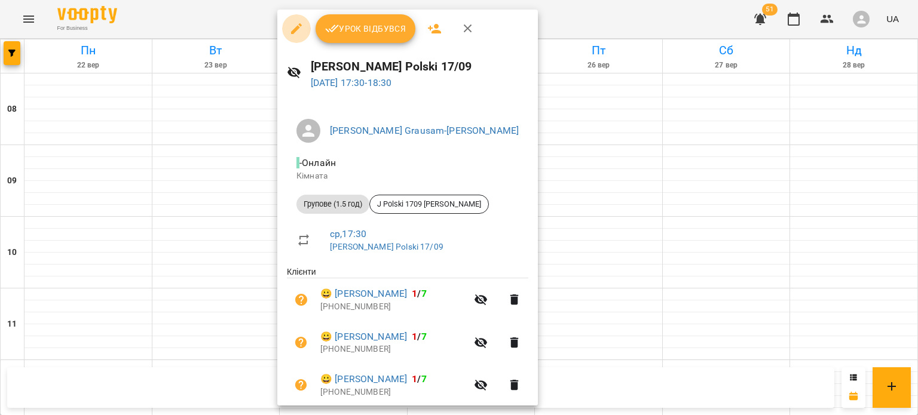
click at [302, 37] on button "button" at bounding box center [296, 28] width 29 height 29
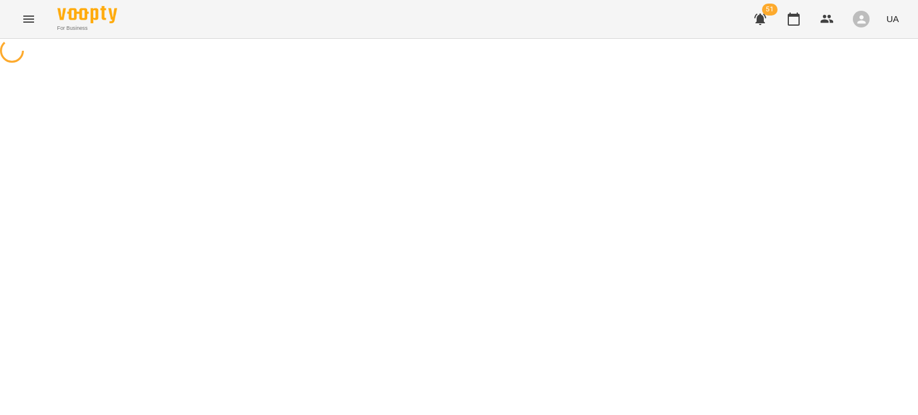
select select "**********"
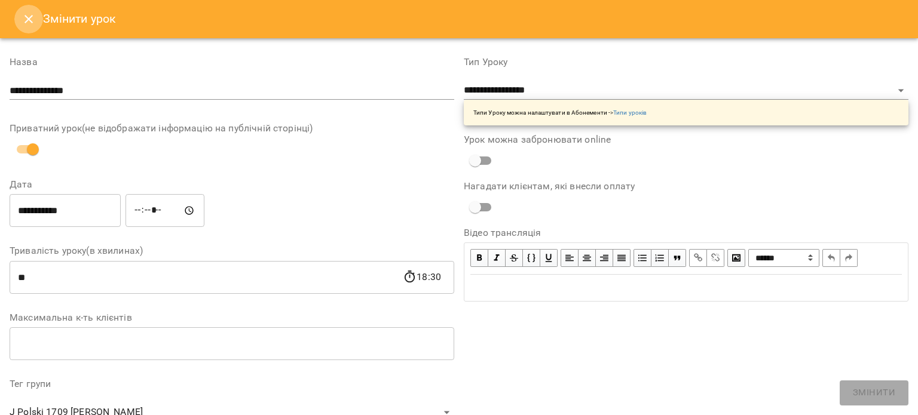
click at [29, 22] on icon "Close" at bounding box center [29, 19] width 14 height 14
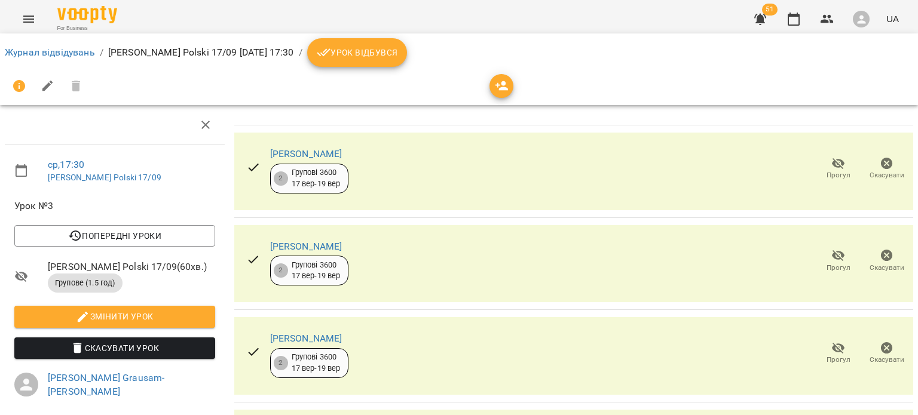
click at [29, 13] on icon "Menu" at bounding box center [29, 19] width 14 height 14
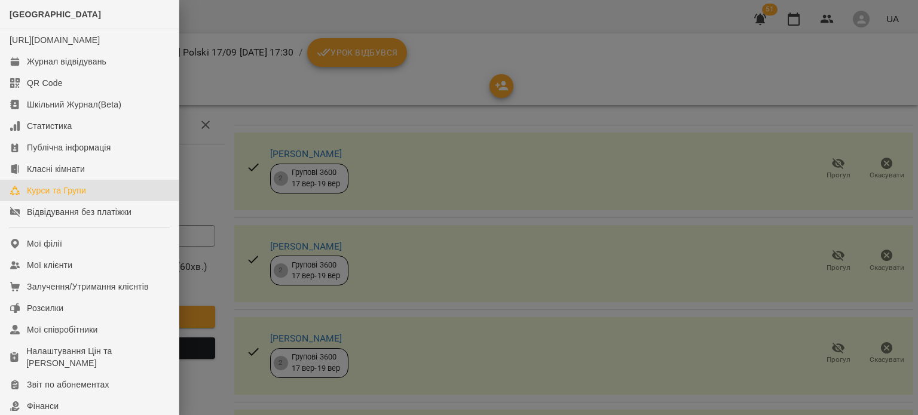
click at [45, 197] on div "Курси та Групи" at bounding box center [56, 191] width 59 height 12
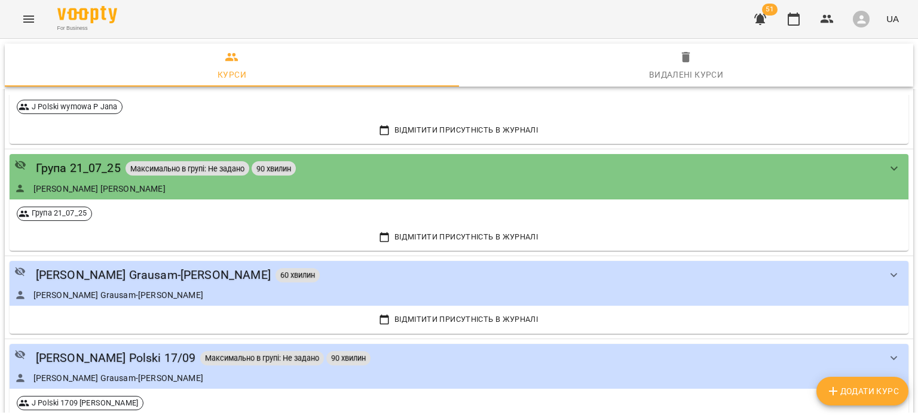
scroll to position [2348, 0]
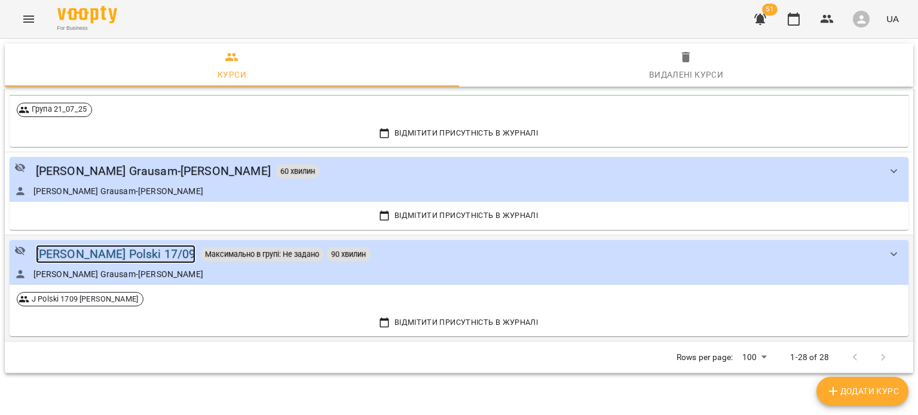
click at [74, 253] on div "[PERSON_NAME] Polski 17/09" at bounding box center [116, 254] width 160 height 19
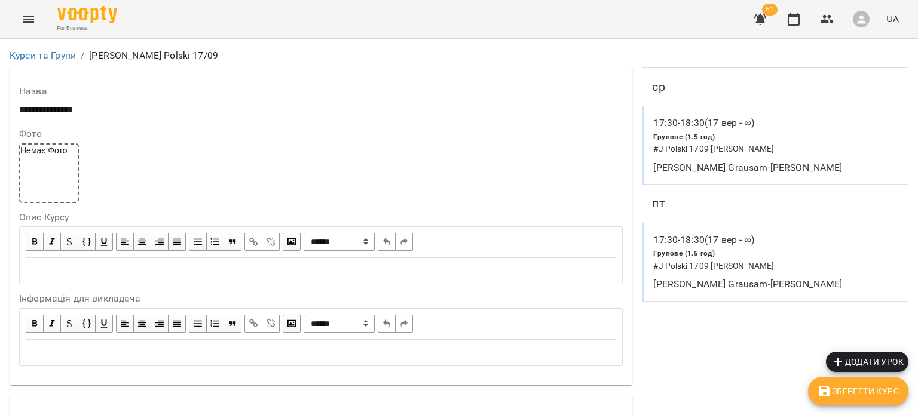
click at [753, 131] on div "Групове (1.5 год) # J Polski 1709 P Małgorzata" at bounding box center [776, 143] width 250 height 30
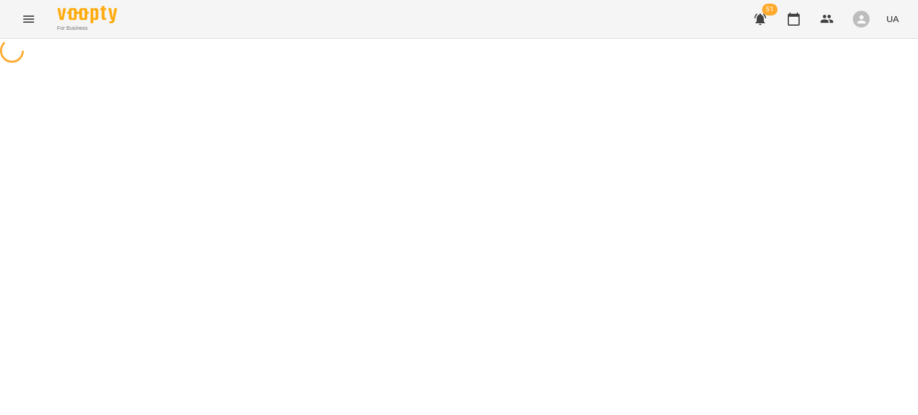
select select "*"
select select "**********"
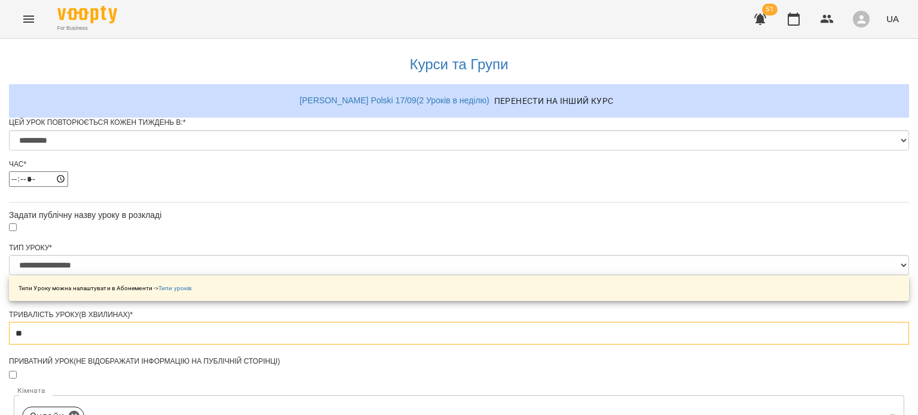
click at [345, 345] on input "**" at bounding box center [459, 333] width 900 height 23
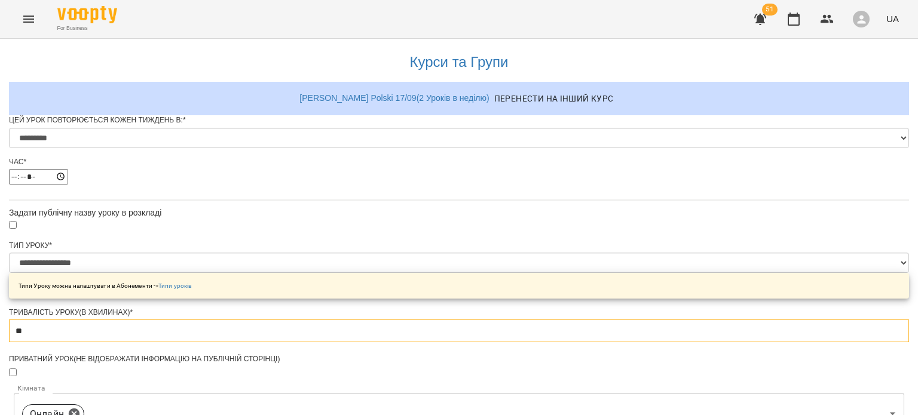
scroll to position [595, 0]
type input "**"
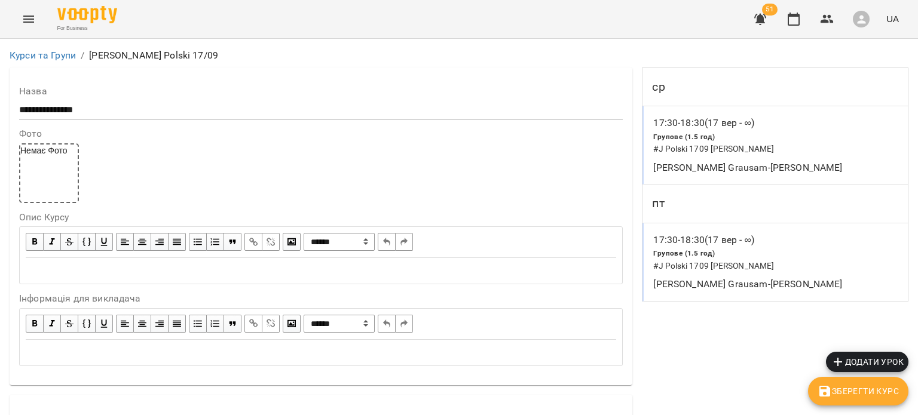
click at [758, 249] on div "Групове (1.5 год) # J Polski 1709 P Małgorzata" at bounding box center [776, 259] width 250 height 30
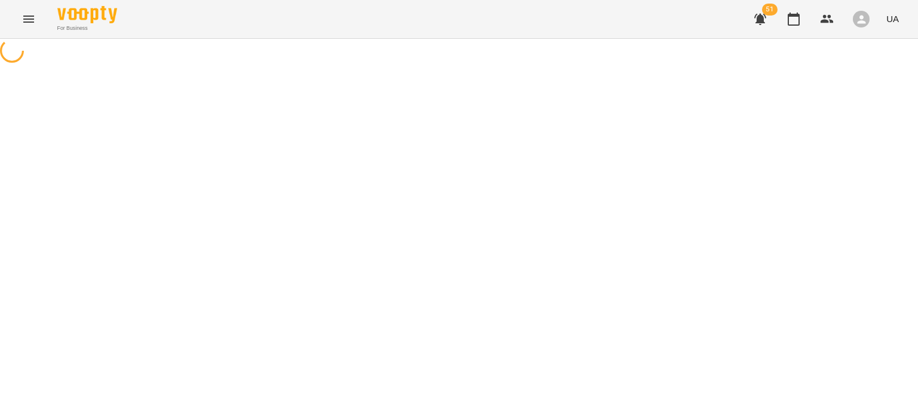
select select "*"
select select "**********"
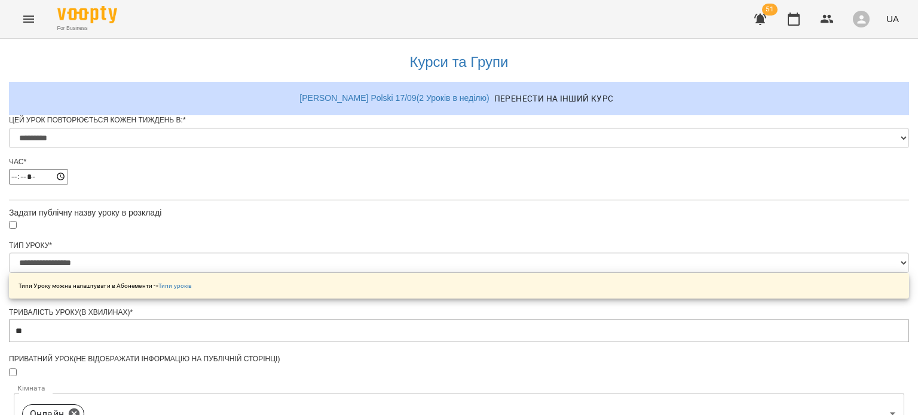
scroll to position [69, 0]
click at [351, 320] on input "**" at bounding box center [459, 331] width 900 height 23
type input "**"
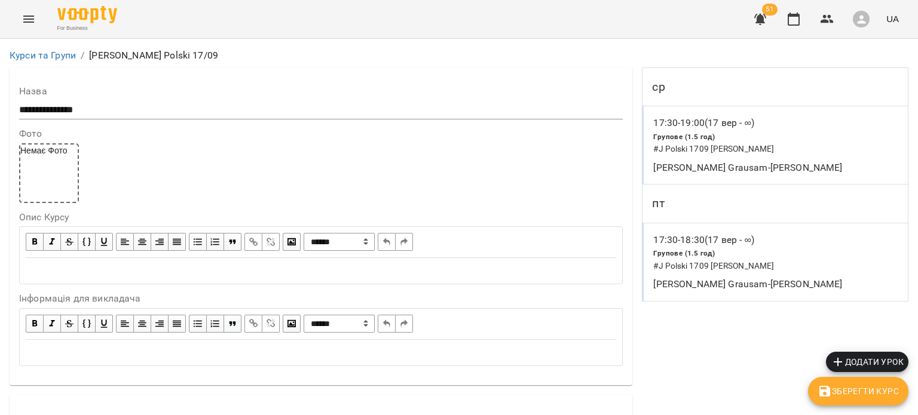
click at [21, 27] on button "Menu" at bounding box center [28, 19] width 29 height 29
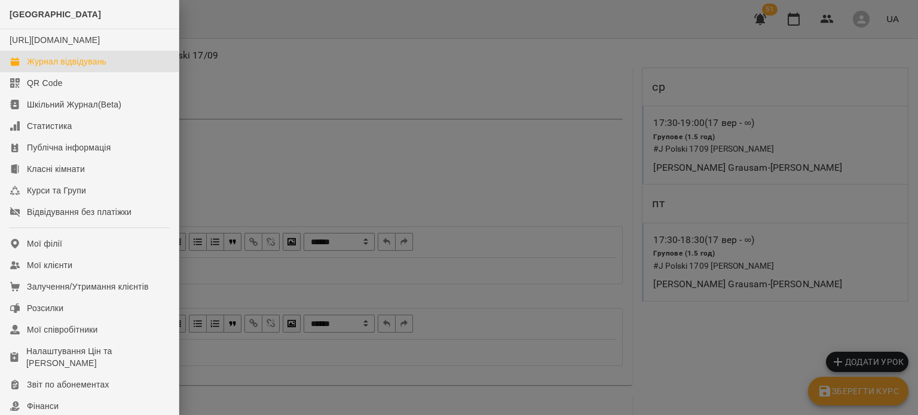
click at [36, 68] on div "Журнал відвідувань" at bounding box center [66, 62] width 79 height 12
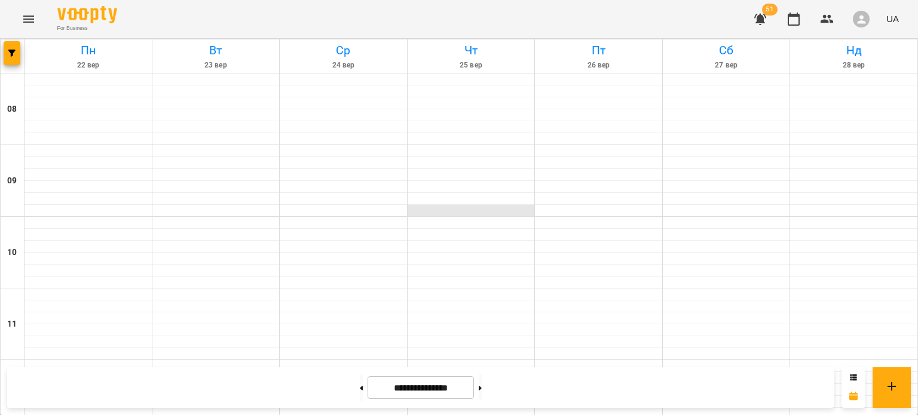
scroll to position [617, 0]
click at [355, 394] on div at bounding box center [361, 388] width 13 height 26
click at [360, 389] on button at bounding box center [361, 388] width 3 height 26
click at [482, 393] on button at bounding box center [480, 388] width 3 height 26
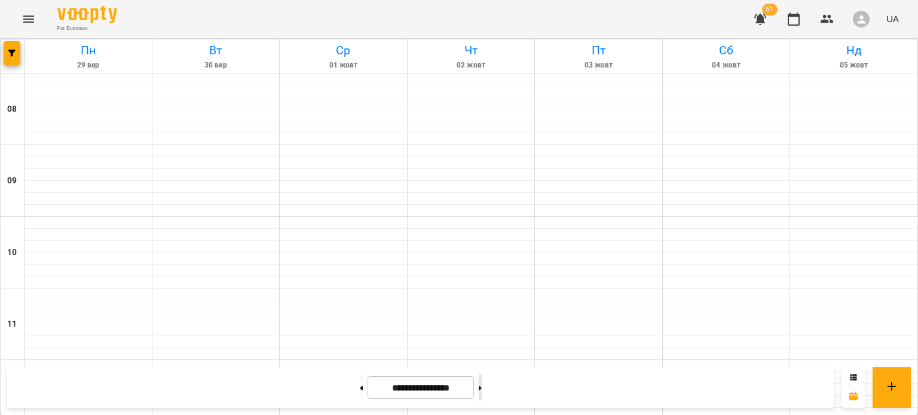
click at [482, 393] on button at bounding box center [480, 388] width 3 height 26
click at [360, 390] on button at bounding box center [361, 388] width 3 height 26
click at [482, 393] on button at bounding box center [480, 388] width 3 height 26
click at [360, 393] on button at bounding box center [361, 388] width 3 height 26
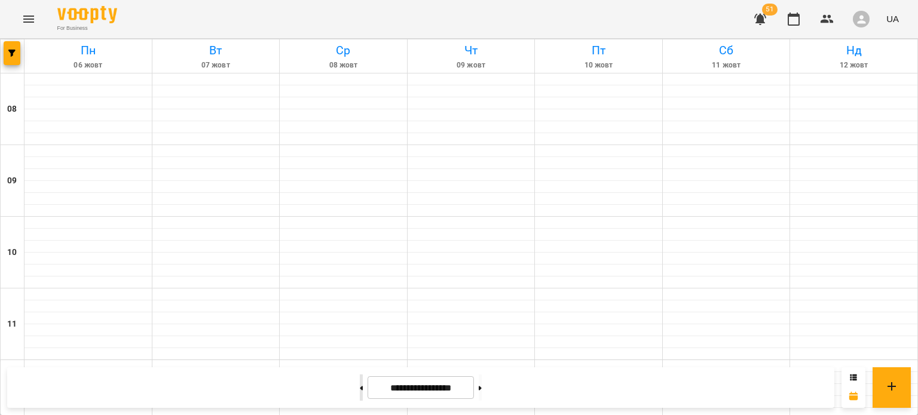
click at [360, 393] on button at bounding box center [361, 388] width 3 height 26
click at [482, 387] on icon at bounding box center [480, 388] width 3 height 4
click at [360, 388] on button at bounding box center [361, 388] width 3 height 26
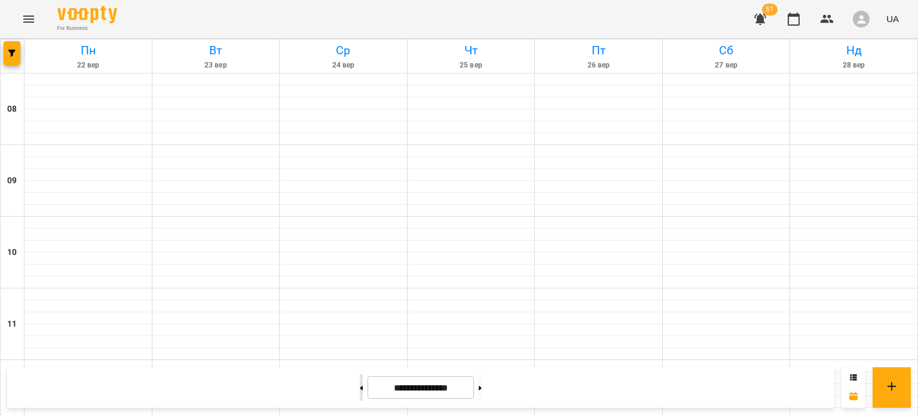
type input "**********"
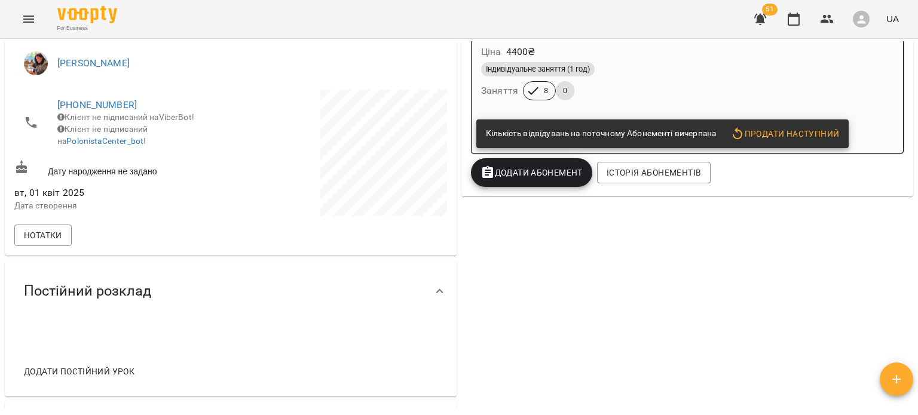
scroll to position [244, 0]
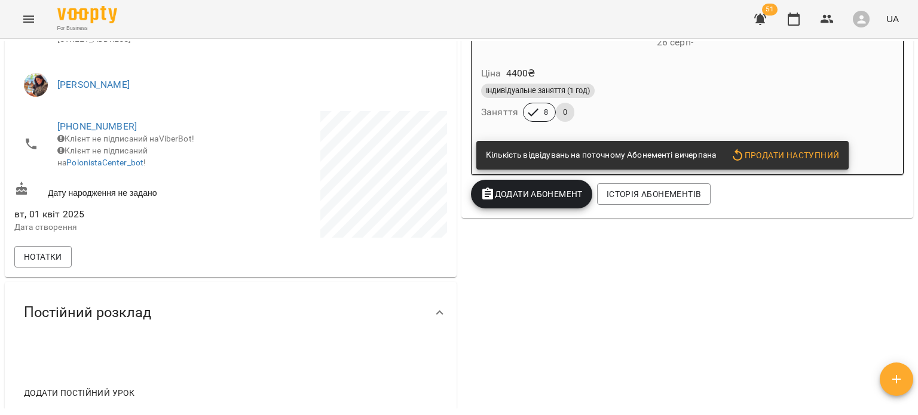
click at [582, 105] on div "Індивідуальне заняття (1 год) Заняття 8 0" at bounding box center [646, 102] width 335 height 43
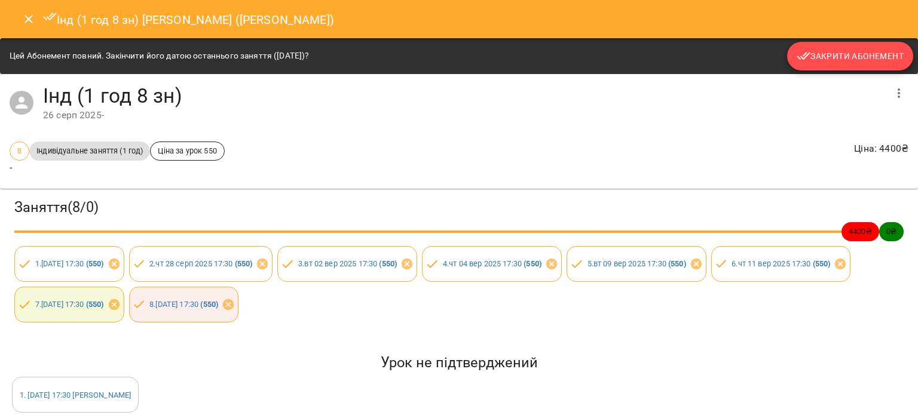
click at [846, 50] on span "Закрити Абонемент" at bounding box center [850, 56] width 107 height 14
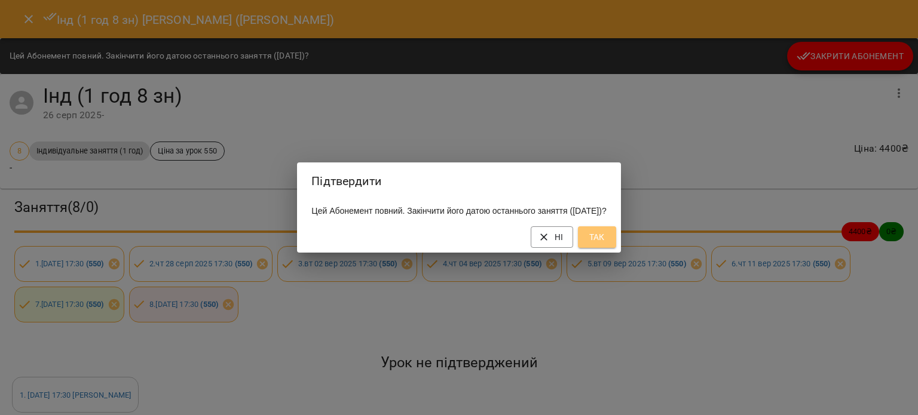
click at [606, 244] on span "Так" at bounding box center [596, 237] width 19 height 14
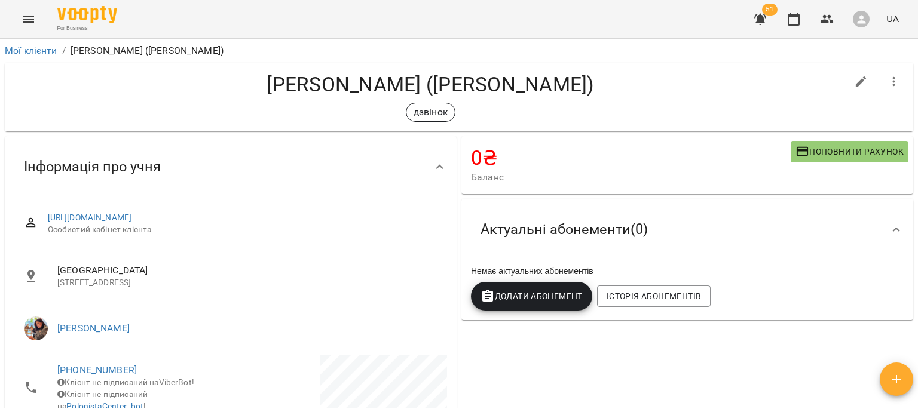
scroll to position [0, 0]
click at [893, 83] on icon "button" at bounding box center [894, 82] width 2 height 10
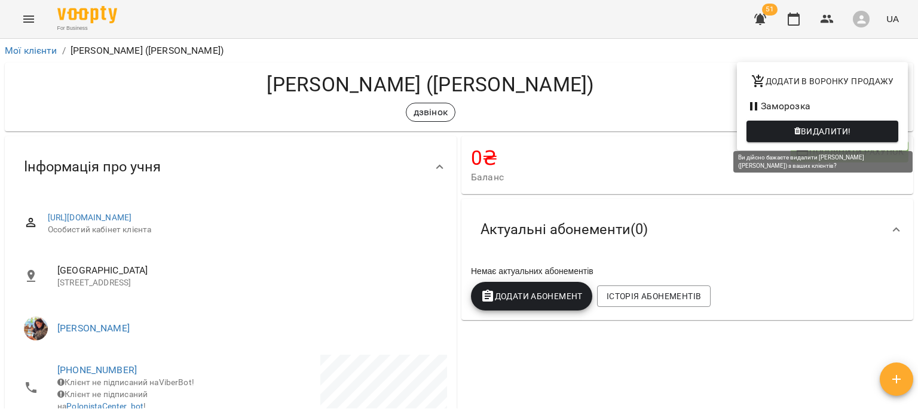
click at [838, 129] on span "Видалити!" at bounding box center [826, 131] width 50 height 14
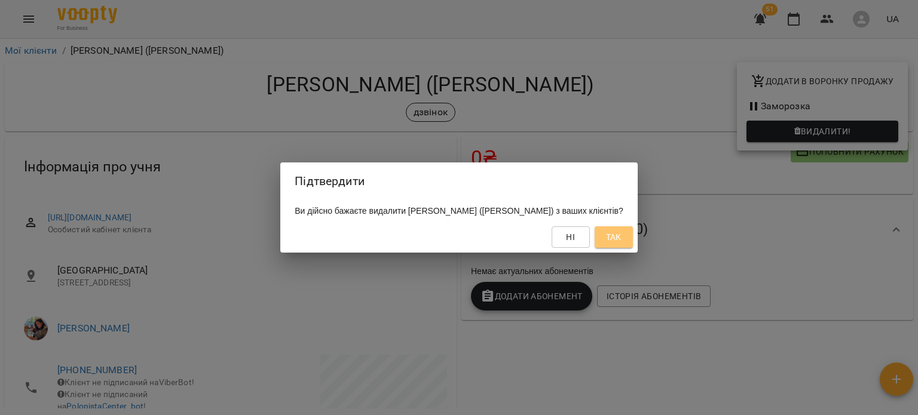
click at [609, 244] on span "Так" at bounding box center [614, 237] width 16 height 14
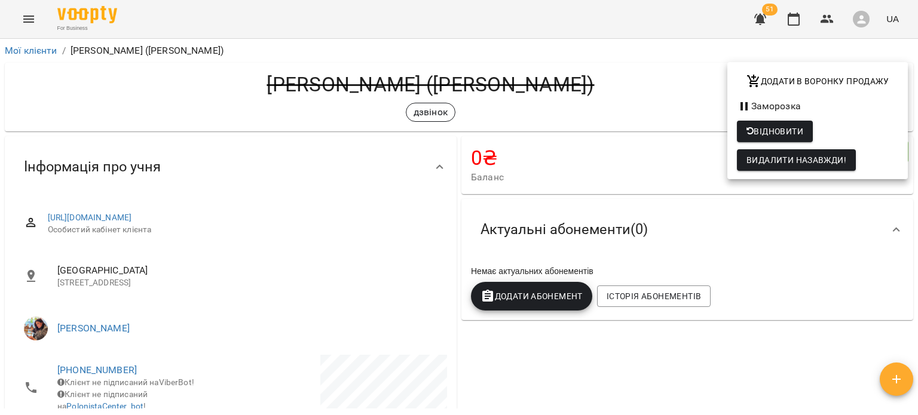
click at [27, 13] on div at bounding box center [459, 207] width 918 height 415
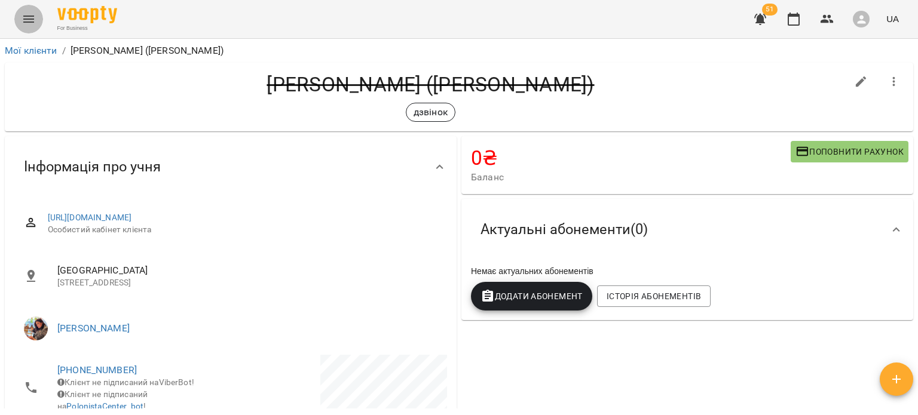
click at [27, 17] on icon "Menu" at bounding box center [29, 19] width 14 height 14
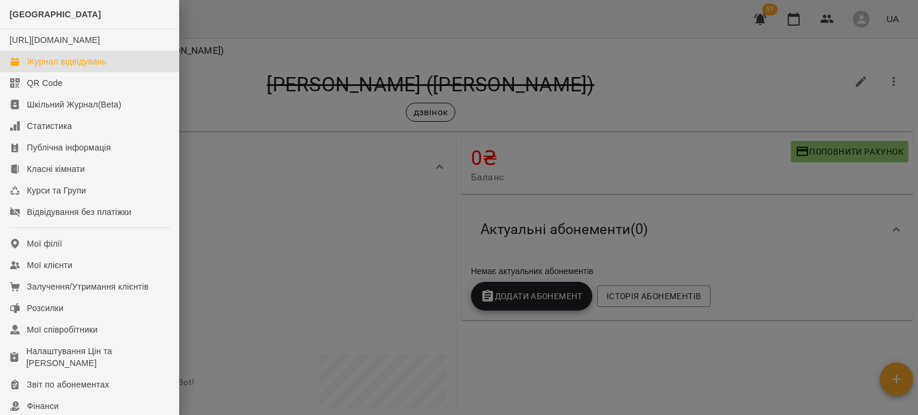
click at [61, 68] on div "Журнал відвідувань" at bounding box center [66, 62] width 79 height 12
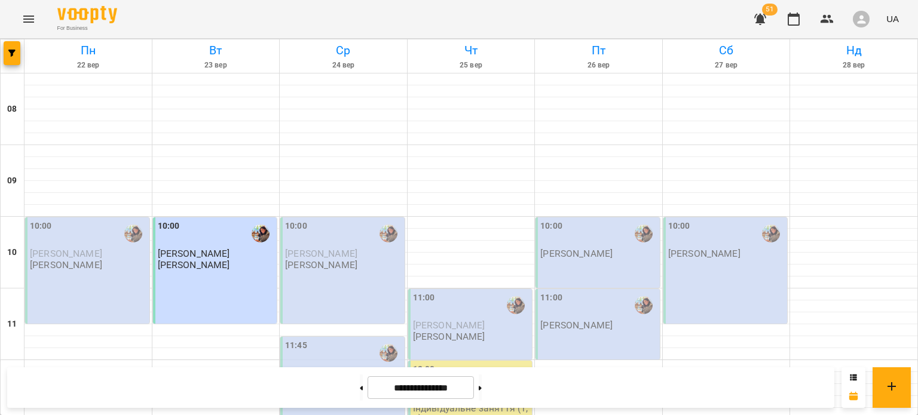
scroll to position [473, 0]
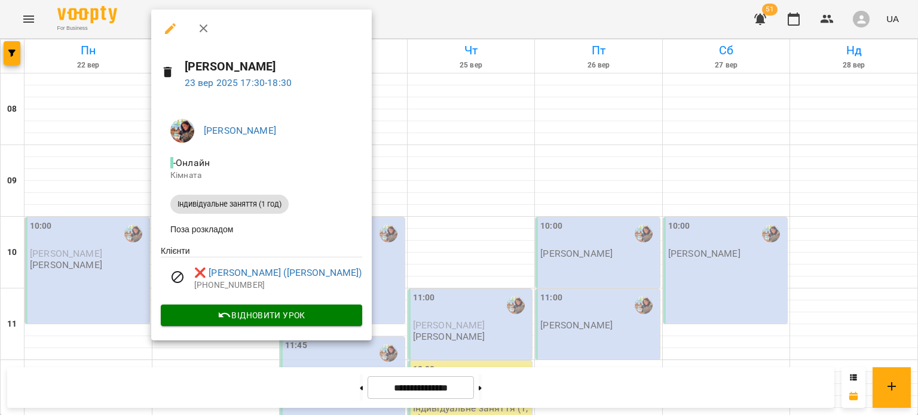
click at [461, 114] on div at bounding box center [459, 207] width 918 height 415
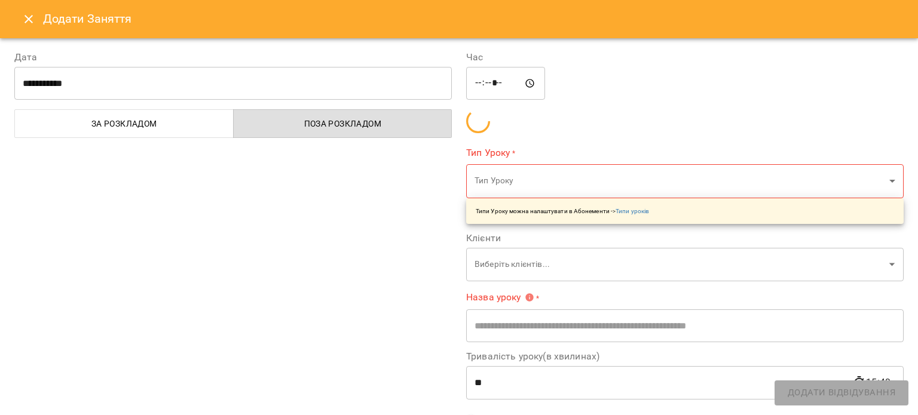
click at [483, 84] on input "*****" at bounding box center [505, 83] width 79 height 33
type input "**********"
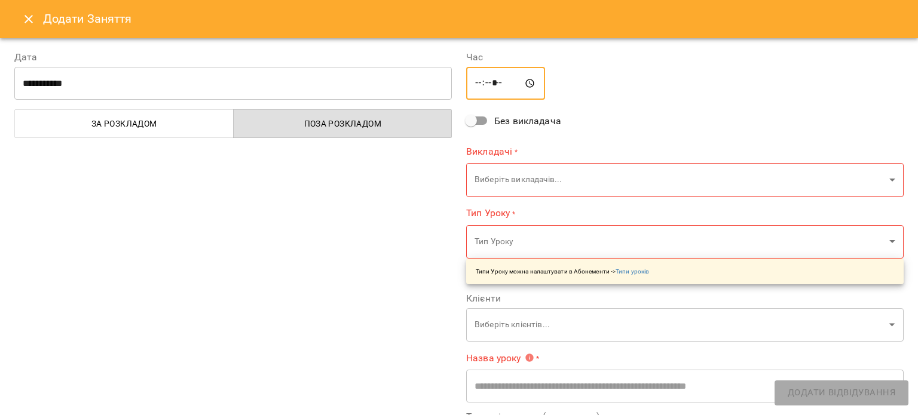
type input "*****"
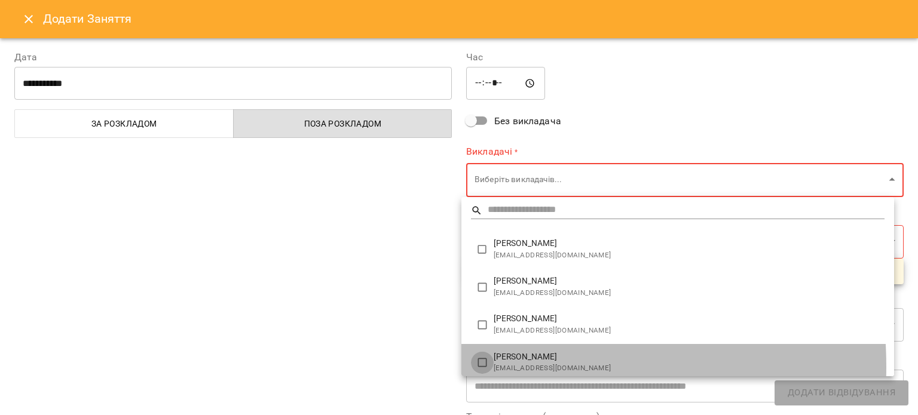
type input "**********"
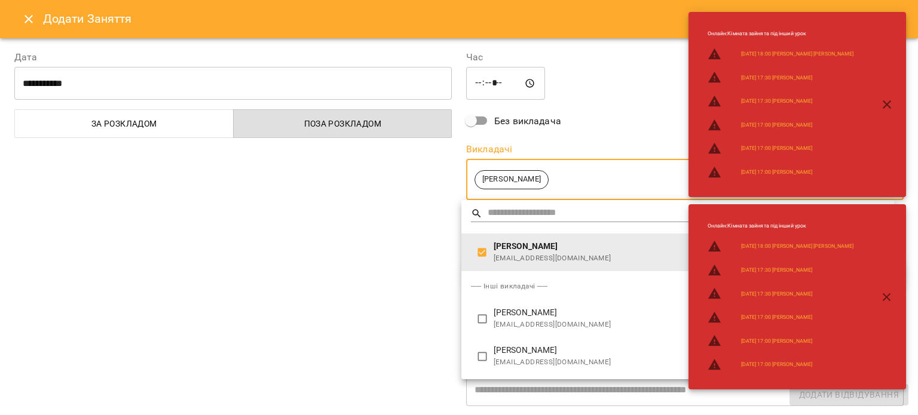
click at [385, 262] on div at bounding box center [459, 207] width 918 height 415
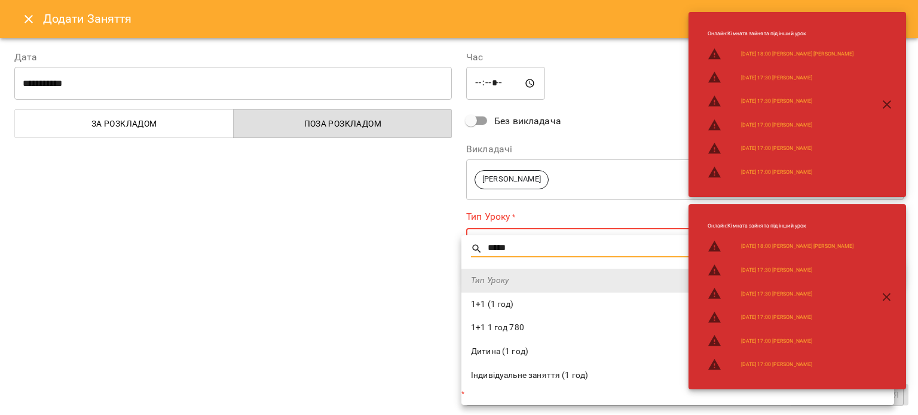
type input "*****"
click at [526, 379] on span "Індивідуальне заняття (1 год)" at bounding box center [677, 376] width 413 height 12
type input "**********"
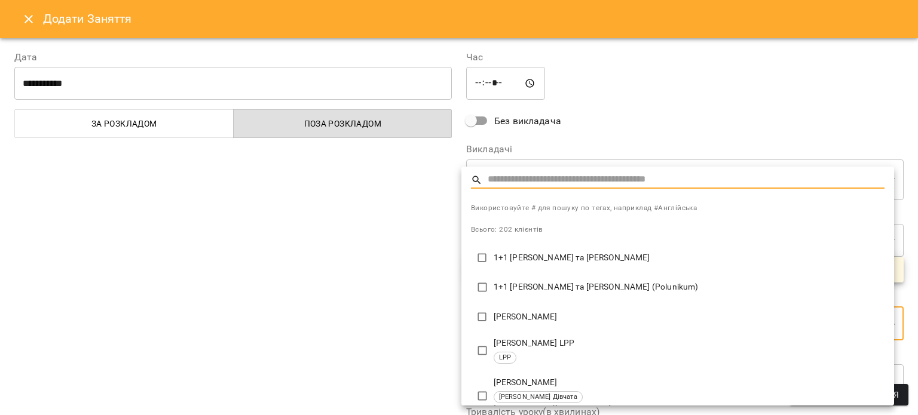
click at [510, 182] on input "text" at bounding box center [686, 179] width 397 height 17
type input "*"
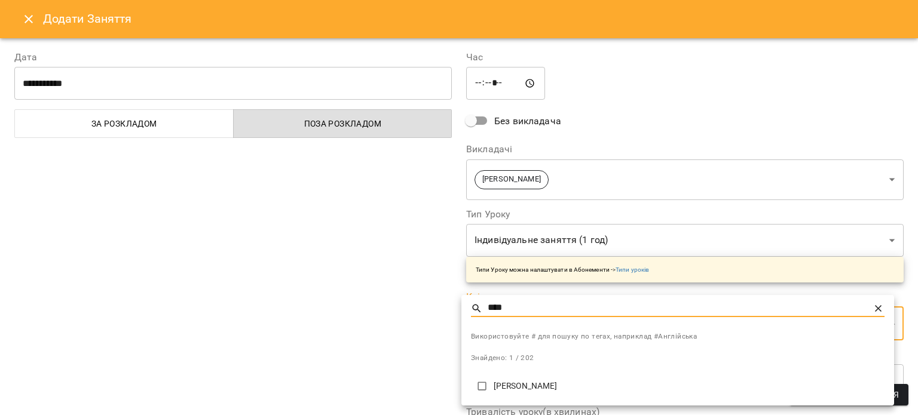
type input "****"
type input "**********"
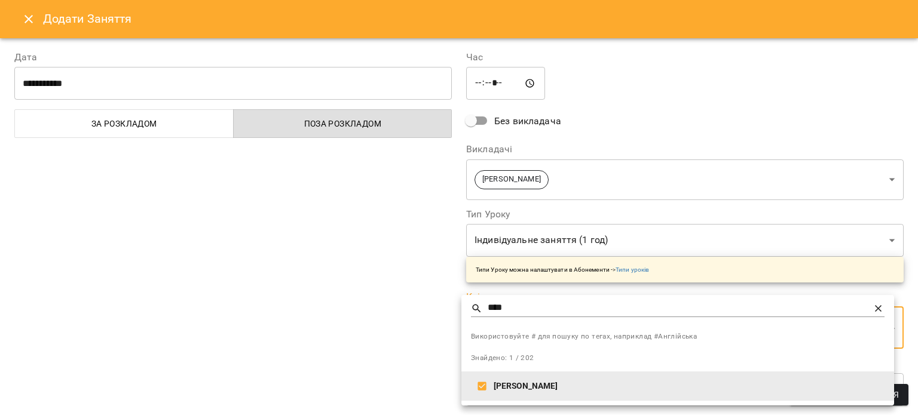
click at [400, 324] on div at bounding box center [459, 207] width 918 height 415
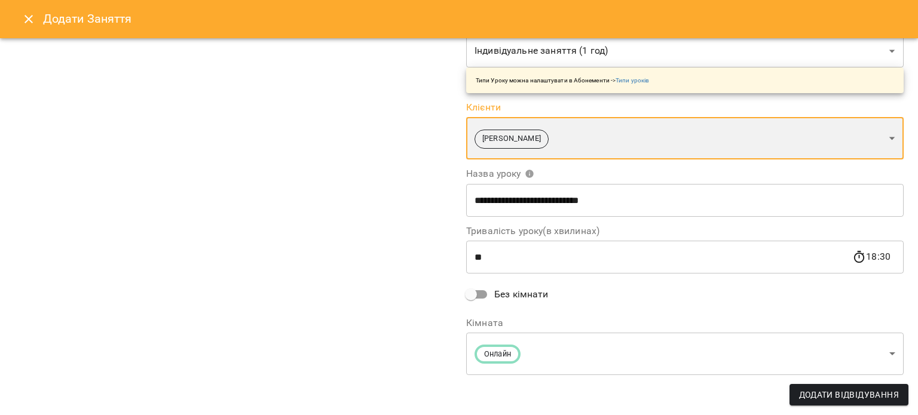
scroll to position [0, 0]
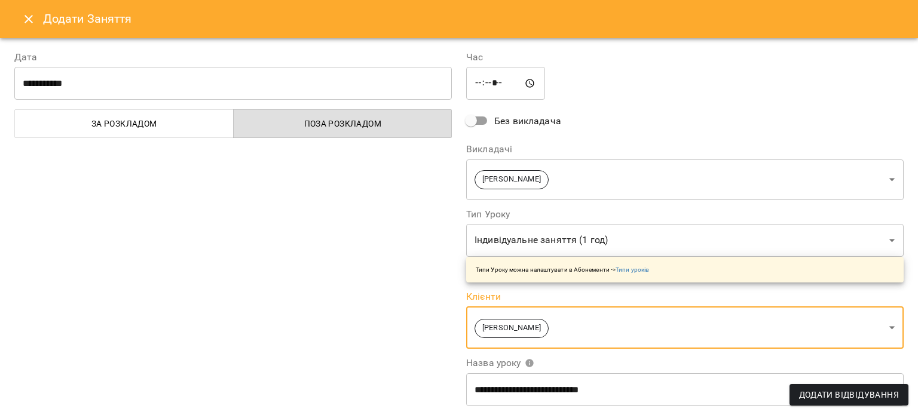
click at [829, 390] on span "Додати Відвідування" at bounding box center [849, 395] width 100 height 14
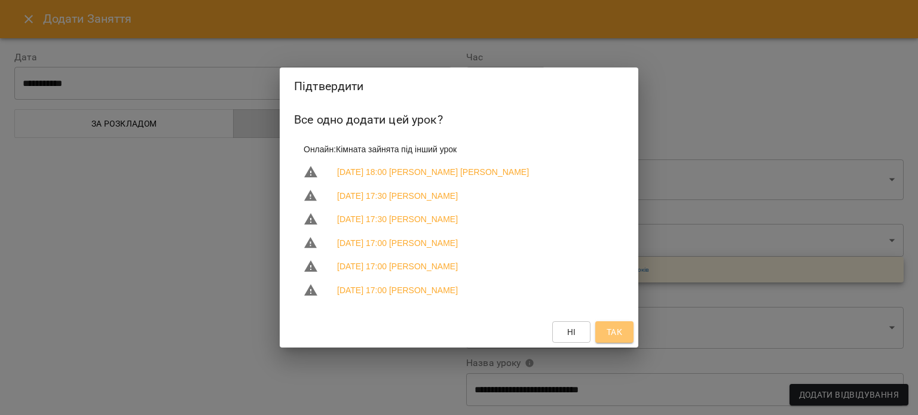
click at [626, 330] on button "Так" at bounding box center [614, 332] width 38 height 22
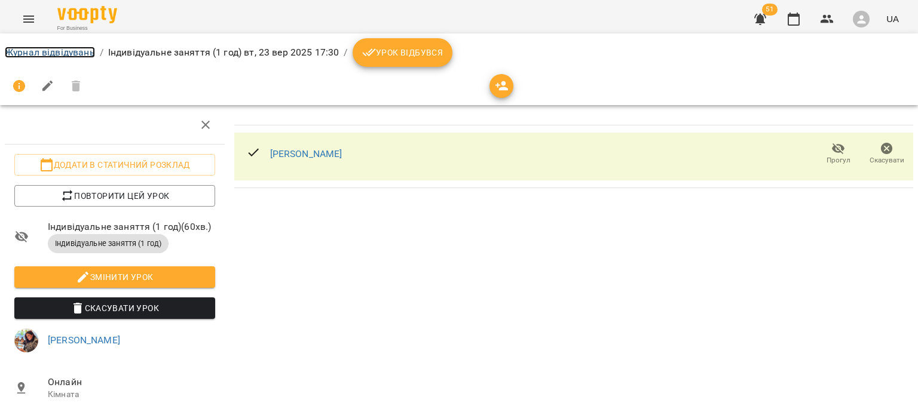
click at [76, 54] on link "Журнал відвідувань" at bounding box center [50, 52] width 90 height 11
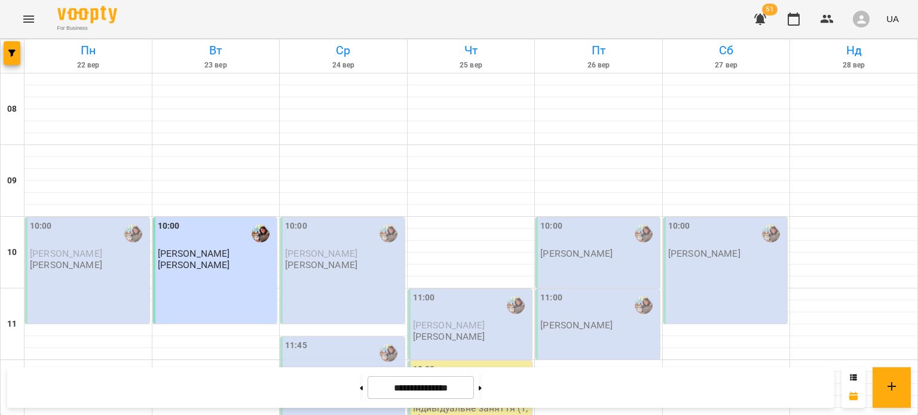
scroll to position [384, 0]
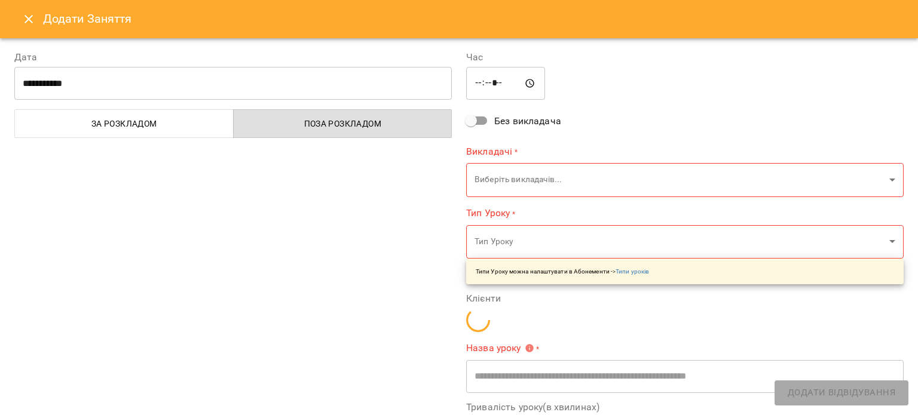
type input "**********"
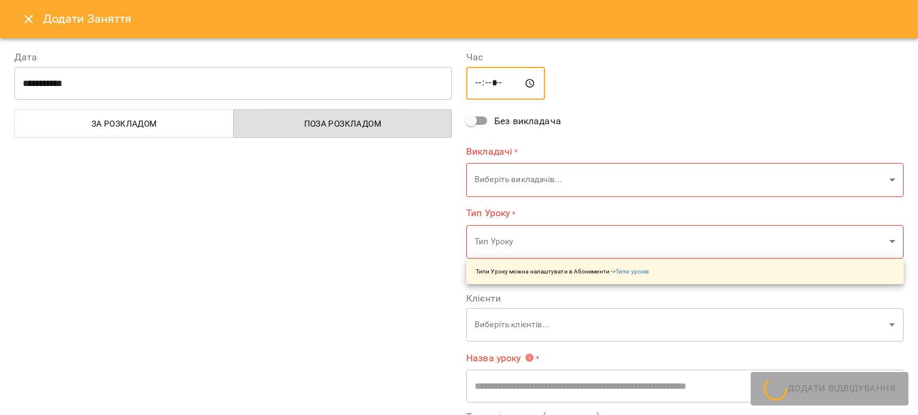
click at [476, 83] on input "*****" at bounding box center [505, 83] width 79 height 33
type input "*****"
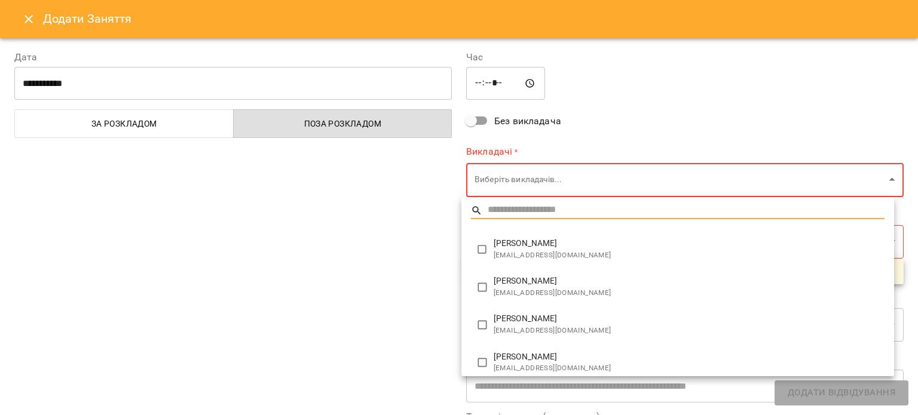
type input "**********"
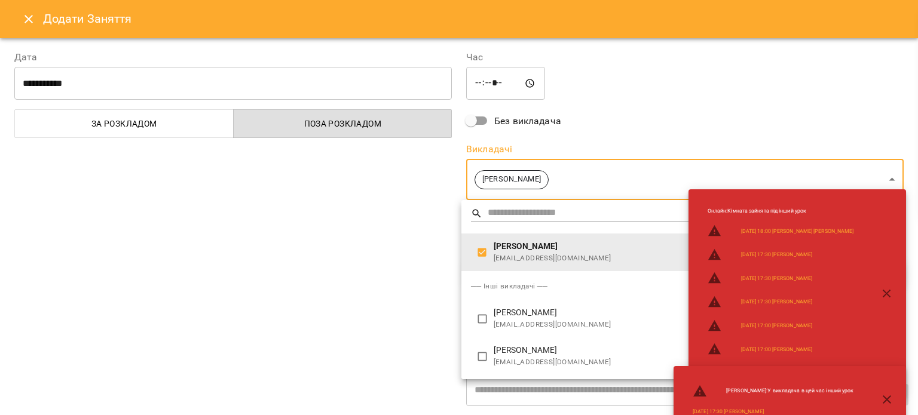
click at [415, 318] on div at bounding box center [459, 207] width 918 height 415
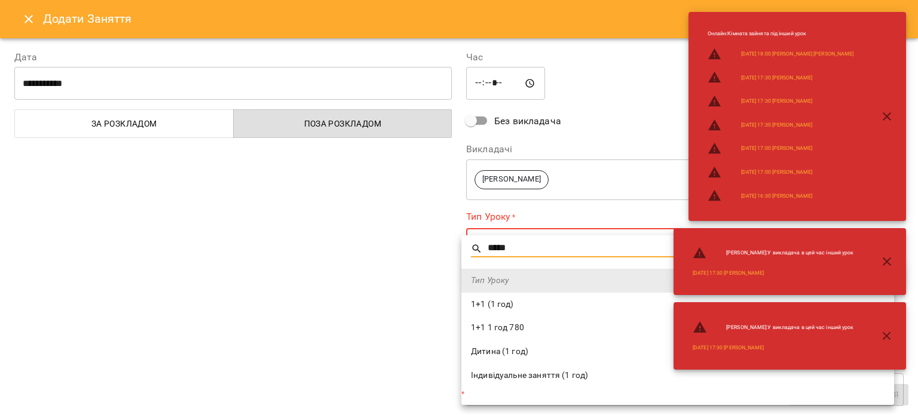
type input "*****"
click at [508, 372] on span "Індивідуальне заняття (1 год)" at bounding box center [677, 376] width 413 height 12
type input "**********"
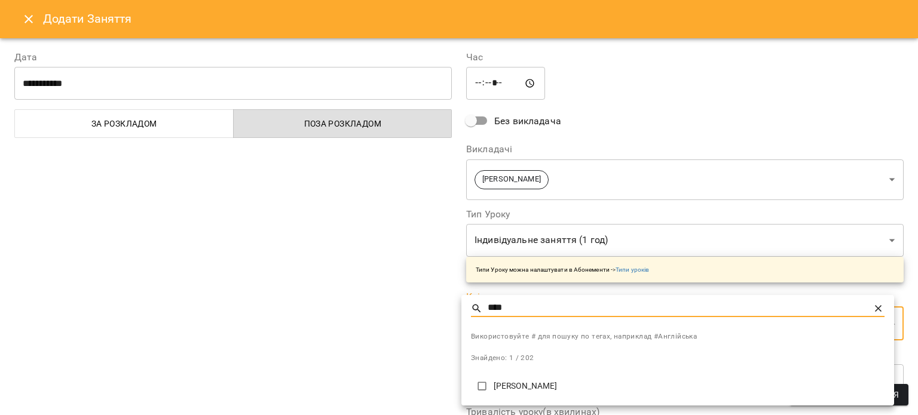
type input "****"
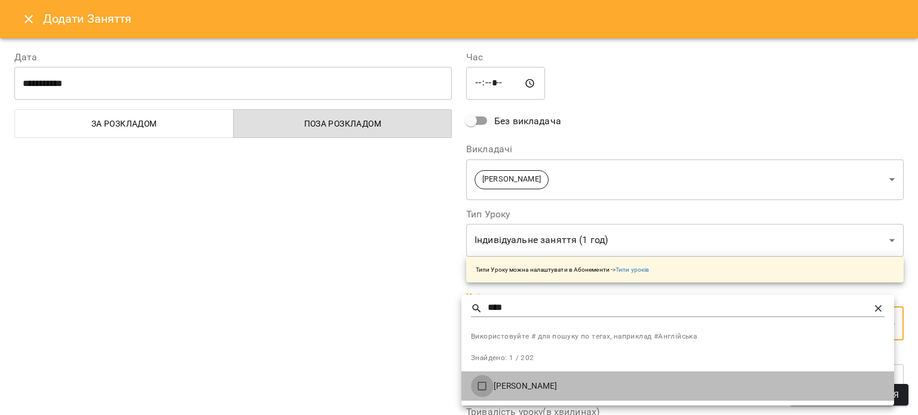
type input "**********"
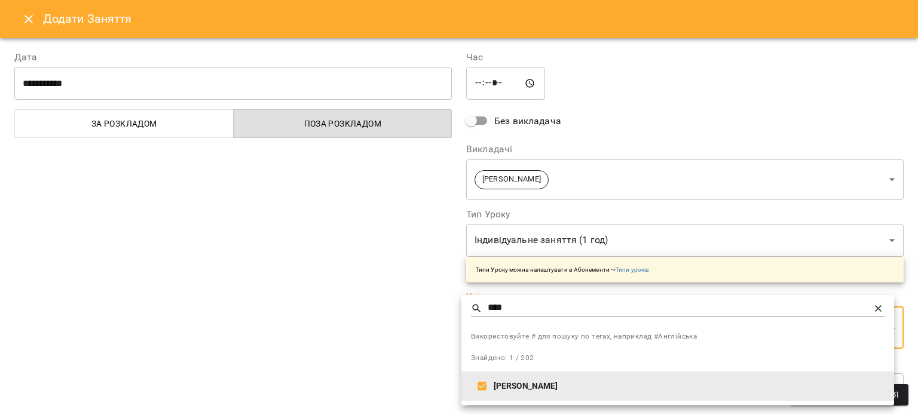
click at [425, 345] on div at bounding box center [459, 207] width 918 height 415
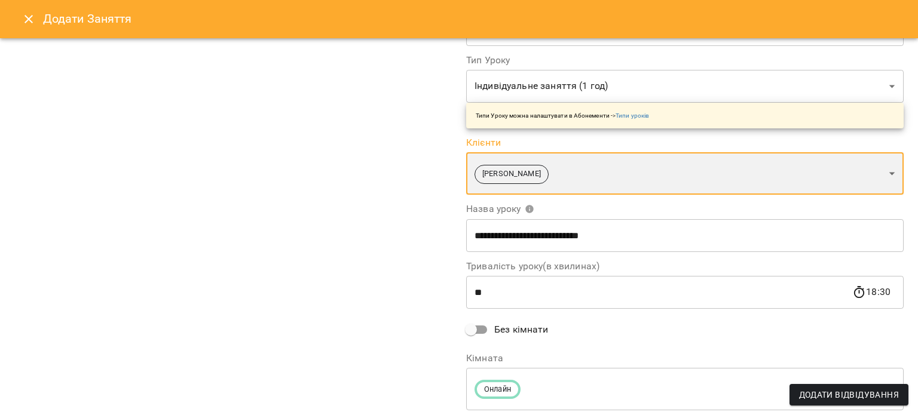
scroll to position [189, 0]
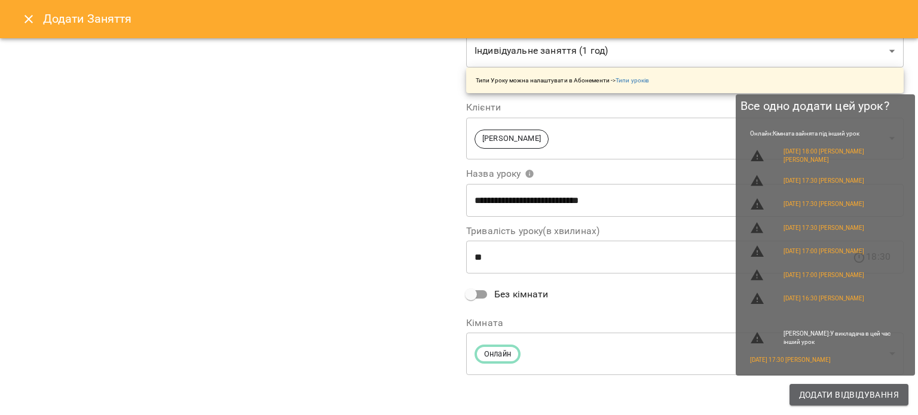
click at [846, 402] on button "Додати Відвідування" at bounding box center [848, 395] width 119 height 22
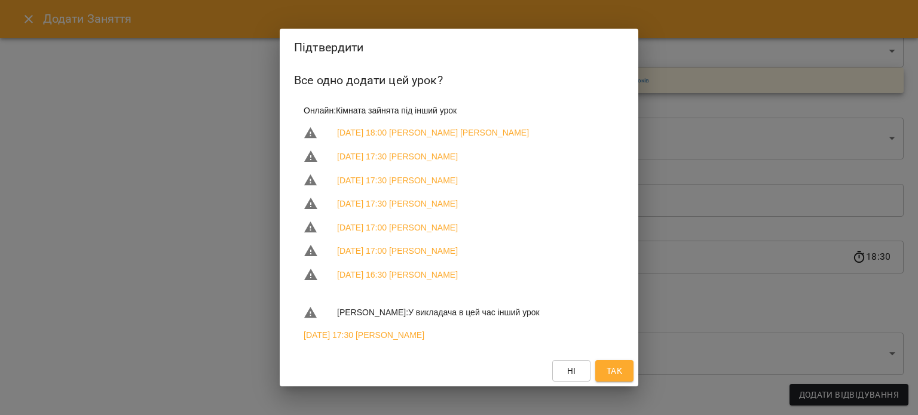
click at [608, 370] on span "Так" at bounding box center [614, 371] width 16 height 14
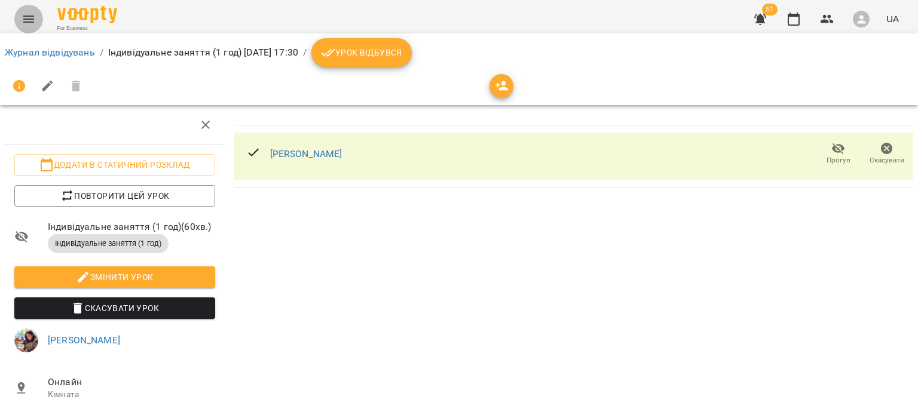
click at [28, 26] on button "Menu" at bounding box center [28, 19] width 29 height 29
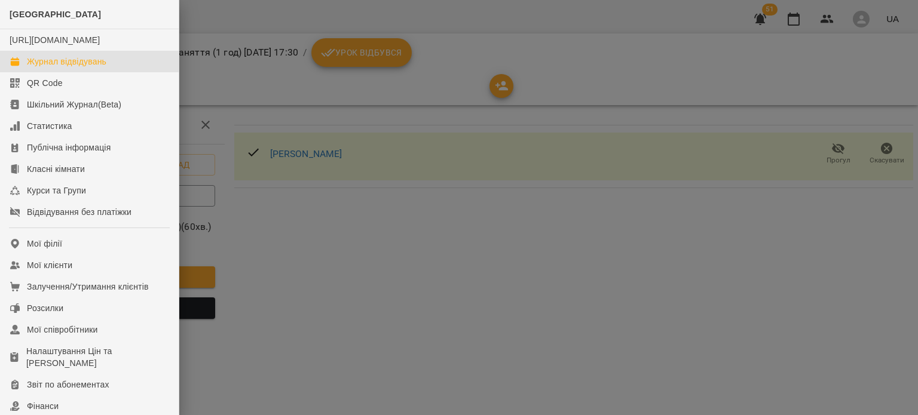
click at [48, 68] on div "Журнал відвідувань" at bounding box center [66, 62] width 79 height 12
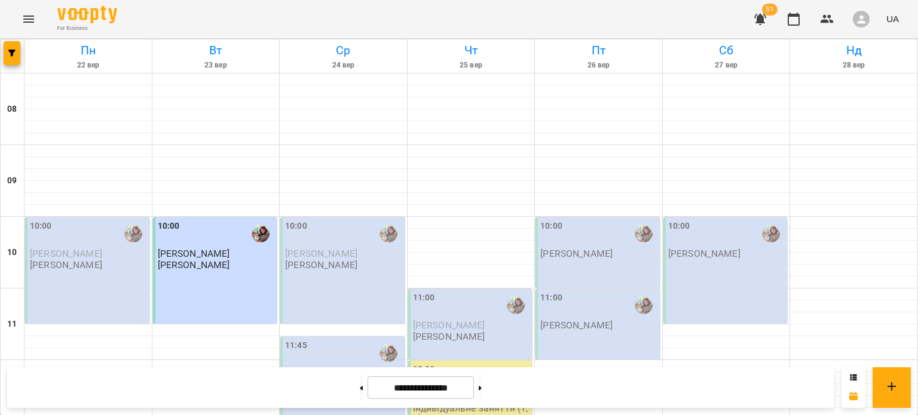
click at [2, 45] on div at bounding box center [13, 55] width 24 height 33
click at [6, 51] on span "button" at bounding box center [12, 53] width 17 height 7
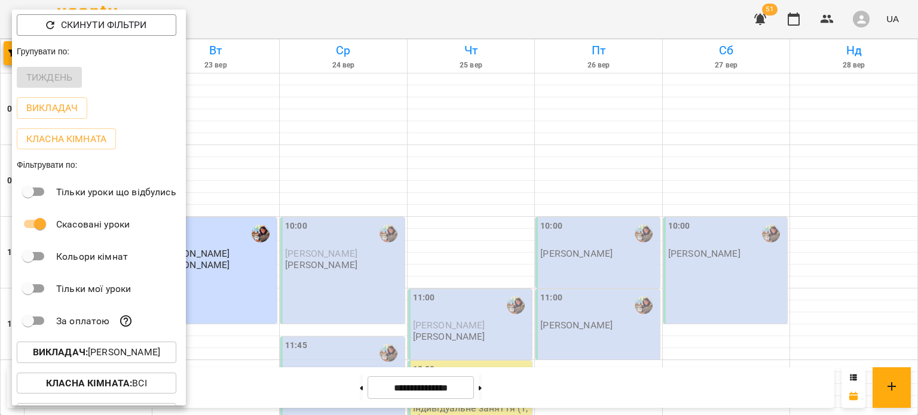
click at [72, 353] on b "Викладач :" at bounding box center [60, 352] width 55 height 11
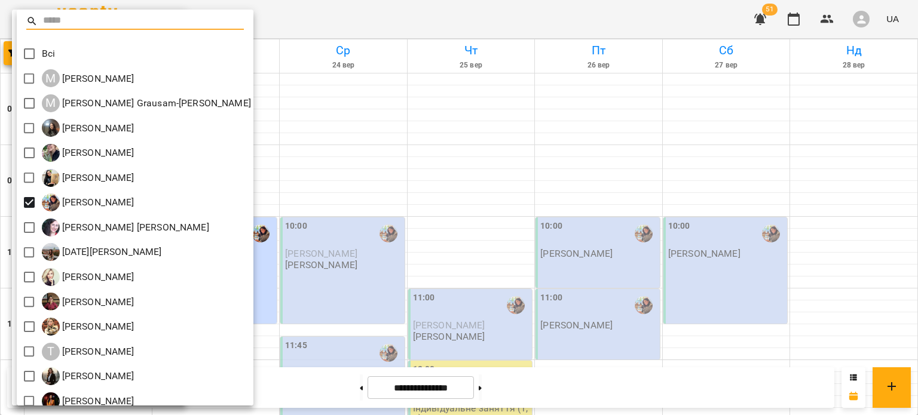
click at [265, 169] on div at bounding box center [459, 207] width 918 height 415
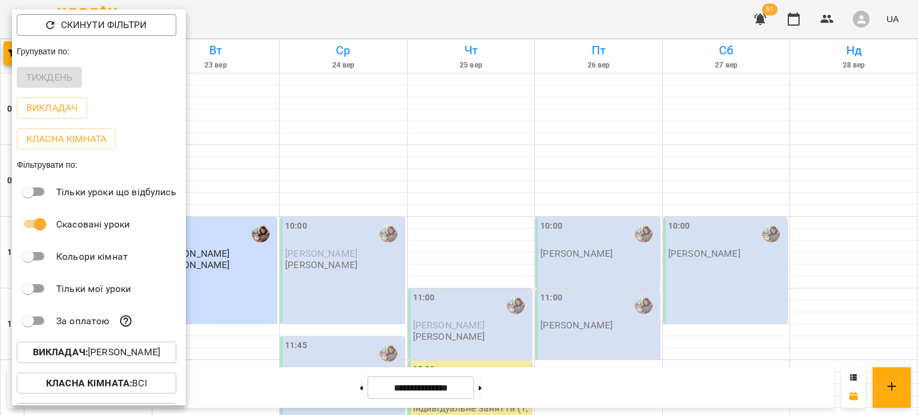
click at [265, 169] on div at bounding box center [459, 207] width 918 height 415
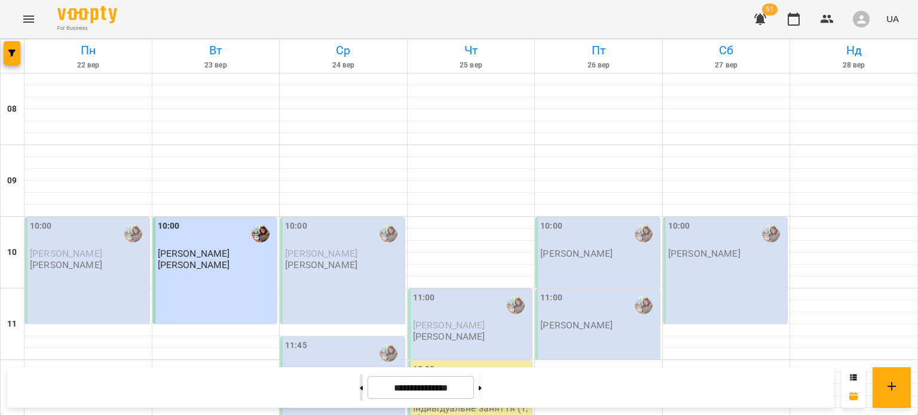
click at [360, 391] on button at bounding box center [361, 388] width 3 height 26
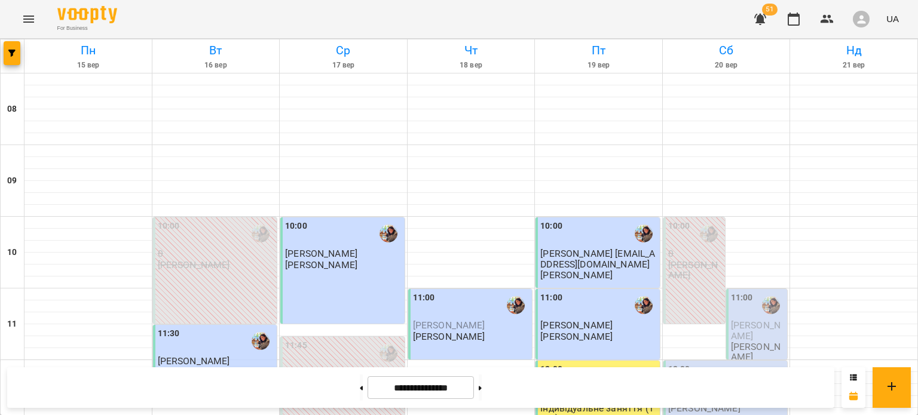
scroll to position [332, 0]
click at [7, 47] on button "button" at bounding box center [12, 53] width 17 height 24
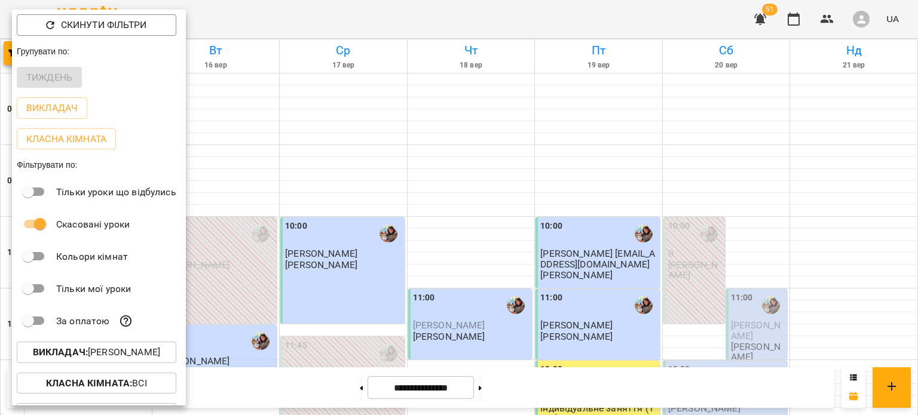
click at [83, 350] on b "Викладач :" at bounding box center [60, 352] width 55 height 11
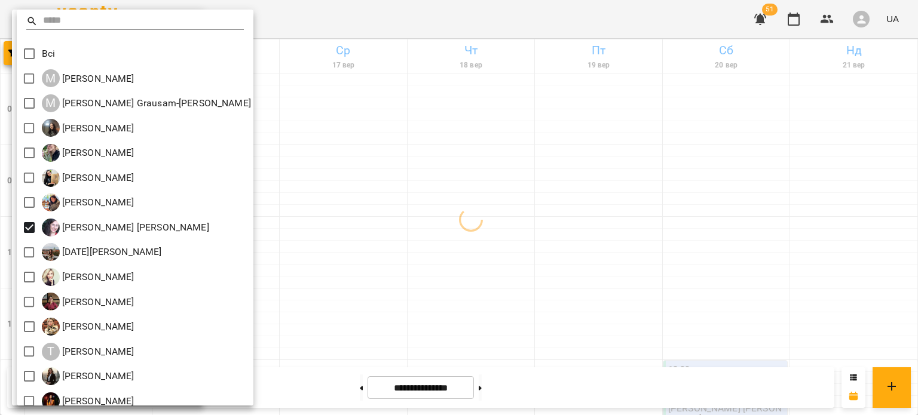
click at [372, 210] on div at bounding box center [459, 207] width 918 height 415
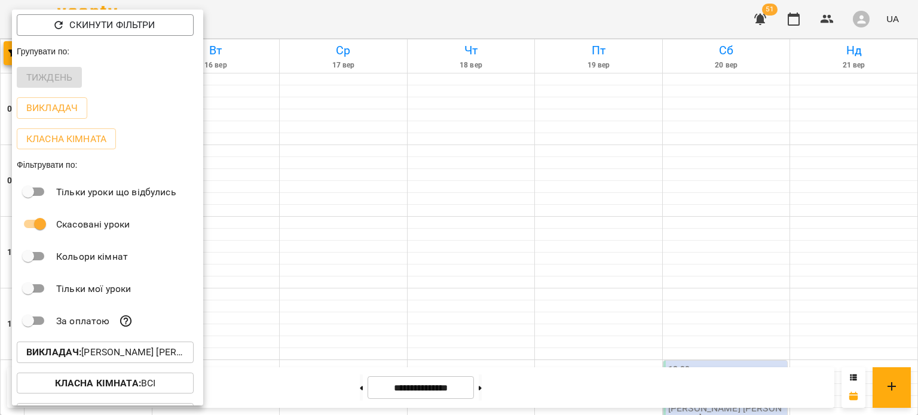
click at [347, 389] on div at bounding box center [459, 207] width 918 height 415
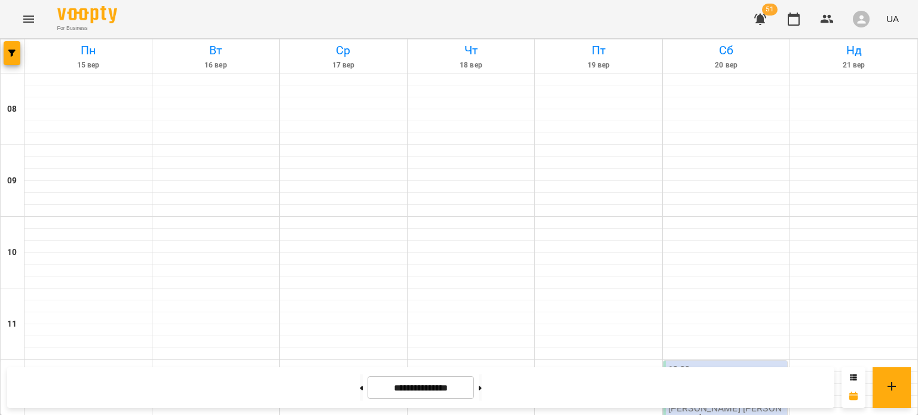
click at [360, 389] on button at bounding box center [361, 388] width 3 height 26
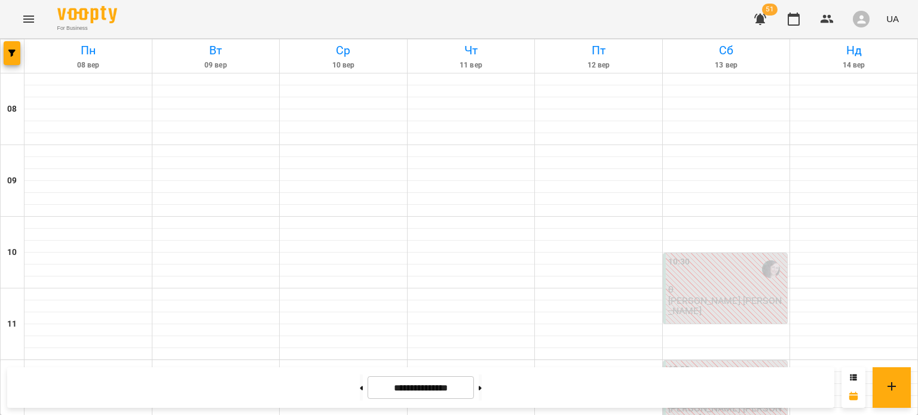
scroll to position [0, 0]
click at [482, 392] on button at bounding box center [480, 388] width 3 height 26
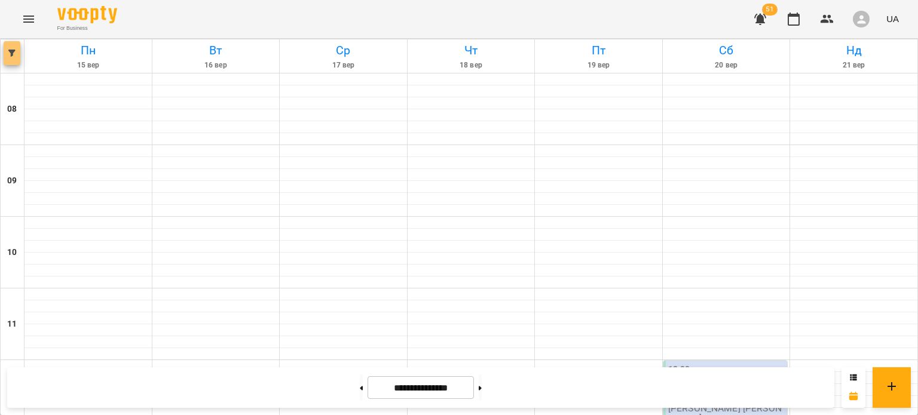
click at [20, 56] on span "button" at bounding box center [12, 53] width 17 height 7
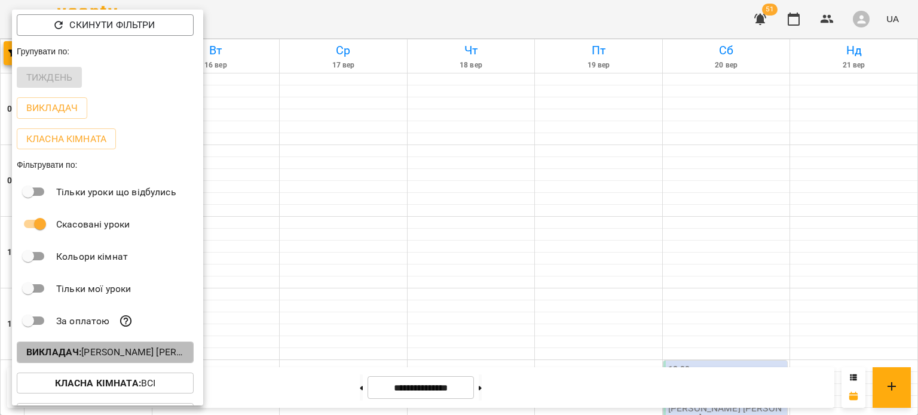
click at [84, 347] on button "Викладач : [PERSON_NAME] [PERSON_NAME]" at bounding box center [105, 353] width 177 height 22
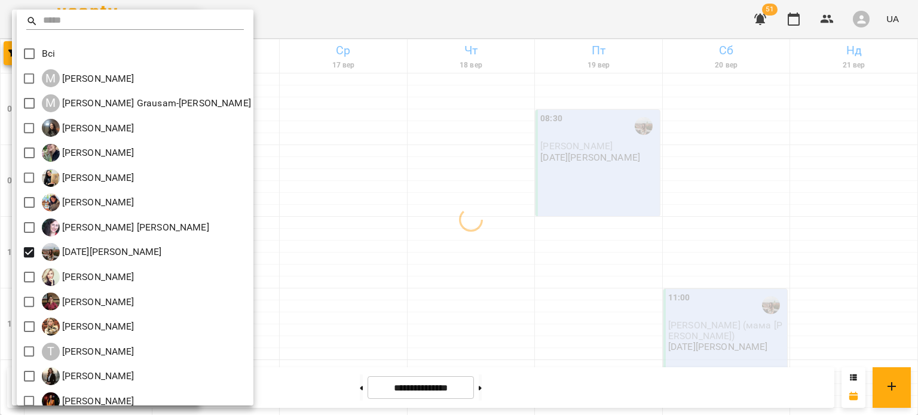
click at [349, 219] on div at bounding box center [459, 207] width 918 height 415
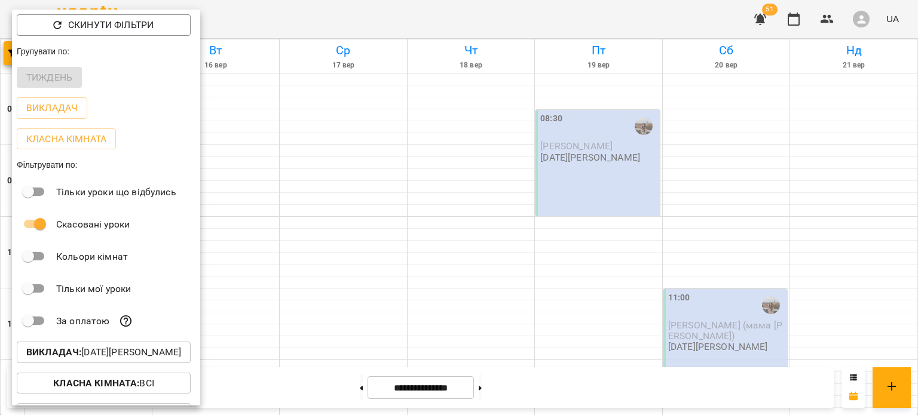
click at [349, 219] on div at bounding box center [459, 207] width 918 height 415
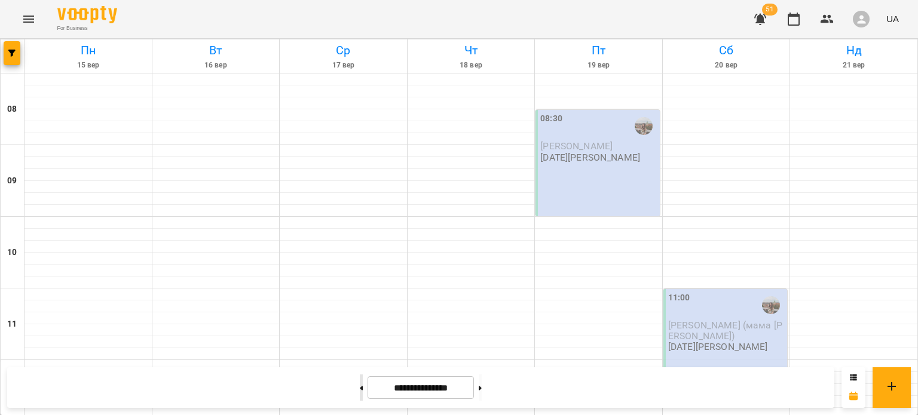
click at [360, 394] on button at bounding box center [361, 388] width 3 height 26
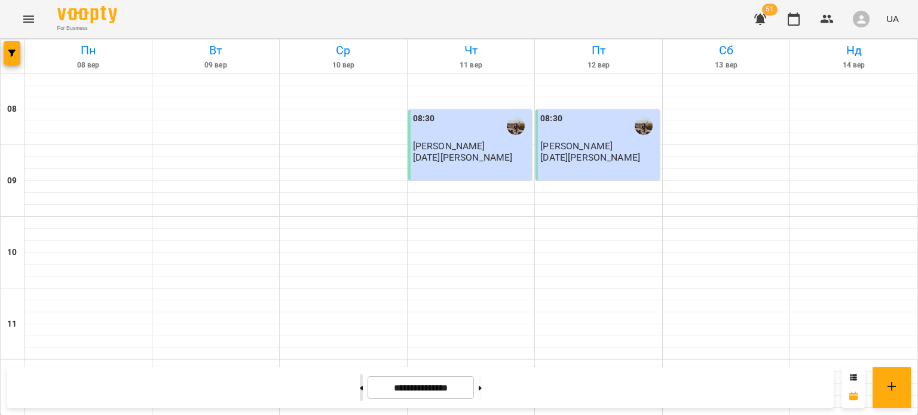
click at [360, 391] on button at bounding box center [361, 388] width 3 height 26
type input "**********"
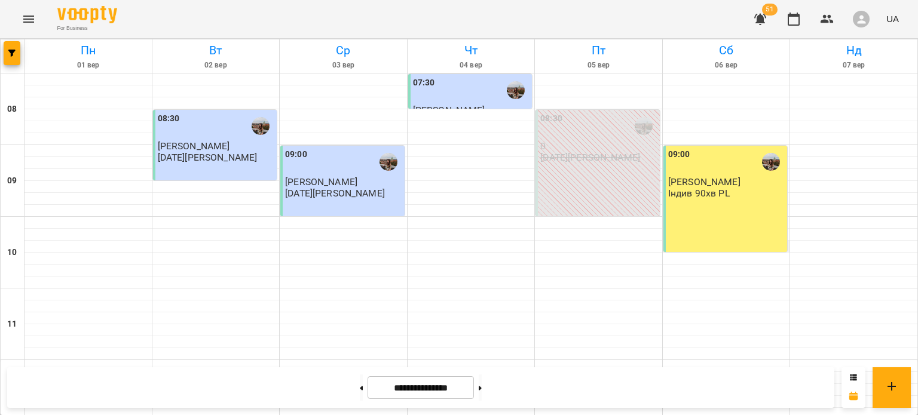
scroll to position [674, 0]
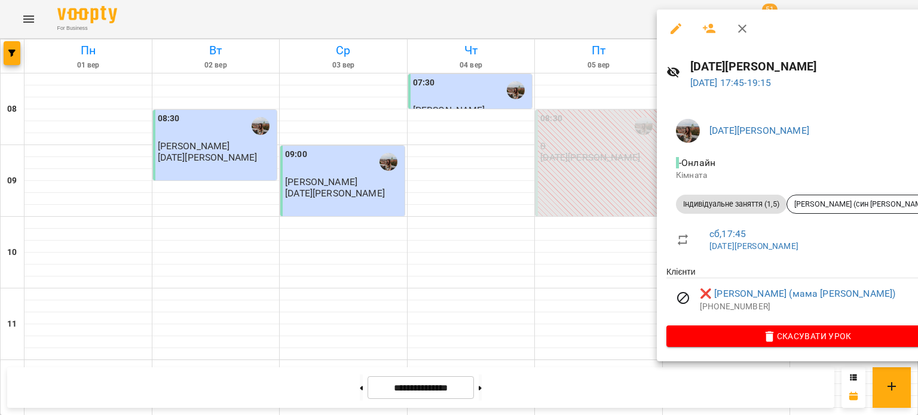
click at [674, 30] on icon "button" at bounding box center [675, 28] width 11 height 11
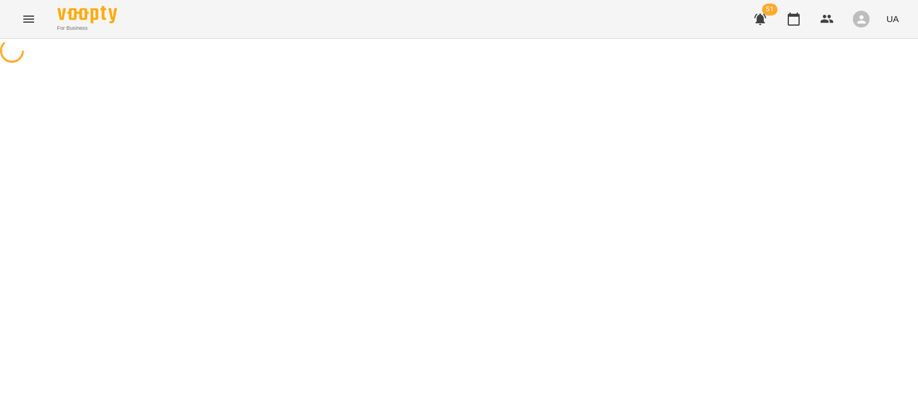
select select "**********"
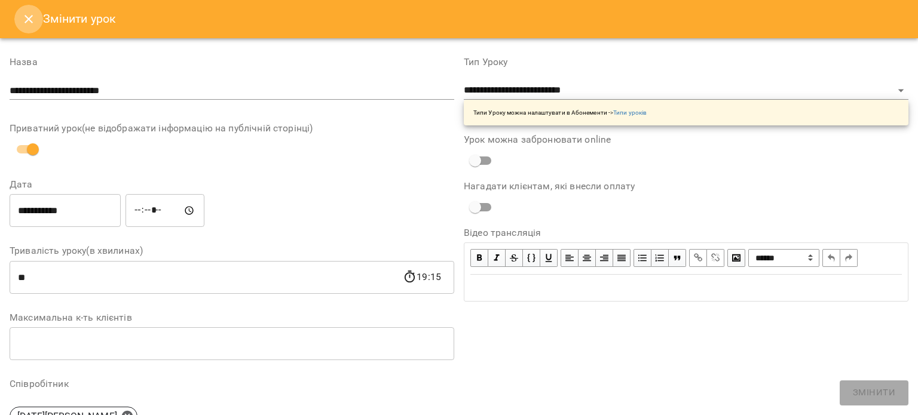
click at [39, 14] on button "Close" at bounding box center [28, 19] width 29 height 29
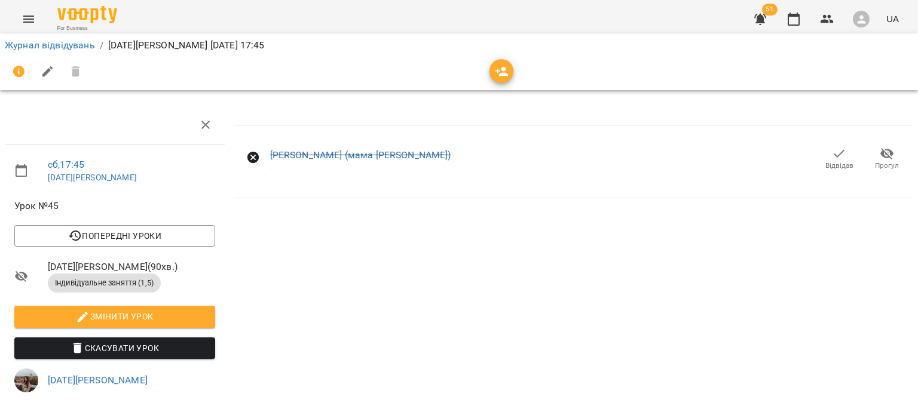
click at [832, 152] on icon "button" at bounding box center [839, 153] width 14 height 14
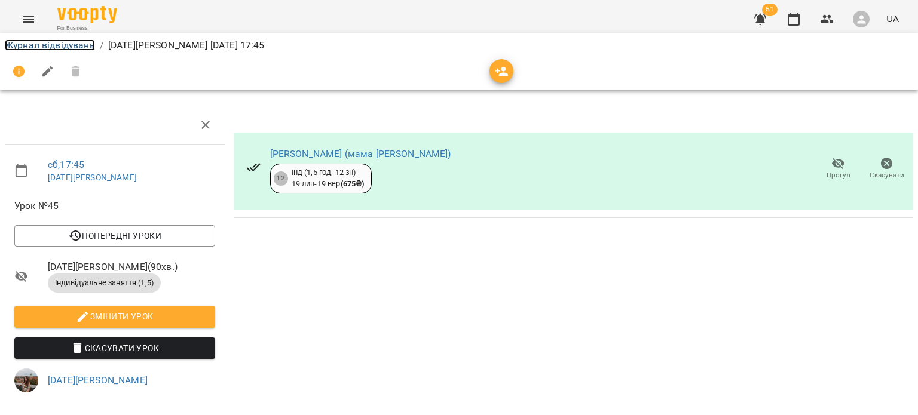
click at [55, 47] on link "Журнал відвідувань" at bounding box center [50, 44] width 90 height 11
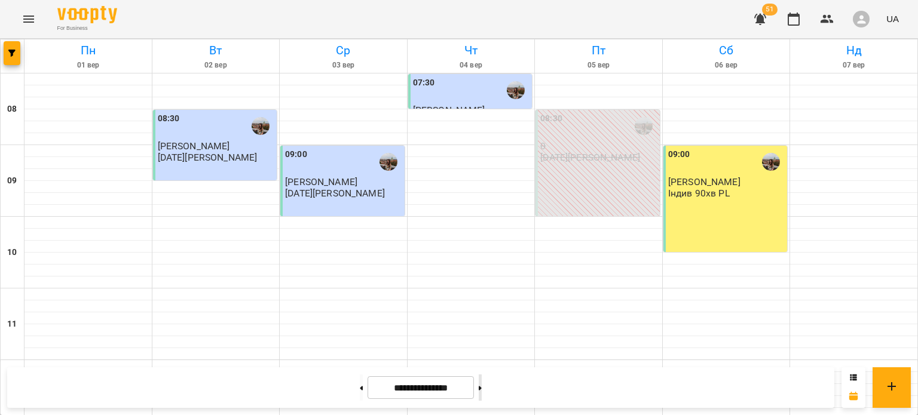
click at [482, 390] on icon at bounding box center [480, 388] width 3 height 5
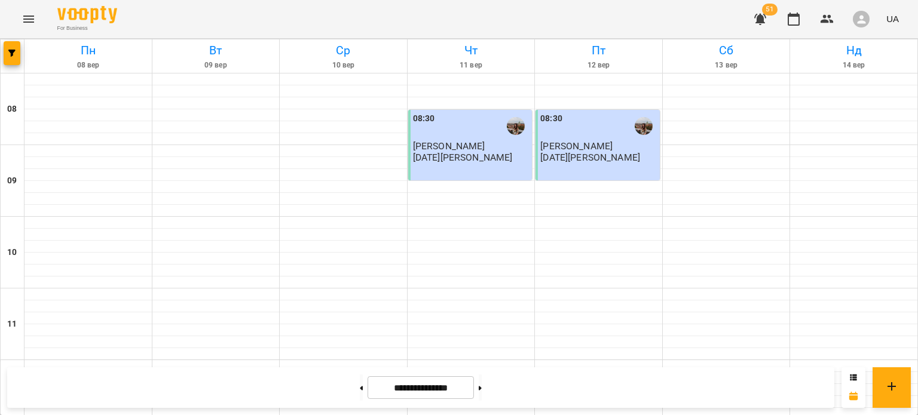
scroll to position [787, 0]
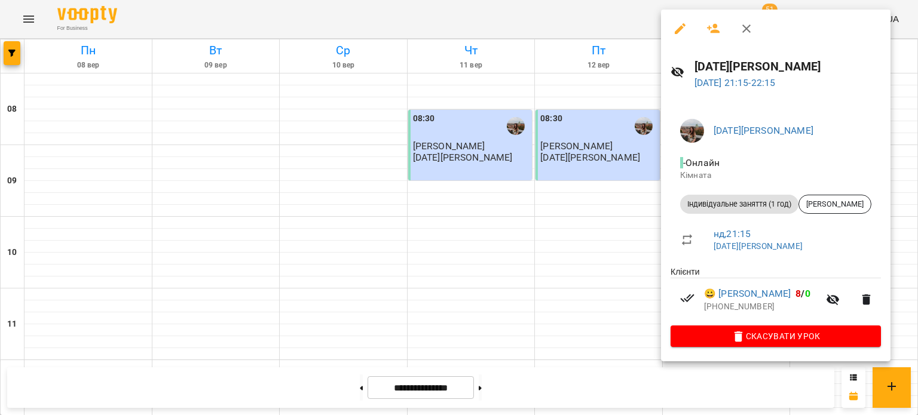
click at [590, 222] on div at bounding box center [459, 207] width 918 height 415
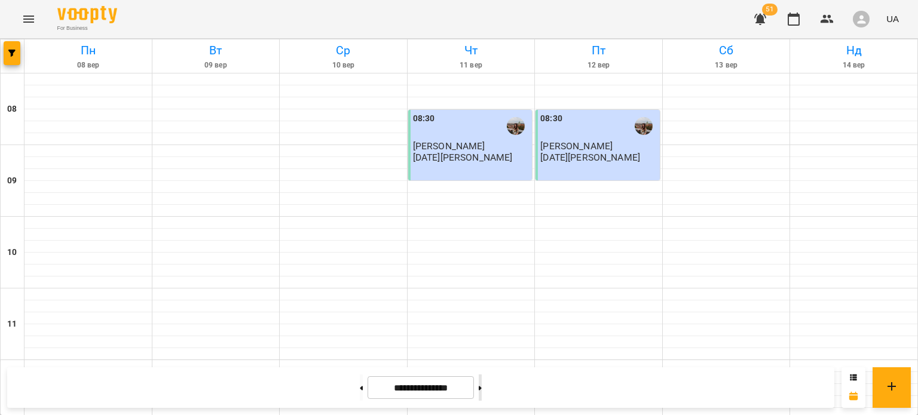
click at [482, 382] on button at bounding box center [480, 388] width 3 height 26
type input "**********"
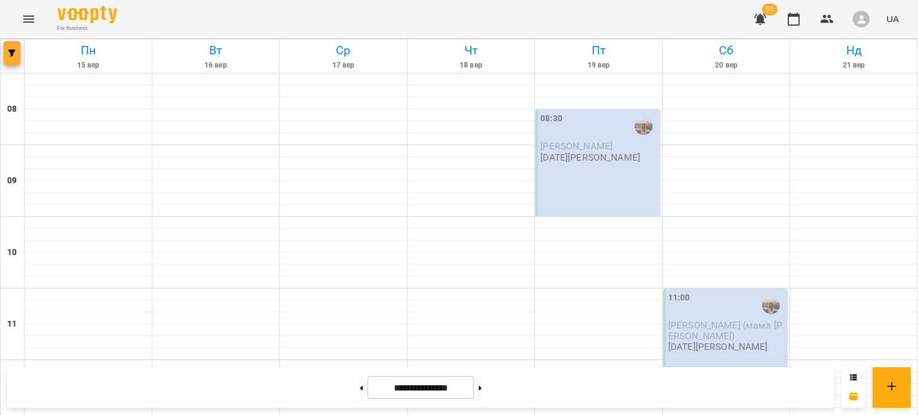
click at [11, 46] on button "button" at bounding box center [12, 53] width 17 height 24
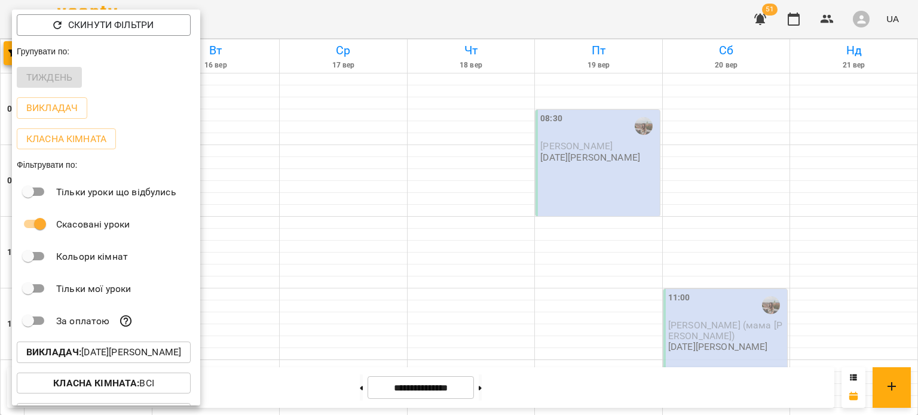
click at [121, 356] on p "Викладач : [DATE][PERSON_NAME]" at bounding box center [103, 352] width 155 height 14
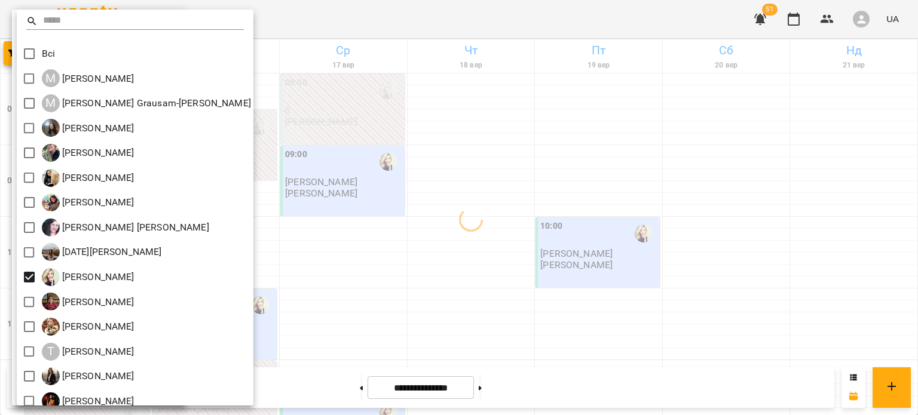
click at [329, 182] on div at bounding box center [459, 207] width 918 height 415
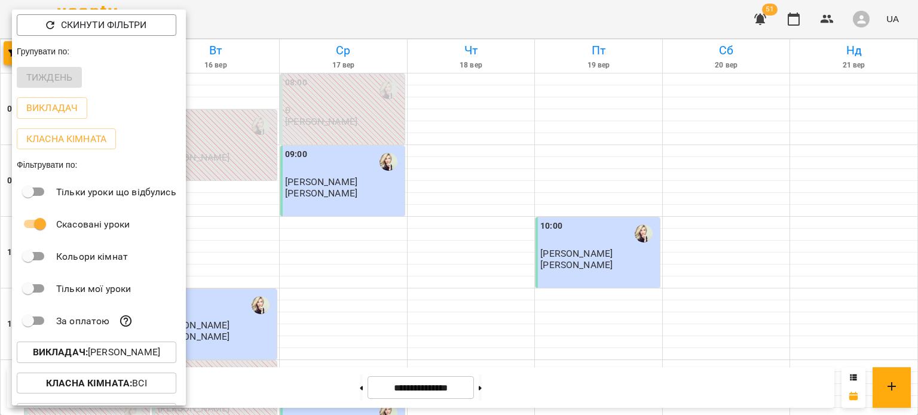
click at [329, 182] on div at bounding box center [459, 207] width 918 height 415
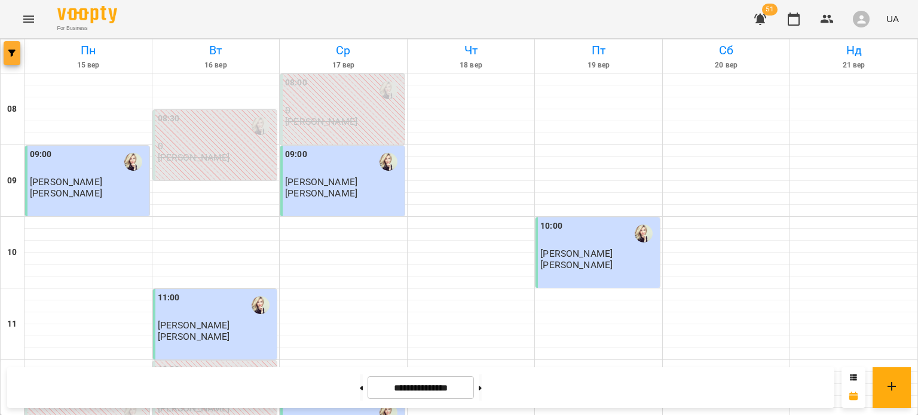
click at [7, 51] on span "button" at bounding box center [12, 53] width 17 height 7
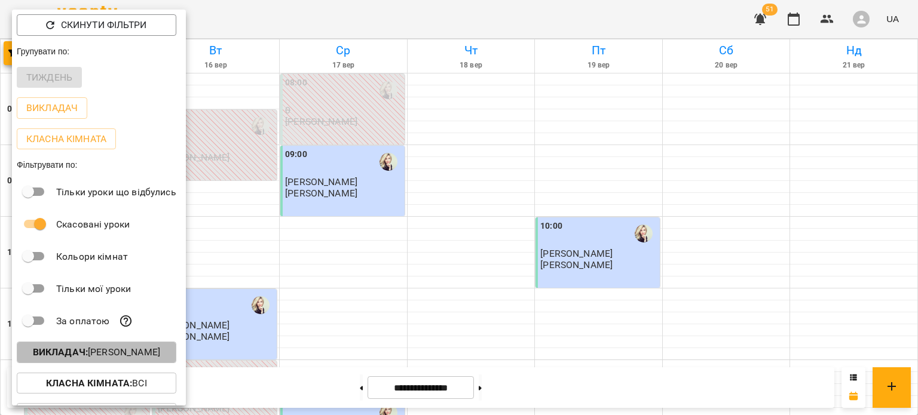
click at [101, 354] on p "Викладач : [PERSON_NAME]" at bounding box center [96, 352] width 127 height 14
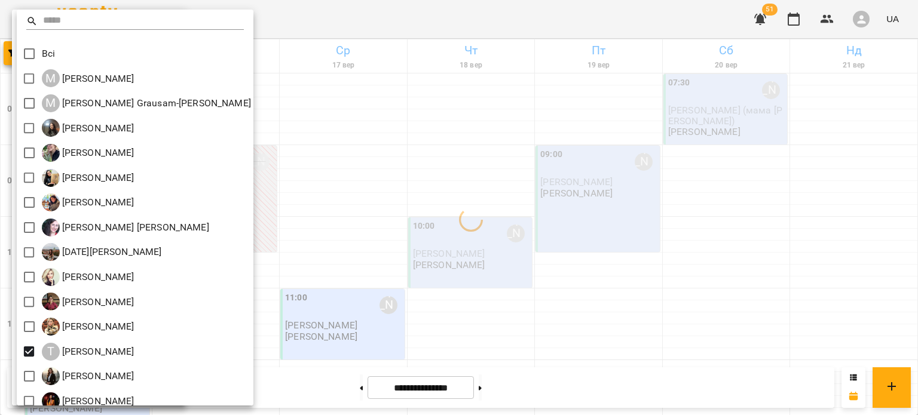
click at [373, 196] on div at bounding box center [459, 207] width 918 height 415
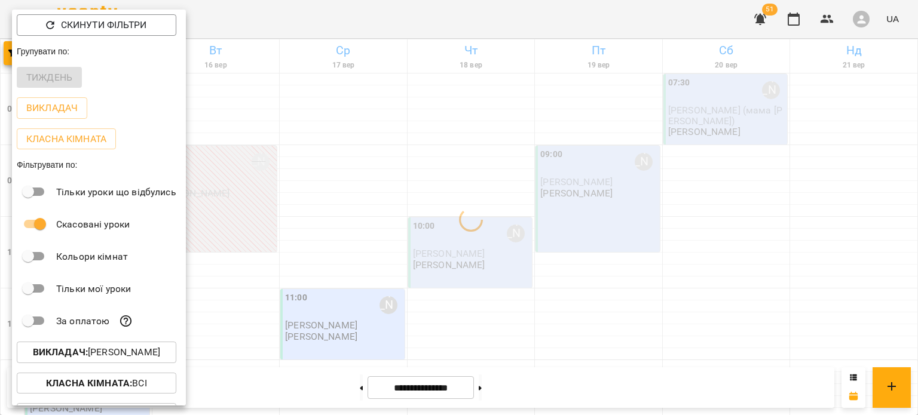
click at [373, 196] on div at bounding box center [459, 207] width 918 height 415
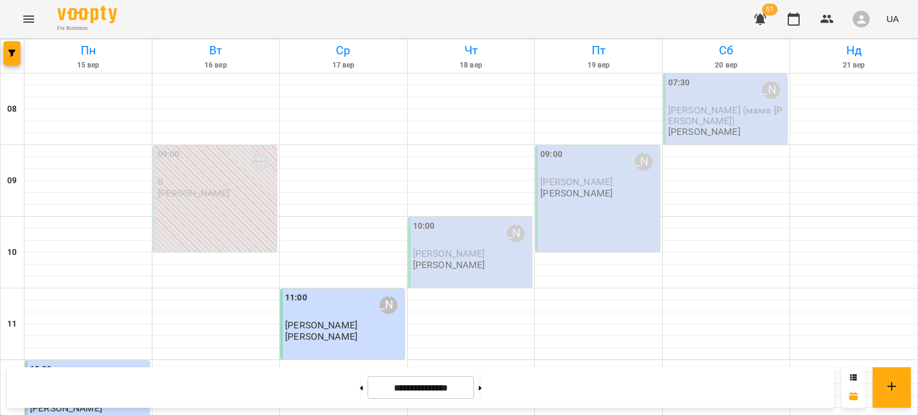
scroll to position [322, 0]
click at [8, 49] on button "button" at bounding box center [12, 53] width 17 height 24
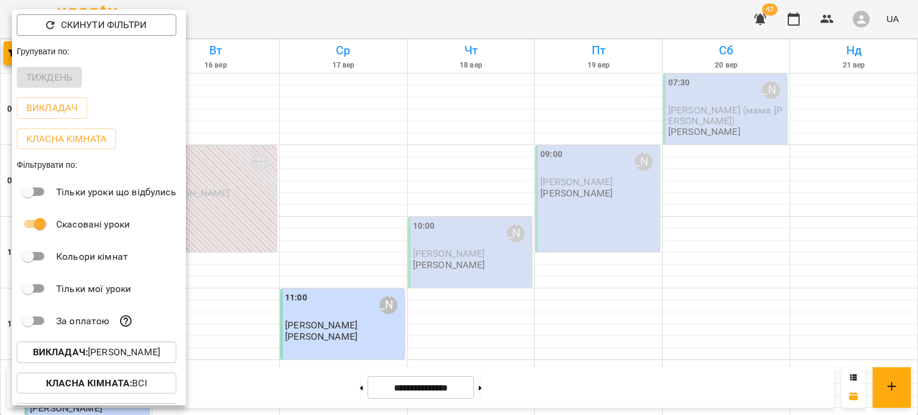
click at [102, 360] on p "Викладач : [PERSON_NAME]" at bounding box center [96, 352] width 127 height 14
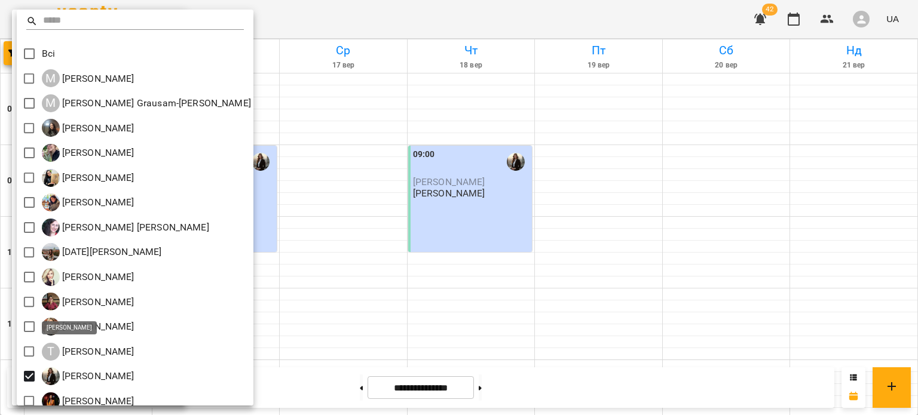
scroll to position [35, 0]
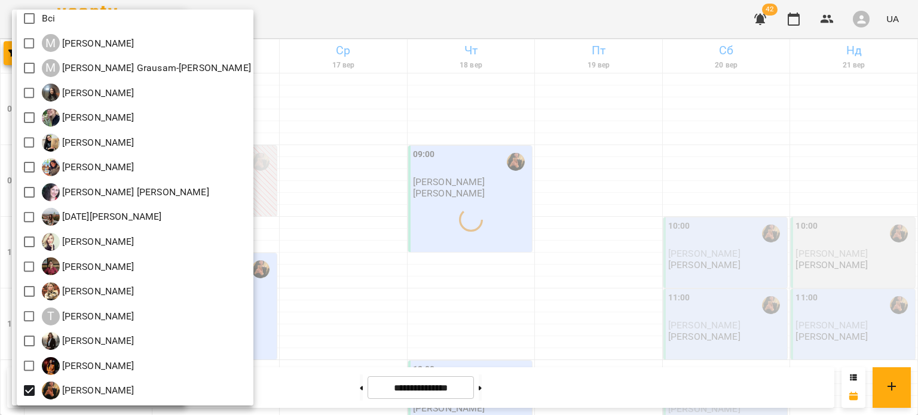
click at [422, 238] on div at bounding box center [459, 207] width 918 height 415
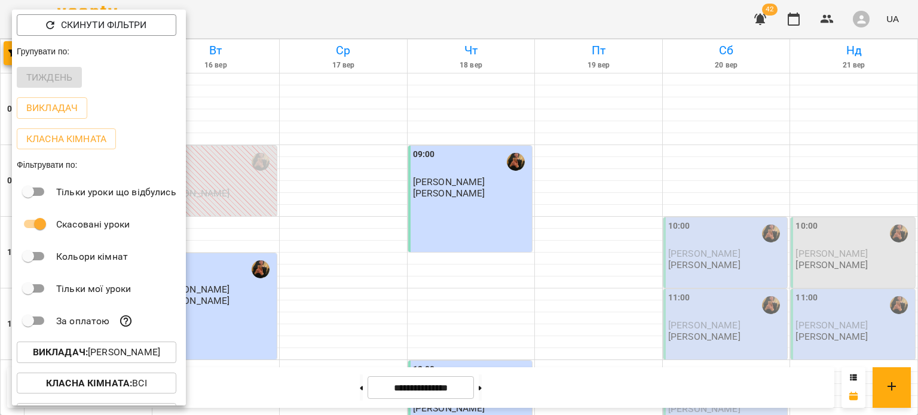
click at [422, 238] on div at bounding box center [459, 207] width 918 height 415
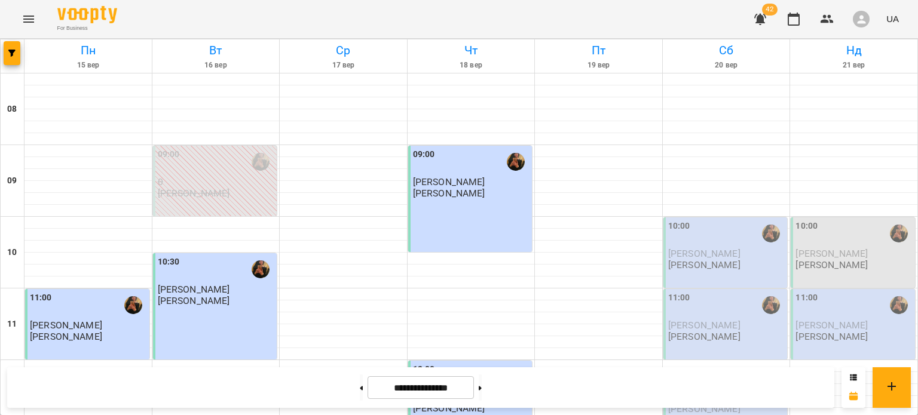
scroll to position [0, 0]
click at [16, 47] on button "button" at bounding box center [12, 53] width 17 height 24
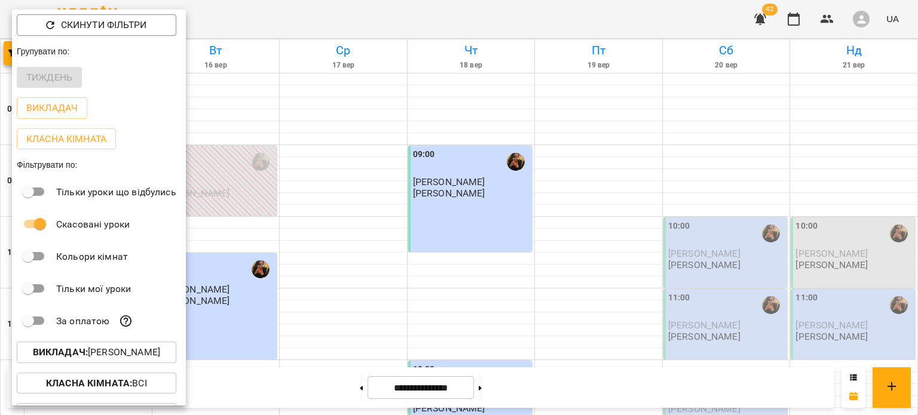
click at [88, 354] on p "Викладач : [PERSON_NAME]" at bounding box center [96, 352] width 127 height 14
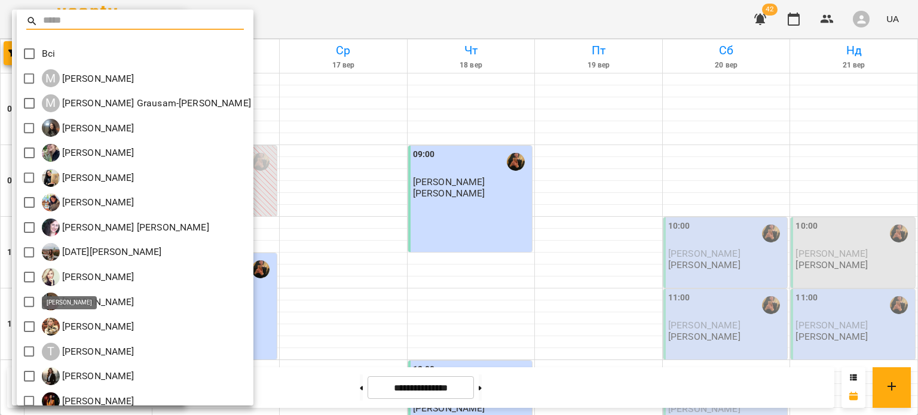
scroll to position [35, 0]
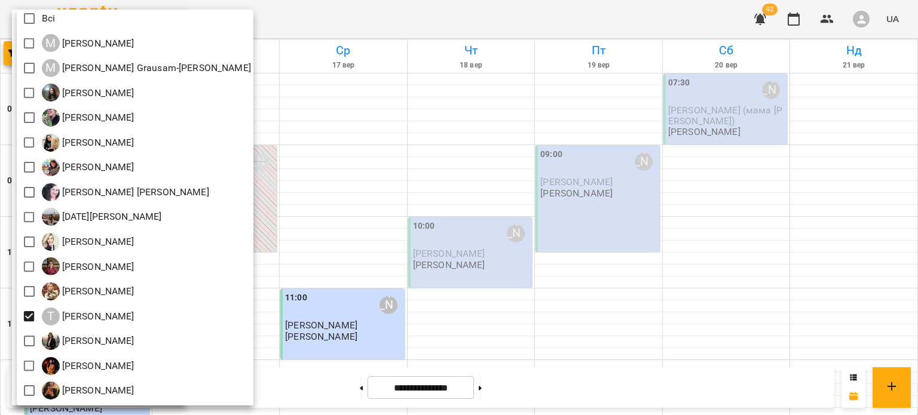
click at [488, 191] on div at bounding box center [459, 207] width 918 height 415
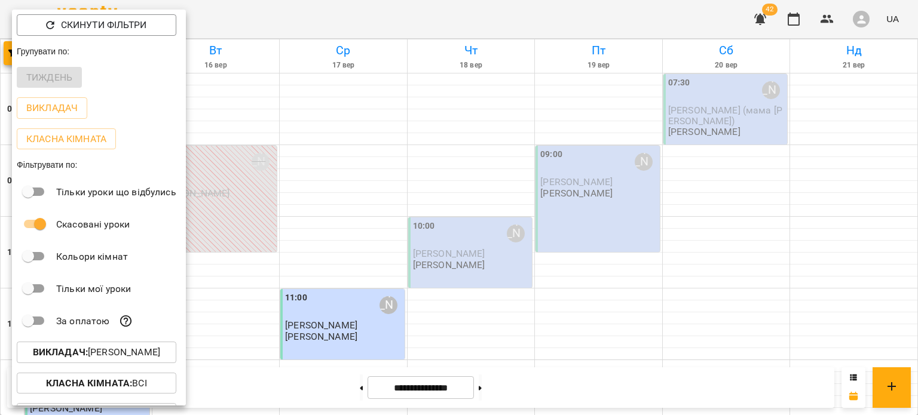
click at [458, 253] on div at bounding box center [459, 207] width 918 height 415
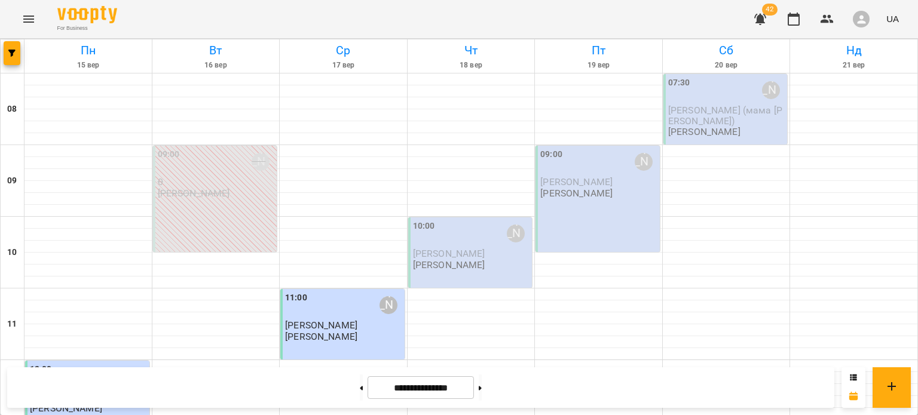
click at [458, 253] on span "[PERSON_NAME]" at bounding box center [449, 253] width 72 height 11
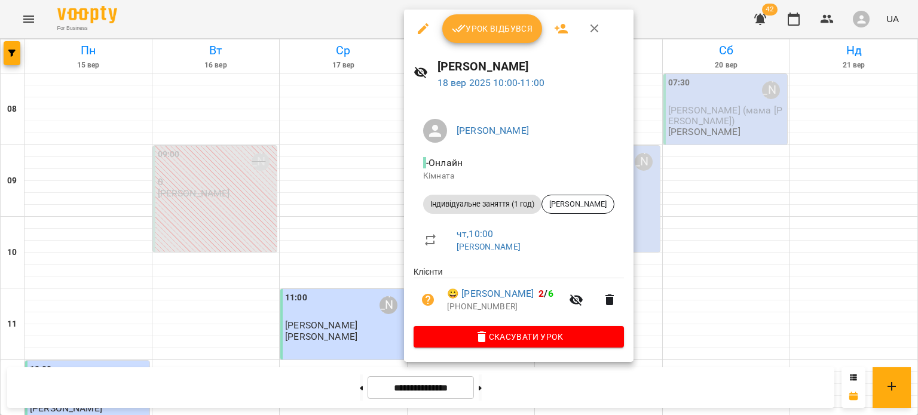
click at [458, 26] on icon "button" at bounding box center [459, 29] width 14 height 14
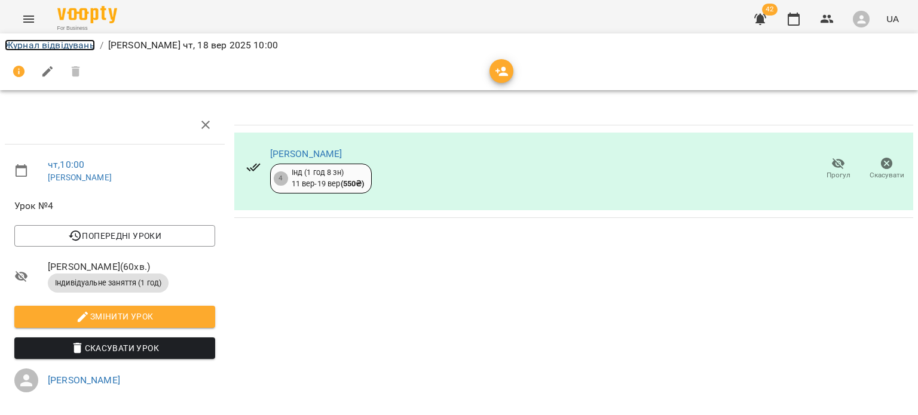
click at [56, 39] on link "Журнал відвідувань" at bounding box center [50, 44] width 90 height 11
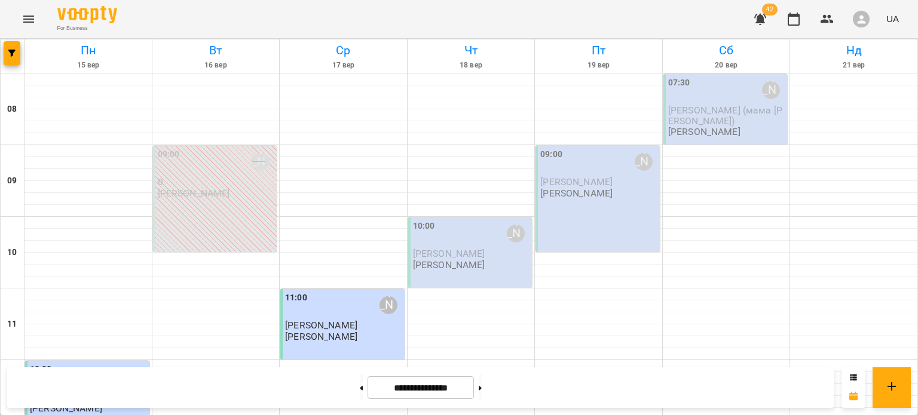
scroll to position [349, 0]
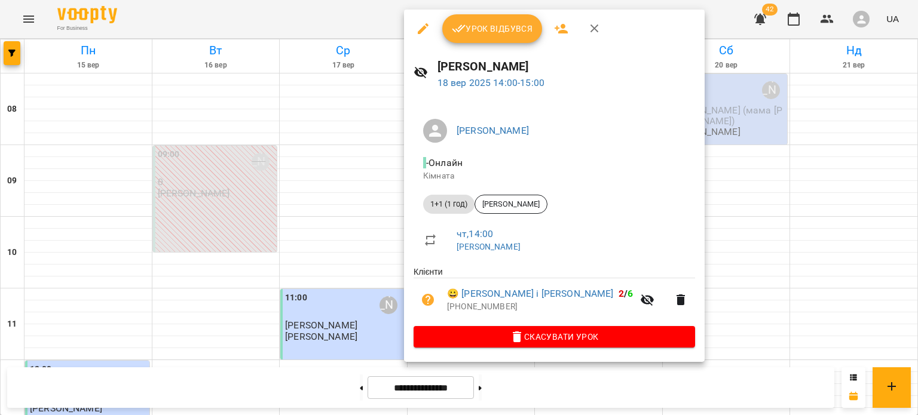
click at [472, 29] on span "Урок відбувся" at bounding box center [492, 29] width 81 height 14
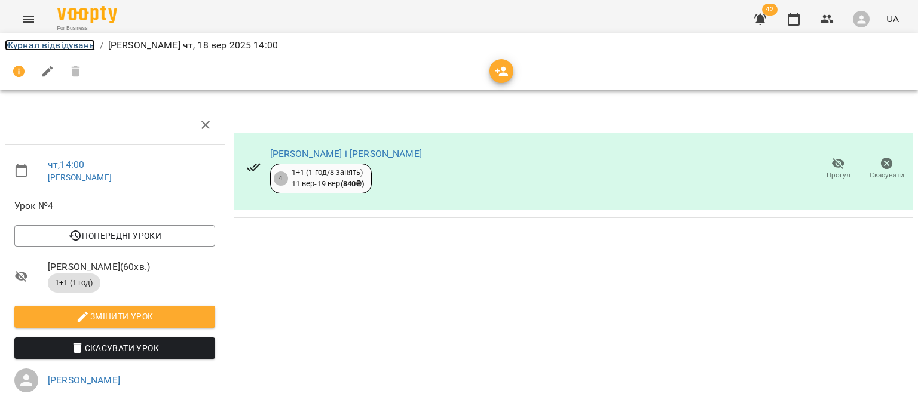
click at [13, 45] on link "Журнал відвідувань" at bounding box center [50, 44] width 90 height 11
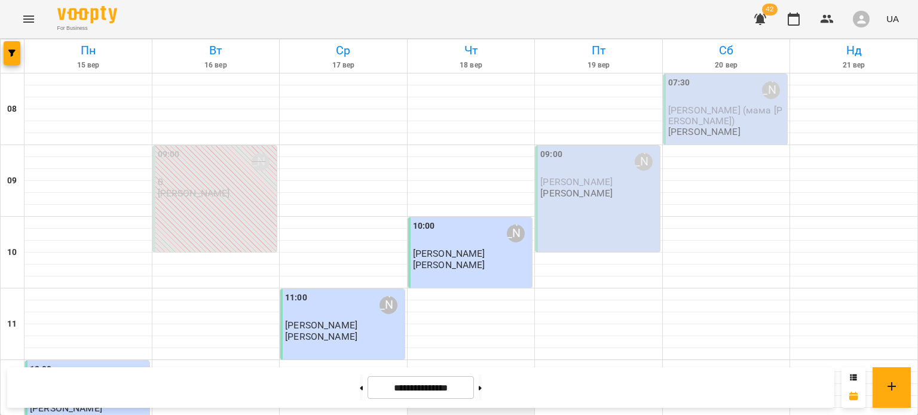
scroll to position [581, 0]
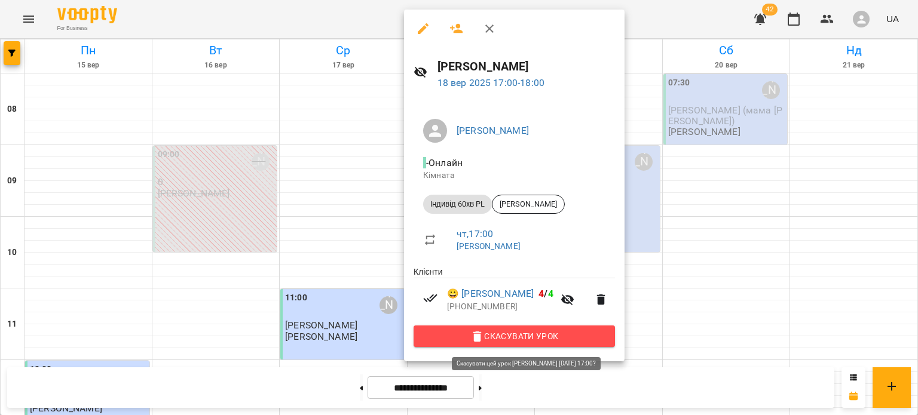
click at [511, 341] on span "Скасувати Урок" at bounding box center [514, 336] width 182 height 14
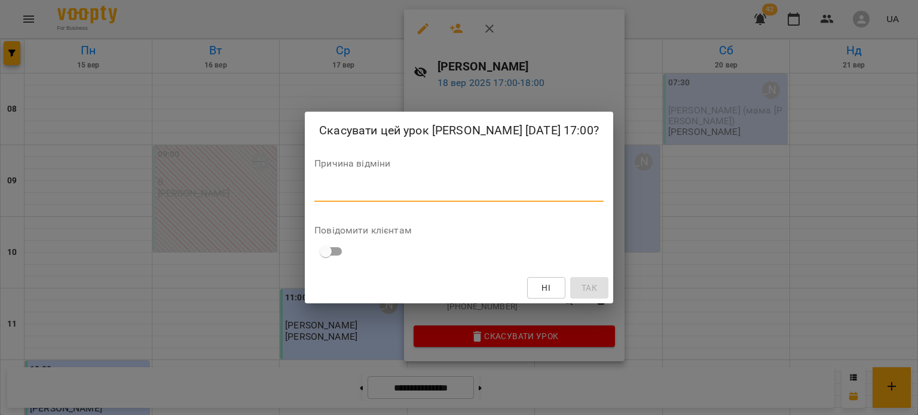
click at [496, 192] on textarea at bounding box center [458, 191] width 289 height 11
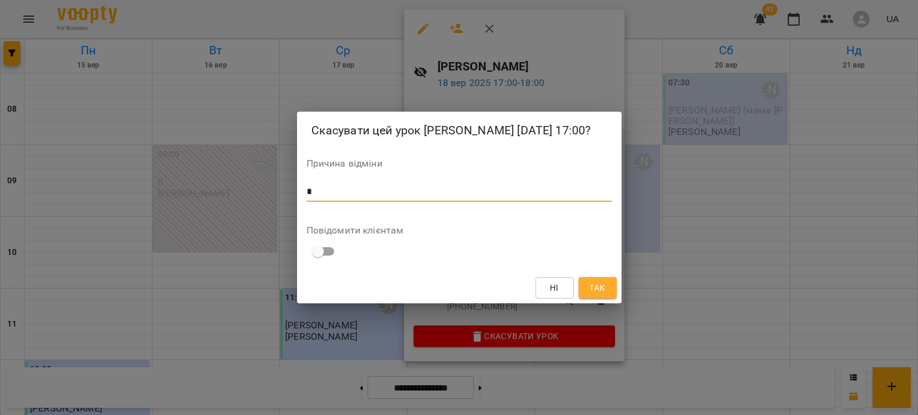
type textarea "*"
click at [605, 286] on span "Так" at bounding box center [597, 288] width 16 height 14
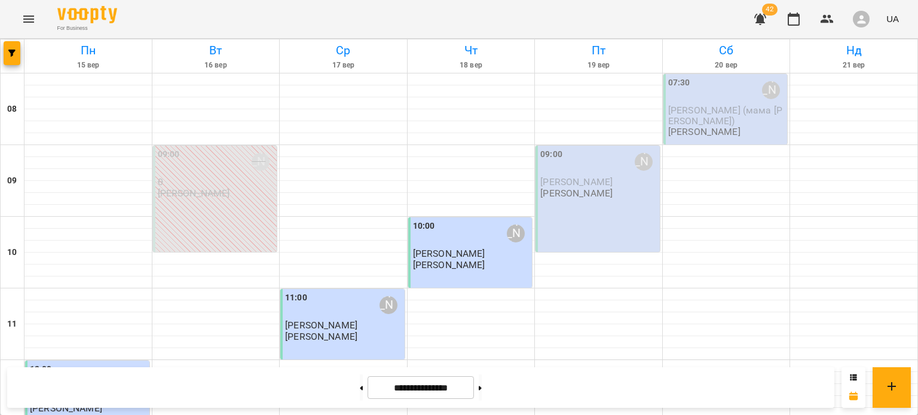
scroll to position [0, 0]
click at [213, 171] on div "09:00 [PERSON_NAME]" at bounding box center [216, 161] width 117 height 27
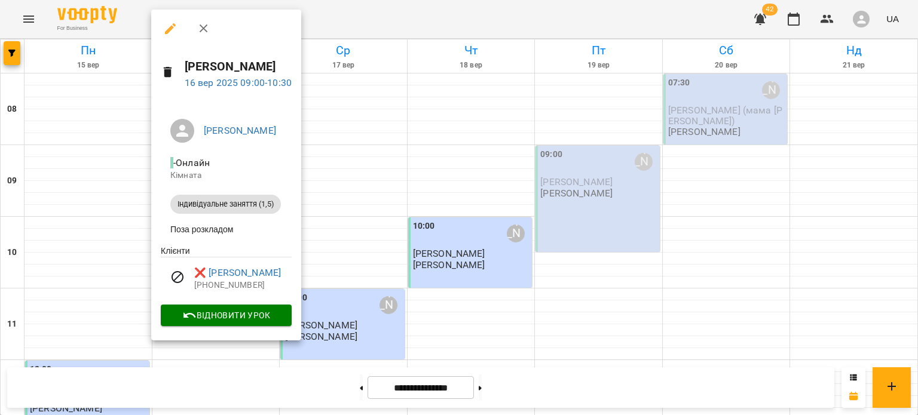
click at [514, 211] on div at bounding box center [459, 207] width 918 height 415
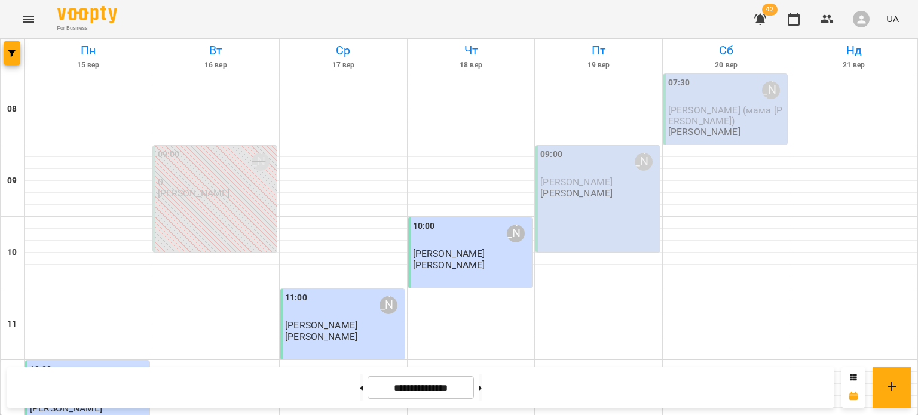
scroll to position [282, 0]
click at [7, 53] on span "button" at bounding box center [12, 53] width 17 height 7
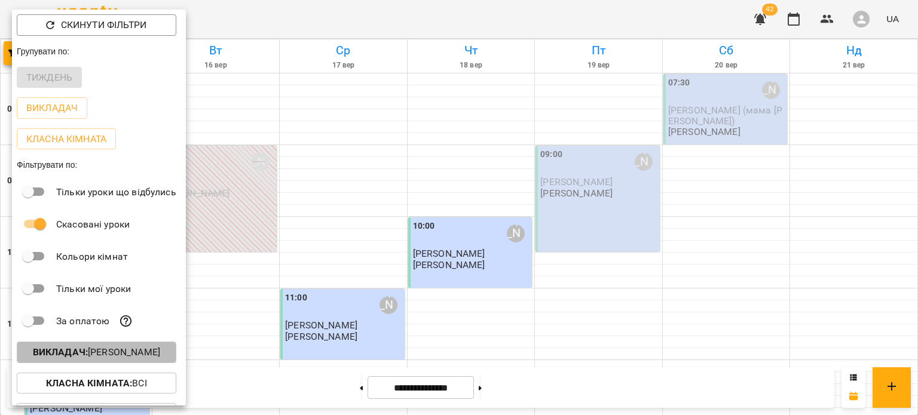
click at [108, 351] on p "Викладач : [PERSON_NAME]" at bounding box center [96, 352] width 127 height 14
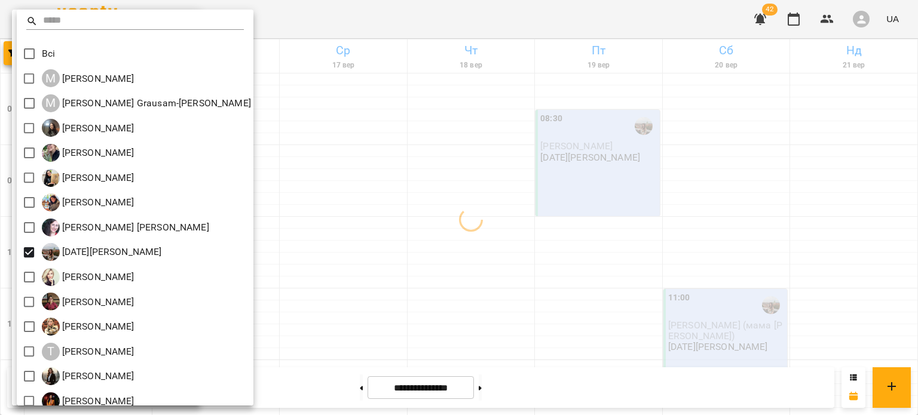
click at [462, 207] on div at bounding box center [459, 207] width 918 height 415
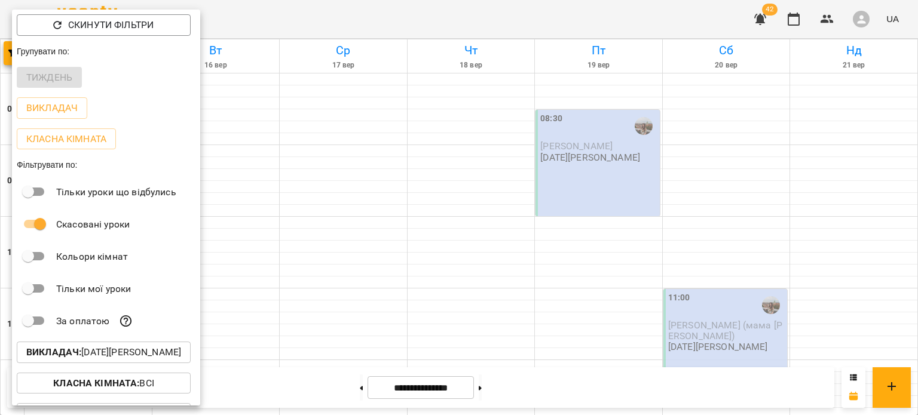
click at [462, 207] on div at bounding box center [459, 207] width 918 height 415
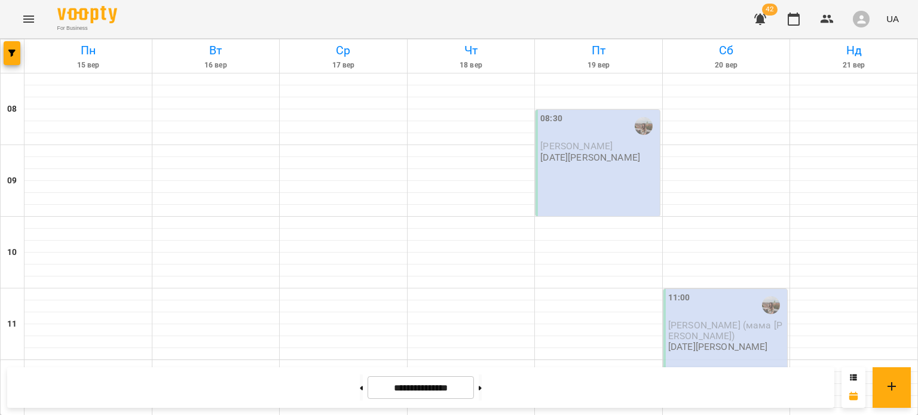
scroll to position [787, 0]
click at [16, 47] on button "button" at bounding box center [12, 53] width 17 height 24
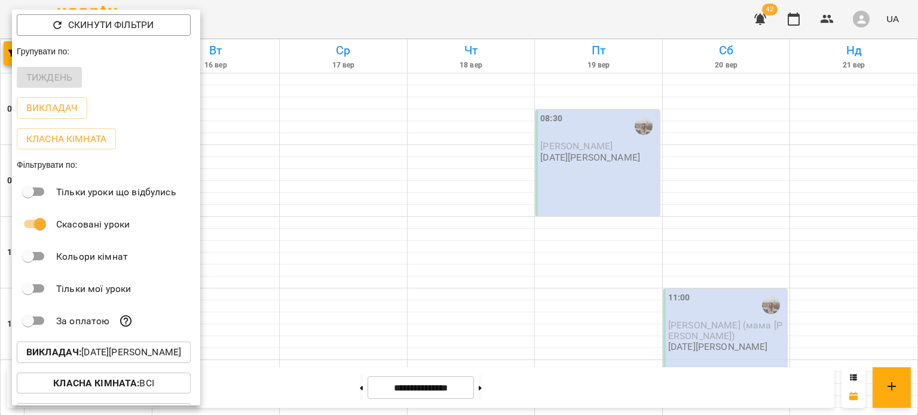
click at [90, 348] on p "Викладач : [DATE][PERSON_NAME]" at bounding box center [103, 352] width 155 height 14
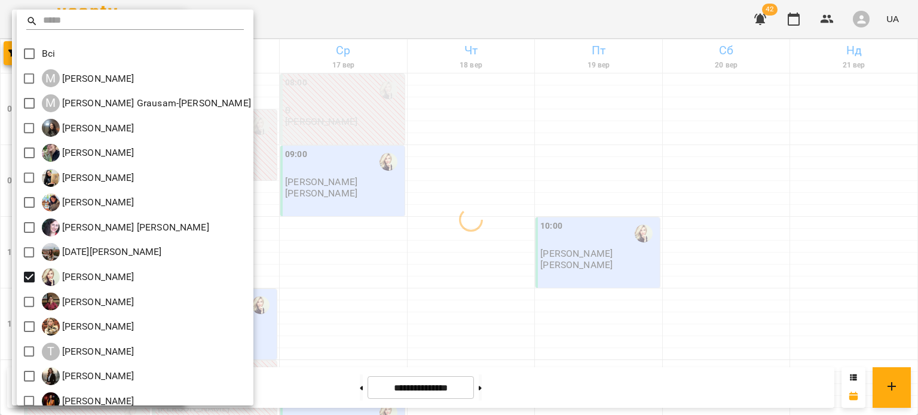
click at [406, 258] on div at bounding box center [459, 207] width 918 height 415
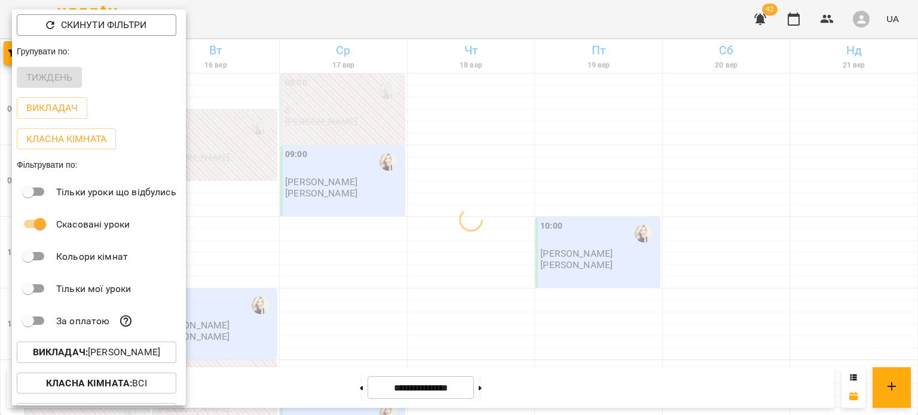
click at [406, 258] on div at bounding box center [459, 207] width 918 height 415
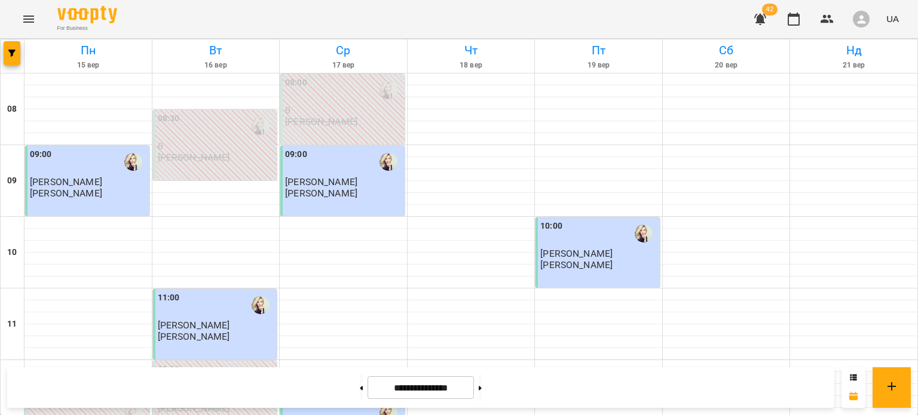
scroll to position [225, 0]
click at [482, 390] on icon at bounding box center [480, 388] width 3 height 5
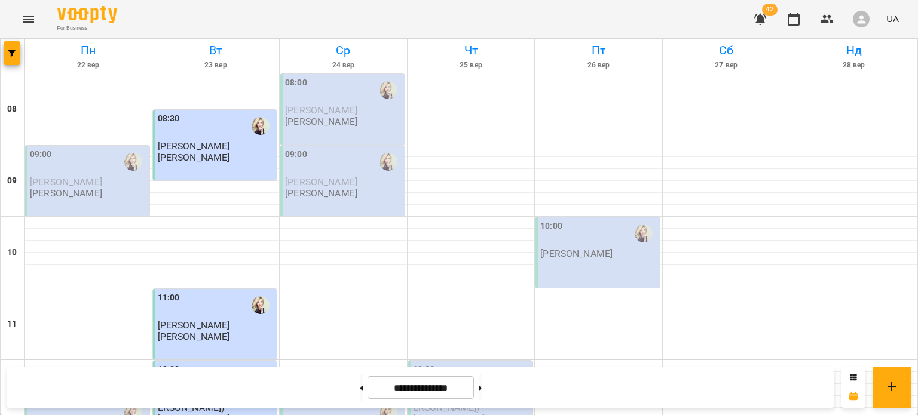
scroll to position [100, 0]
click at [360, 387] on button at bounding box center [361, 388] width 3 height 26
type input "**********"
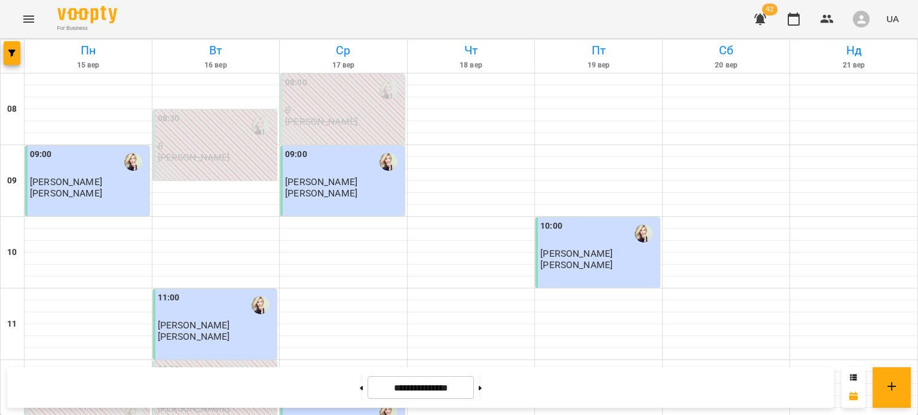
click at [752, 13] on button "button" at bounding box center [760, 19] width 29 height 29
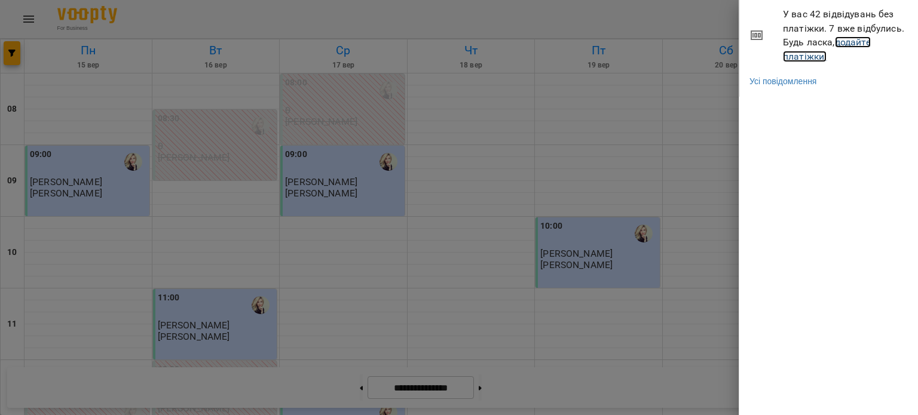
click at [798, 55] on link "додайте платіжки!" at bounding box center [827, 49] width 88 height 26
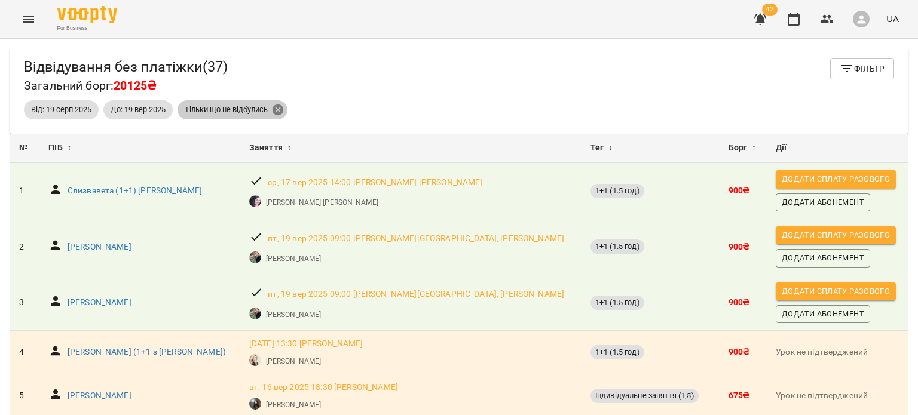
click at [281, 108] on icon at bounding box center [277, 109] width 13 height 13
click at [848, 72] on span "Фільтр" at bounding box center [862, 69] width 45 height 14
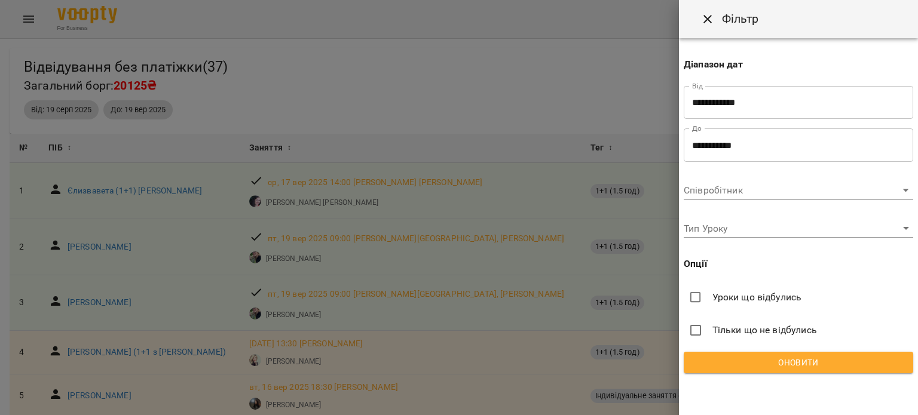
click at [720, 296] on span "Уроки що відбулись" at bounding box center [757, 297] width 90 height 14
click at [733, 366] on span "Оновити" at bounding box center [798, 363] width 210 height 14
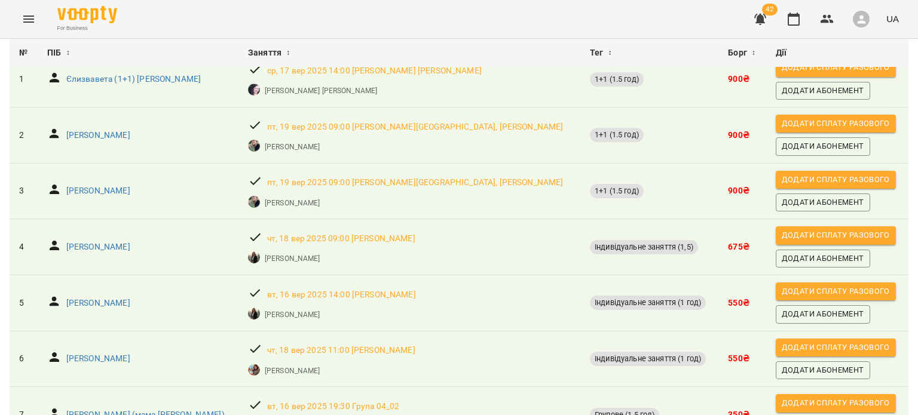
scroll to position [182, 0]
